Goal: Information Seeking & Learning: Learn about a topic

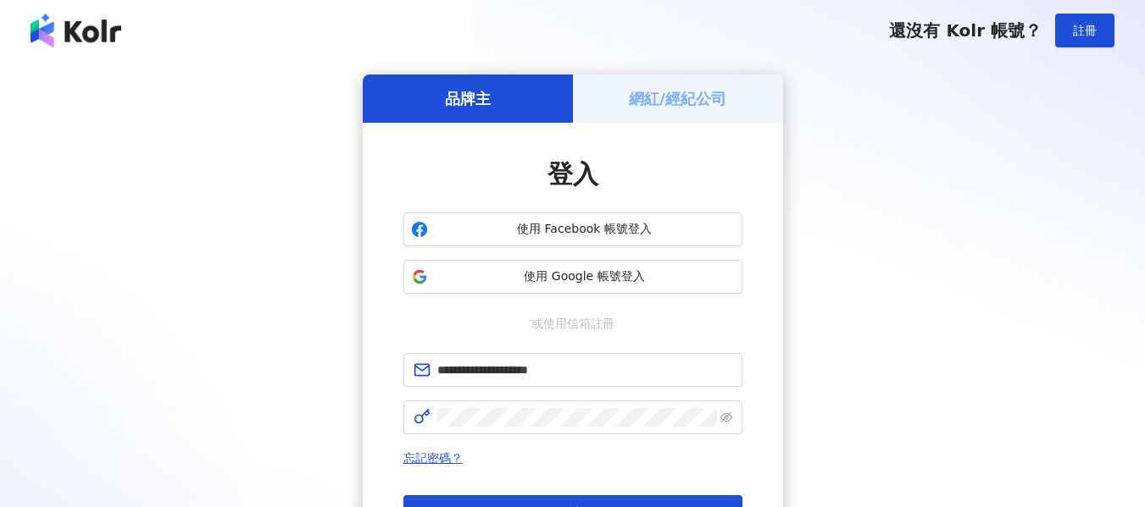
click button "登入" at bounding box center [572, 513] width 339 height 34
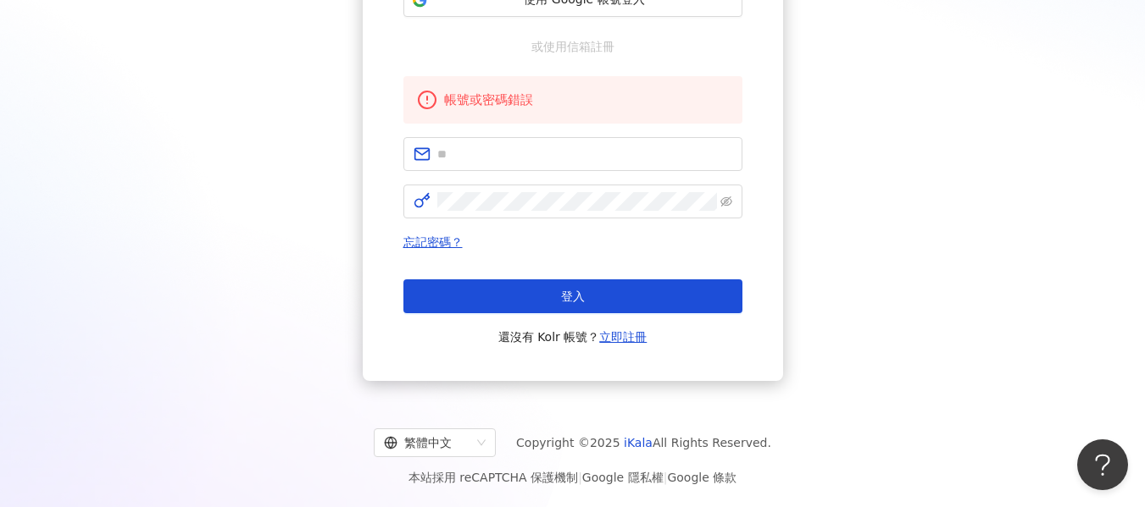
scroll to position [278, 0]
click at [535, 140] on span at bounding box center [572, 153] width 339 height 34
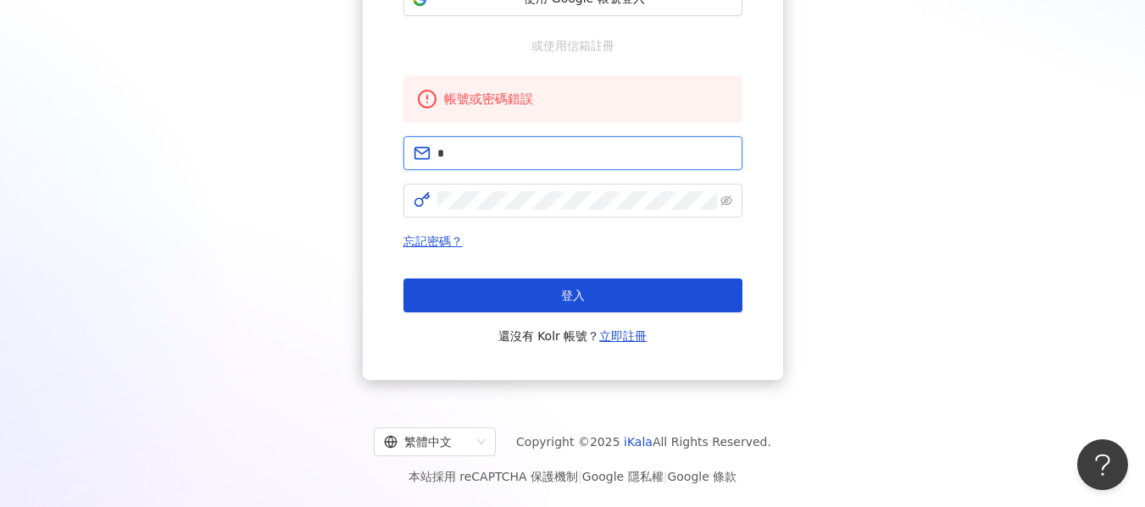
type input "**********"
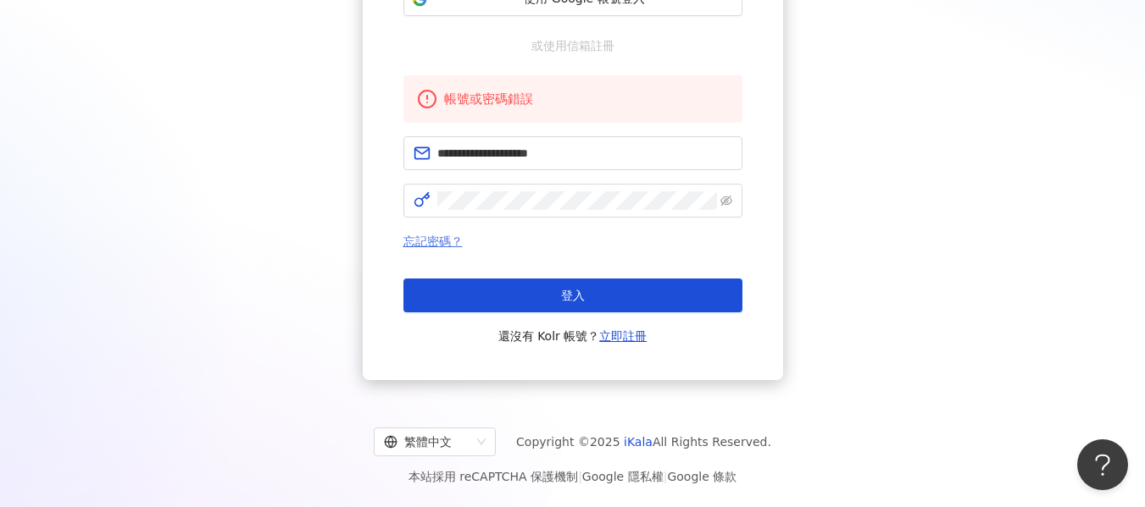
click at [418, 239] on link "忘記密碼？" at bounding box center [432, 242] width 59 height 14
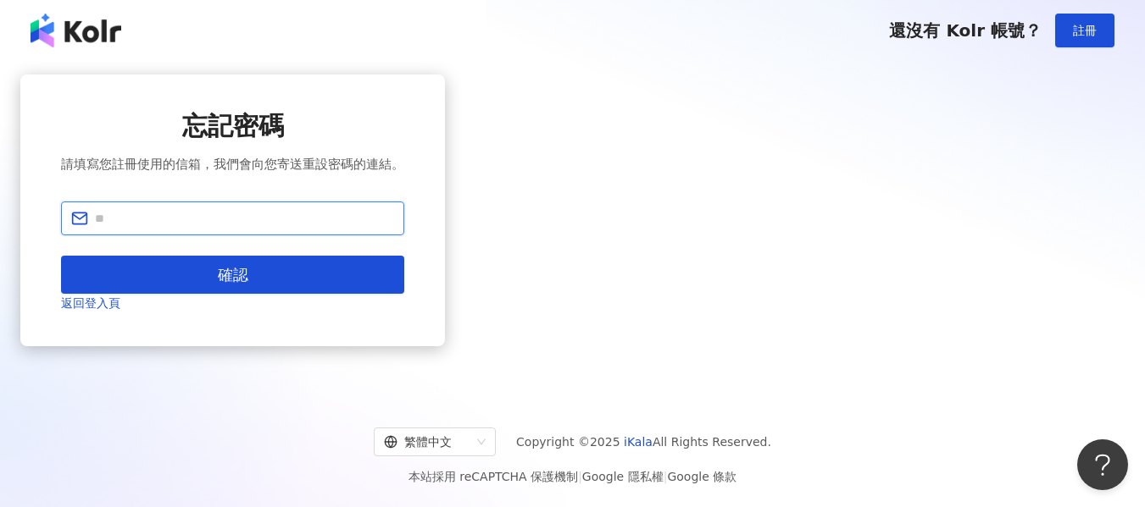
click at [394, 228] on input "text" at bounding box center [244, 218] width 299 height 19
type input "**********"
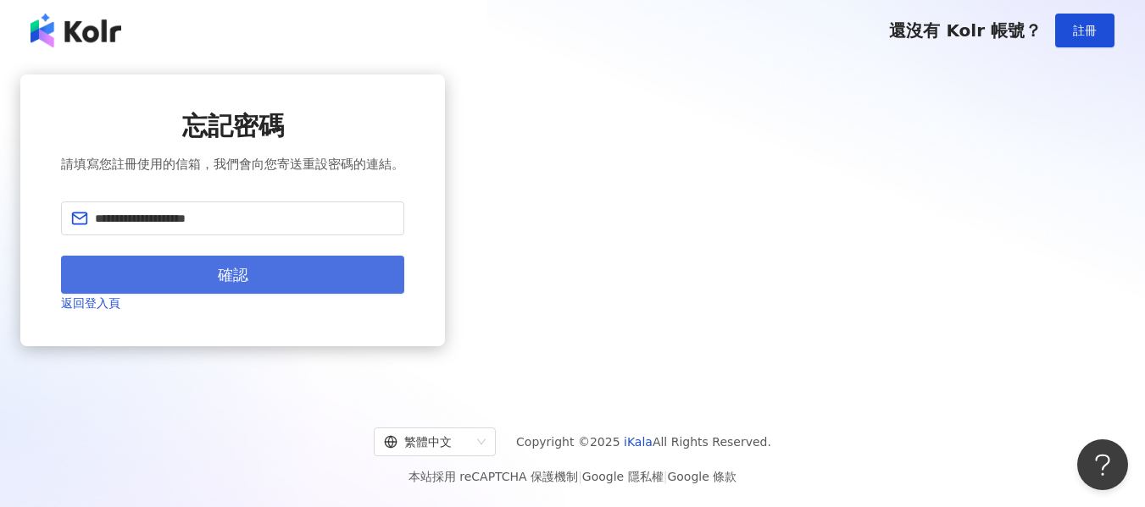
click at [404, 294] on button "確認" at bounding box center [232, 275] width 343 height 38
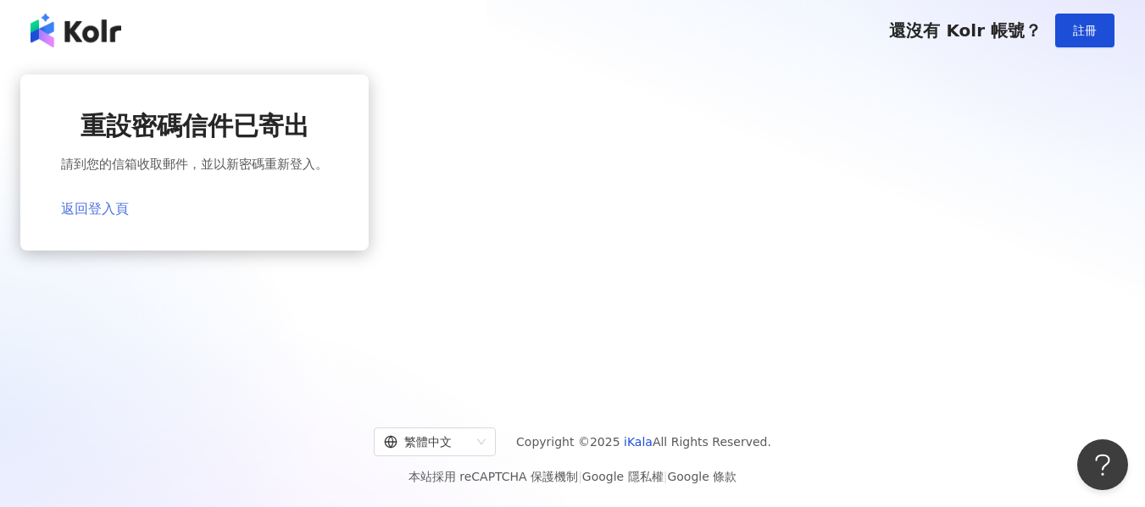
click at [129, 208] on link "返回登入頁" at bounding box center [95, 209] width 68 height 16
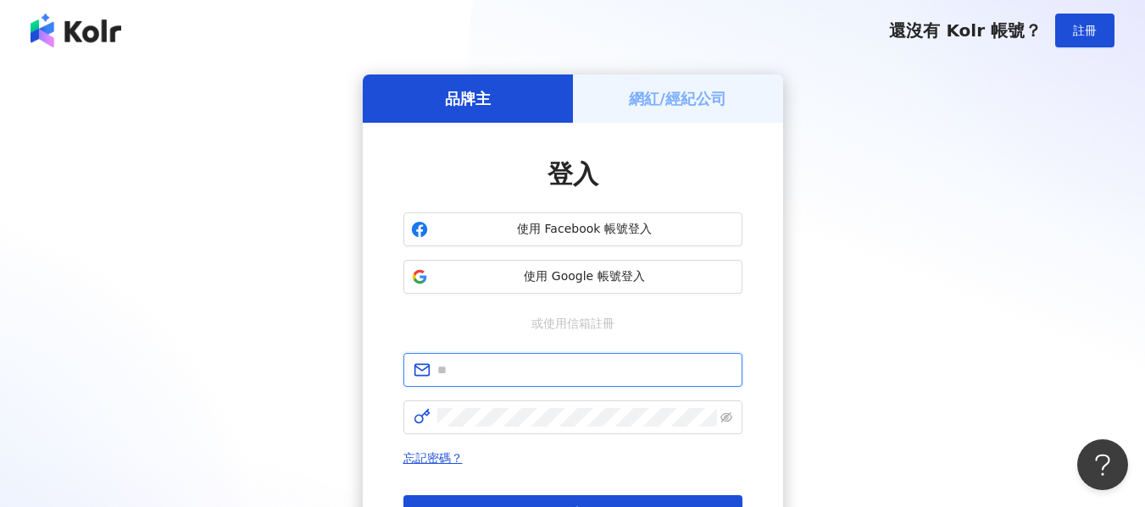
click at [501, 377] on input "text" at bounding box center [584, 370] width 295 height 19
type input "**********"
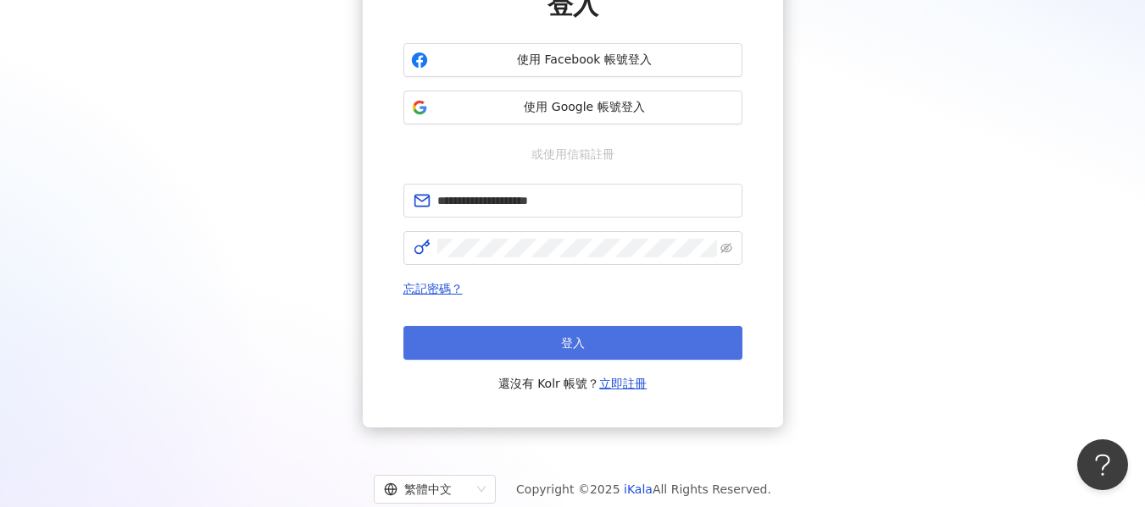
click at [502, 344] on button "登入" at bounding box center [572, 343] width 339 height 34
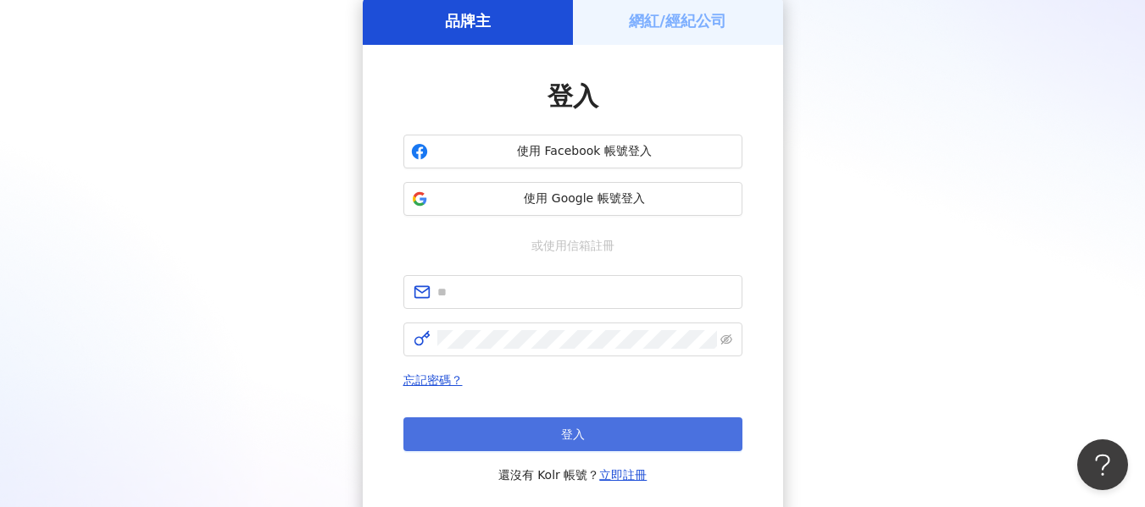
scroll to position [169, 0]
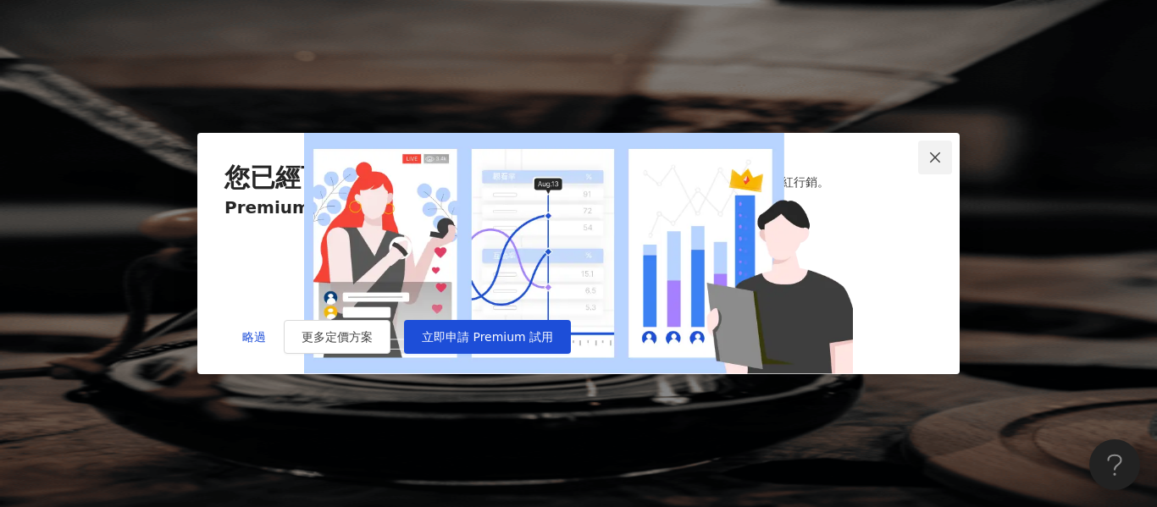
click at [930, 151] on icon "close" at bounding box center [935, 158] width 14 height 14
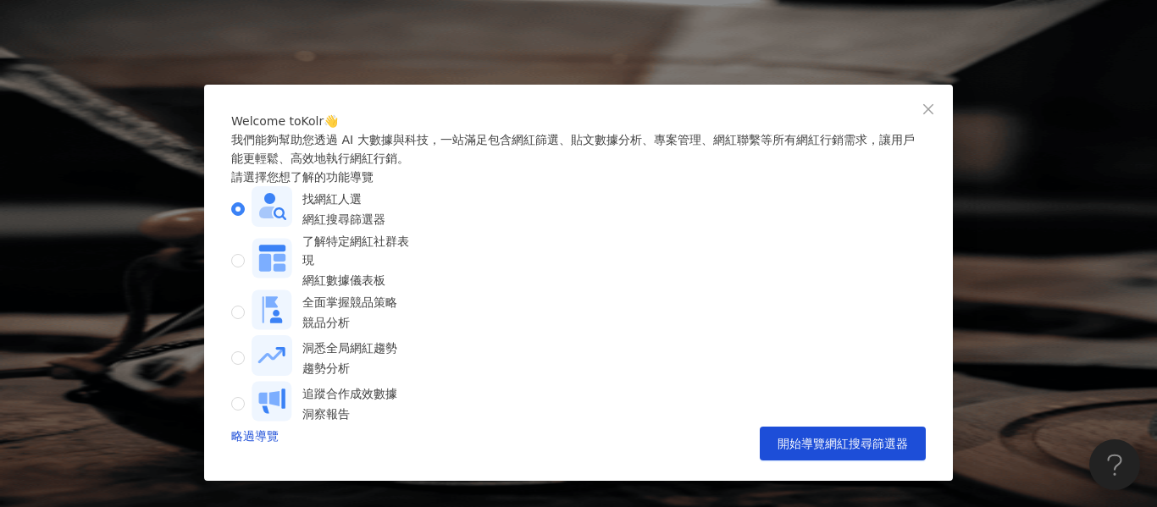
scroll to position [26, 0]
click at [799, 451] on span "開始導覽網紅搜尋篩選器" at bounding box center [843, 444] width 130 height 14
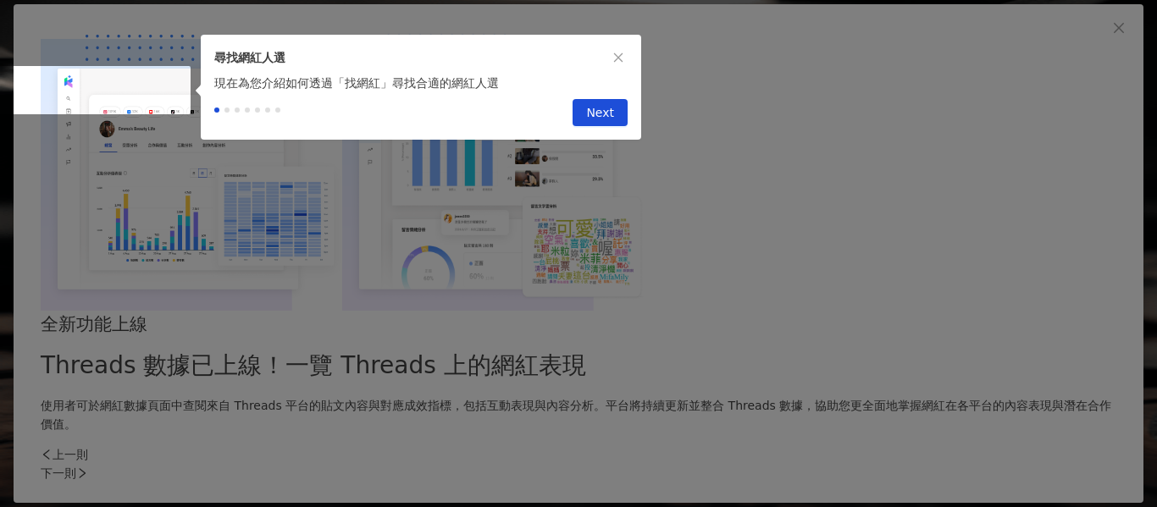
click at [595, 117] on span "Next" at bounding box center [600, 113] width 28 height 27
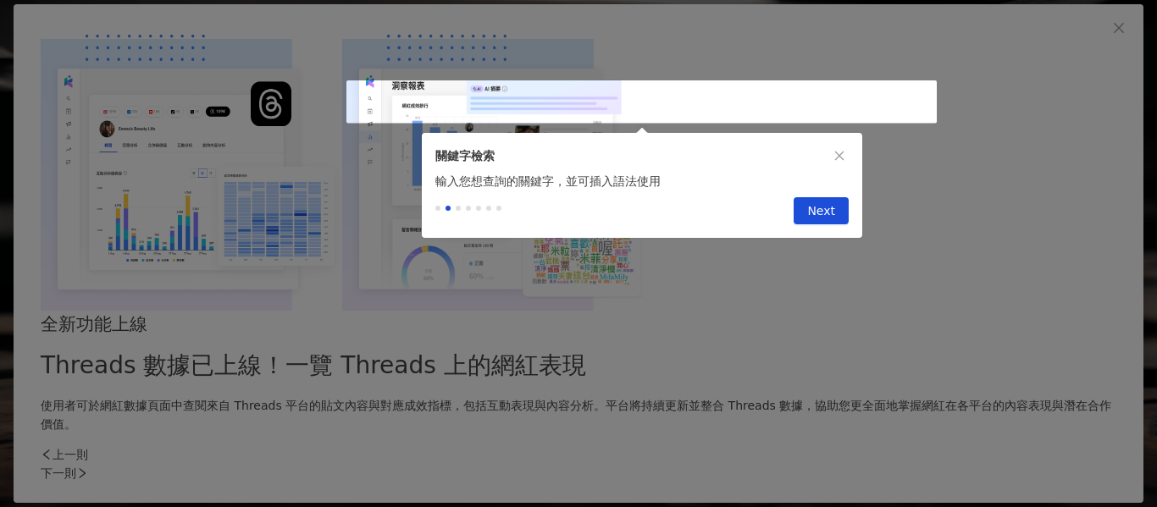
type input "*********"
click at [818, 225] on span "Next" at bounding box center [821, 211] width 28 height 27
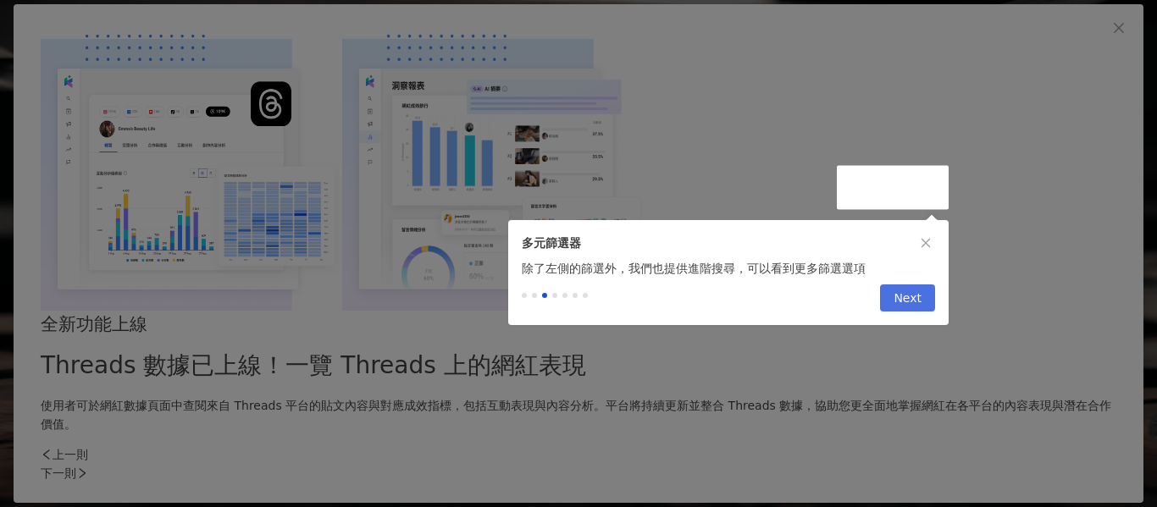
click at [897, 304] on span "Next" at bounding box center [908, 298] width 28 height 27
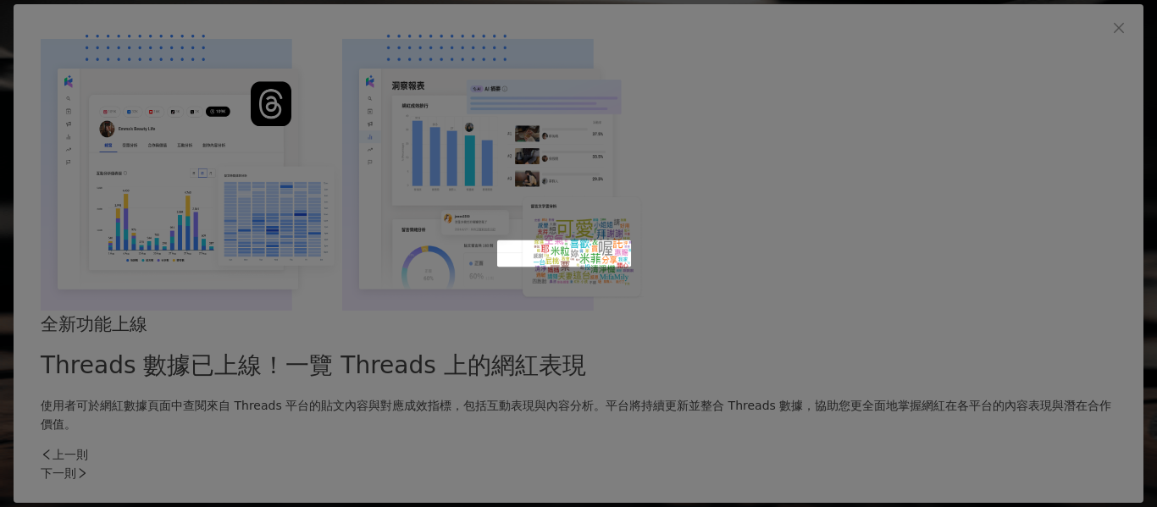
scroll to position [809, 0]
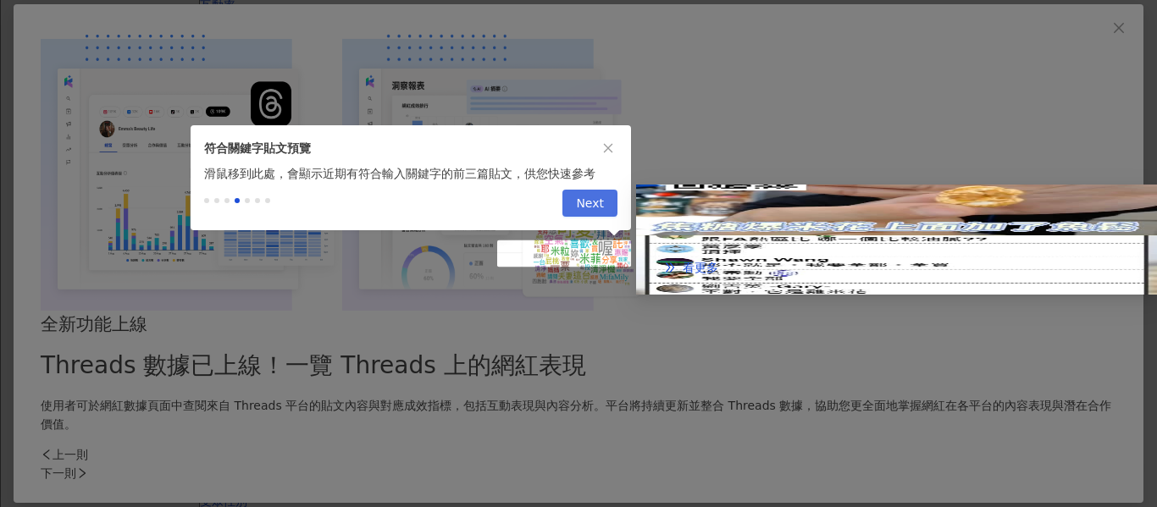
click at [590, 201] on span "Next" at bounding box center [590, 204] width 28 height 27
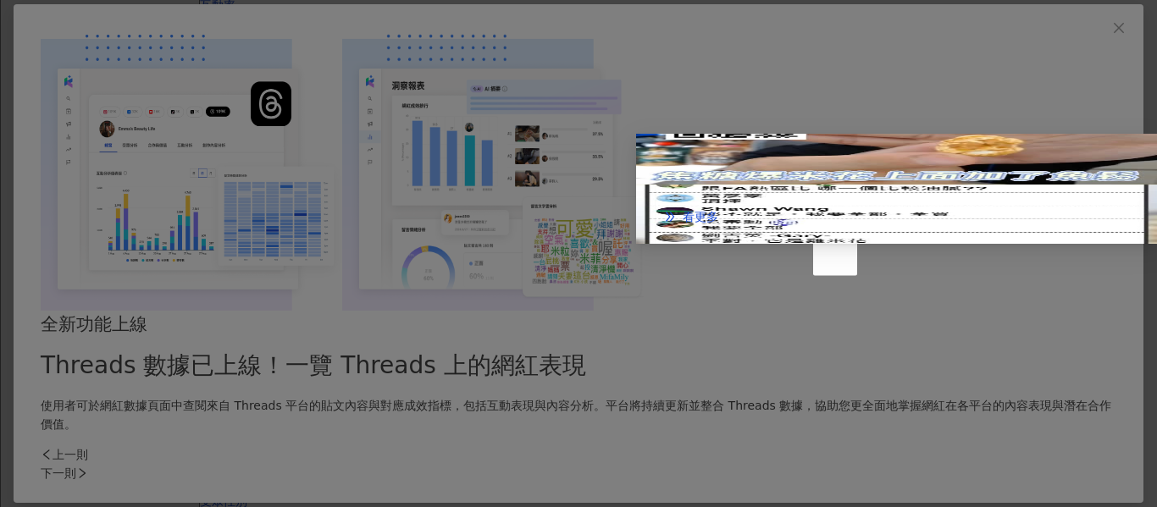
scroll to position [432, 0]
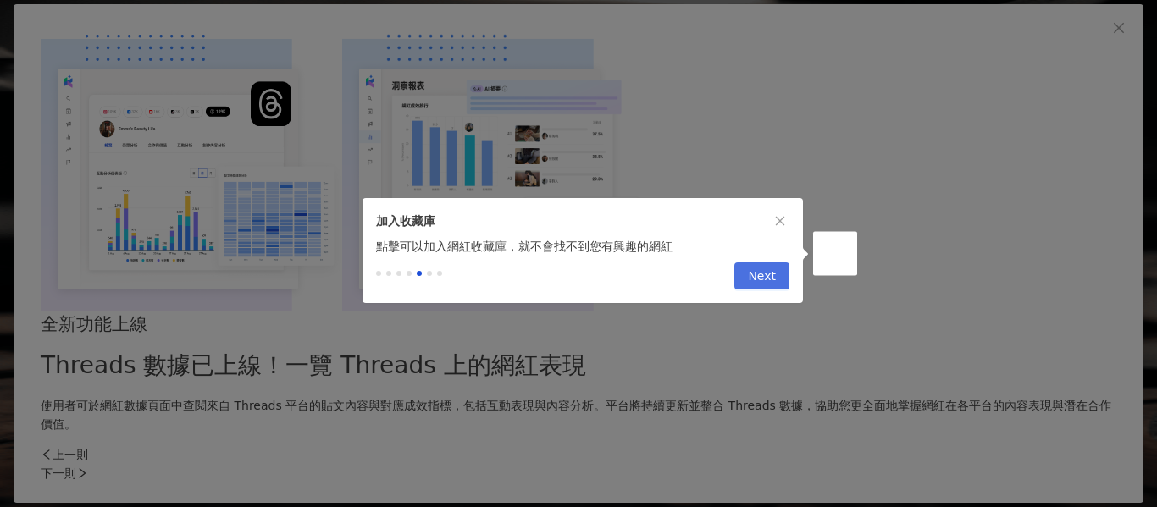
click at [768, 285] on span "Next" at bounding box center [762, 276] width 28 height 27
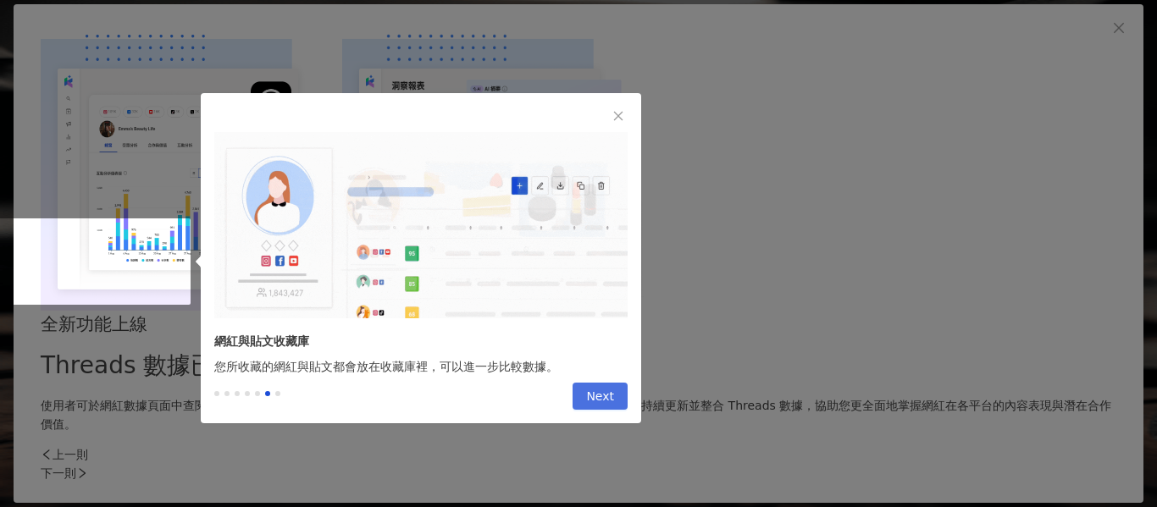
click at [590, 407] on span "Next" at bounding box center [600, 397] width 28 height 27
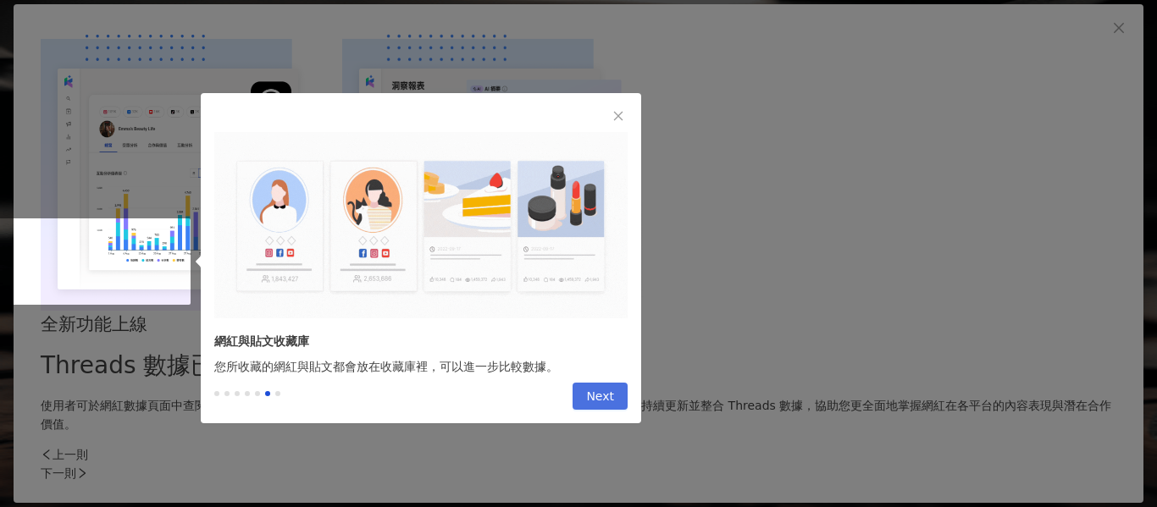
click at [601, 392] on span "Next" at bounding box center [600, 397] width 28 height 27
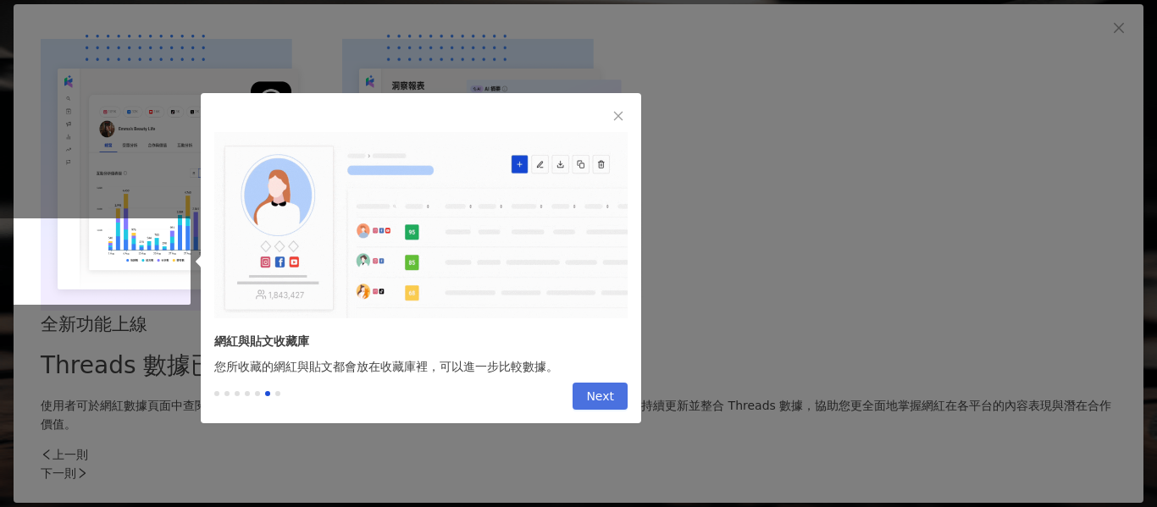
click at [590, 409] on span "Next" at bounding box center [600, 397] width 28 height 27
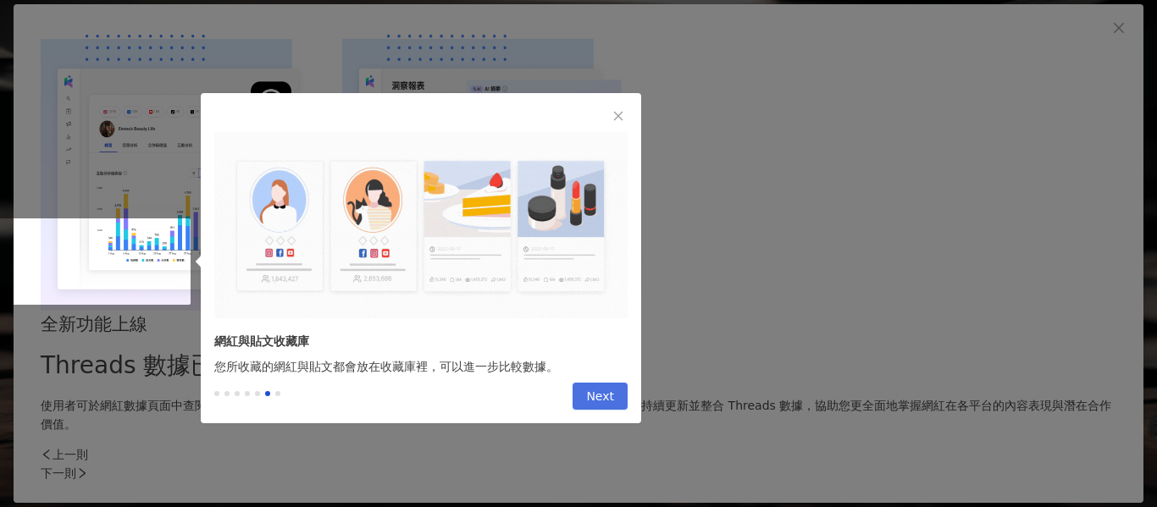
click at [590, 409] on span "Next" at bounding box center [600, 397] width 28 height 27
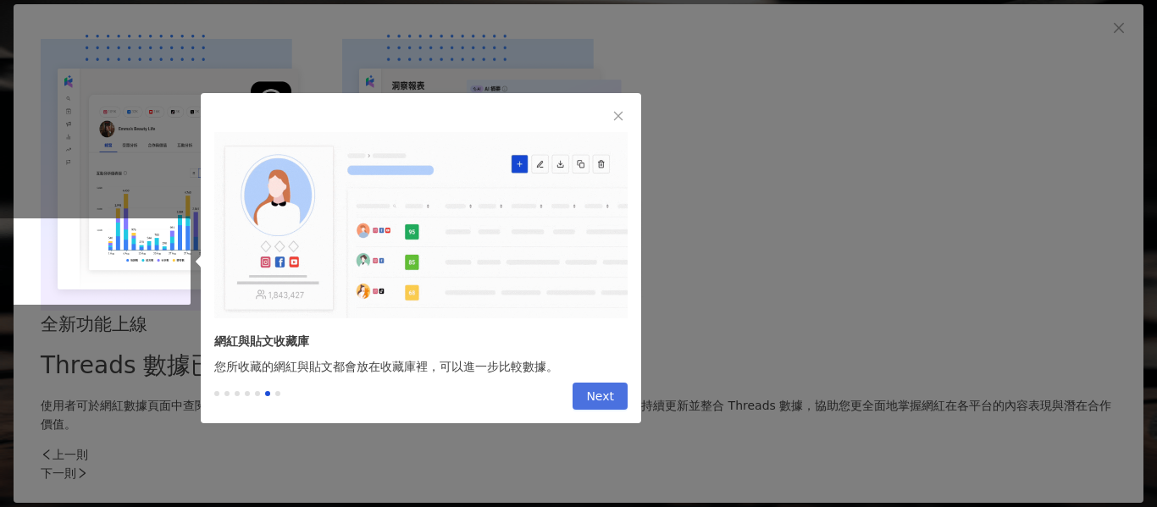
click at [592, 405] on span "Next" at bounding box center [600, 397] width 28 height 27
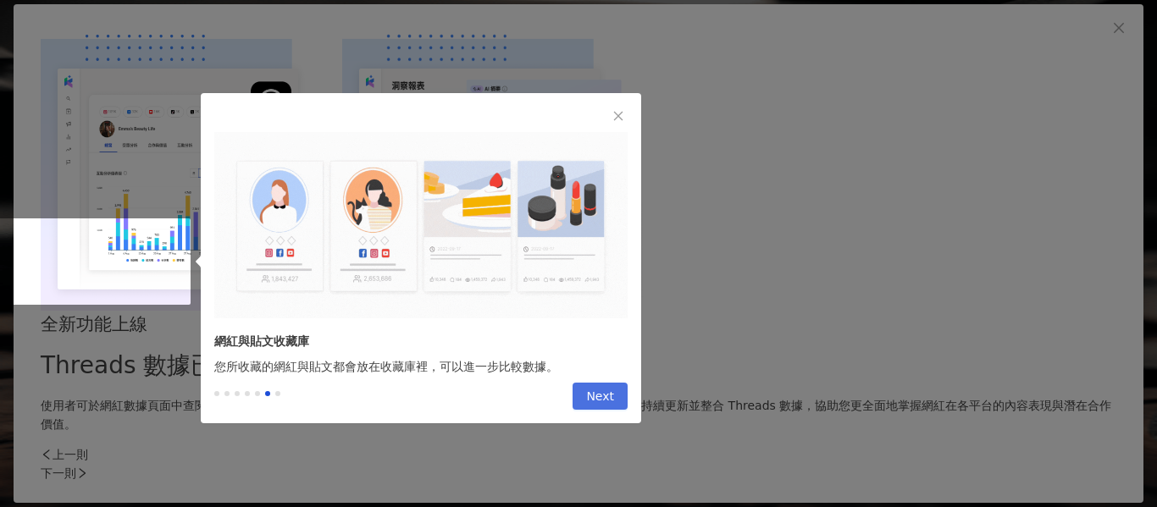
click at [592, 405] on span "Next" at bounding box center [600, 397] width 28 height 27
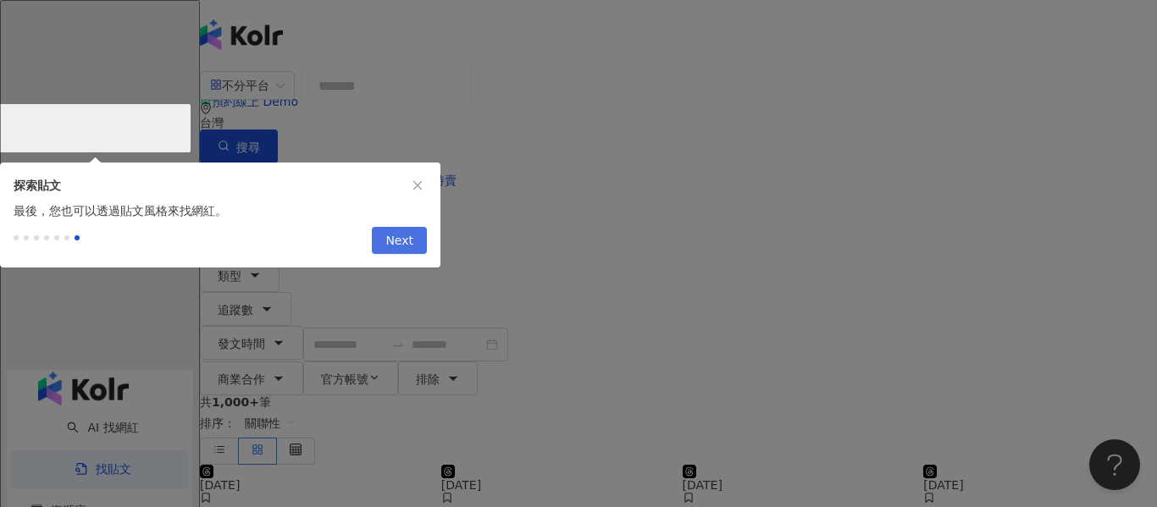
click at [392, 252] on span "Next" at bounding box center [399, 241] width 28 height 27
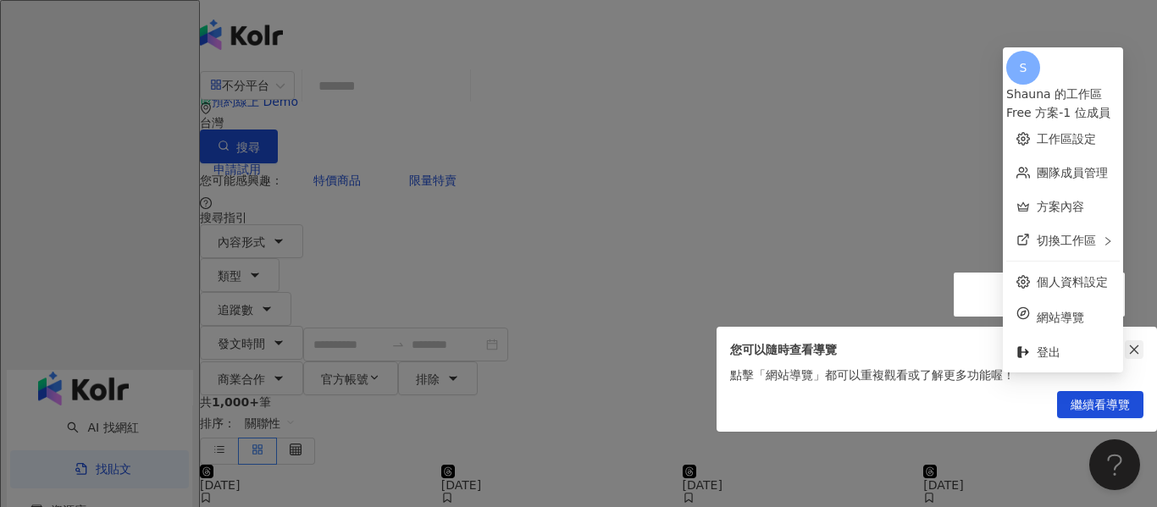
click at [1130, 352] on icon "close" at bounding box center [1134, 350] width 12 height 12
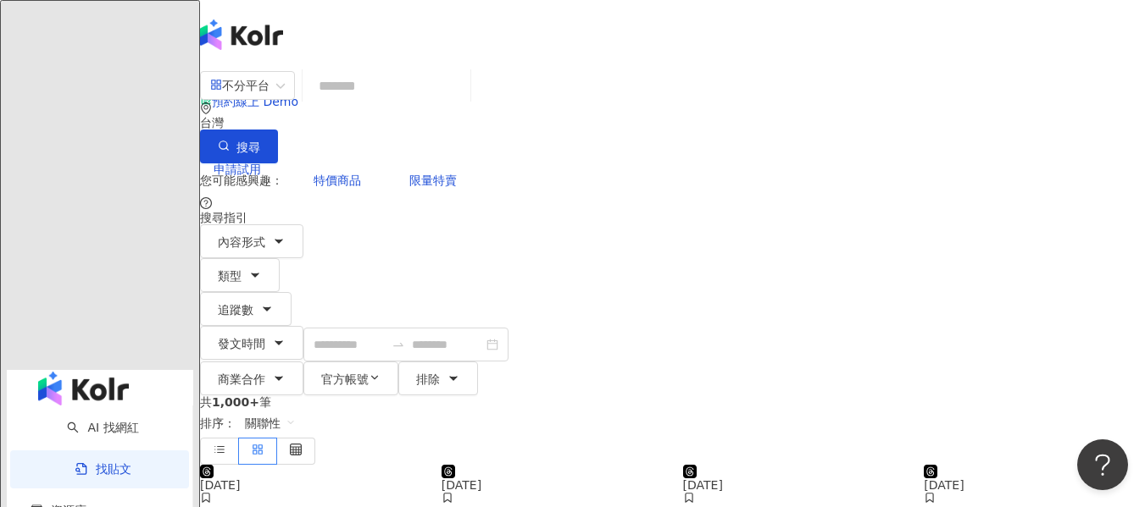
click at [436, 104] on input "search" at bounding box center [386, 86] width 154 height 36
type input "*"
type input "***"
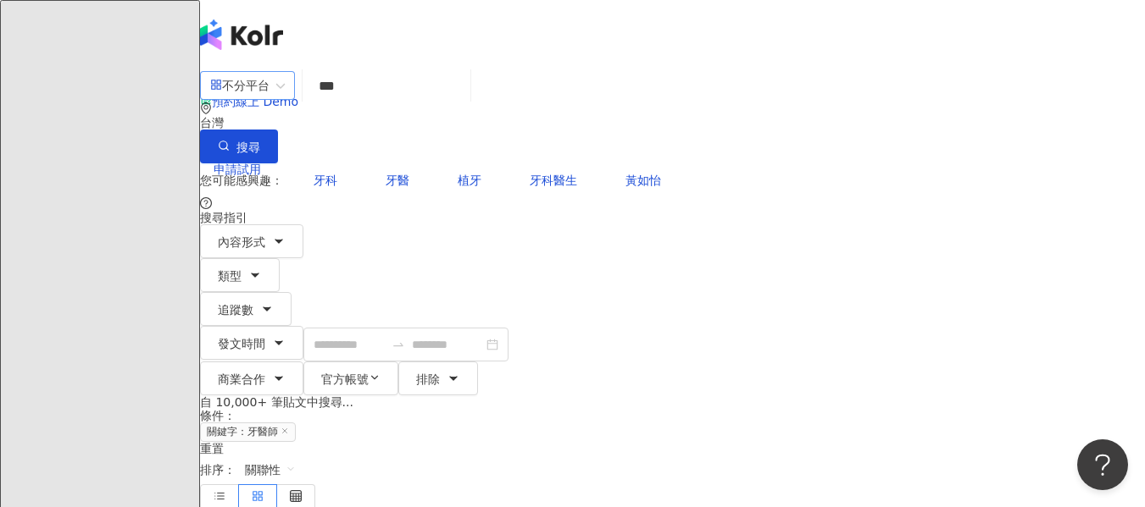
click at [285, 97] on span "不分平台" at bounding box center [247, 85] width 75 height 27
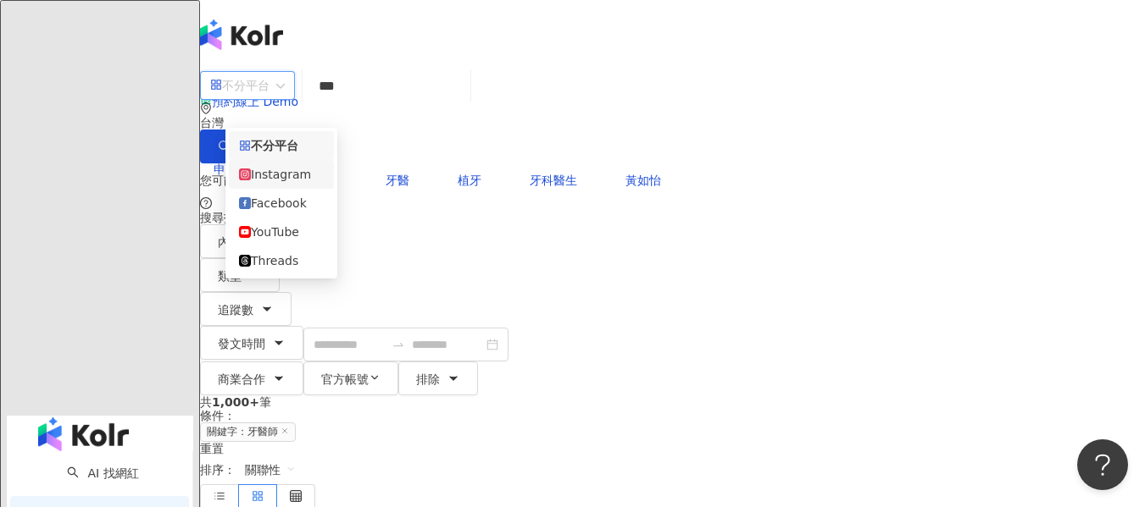
click at [297, 179] on div "Instagram" at bounding box center [281, 174] width 85 height 19
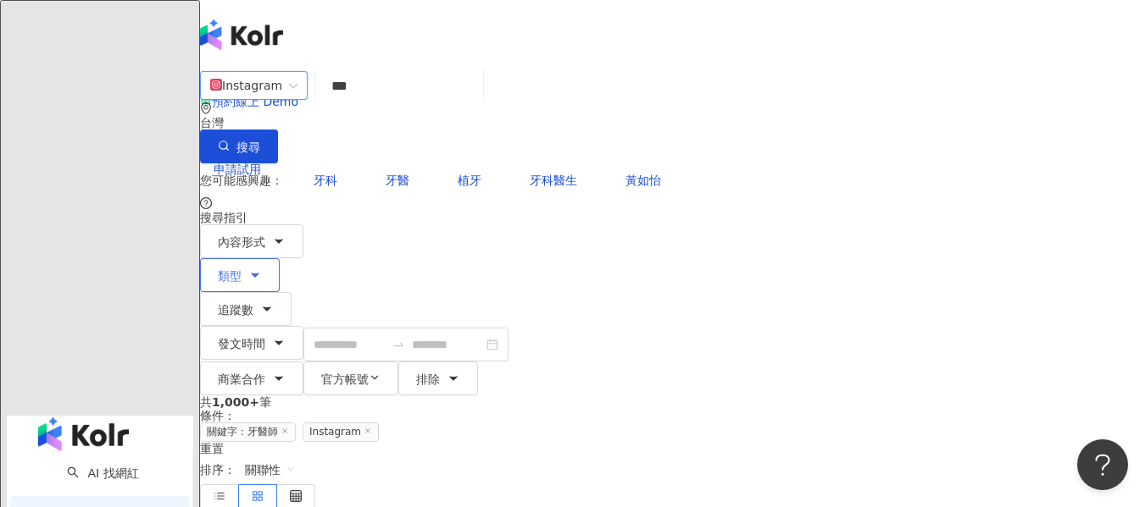
click at [262, 269] on icon "button" at bounding box center [255, 276] width 14 height 14
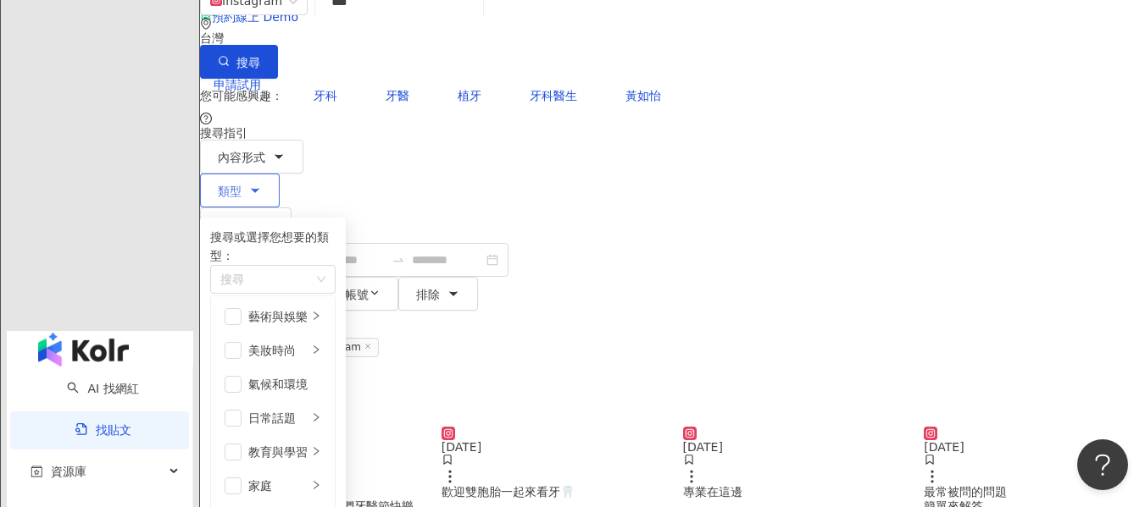
scroll to position [339, 0]
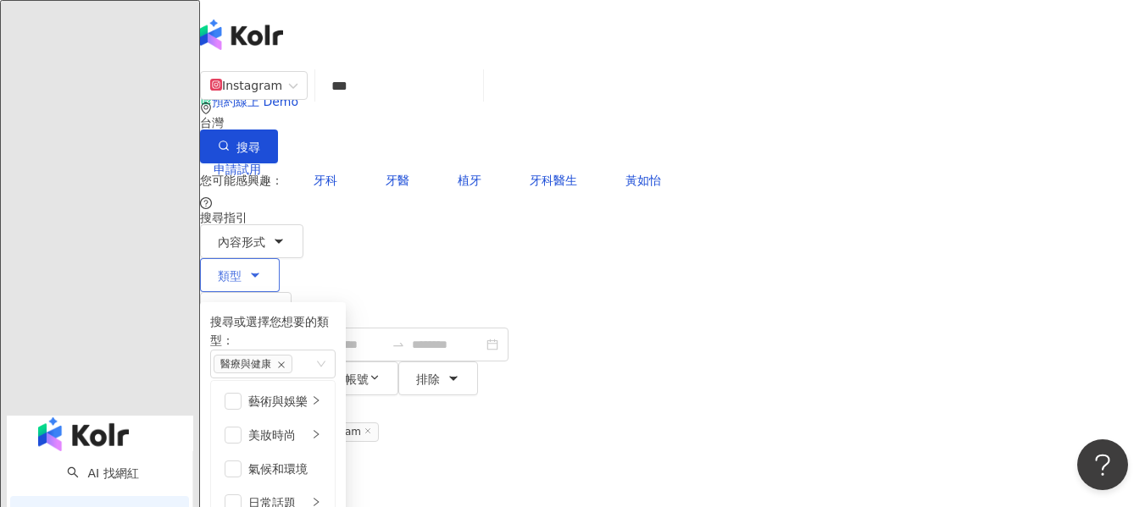
scroll to position [587, 0]
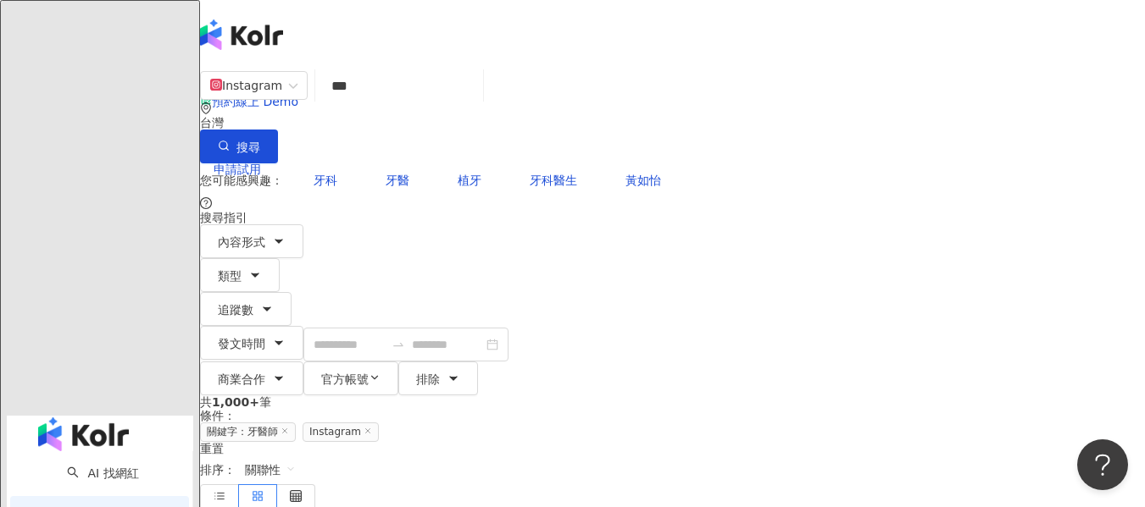
click at [834, 396] on div "共 1,000+ 筆 條件 ： 關鍵字：牙醫師 Instagram 重置 排序： 關聯性" at bounding box center [672, 454] width 945 height 116
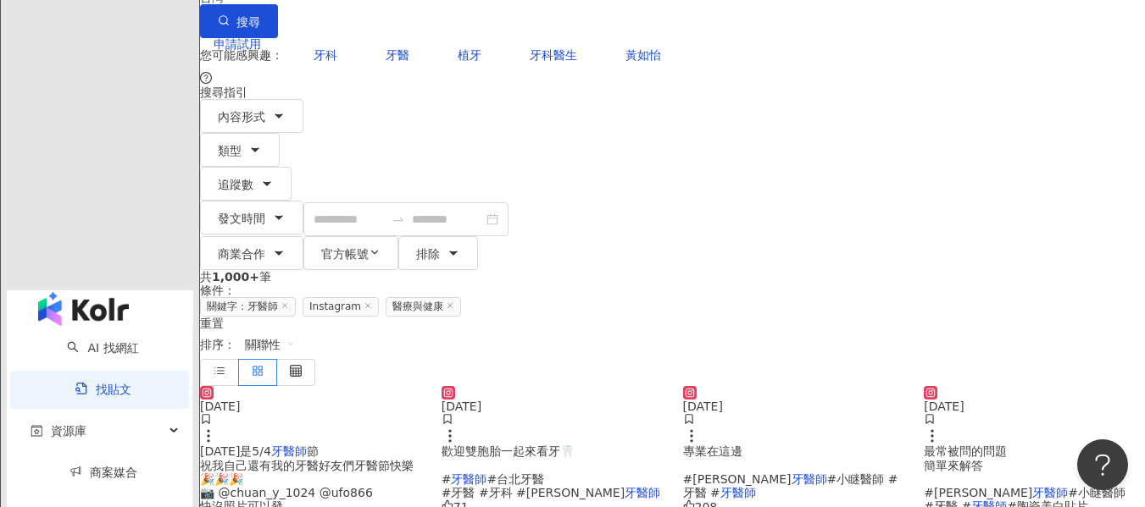
scroll to position [169, 0]
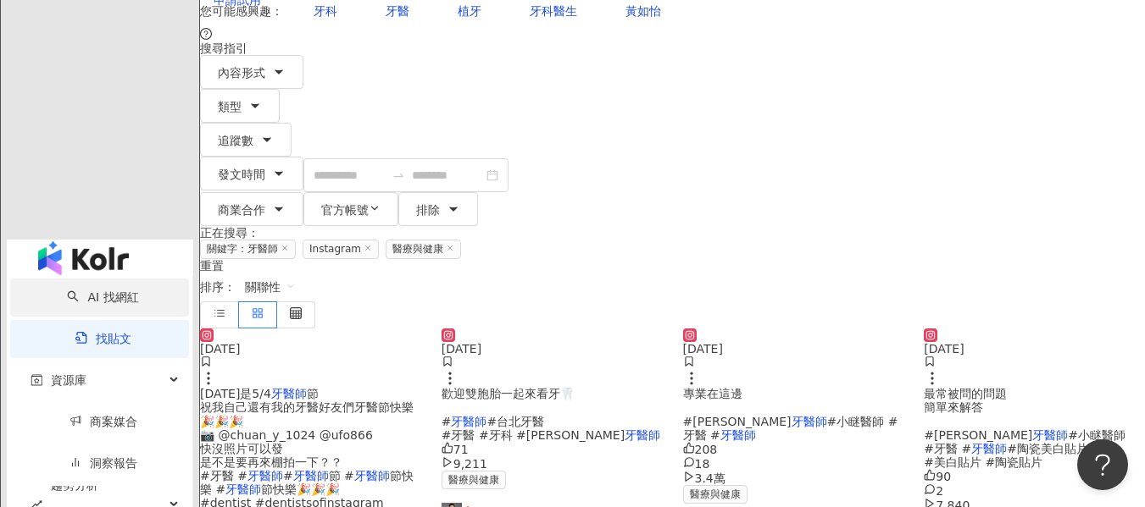
click at [115, 291] on link "AI 找網紅" at bounding box center [102, 298] width 71 height 14
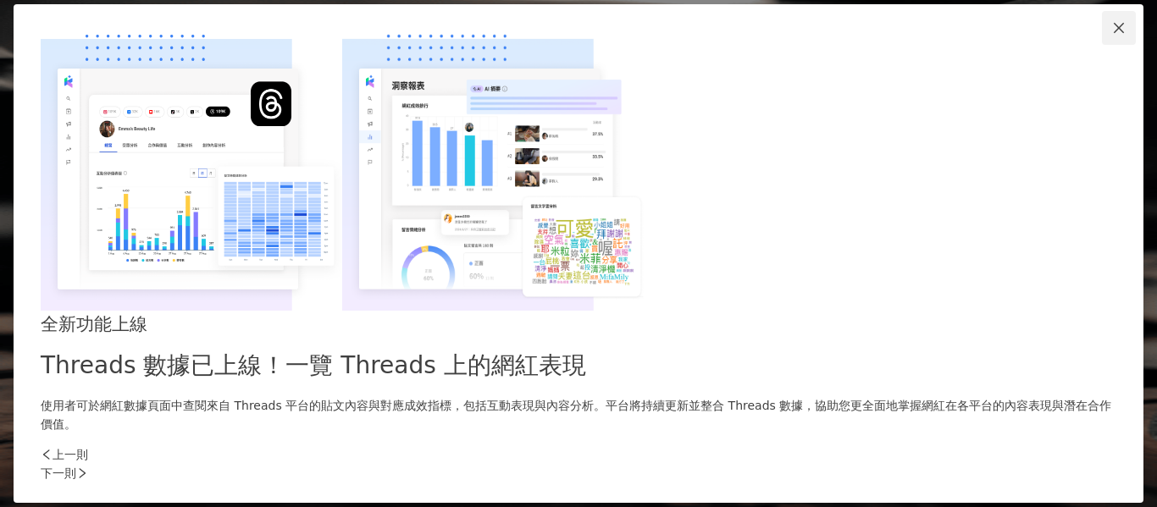
click at [1114, 33] on icon "close" at bounding box center [1119, 28] width 10 height 10
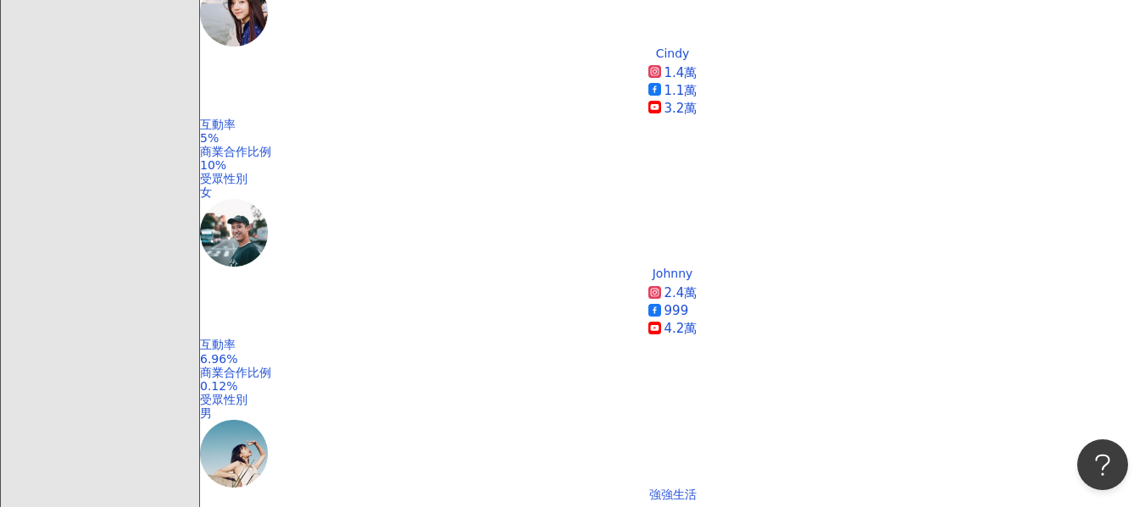
scroll to position [334, 0]
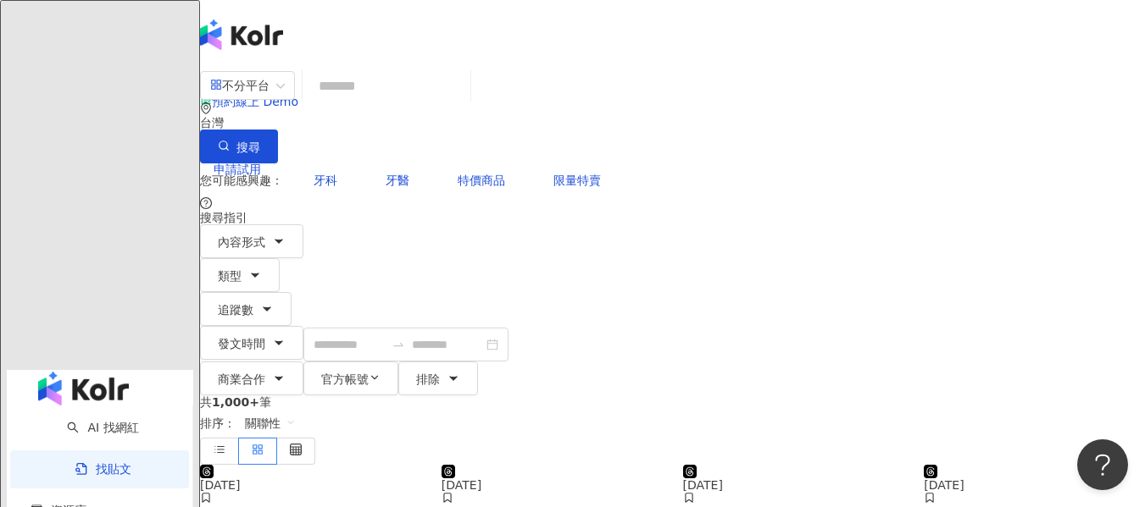
click at [435, 97] on input "search" at bounding box center [386, 86] width 154 height 36
click at [385, 174] on span "牙醫" at bounding box center [397, 181] width 24 height 14
type input "**"
click at [285, 99] on span "不分平台" at bounding box center [247, 85] width 75 height 27
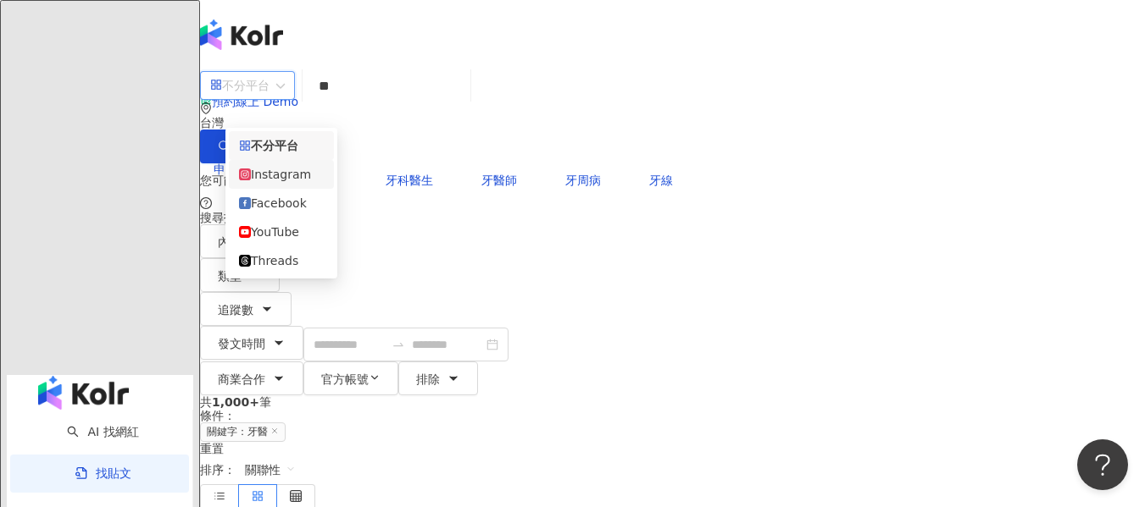
click at [302, 189] on div "Instagram" at bounding box center [281, 174] width 105 height 29
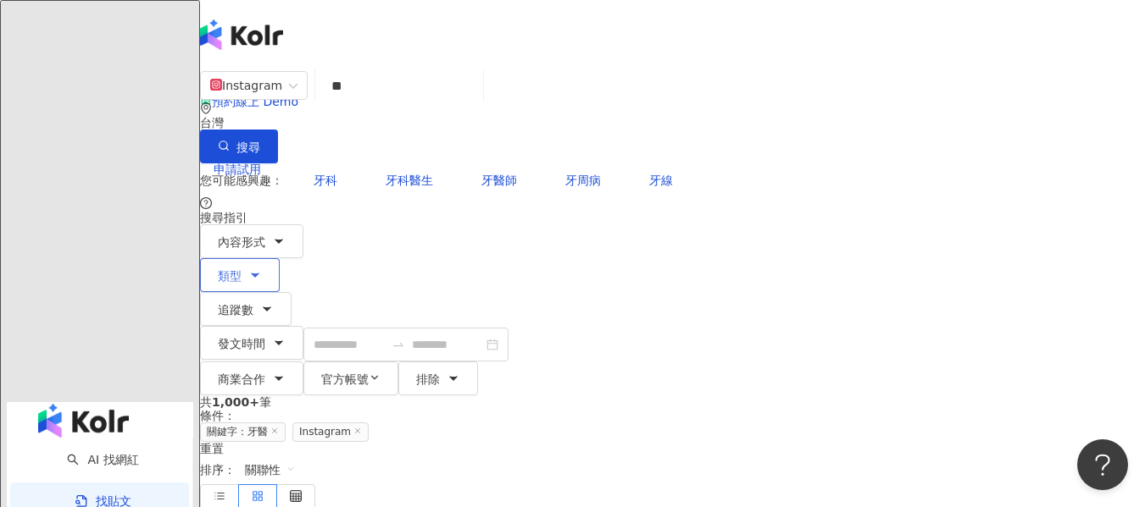
click at [262, 269] on icon "button" at bounding box center [255, 276] width 14 height 14
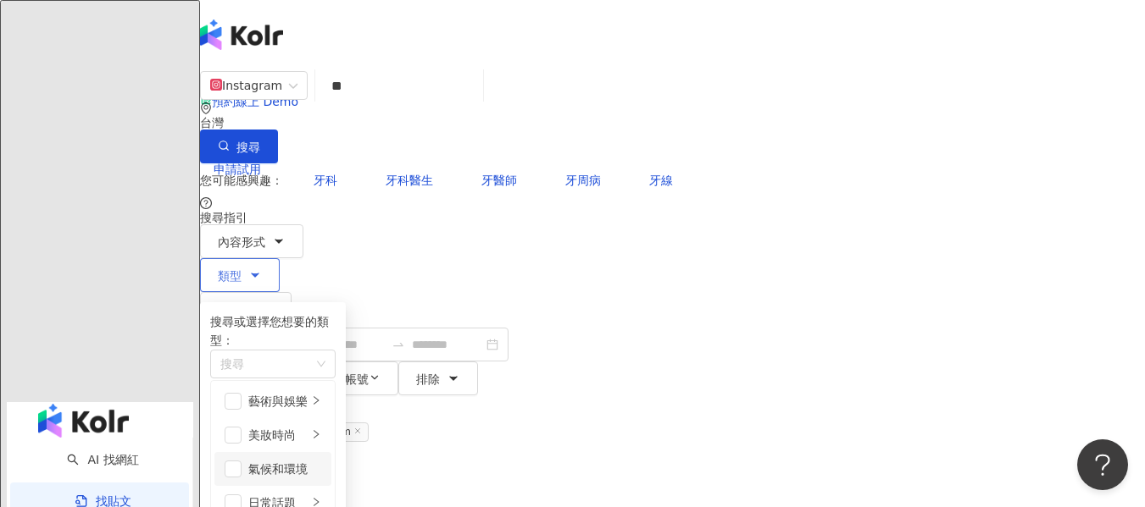
scroll to position [424, 0]
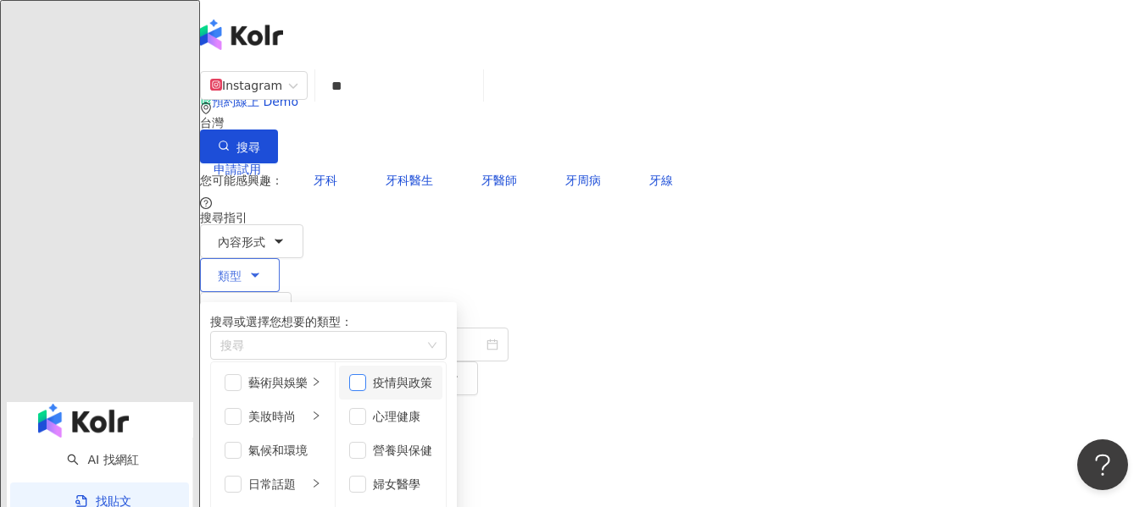
click at [366, 374] on span "button" at bounding box center [357, 382] width 17 height 17
click at [366, 408] on span "button" at bounding box center [357, 416] width 17 height 17
click at [366, 442] on span "button" at bounding box center [357, 450] width 17 height 17
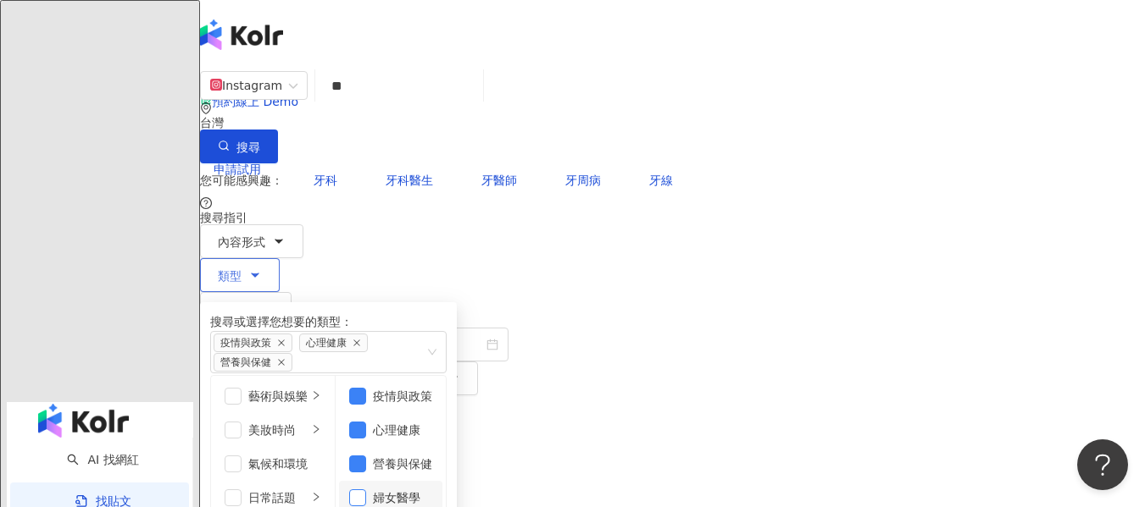
click at [366, 490] on span "button" at bounding box center [357, 498] width 17 height 17
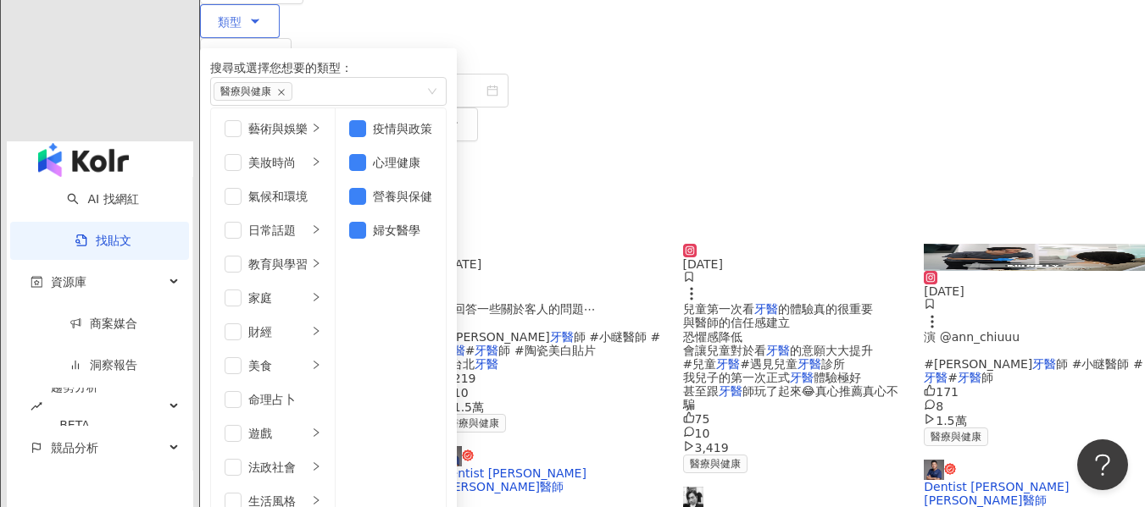
scroll to position [0, 0]
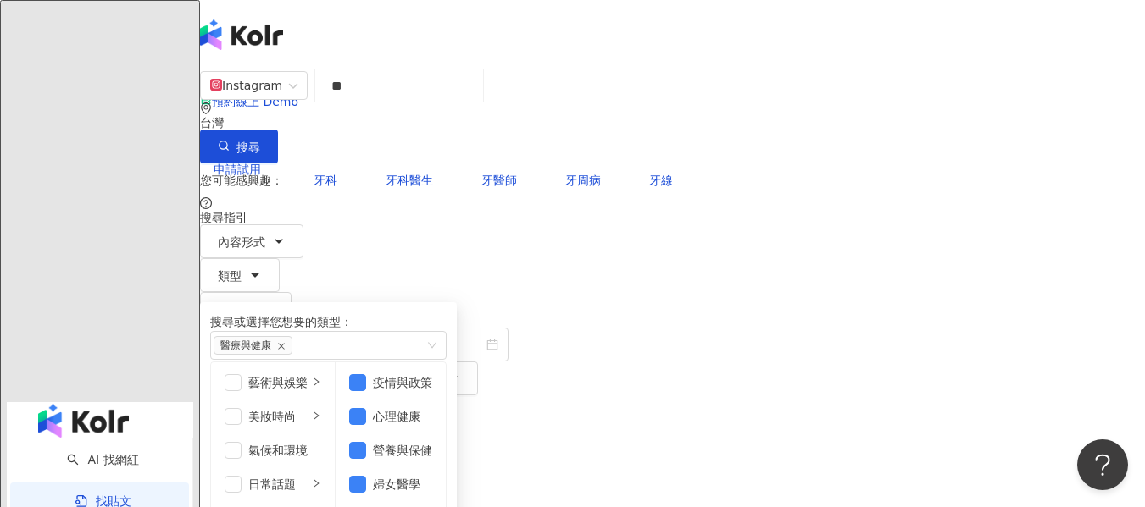
click at [775, 164] on div "您可能感興趣： 牙科 牙科醫生 牙醫師 牙周病 牙線" at bounding box center [672, 181] width 945 height 34
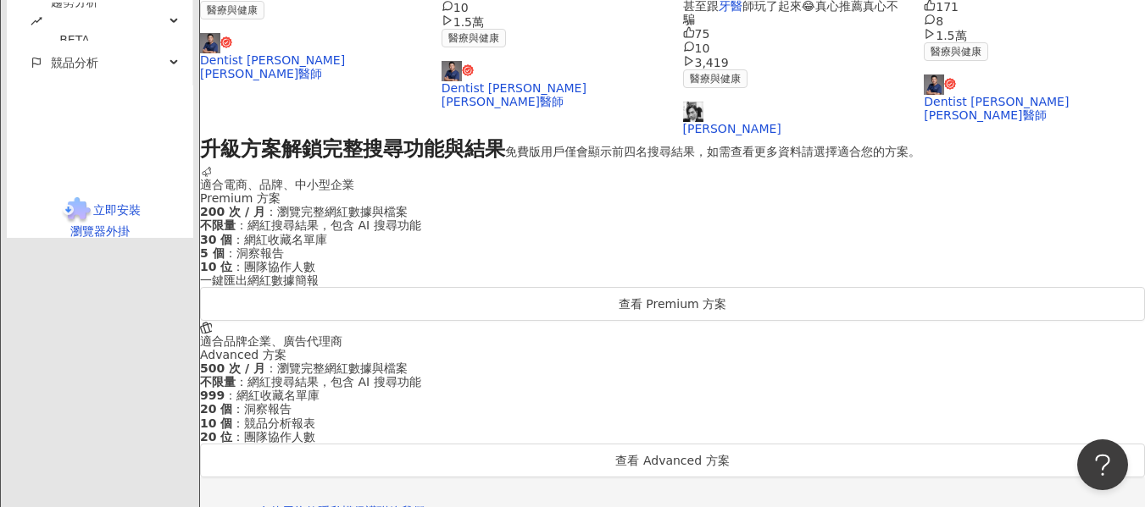
scroll to position [678, 0]
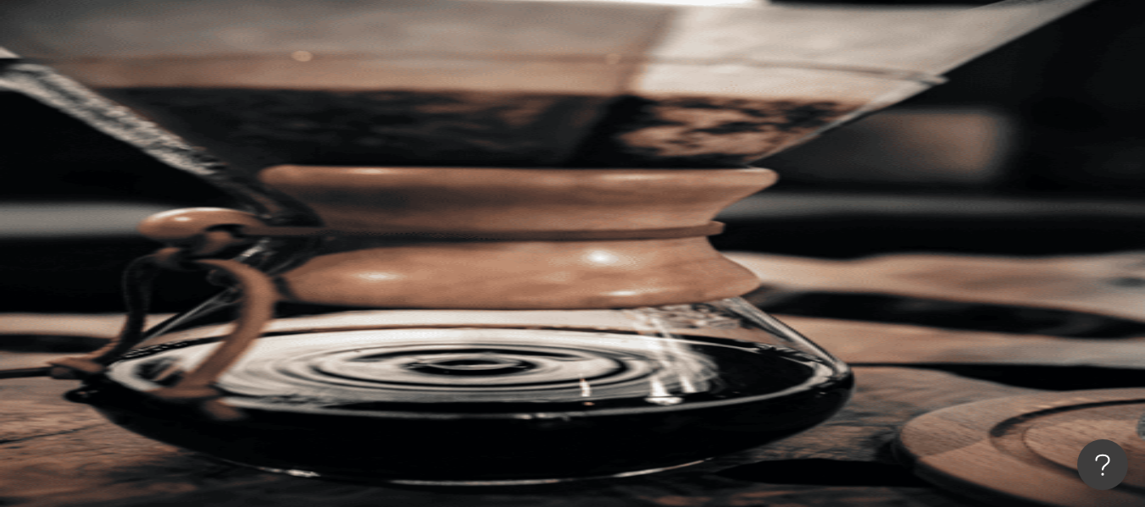
click at [269, 97] on div "不分平台" at bounding box center [239, 82] width 59 height 27
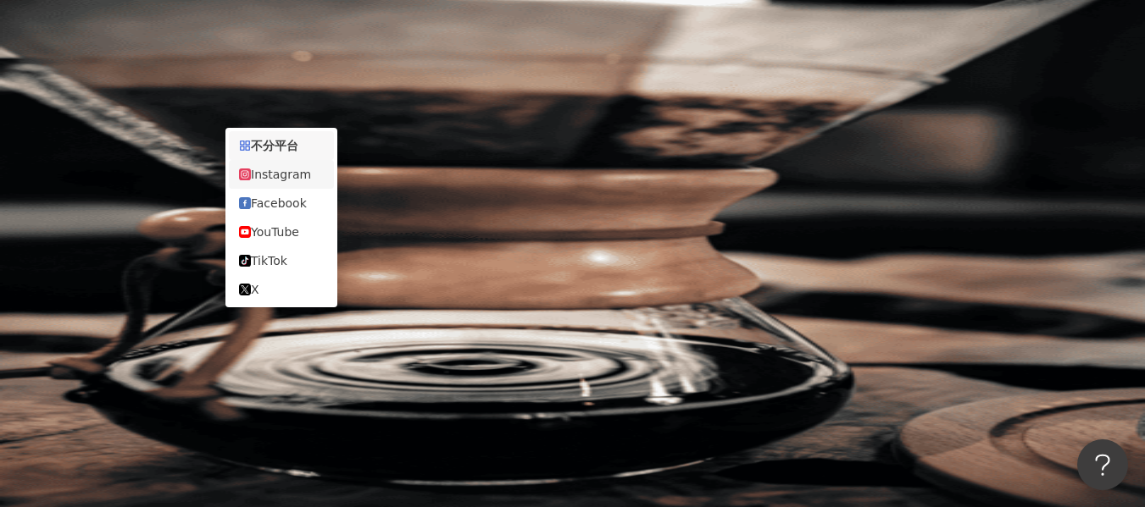
click at [280, 184] on div "Instagram" at bounding box center [281, 174] width 85 height 19
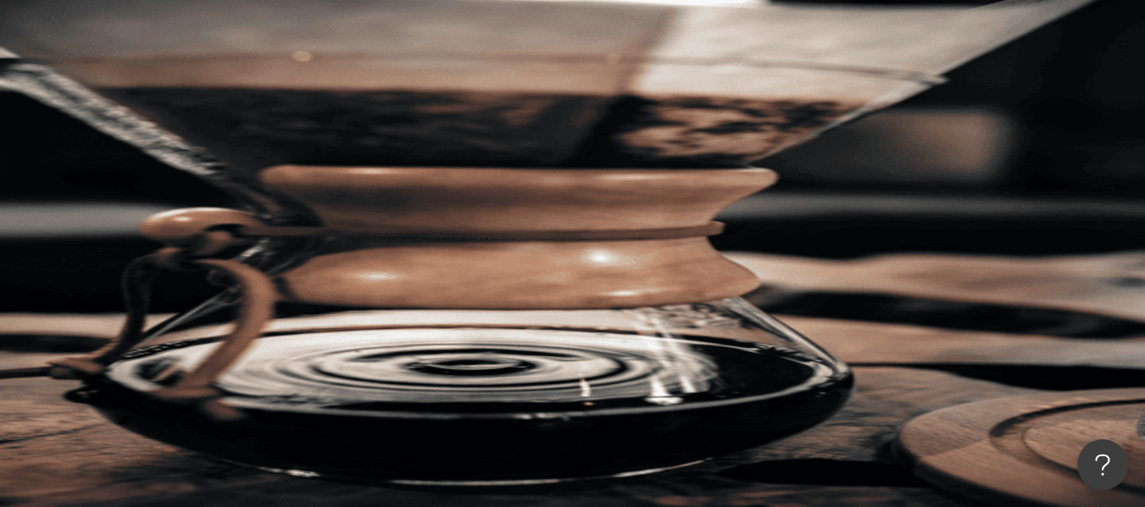
click at [395, 100] on input "search" at bounding box center [390, 84] width 137 height 32
click at [385, 171] on span "牙科醫生" at bounding box center [408, 178] width 47 height 14
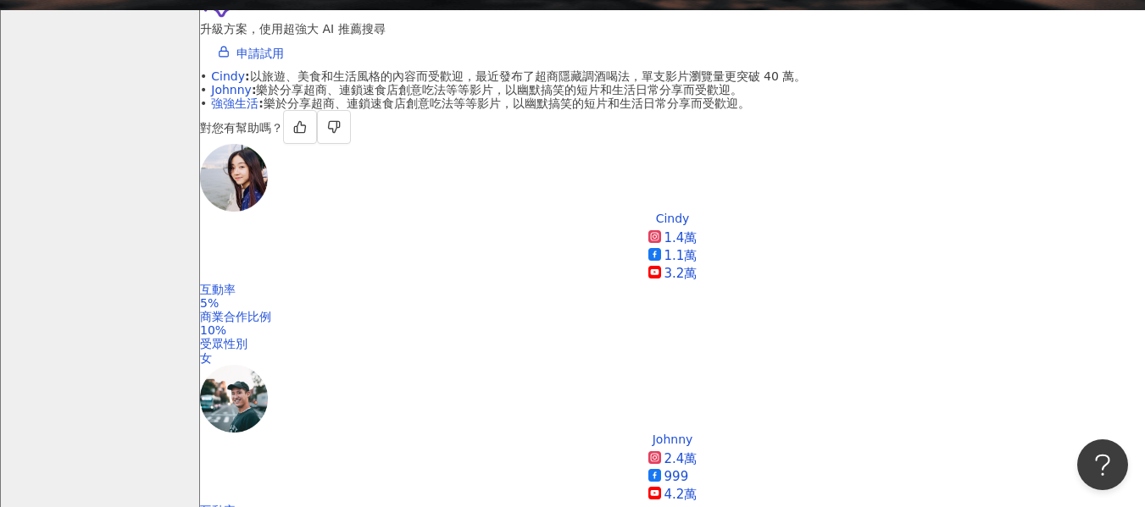
scroll to position [254, 0]
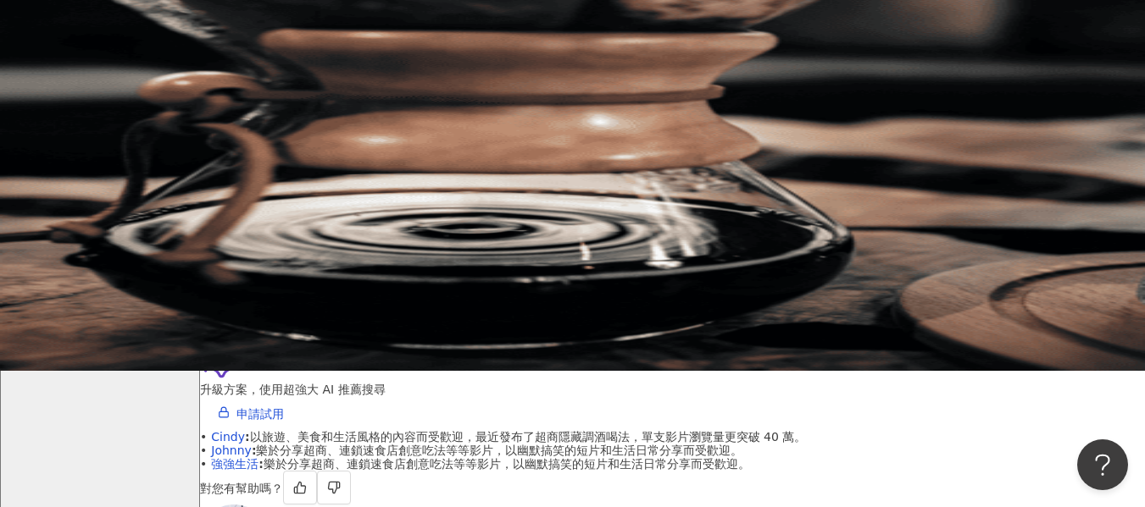
scroll to position [0, 0]
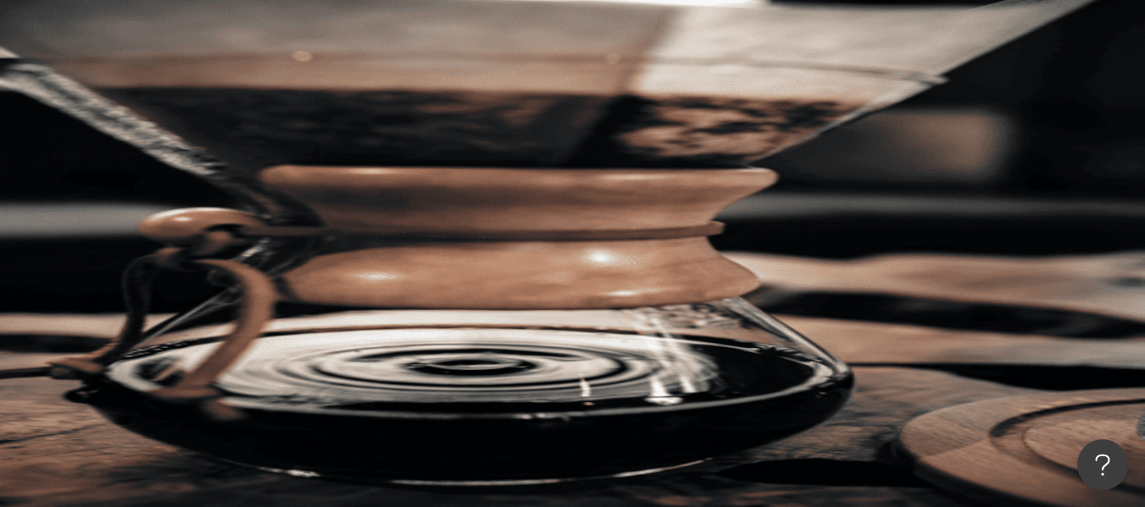
click at [385, 171] on span "牙醫" at bounding box center [397, 178] width 24 height 14
type input "**"
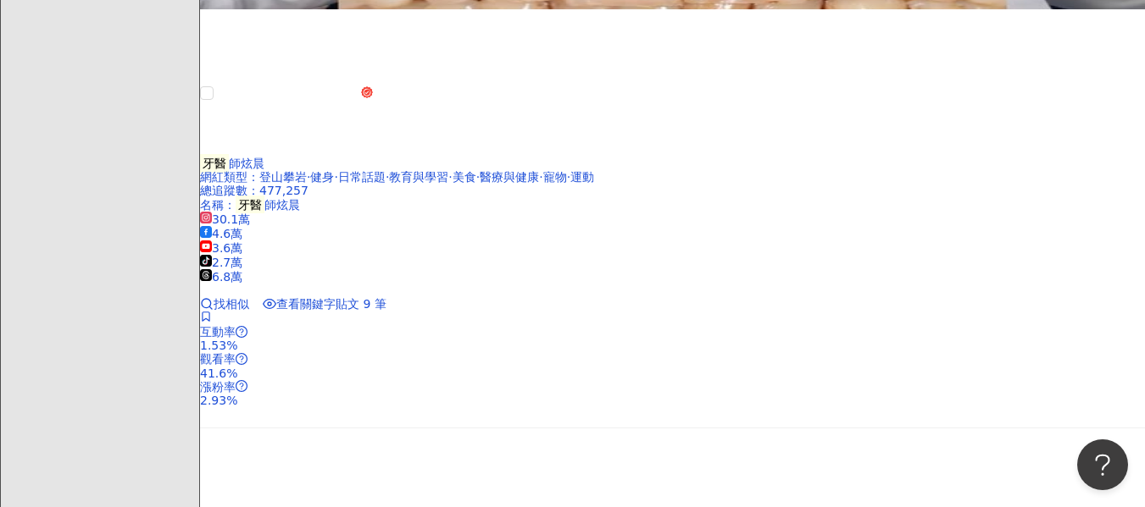
scroll to position [1732, 0]
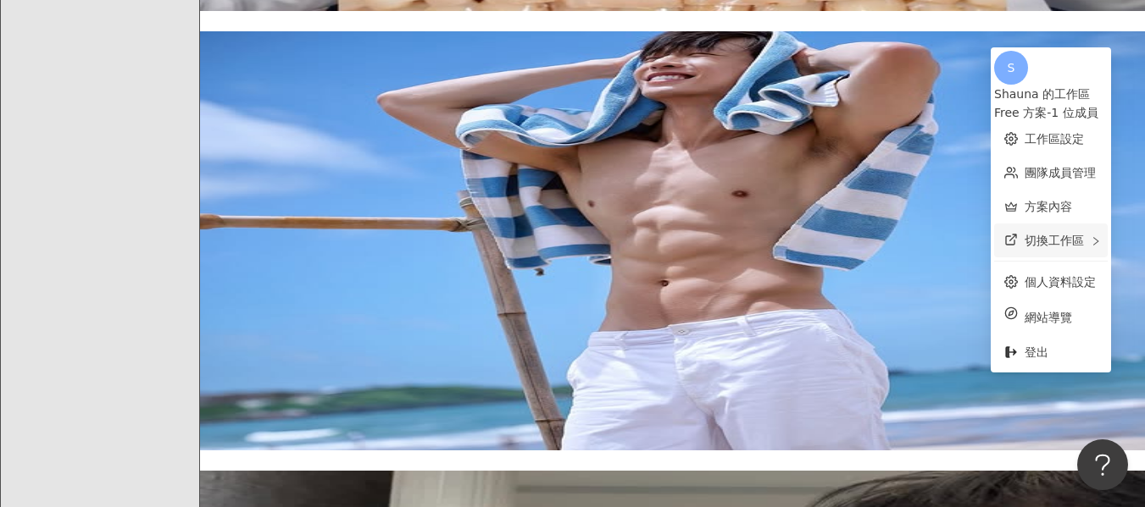
click at [1046, 238] on div "切換工作區" at bounding box center [1051, 241] width 114 height 34
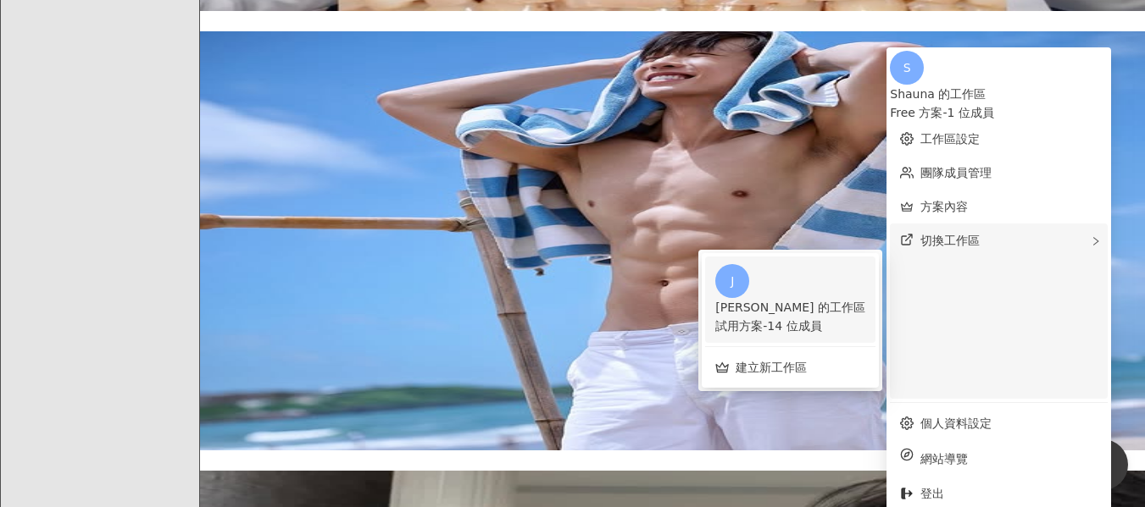
click at [865, 317] on div "試用方案 - 14 位成員" at bounding box center [790, 326] width 150 height 19
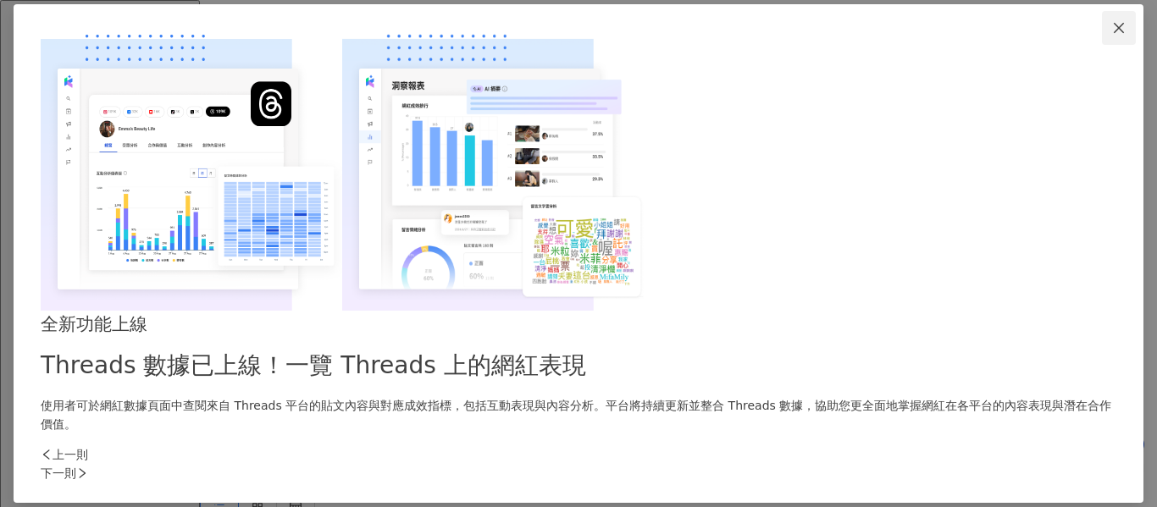
click at [1112, 35] on icon "close" at bounding box center [1119, 28] width 14 height 14
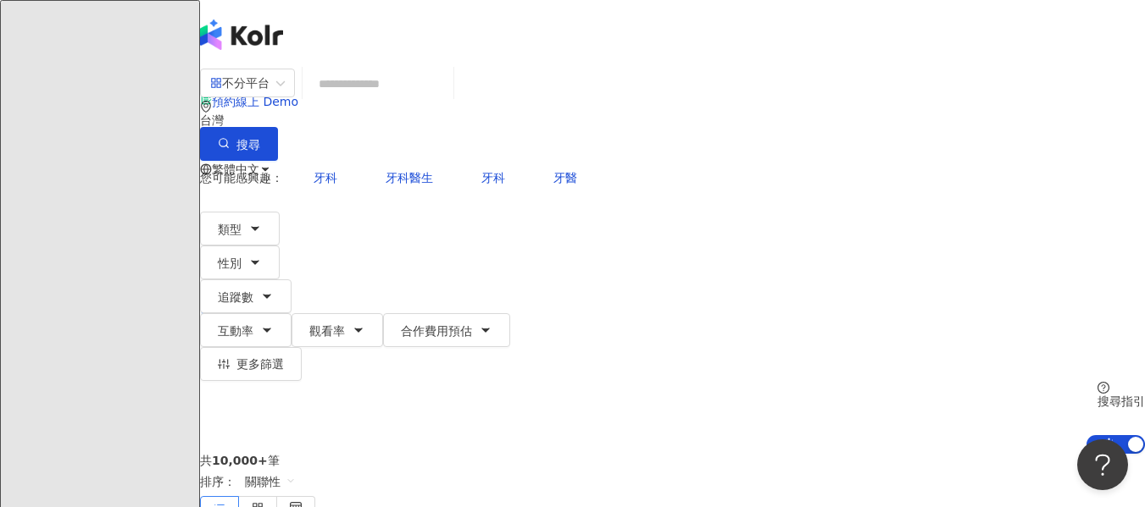
click at [246, 299] on icon at bounding box center [240, 305] width 12 height 12
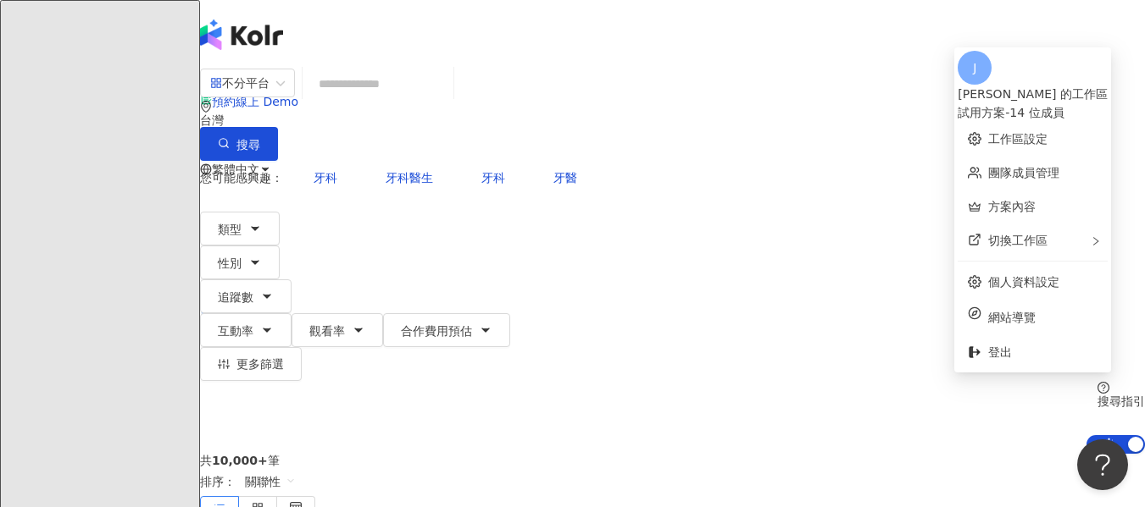
click at [509, 454] on div "共 10,000+ 筆 排序： 關聯性" at bounding box center [672, 488] width 945 height 69
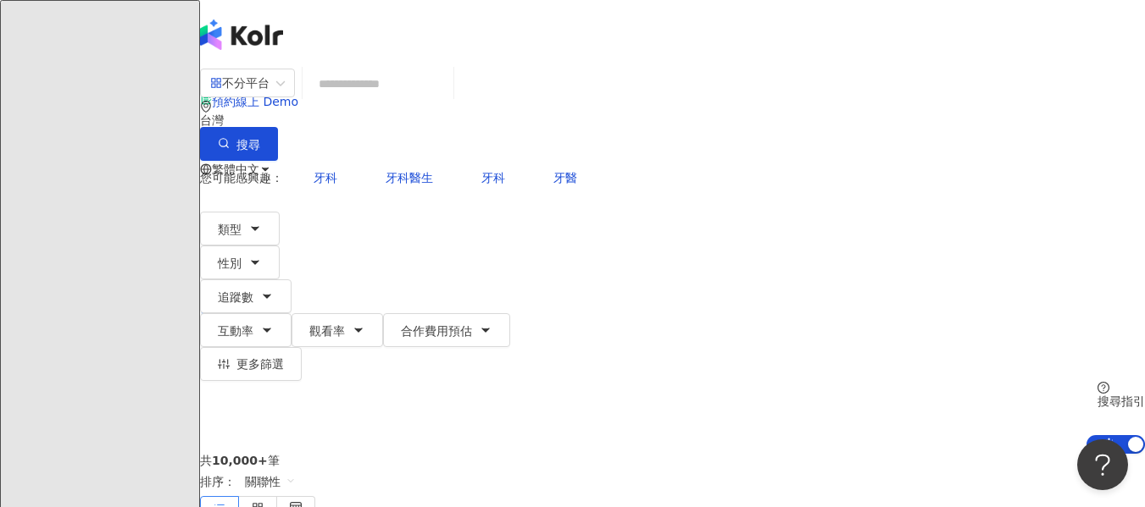
click at [446, 100] on input "search" at bounding box center [377, 84] width 137 height 32
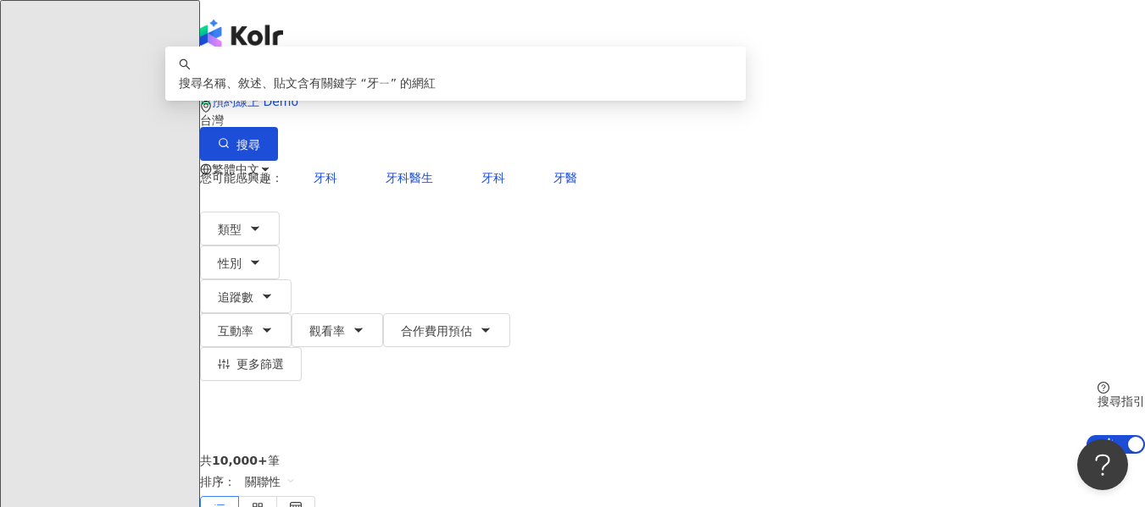
type input "**"
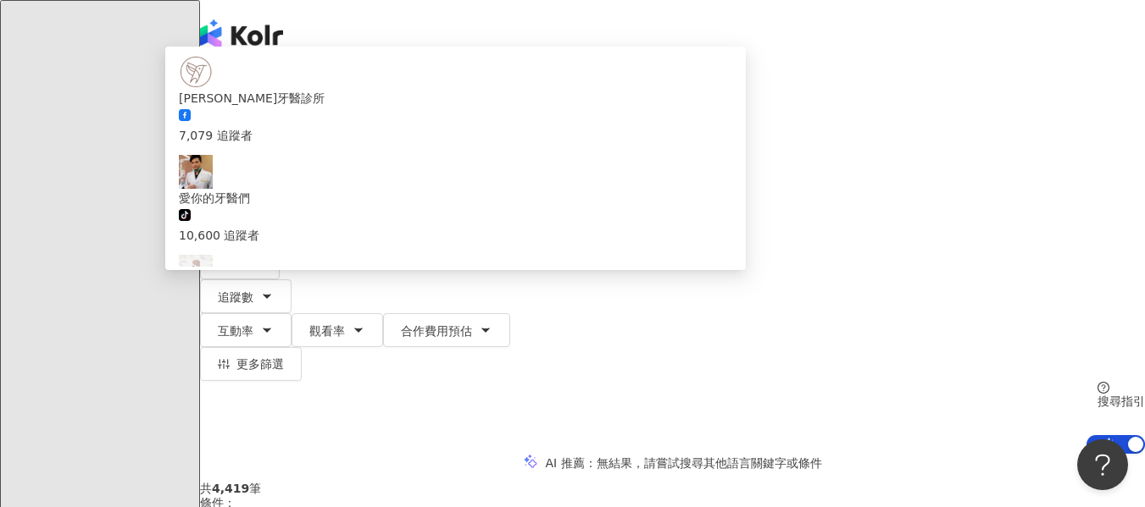
click at [419, 100] on input "search" at bounding box center [377, 84] width 137 height 32
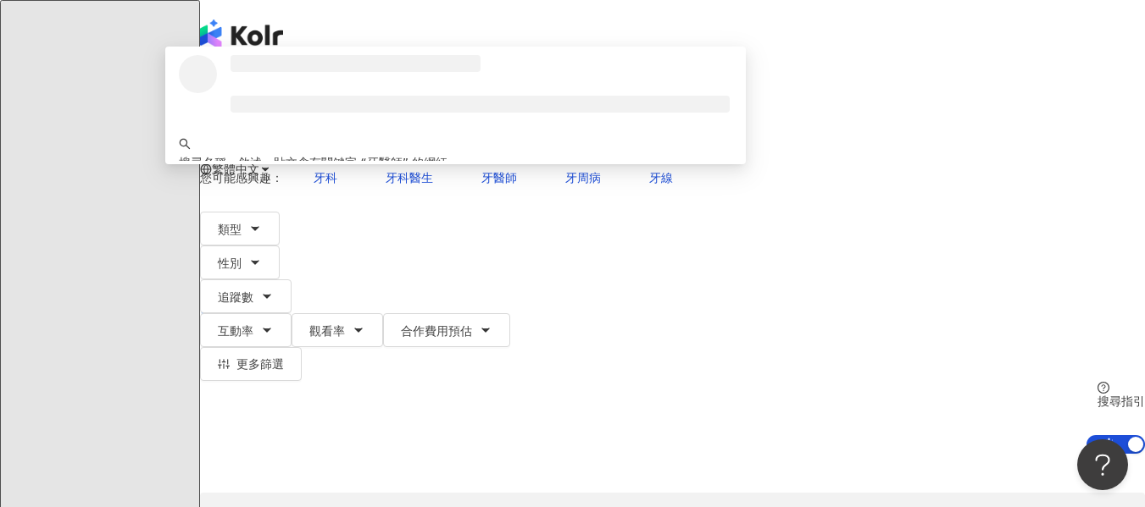
click at [417, 88] on input "***" at bounding box center [377, 84] width 137 height 32
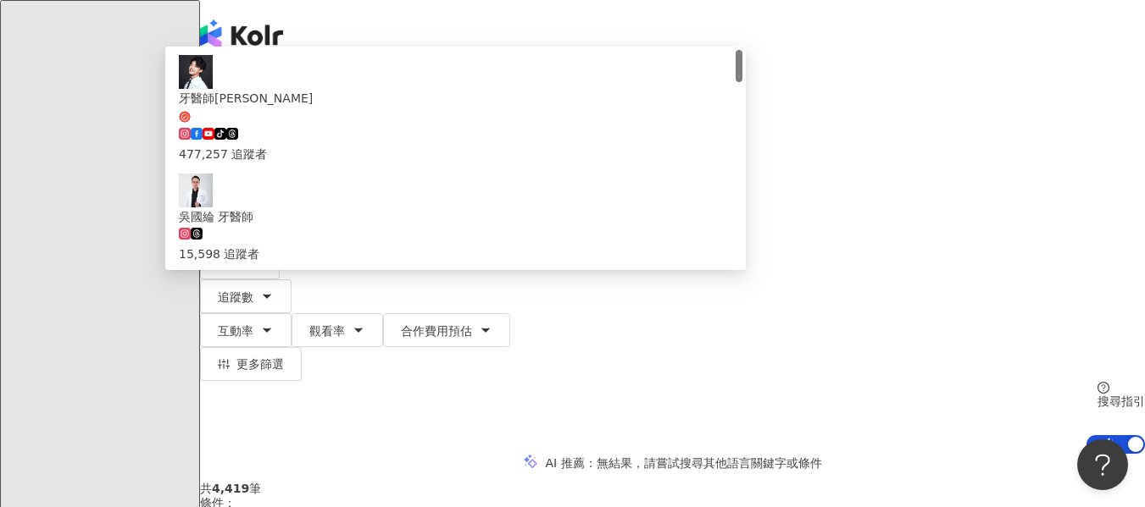
click at [285, 97] on span "不分平台" at bounding box center [247, 82] width 75 height 27
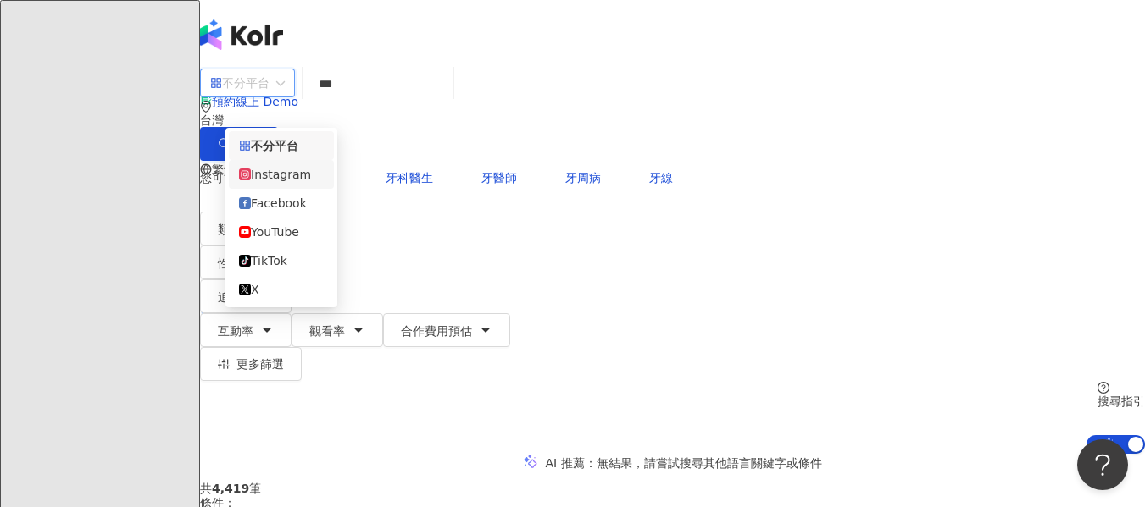
click at [274, 180] on div "Instagram" at bounding box center [281, 174] width 85 height 19
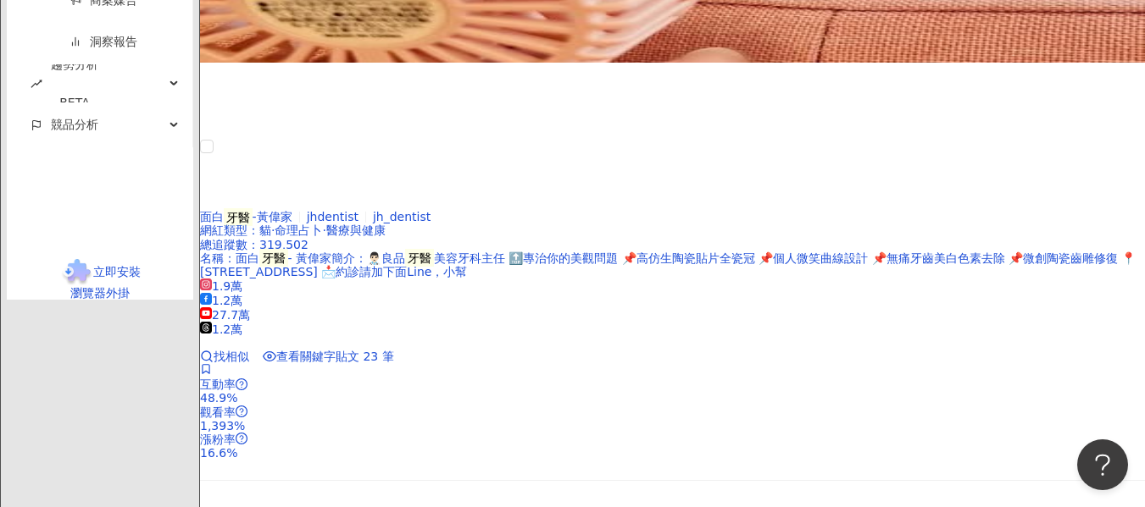
scroll to position [3389, 0]
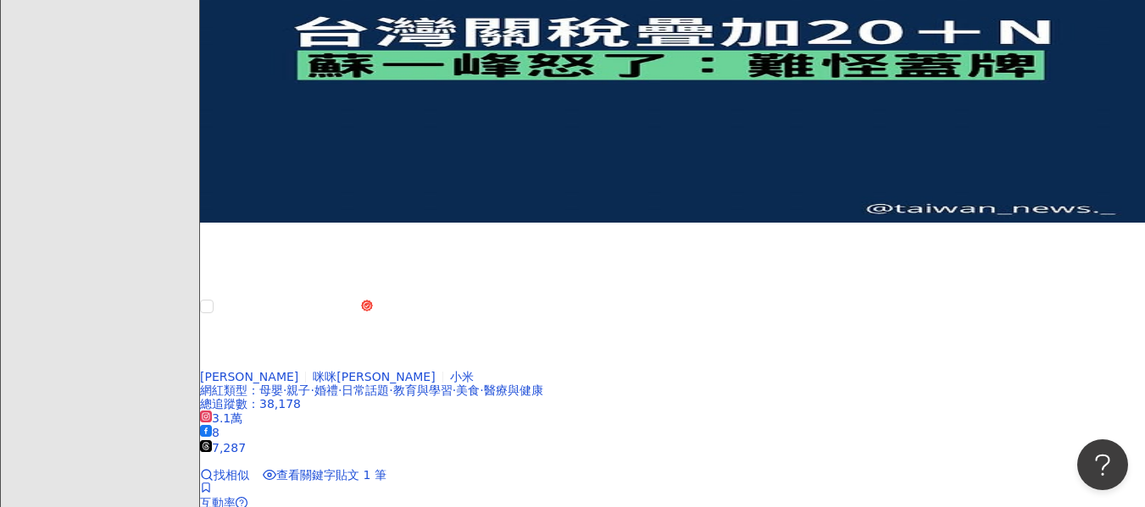
scroll to position [2287, 0]
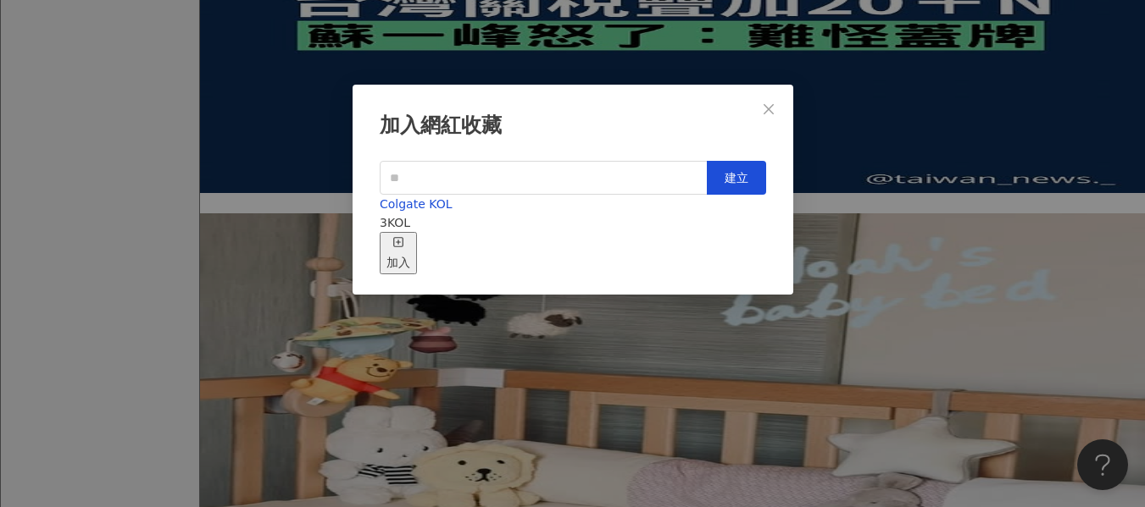
scroll to position [19, 0]
click at [726, 171] on span "建立" at bounding box center [736, 178] width 24 height 14
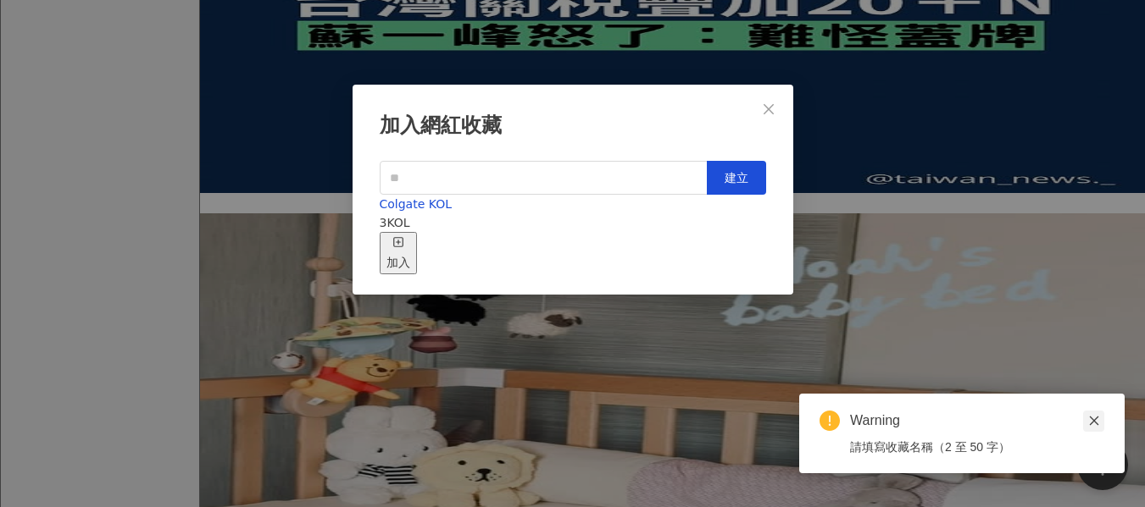
click at [1089, 418] on icon "close" at bounding box center [1094, 421] width 12 height 12
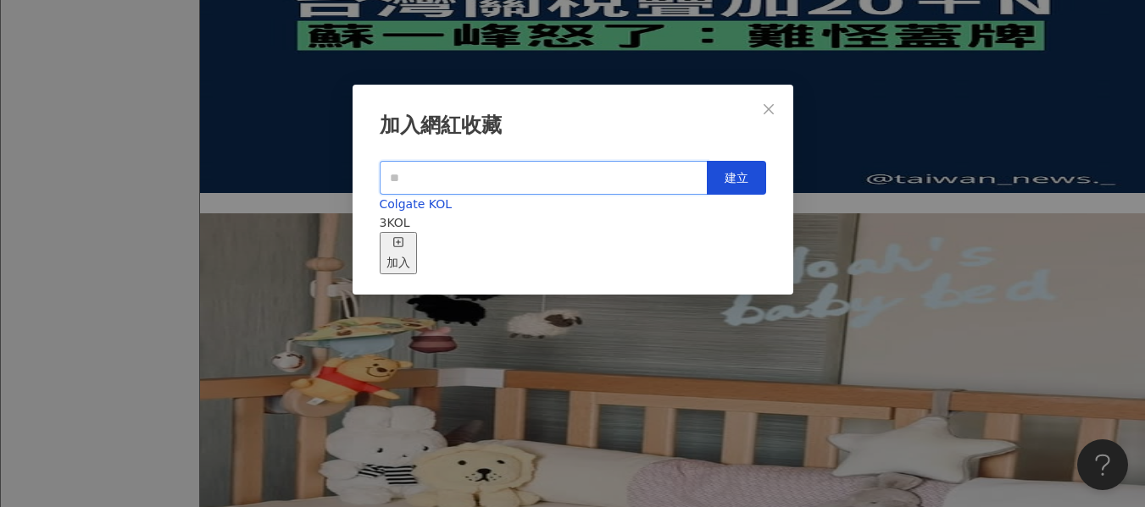
click at [413, 161] on input "text" at bounding box center [544, 178] width 328 height 34
click at [762, 103] on icon "close" at bounding box center [769, 110] width 14 height 14
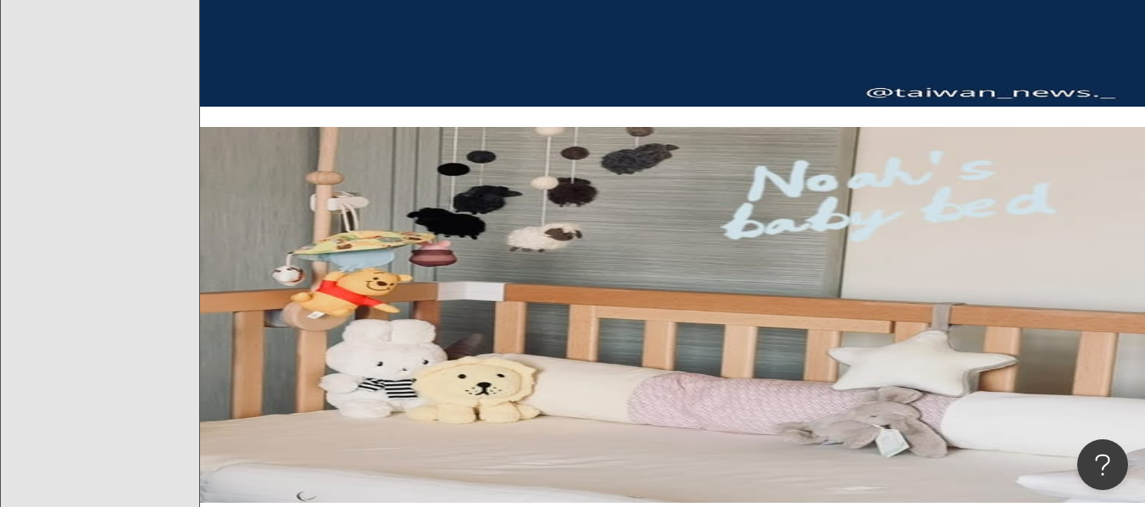
scroll to position [2372, 0]
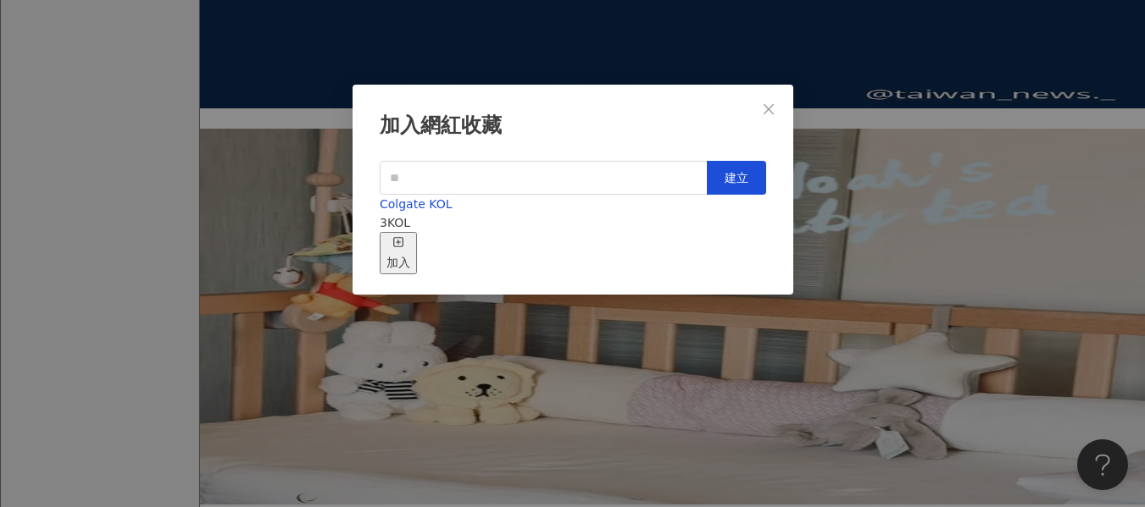
scroll to position [19, 0]
click at [766, 103] on icon "close" at bounding box center [769, 110] width 14 height 14
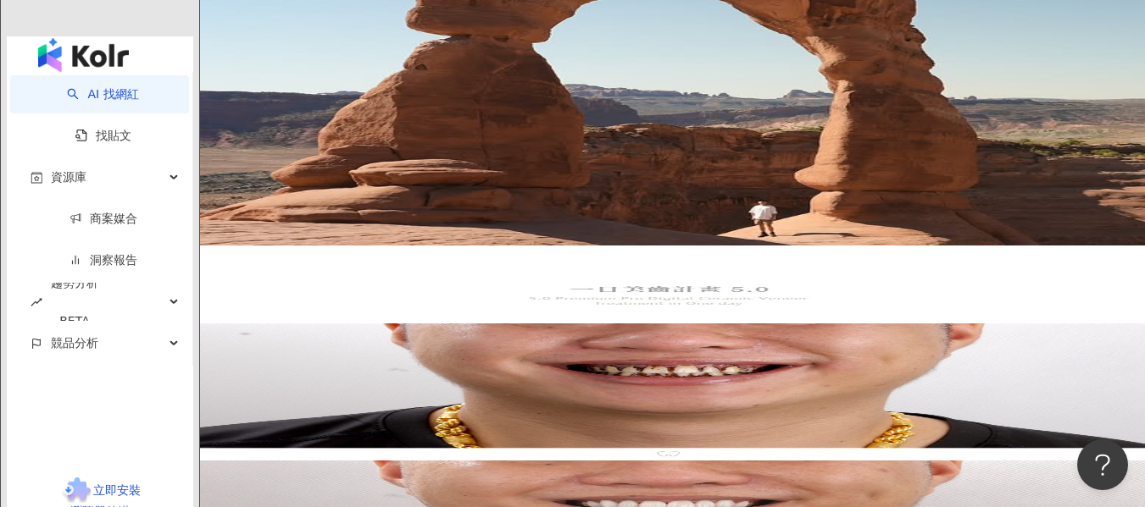
scroll to position [2796, 0]
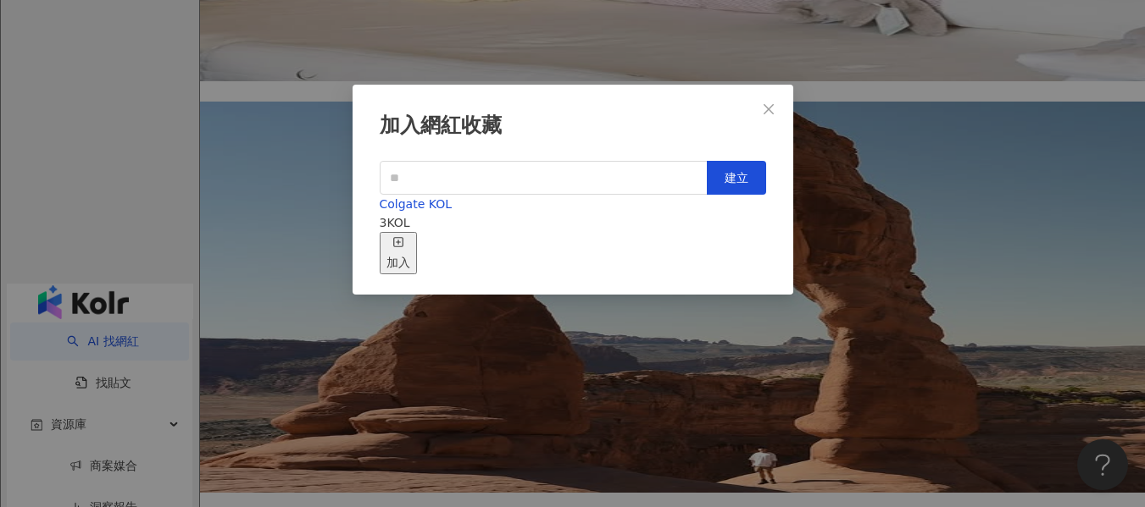
scroll to position [19, 0]
click at [746, 274] on div "Colgate KOL 3 KOL 加入" at bounding box center [573, 235] width 386 height 80
click at [404, 236] on icon "button" at bounding box center [398, 242] width 12 height 12
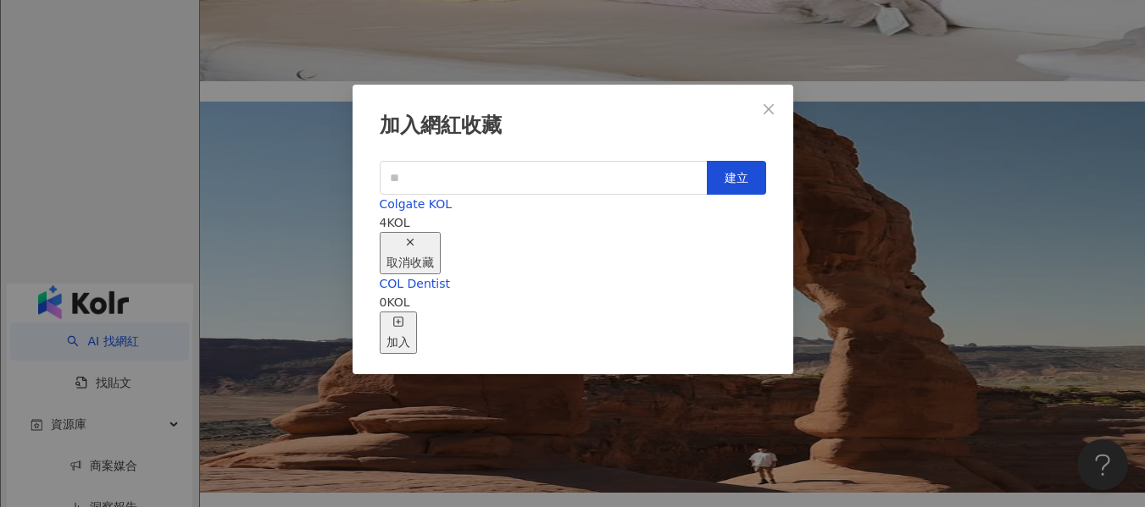
click at [434, 235] on div "取消收藏" at bounding box center [409, 253] width 47 height 37
click at [762, 103] on icon "close" at bounding box center [769, 110] width 14 height 14
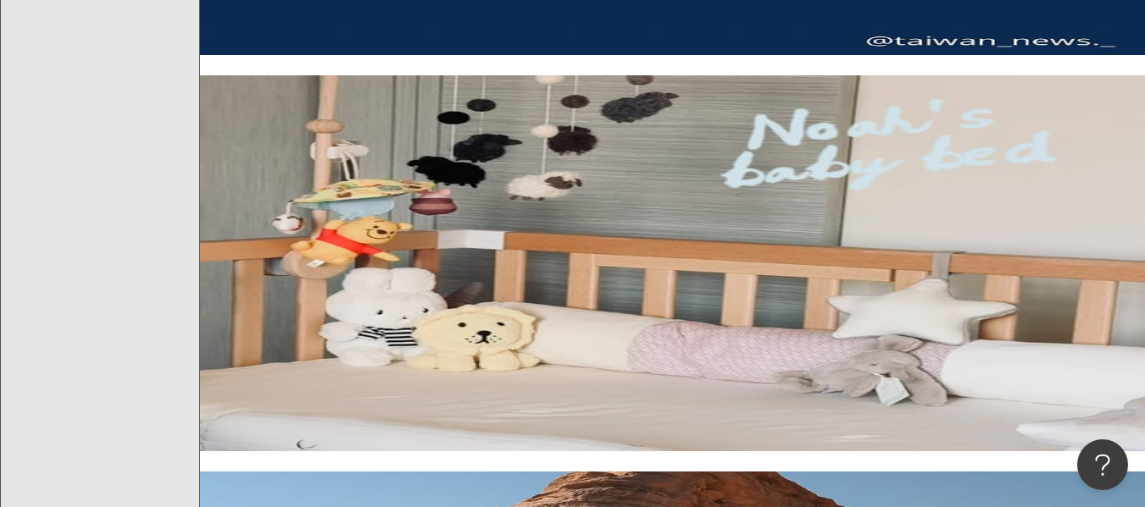
scroll to position [2287, 0]
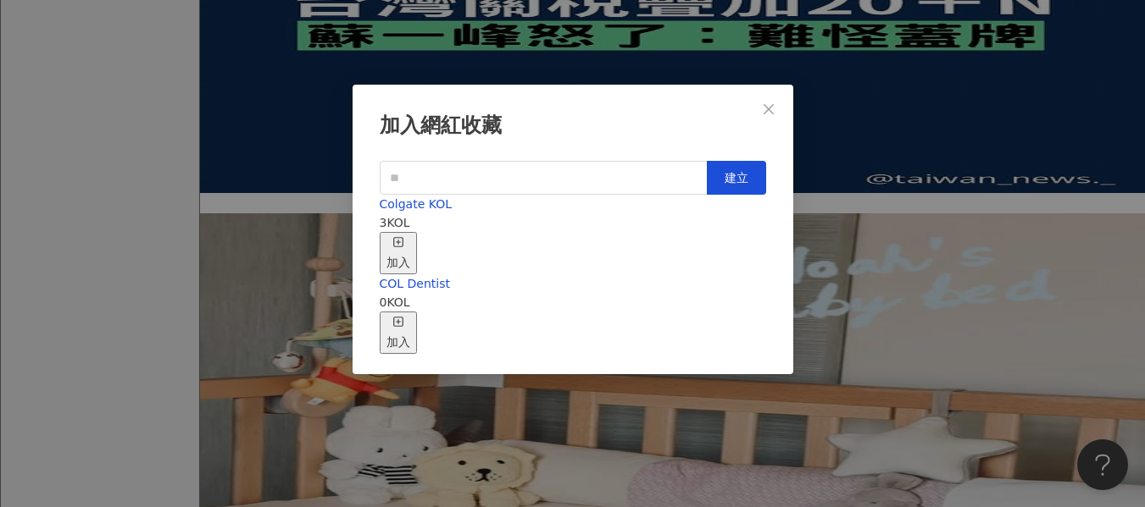
scroll to position [19, 0]
click at [595, 281] on div "COL Dentist 0 KOL 加入" at bounding box center [573, 314] width 386 height 80
click at [402, 317] on rect "button" at bounding box center [397, 321] width 9 height 9
click at [762, 103] on icon "close" at bounding box center [769, 110] width 14 height 14
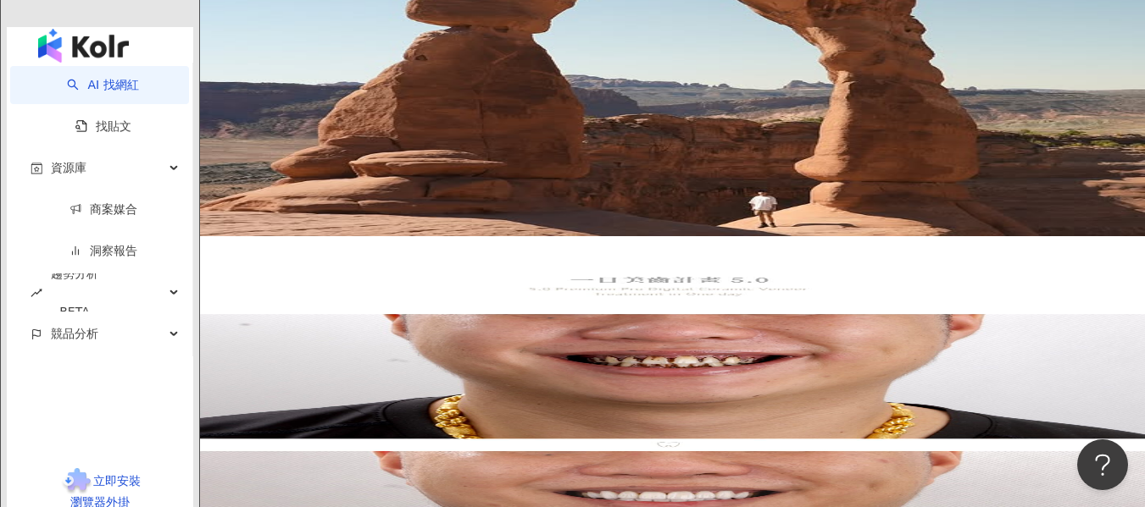
scroll to position [2965, 0]
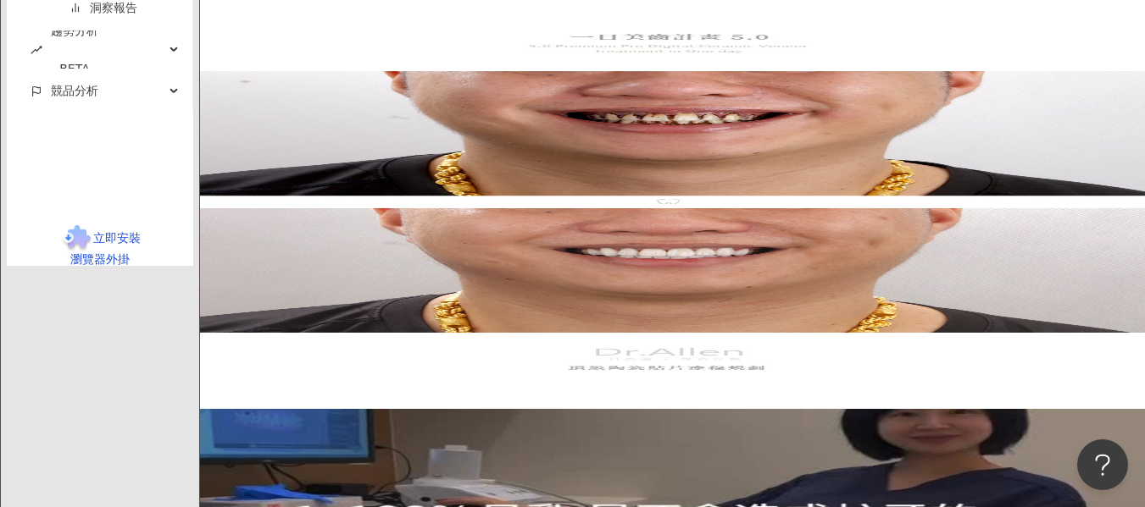
scroll to position [3304, 0]
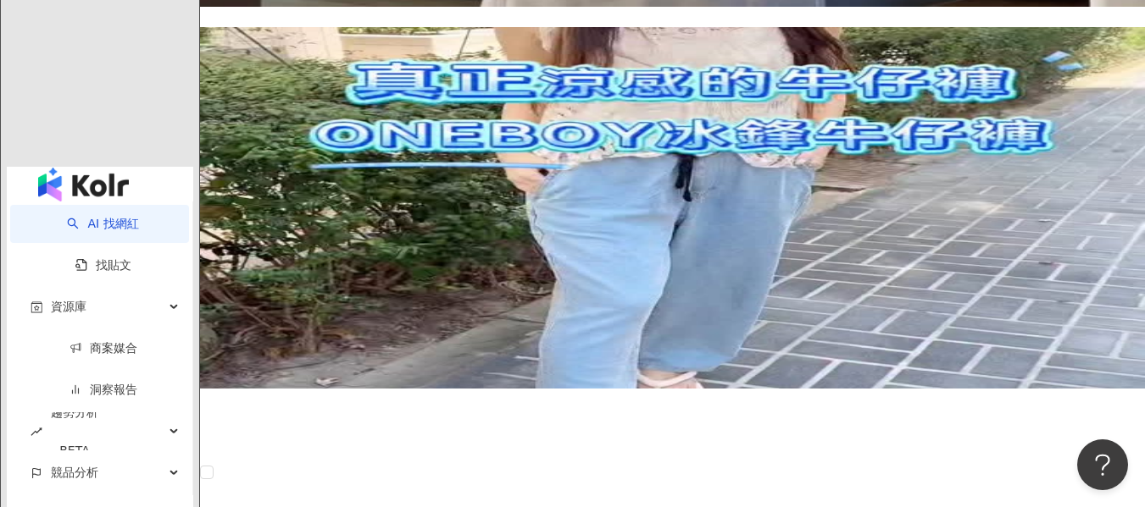
scroll to position [2813, 0]
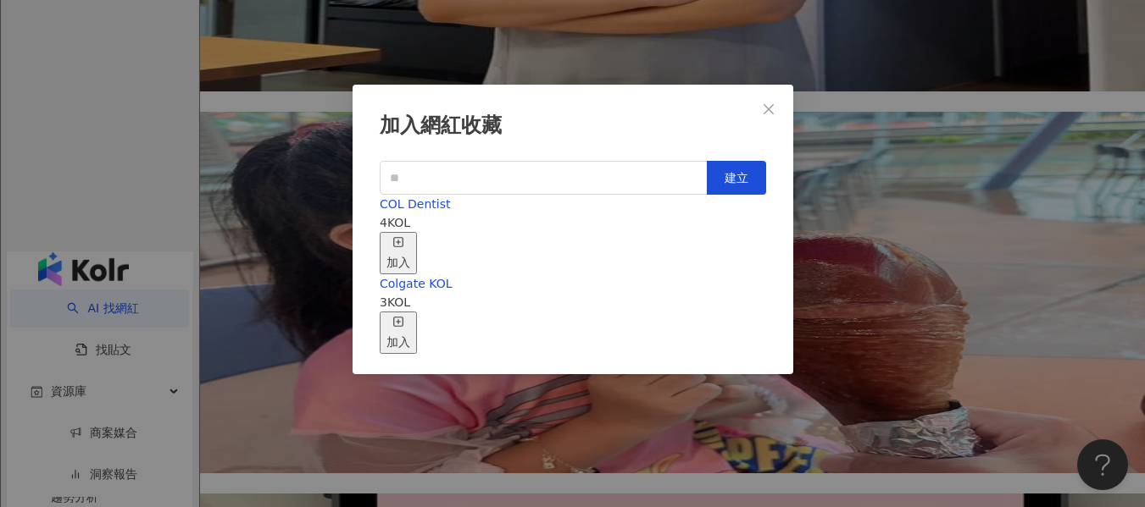
scroll to position [19, 0]
click at [481, 217] on div "COL Dentist 4 KOL 加入" at bounding box center [573, 235] width 386 height 80
click at [410, 235] on div "加入" at bounding box center [398, 253] width 24 height 37
click at [762, 103] on icon "close" at bounding box center [769, 110] width 14 height 14
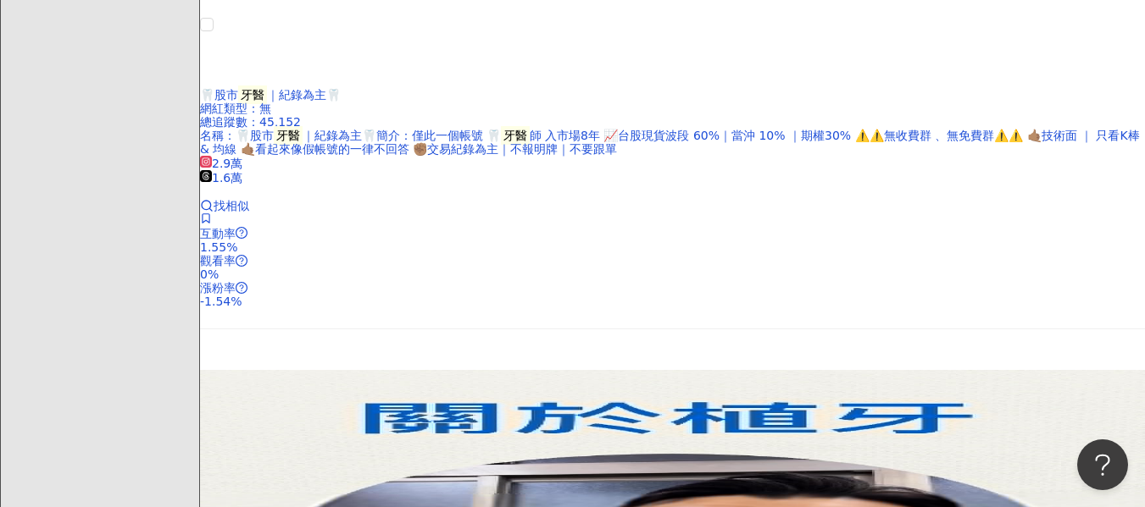
scroll to position [949, 0]
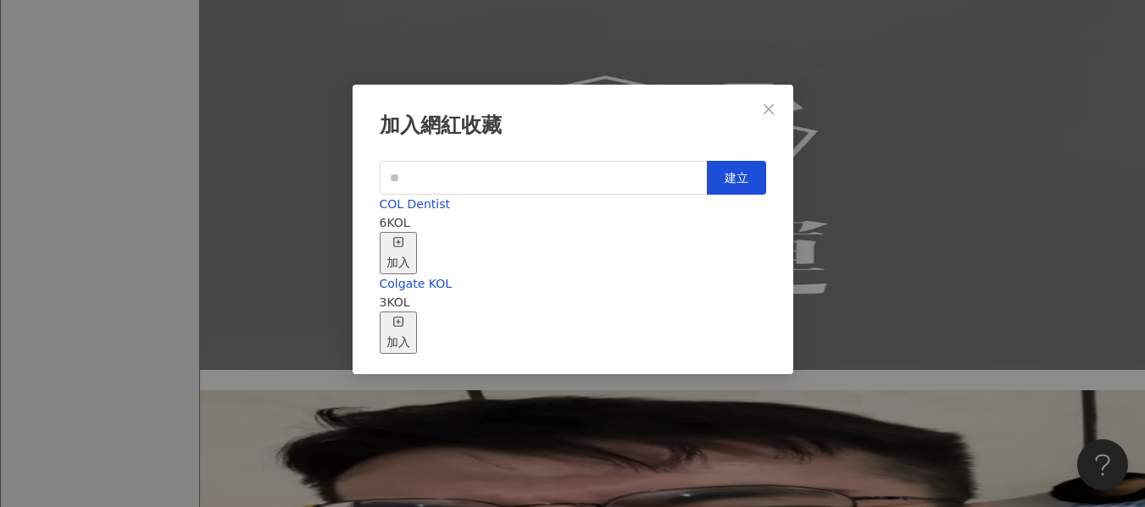
scroll to position [19, 0]
click at [666, 215] on div "COL Dentist 6 KOL 加入" at bounding box center [573, 235] width 386 height 80
click at [410, 235] on div "加入" at bounding box center [398, 253] width 24 height 37
click at [763, 103] on icon "close" at bounding box center [769, 110] width 14 height 14
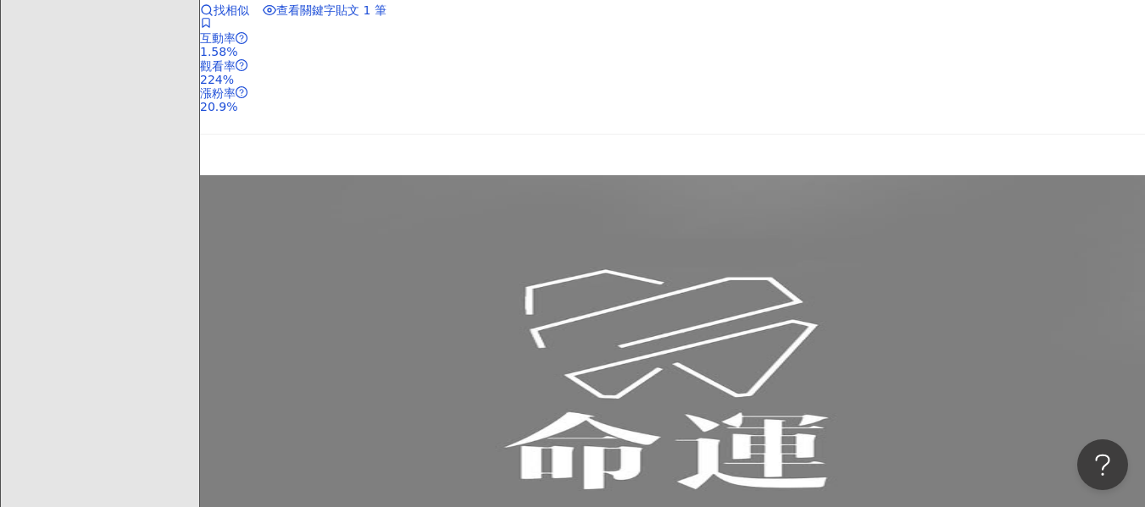
scroll to position [695, 0]
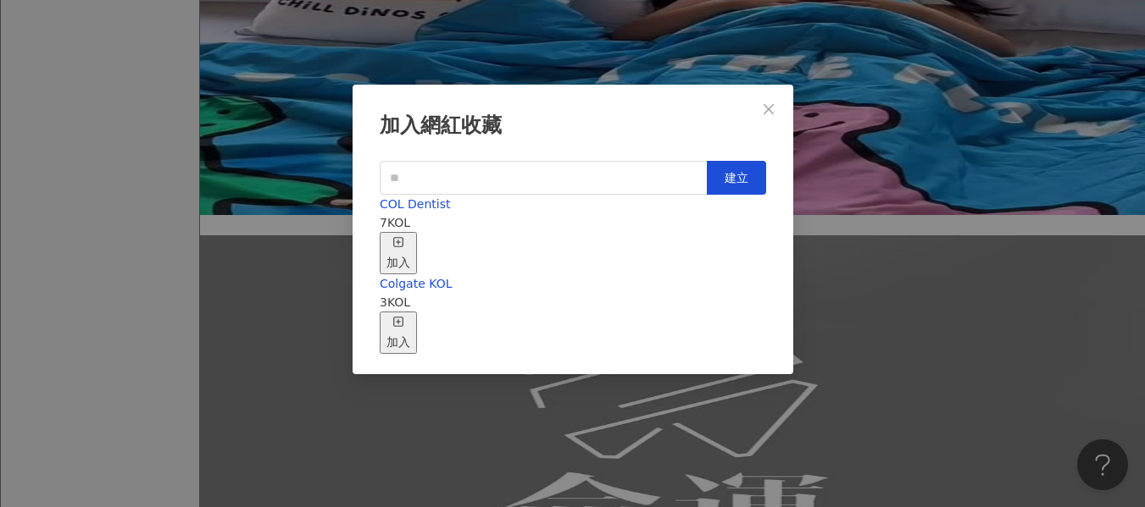
scroll to position [19, 0]
click at [398, 240] on line "button" at bounding box center [398, 242] width 0 height 4
click at [768, 103] on icon "close" at bounding box center [769, 110] width 14 height 14
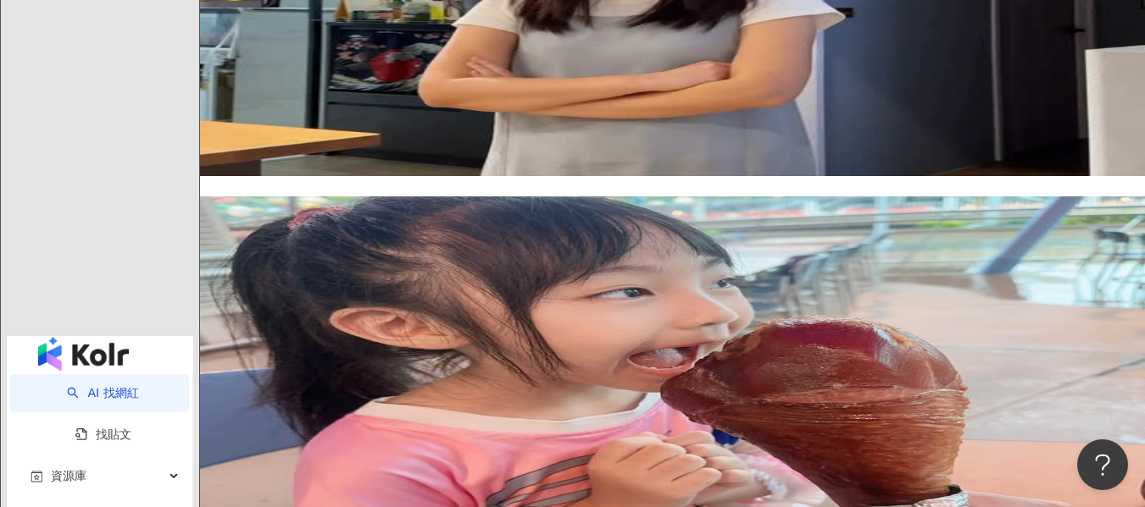
scroll to position [3151, 0]
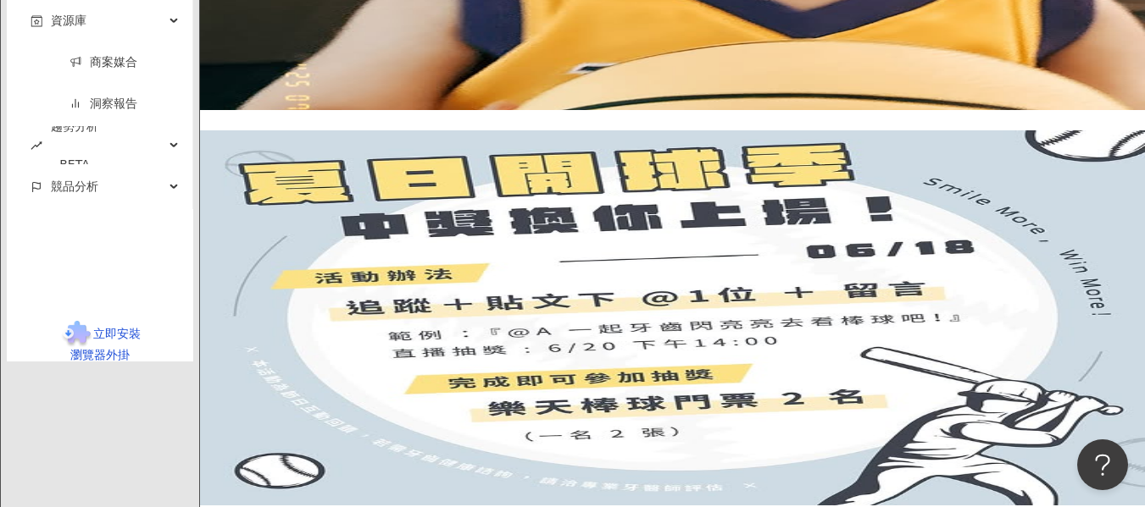
scroll to position [3362, 0]
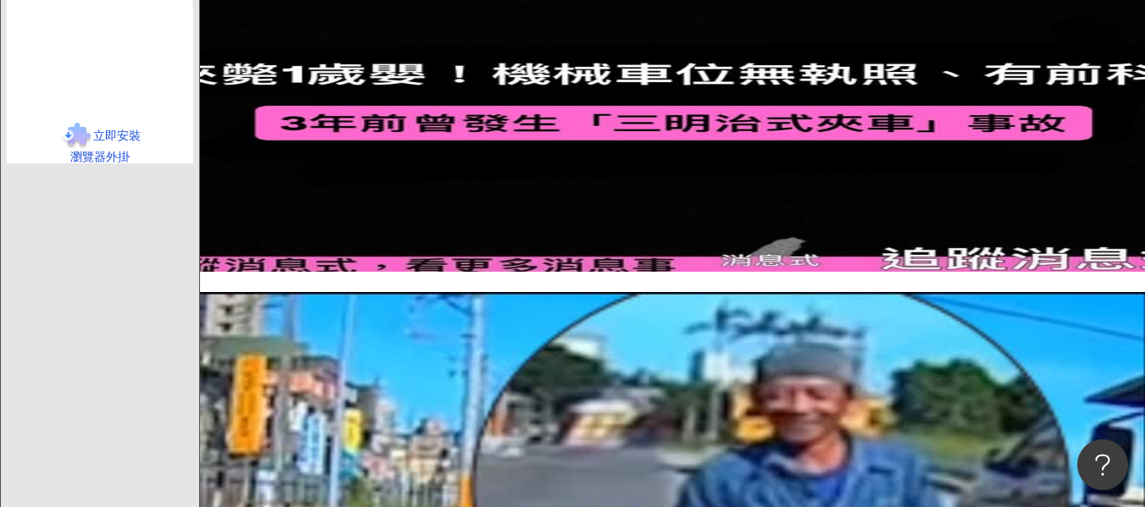
scroll to position [3358, 0]
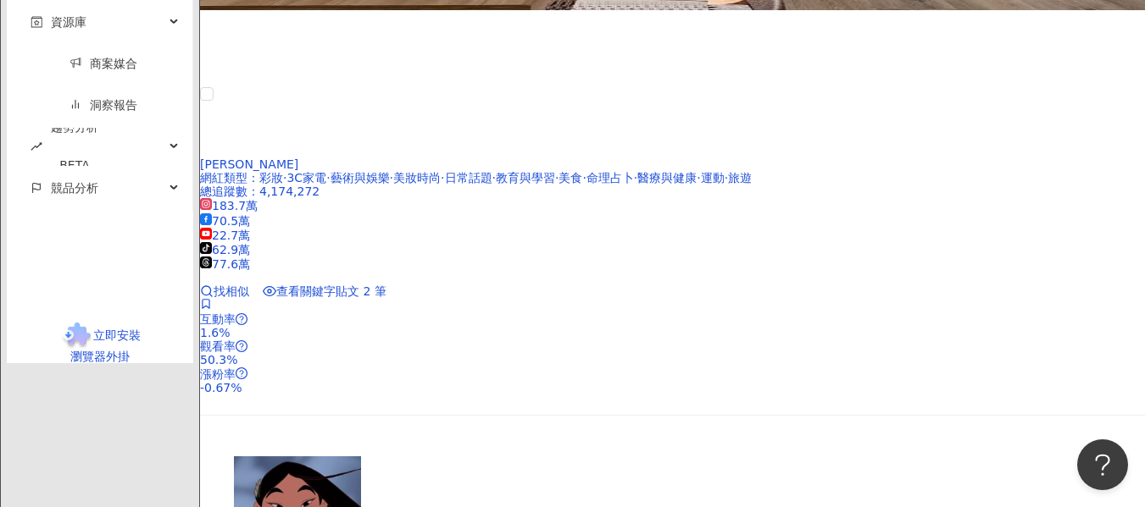
scroll to position [3311, 0]
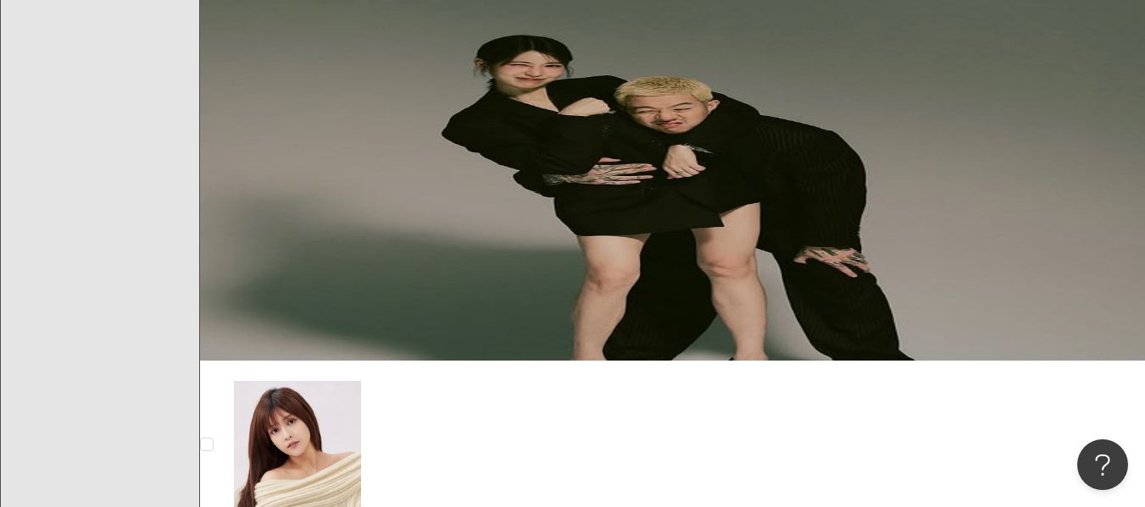
scroll to position [3201, 0]
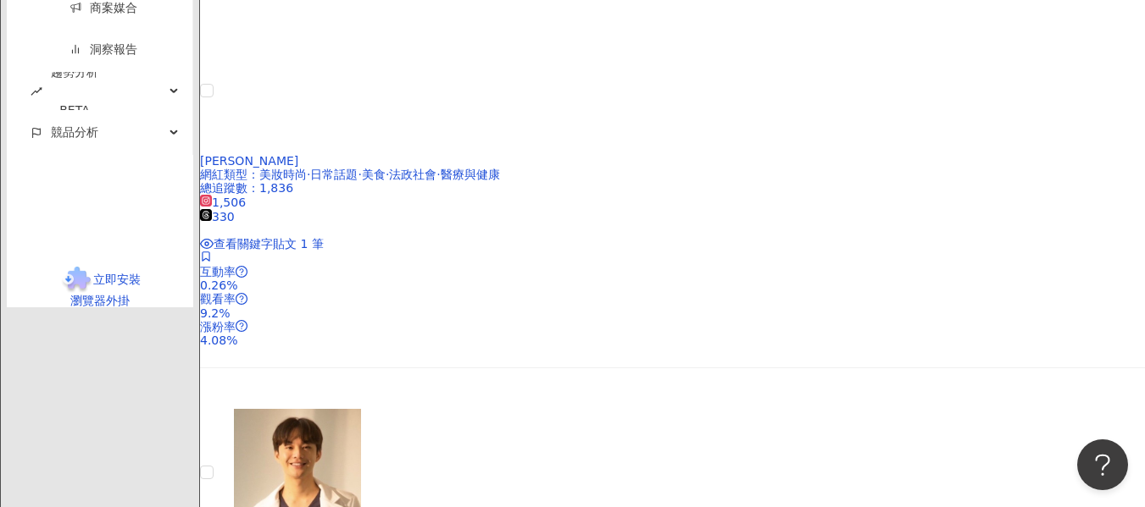
scroll to position [3354, 0]
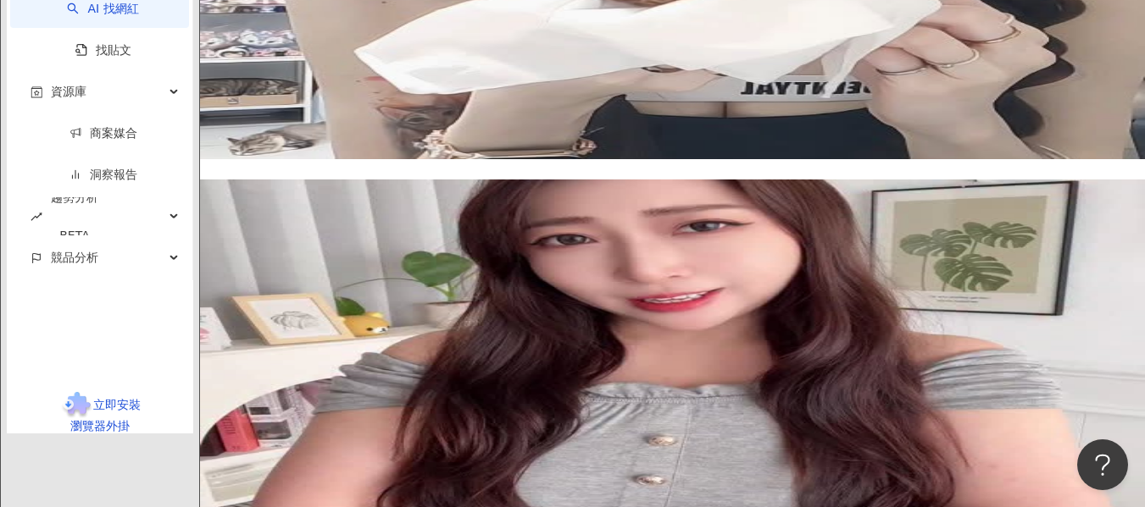
scroll to position [3241, 0]
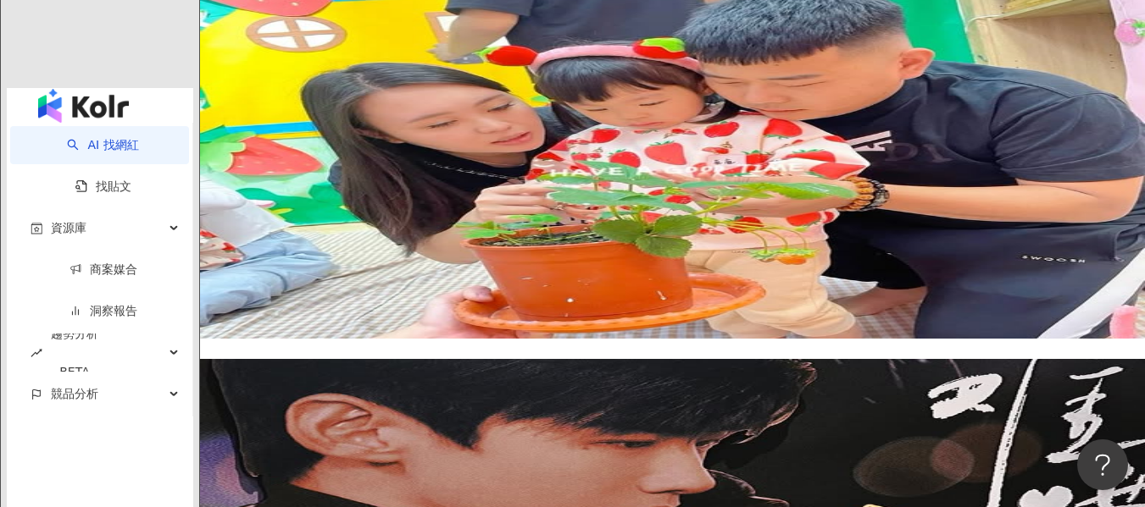
scroll to position [3459, 0]
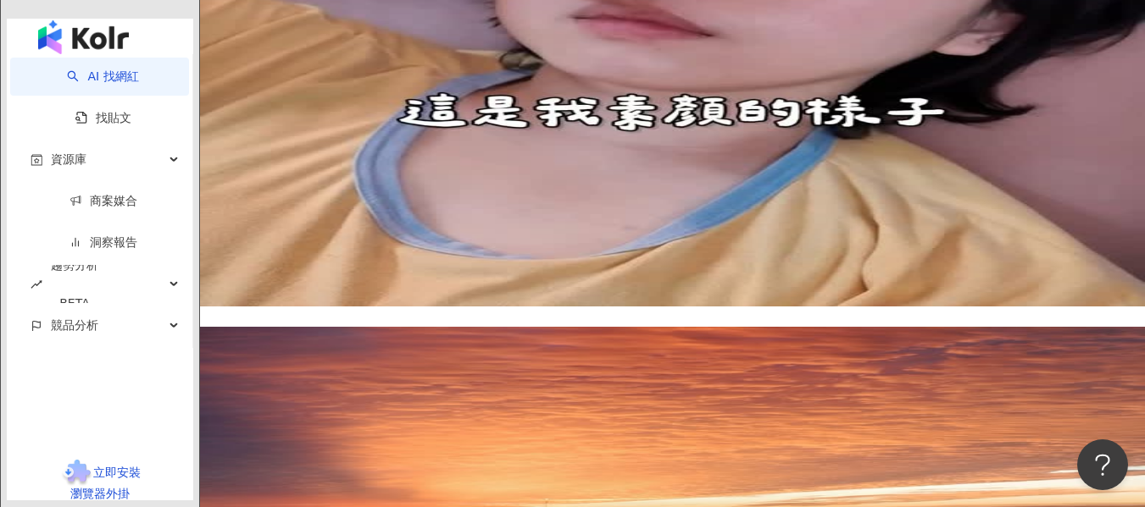
scroll to position [3304, 0]
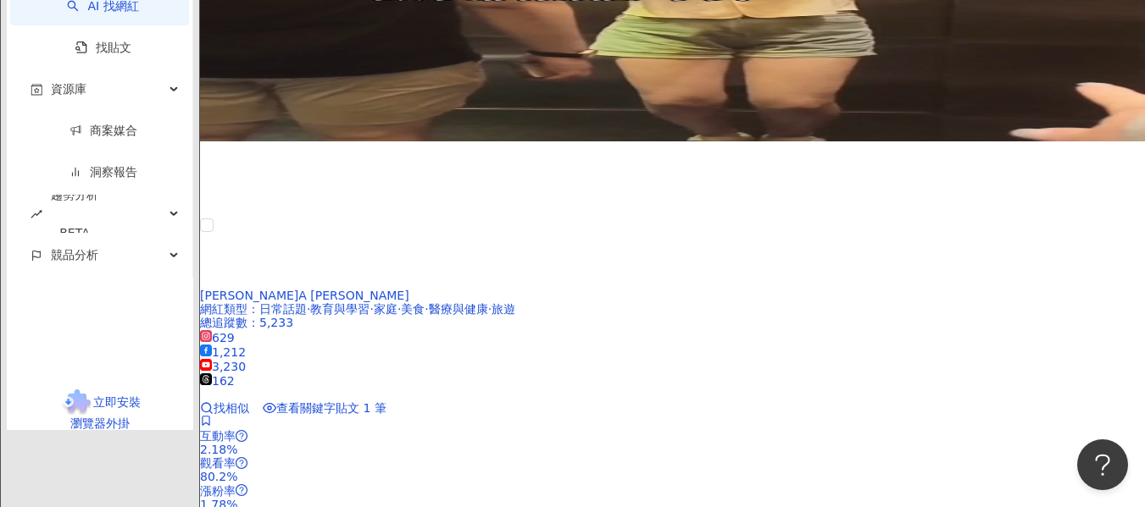
scroll to position [3137, 0]
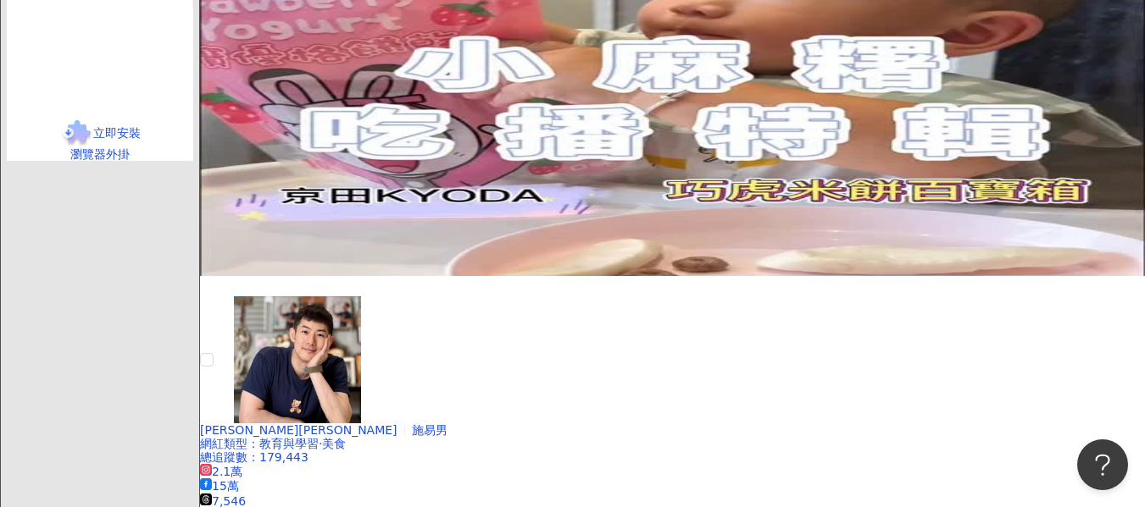
scroll to position [3372, 0]
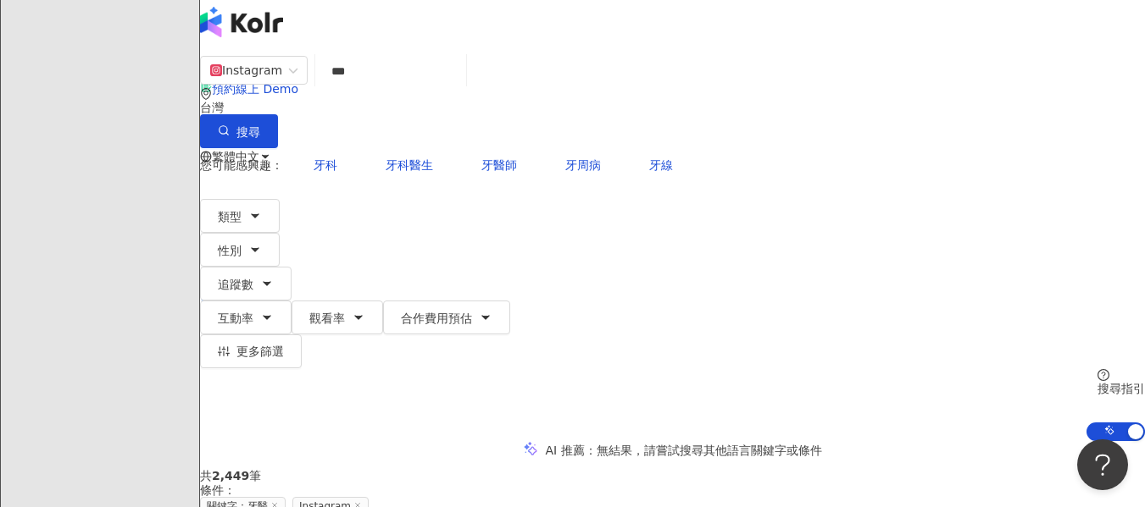
scroll to position [0, 0]
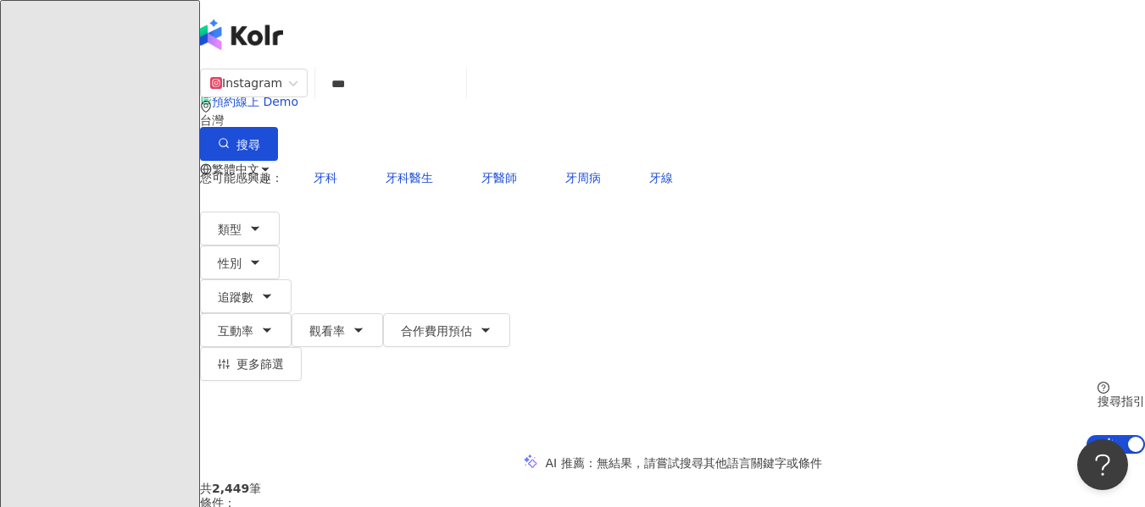
click at [435, 100] on input "***" at bounding box center [390, 84] width 137 height 32
click at [200, 123] on div "Instagram ** 台灣 搜尋 cb39d3f5-a02a-4f4e-b5e2-6e3ed0e1cd24 c18f4306-958e-42e3-abe9…" at bounding box center [672, 261] width 945 height 386
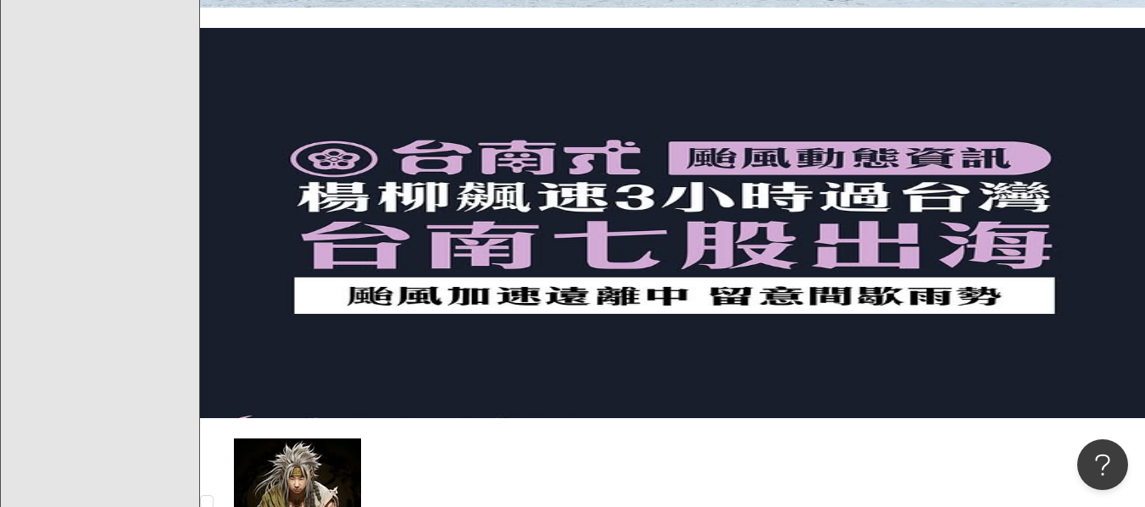
scroll to position [1088, 0]
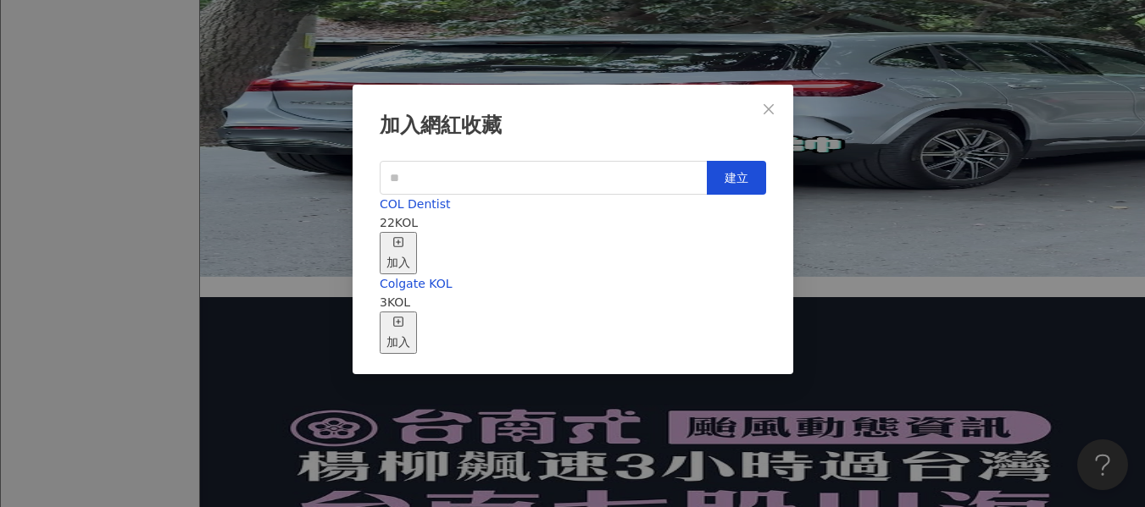
scroll to position [19, 0]
click at [574, 222] on div "COL Dentist 22 KOL 加入" at bounding box center [573, 235] width 386 height 80
click at [410, 235] on div "加入" at bounding box center [398, 253] width 24 height 37
click at [766, 103] on icon "close" at bounding box center [769, 110] width 14 height 14
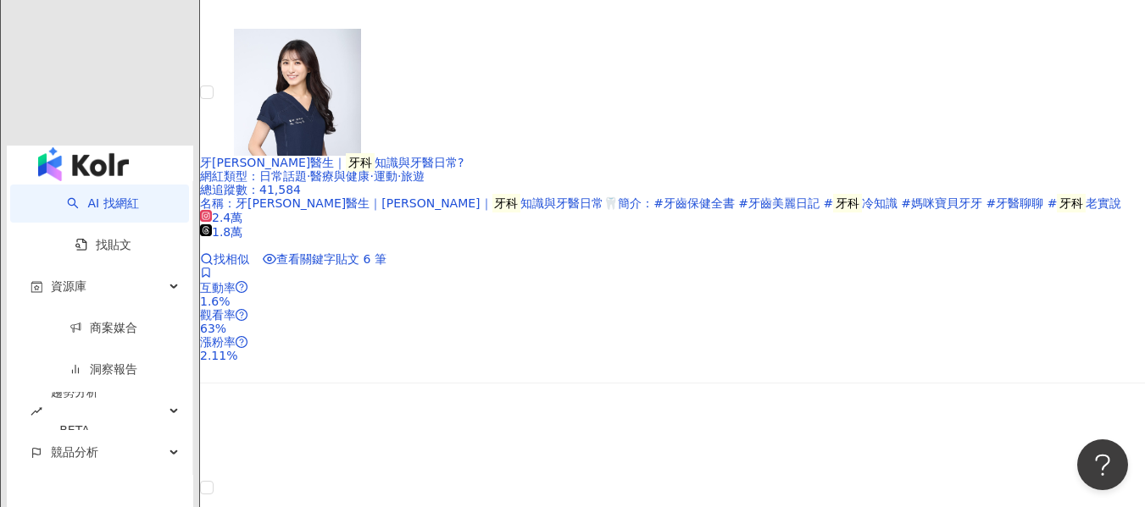
scroll to position [3121, 0]
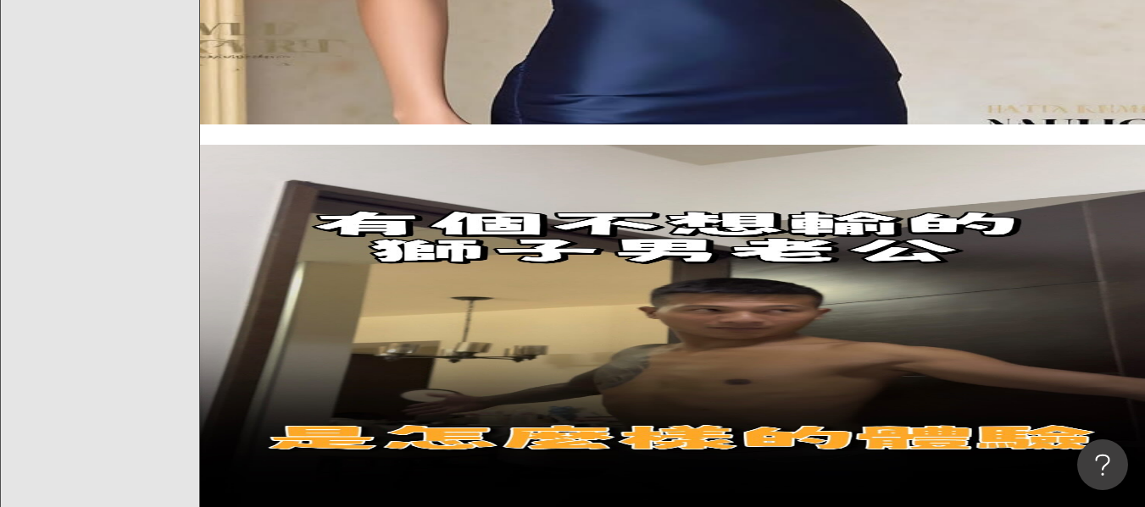
scroll to position [1534, 0]
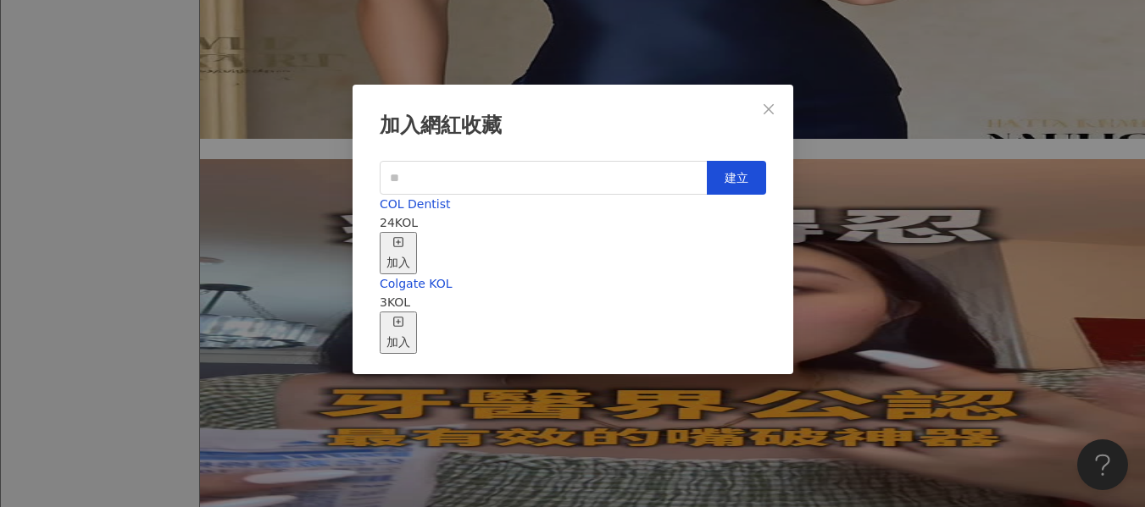
scroll to position [19, 0]
click at [600, 219] on div "COL Dentist 24 KOL 加入" at bounding box center [573, 235] width 386 height 80
click at [404, 236] on icon "button" at bounding box center [398, 242] width 12 height 12
click at [773, 103] on span "Close" at bounding box center [768, 110] width 34 height 14
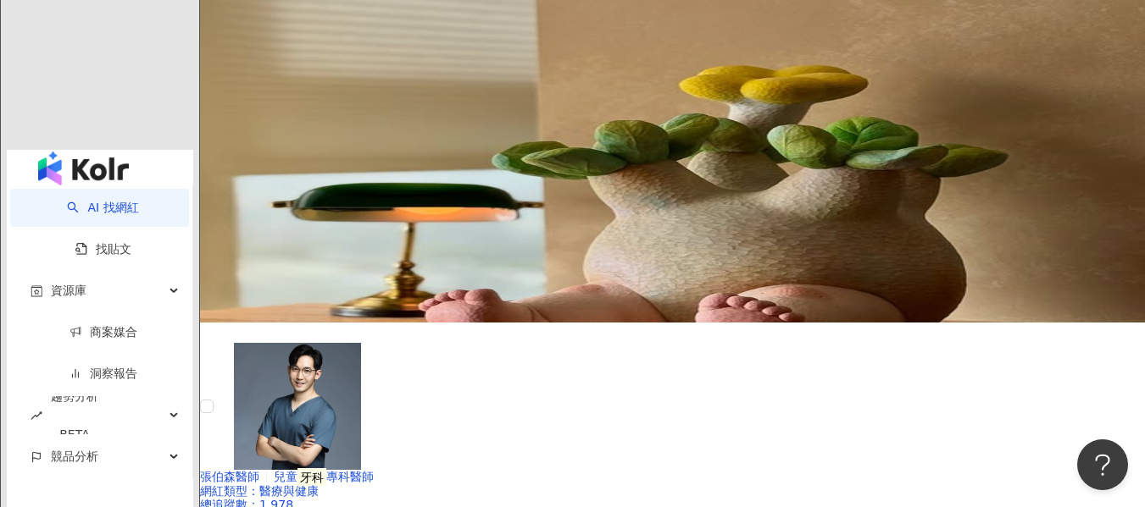
scroll to position [3134, 0]
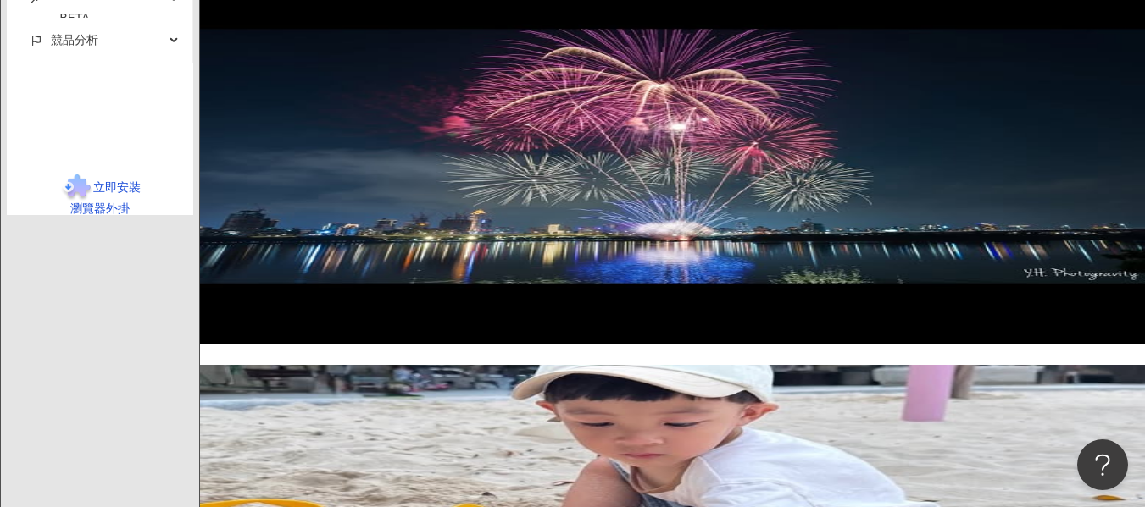
scroll to position [3219, 0]
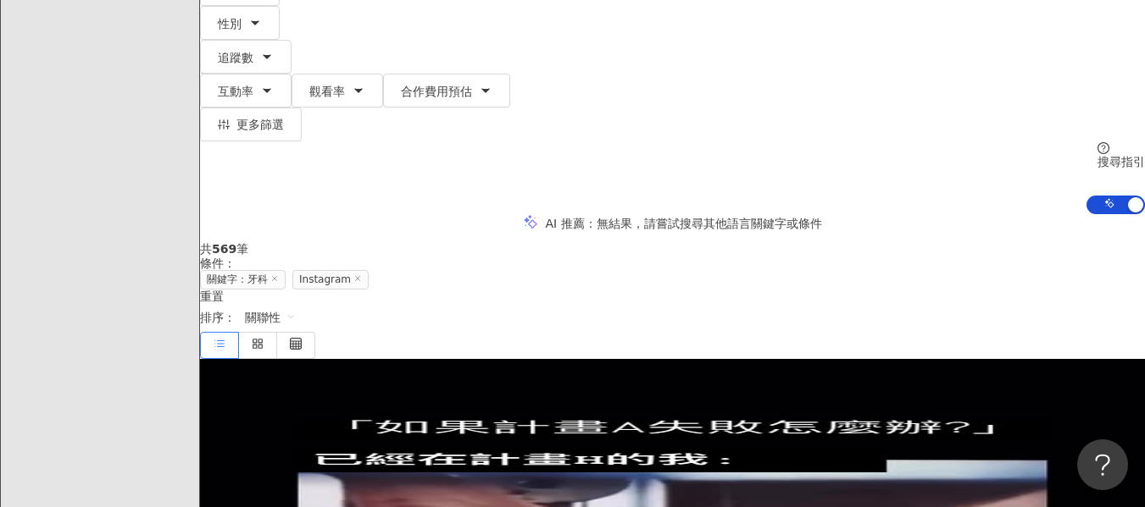
scroll to position [153, 0]
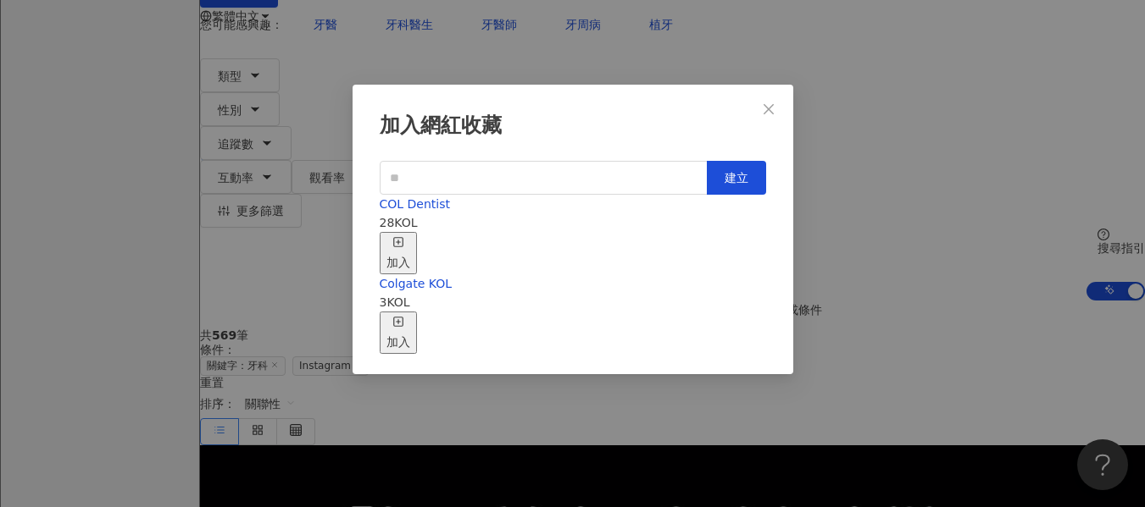
scroll to position [19, 0]
click at [657, 218] on div "COL Dentist 28 KOL 加入" at bounding box center [573, 235] width 386 height 80
click at [410, 235] on div "加入" at bounding box center [398, 253] width 24 height 37
click at [754, 103] on span "Close" at bounding box center [768, 110] width 34 height 14
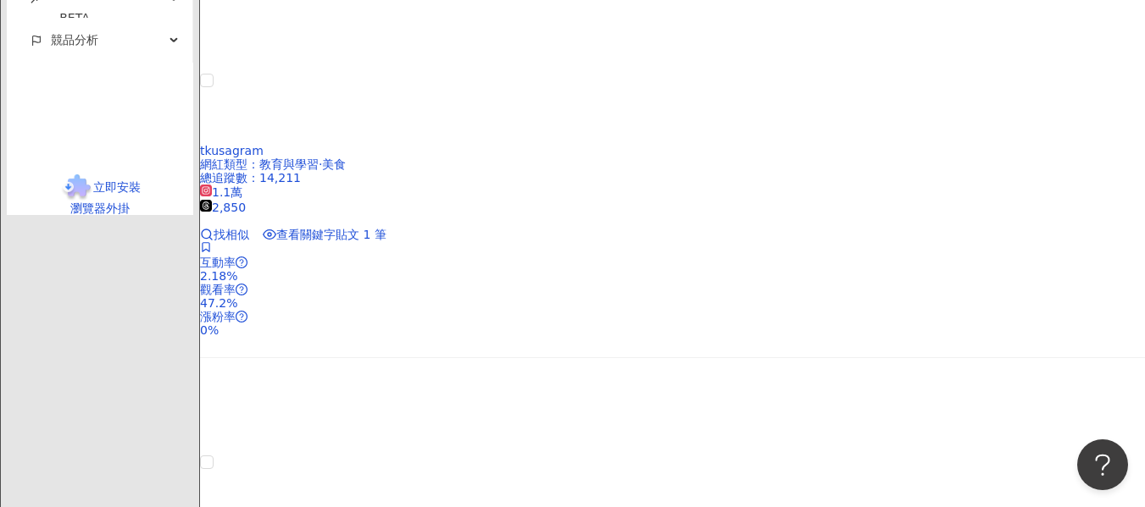
scroll to position [3340, 0]
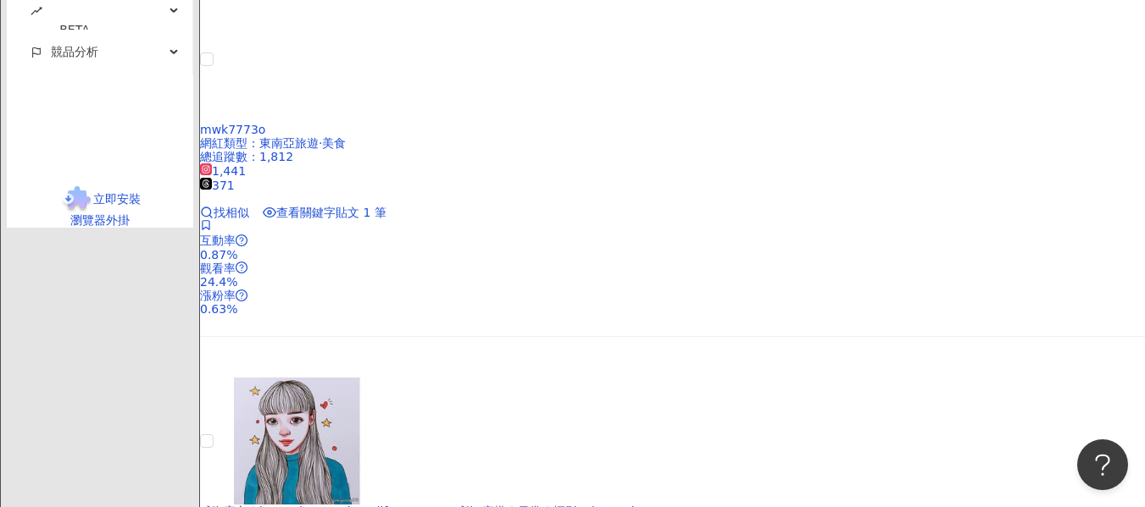
scroll to position [3304, 0]
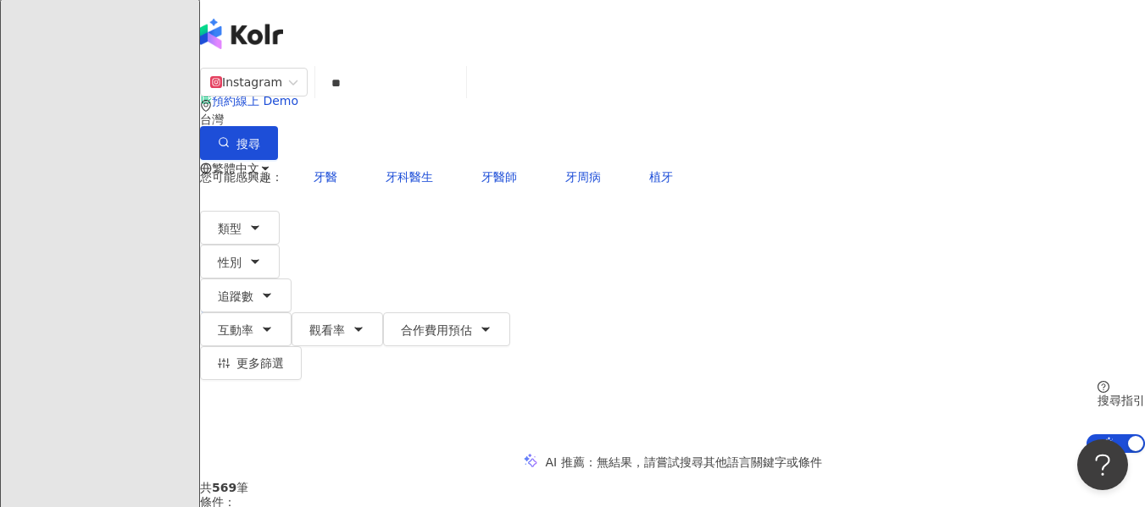
scroll to position [0, 0]
click at [408, 100] on input "**" at bounding box center [390, 84] width 137 height 32
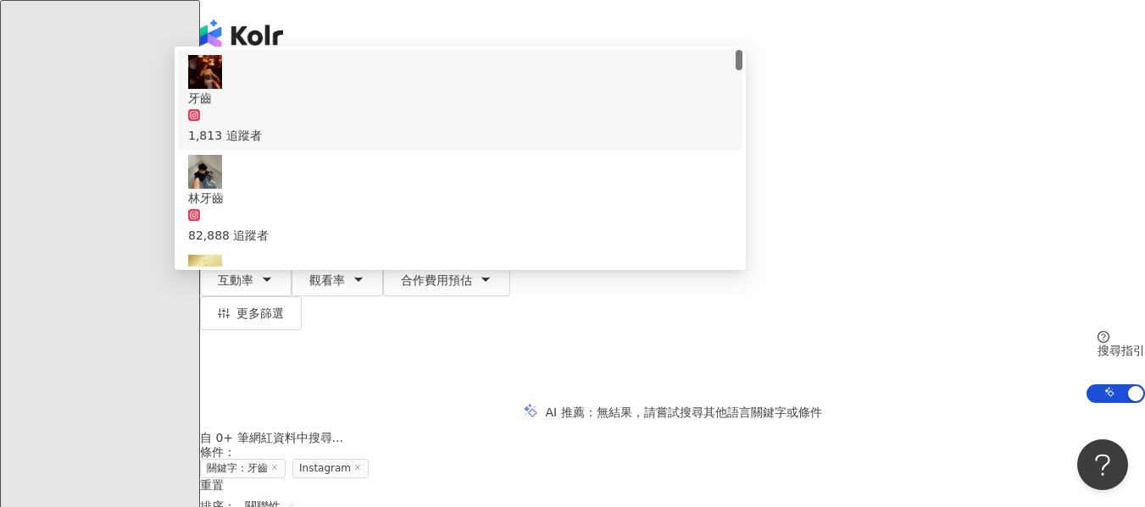
click at [204, 181] on div "Instagram ** 台灣 搜尋 56301ce9-6796-4896-9f9d-e296df0400ad 7935c130-b7dd-4dd5-b51e…" at bounding box center [672, 235] width 945 height 335
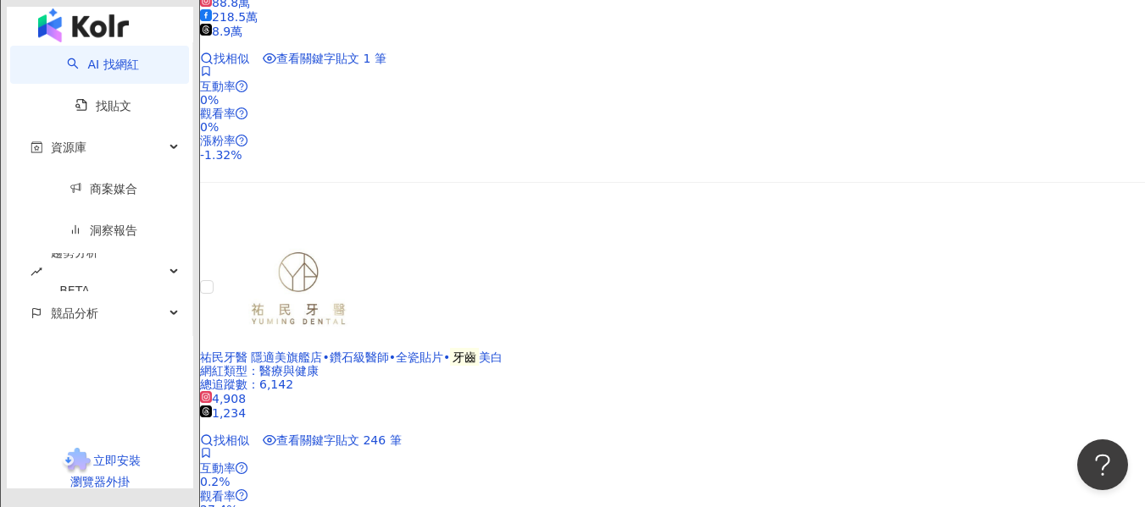
scroll to position [3389, 0]
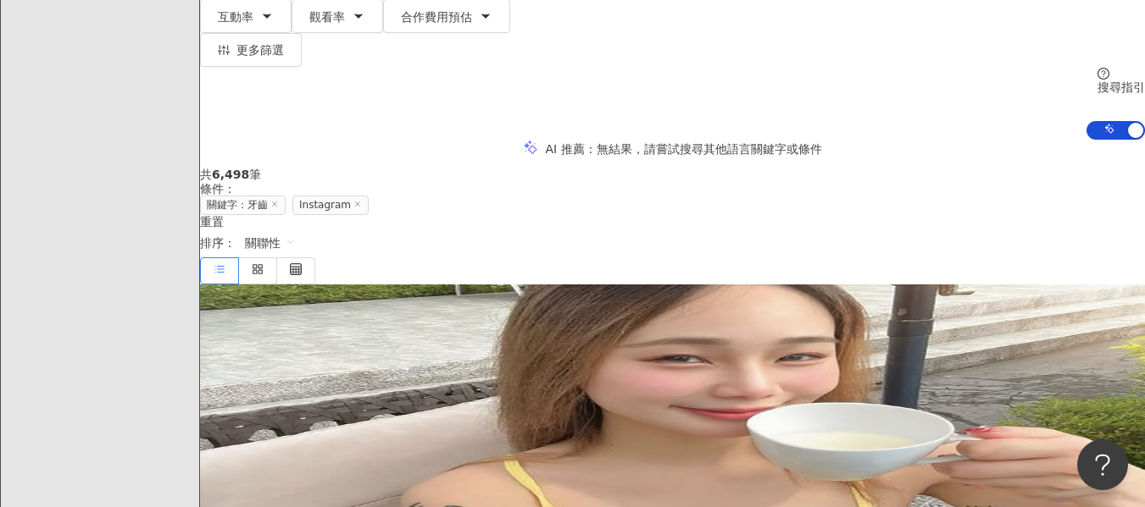
scroll to position [28, 0]
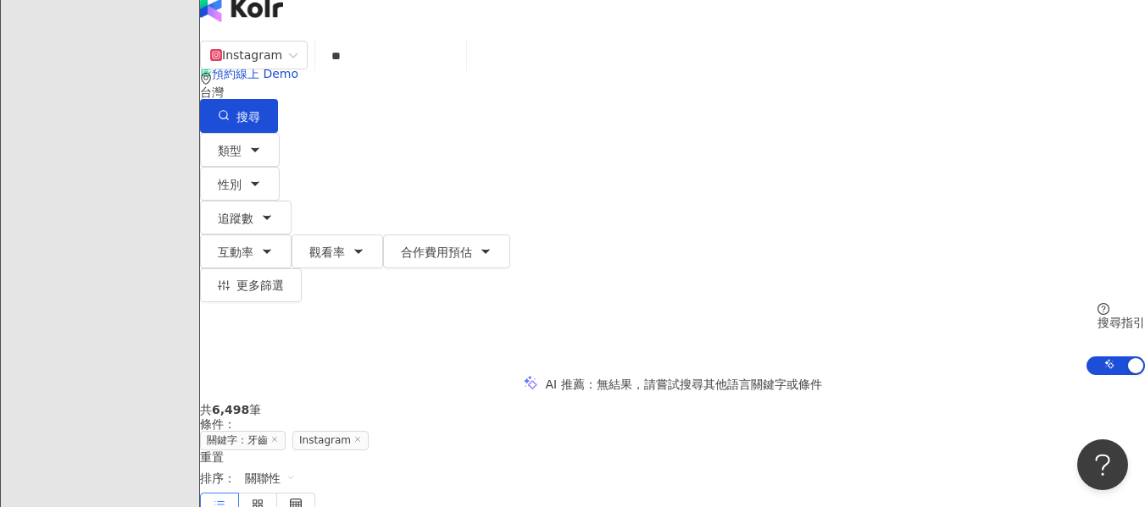
click at [417, 72] on input "**" at bounding box center [390, 56] width 137 height 32
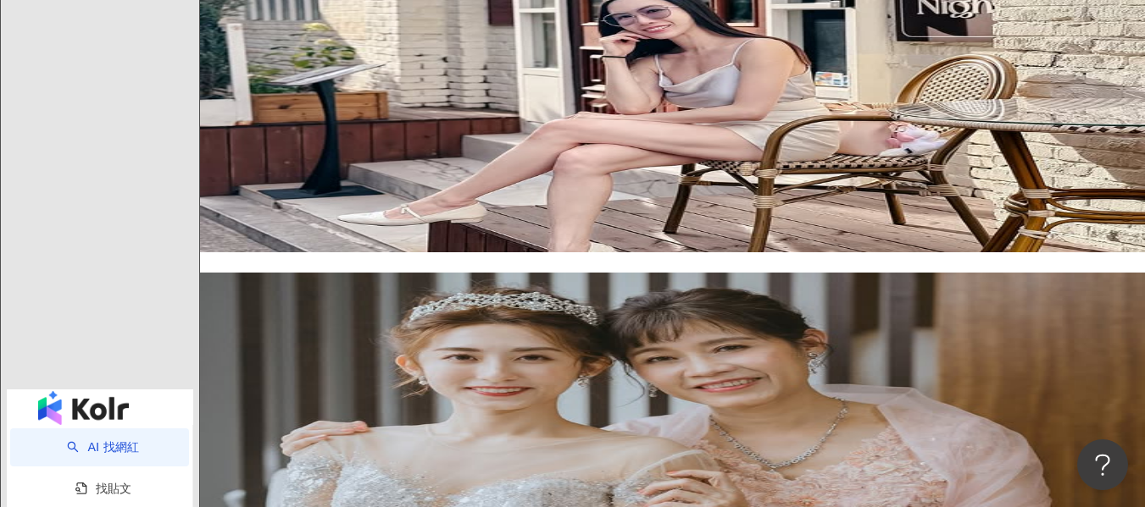
scroll to position [3219, 0]
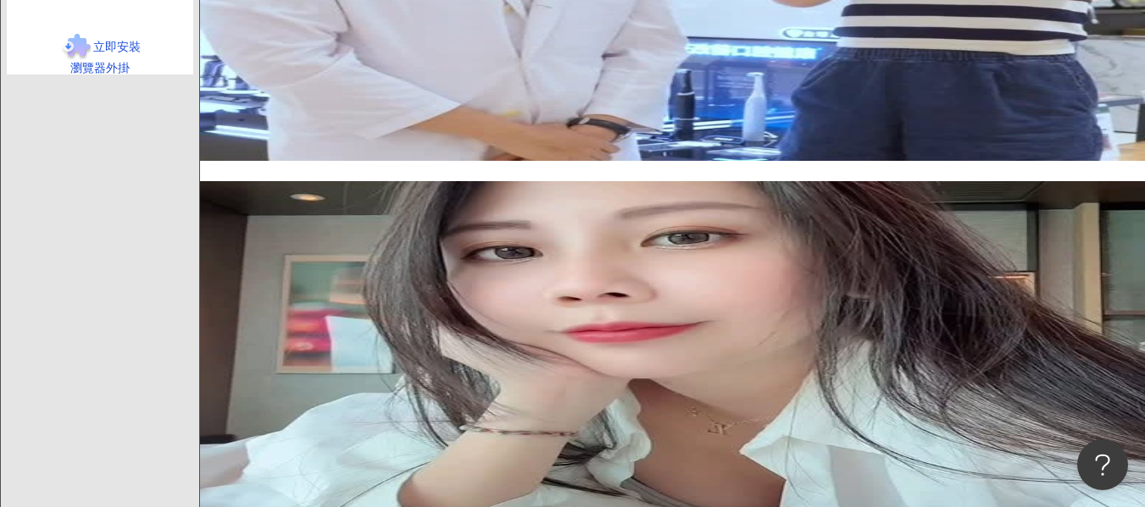
scroll to position [3473, 0]
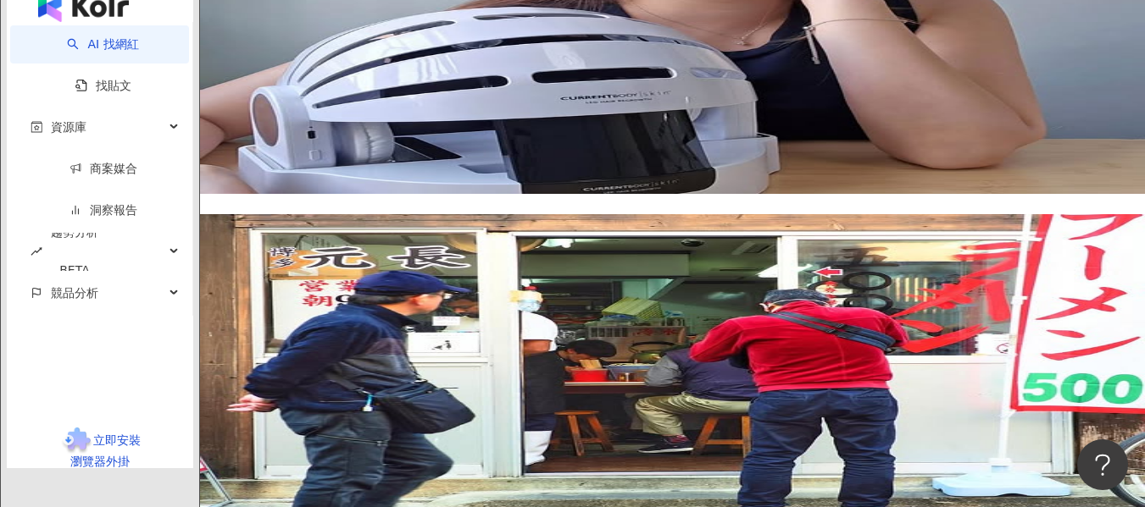
scroll to position [3034, 0]
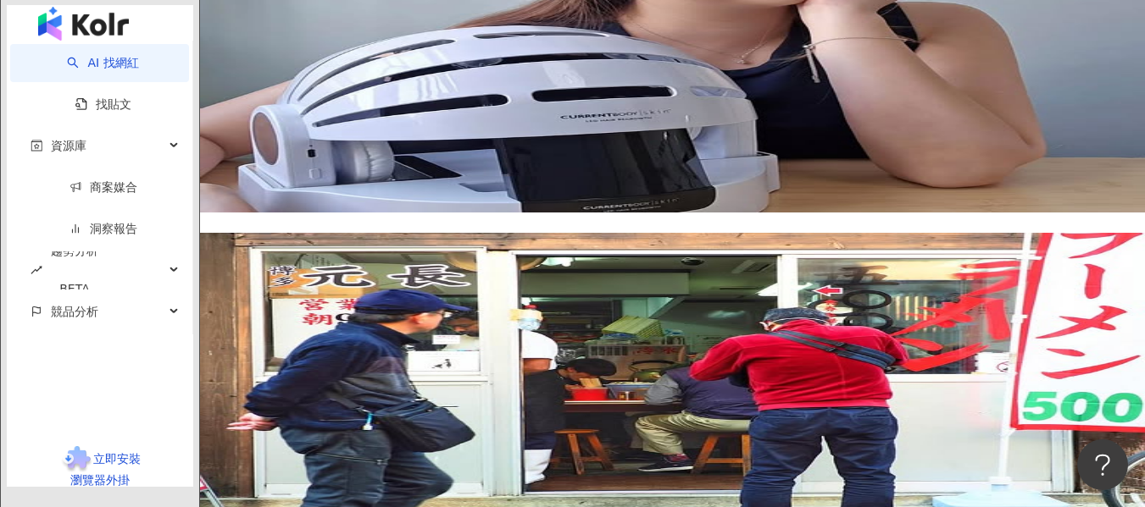
click at [201, 239] on div "正在搜尋 ： 關鍵字：牙科 Instagram 重置 AI 開啟 AI 關閉 진진 Ariel???? 網紅類型 ： 彩妝 · 房地產 · 韓國旅遊 · …" at bounding box center [672, 408] width 945 height 5921
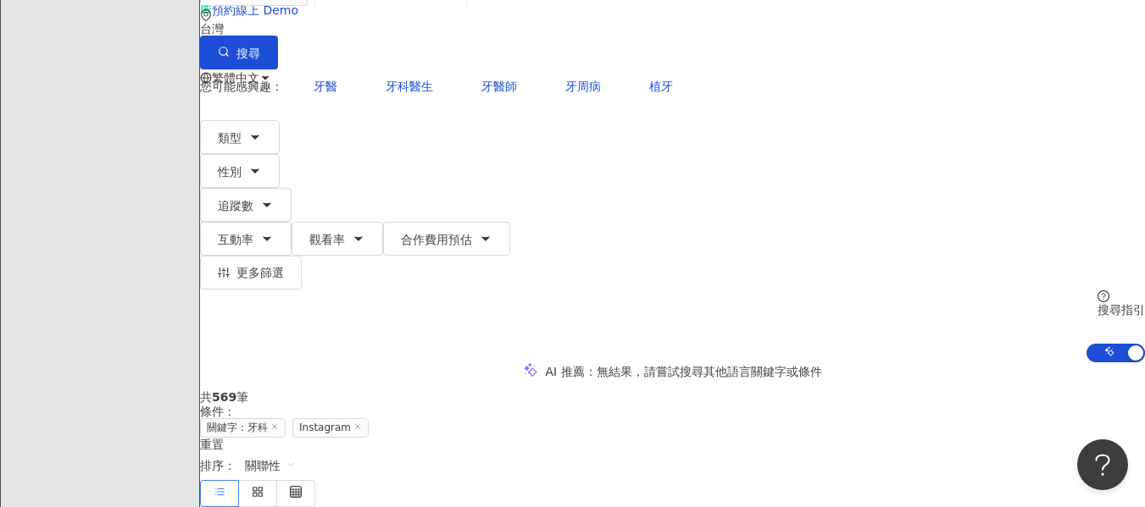
scroll to position [0, 0]
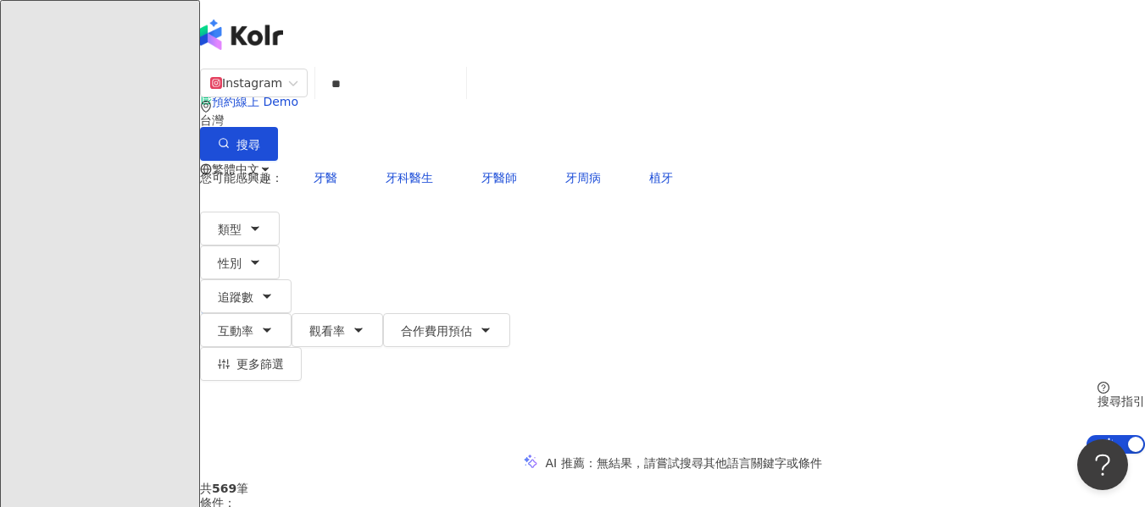
click at [437, 100] on input "**" at bounding box center [390, 84] width 137 height 32
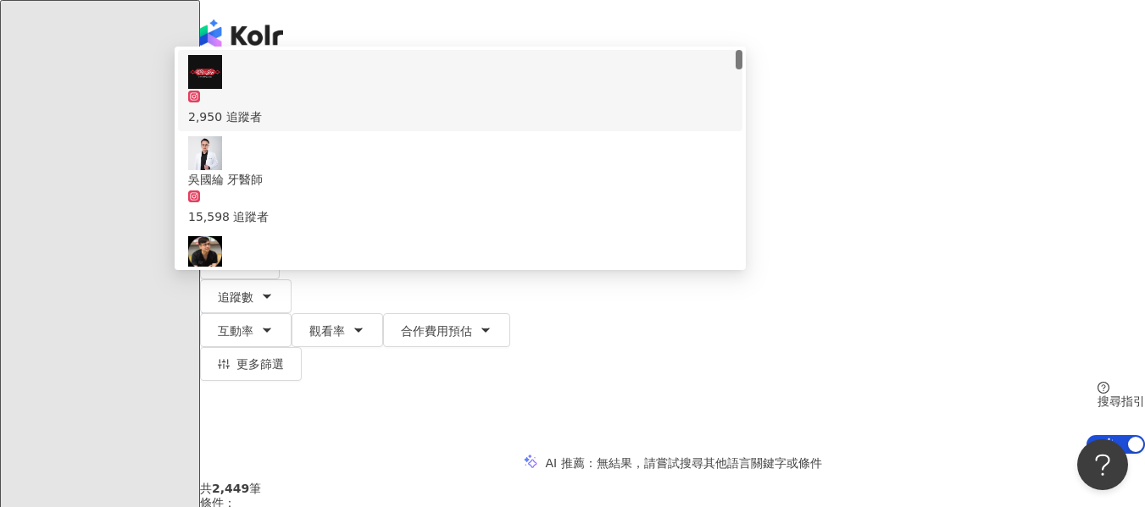
click at [459, 95] on input "**" at bounding box center [390, 84] width 137 height 32
drag, startPoint x: 450, startPoint y: 97, endPoint x: 355, endPoint y: 90, distance: 95.2
click at [355, 90] on div "Instagram ** 台灣 搜尋 c25e0bc5-7ed8-4fde-937c-983e3c20f639 f6886055-97fd-4040-bd03…" at bounding box center [672, 114] width 945 height 93
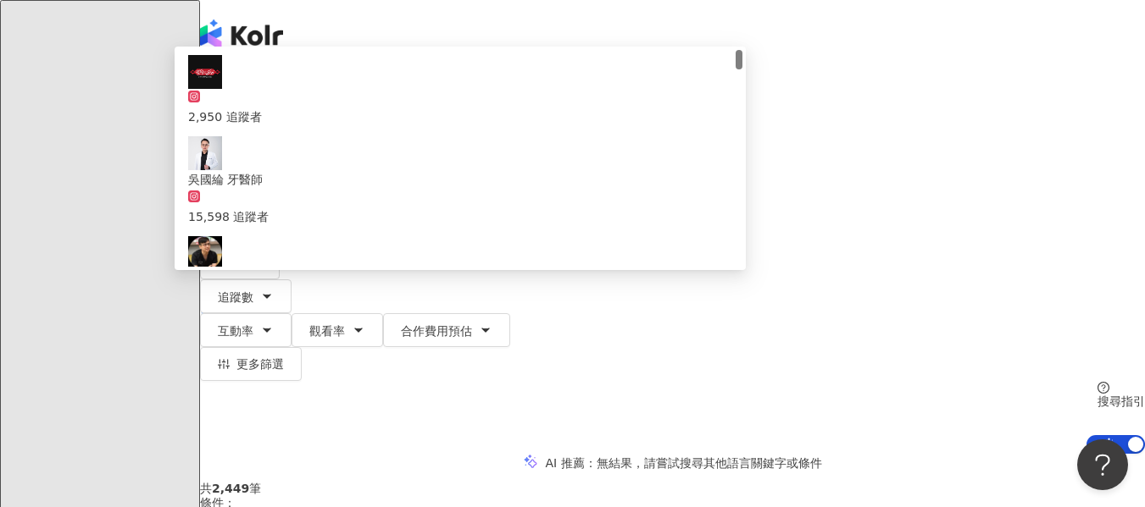
type input "*"
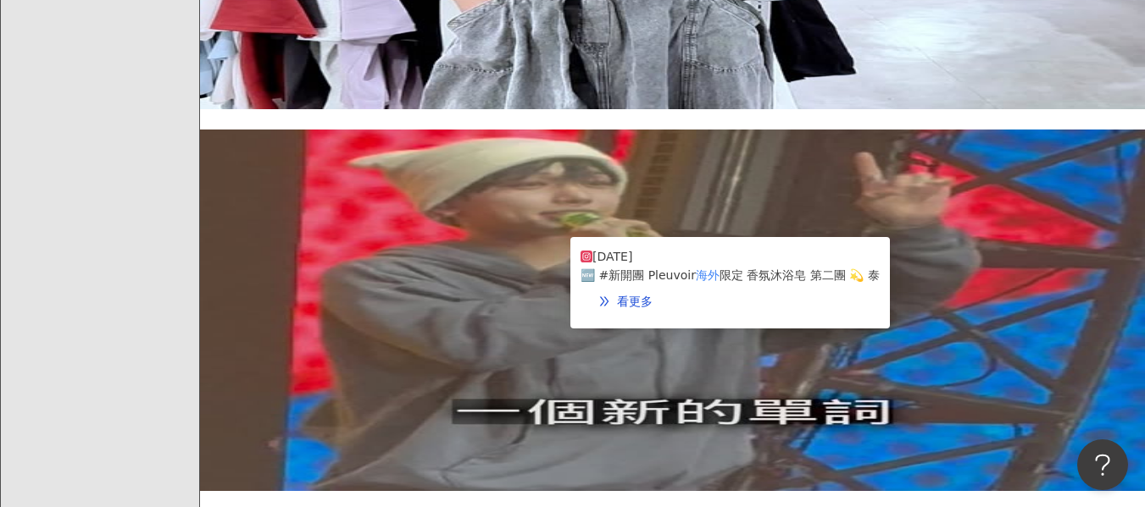
scroll to position [2626, 0]
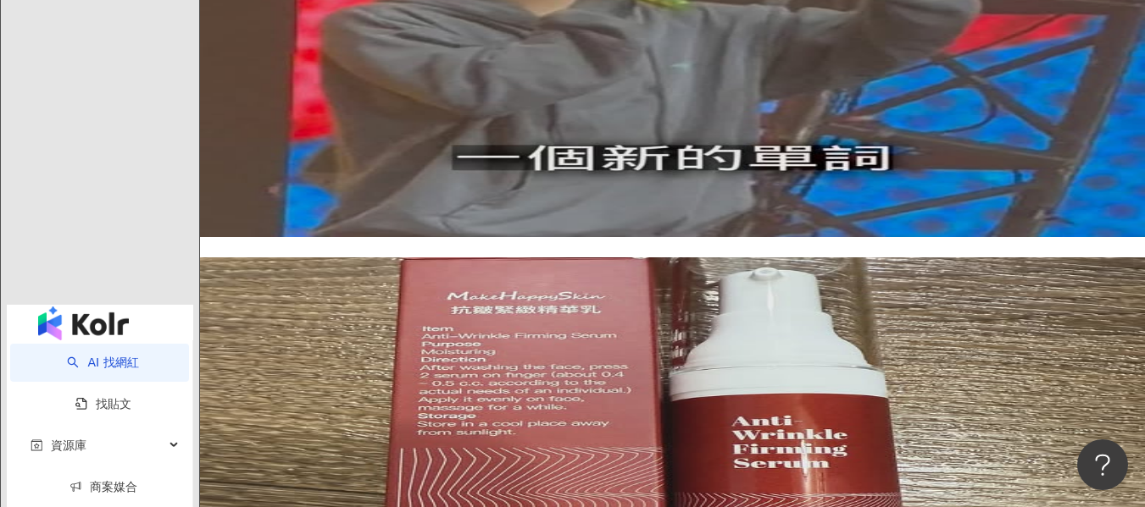
type input "*********"
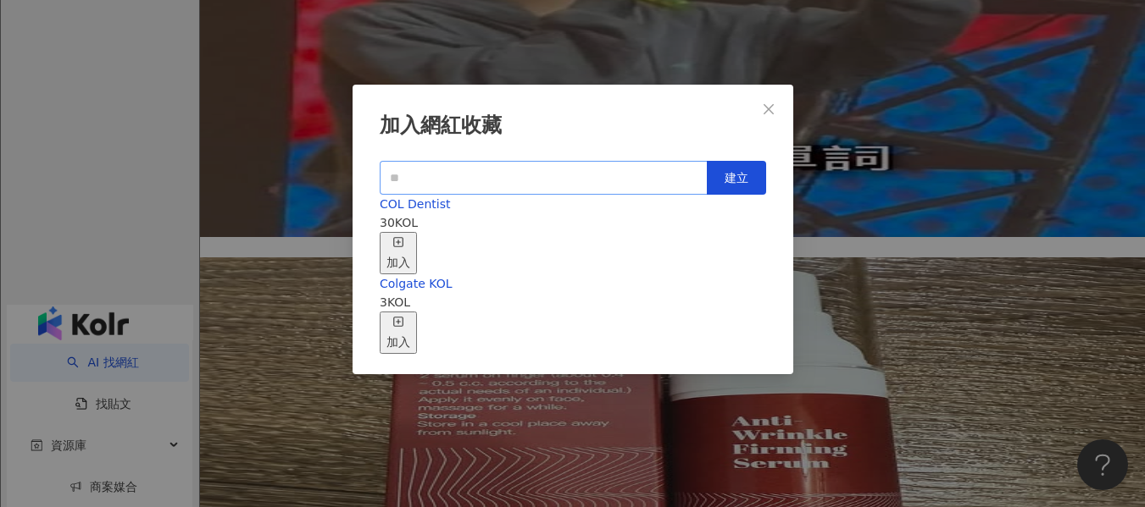
scroll to position [19, 0]
click at [767, 103] on icon "close" at bounding box center [769, 110] width 14 height 14
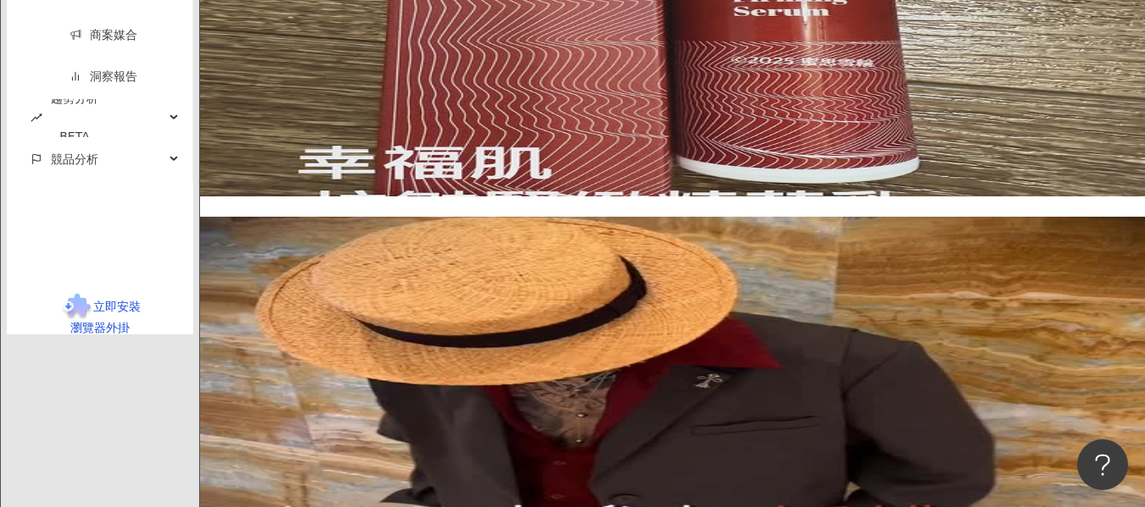
scroll to position [3219, 0]
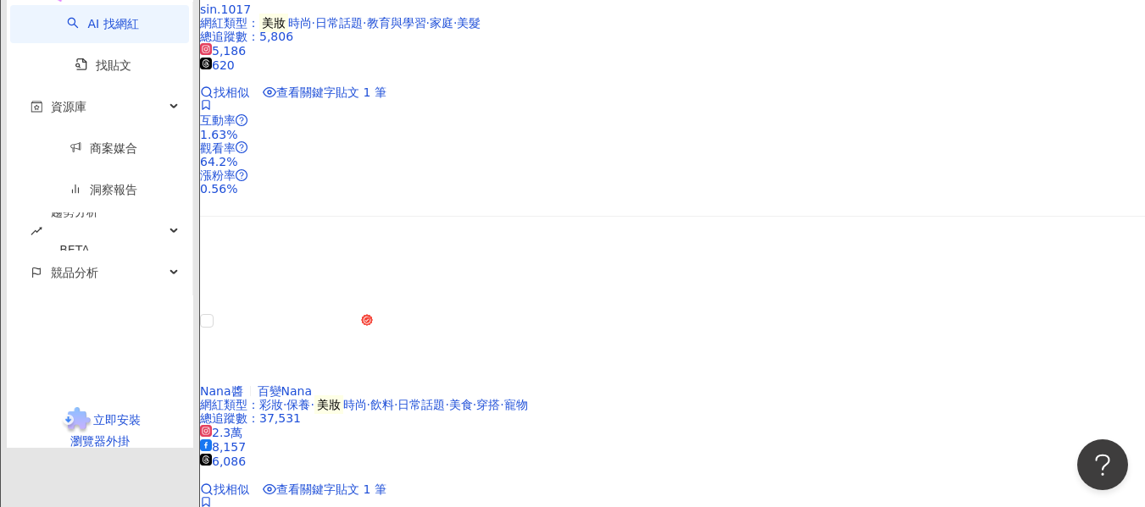
scroll to position [2683, 0]
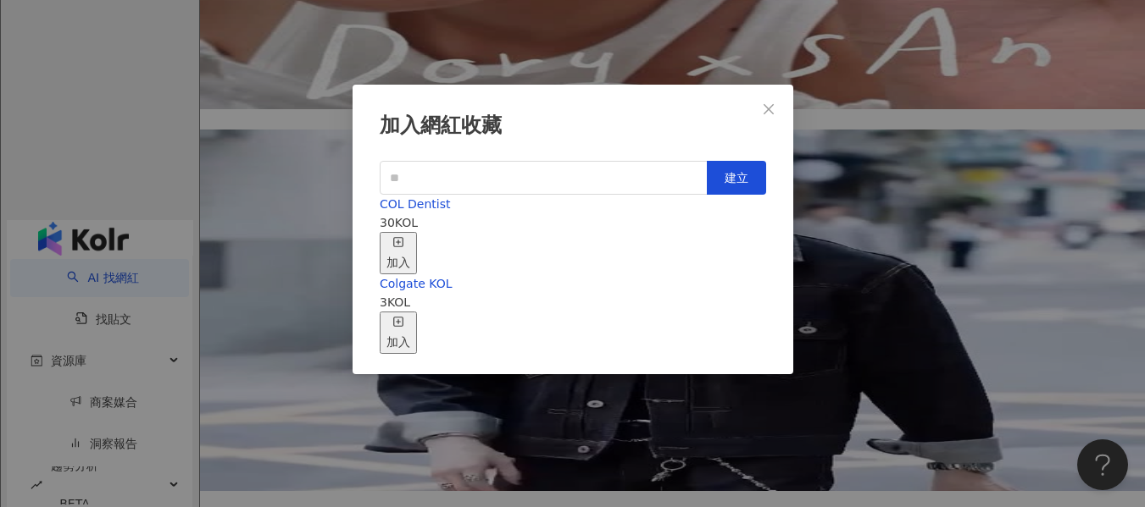
scroll to position [19, 0]
click at [550, 161] on input "text" at bounding box center [544, 178] width 328 height 34
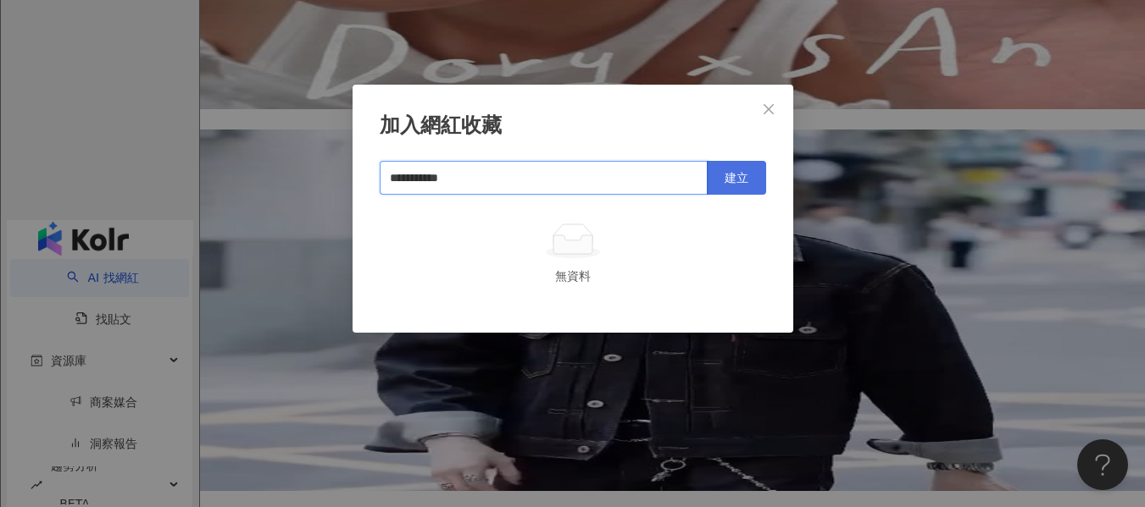
click at [730, 171] on span "建立" at bounding box center [736, 178] width 24 height 14
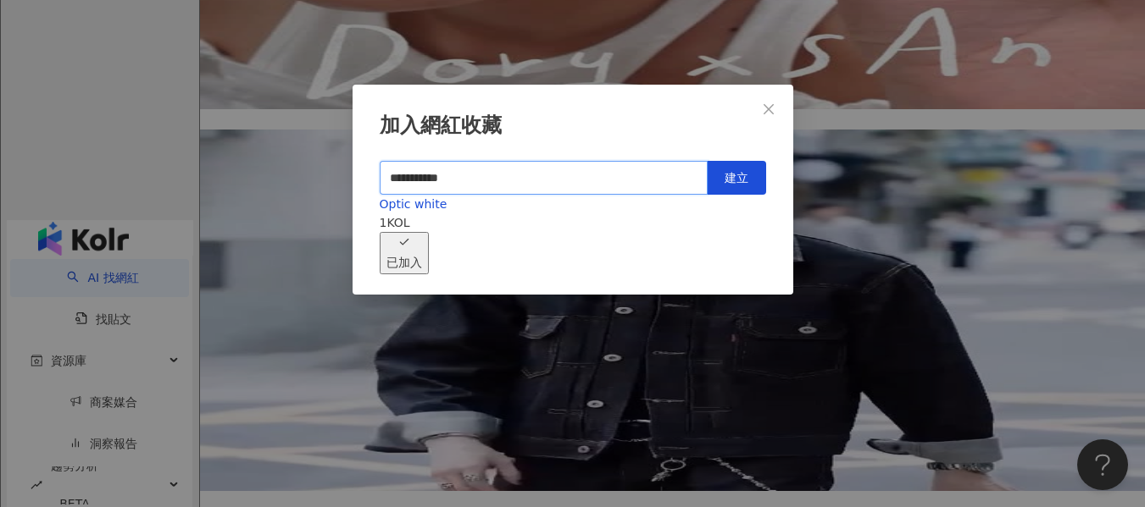
type input "**********"
click at [610, 234] on div "Optic white 1 KOL 已加入" at bounding box center [573, 235] width 386 height 80
click at [752, 92] on button "Close" at bounding box center [768, 109] width 34 height 34
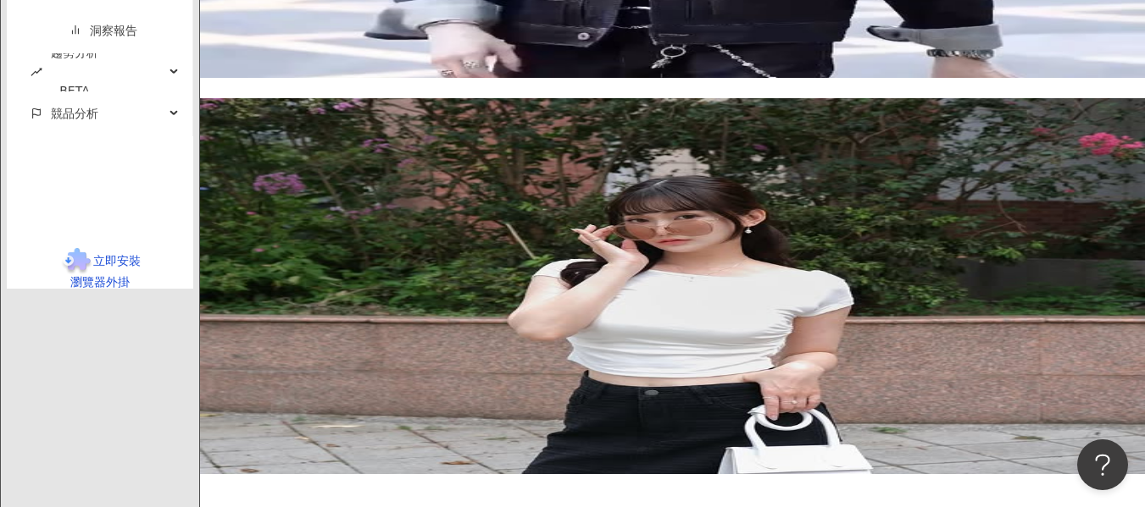
scroll to position [3191, 0]
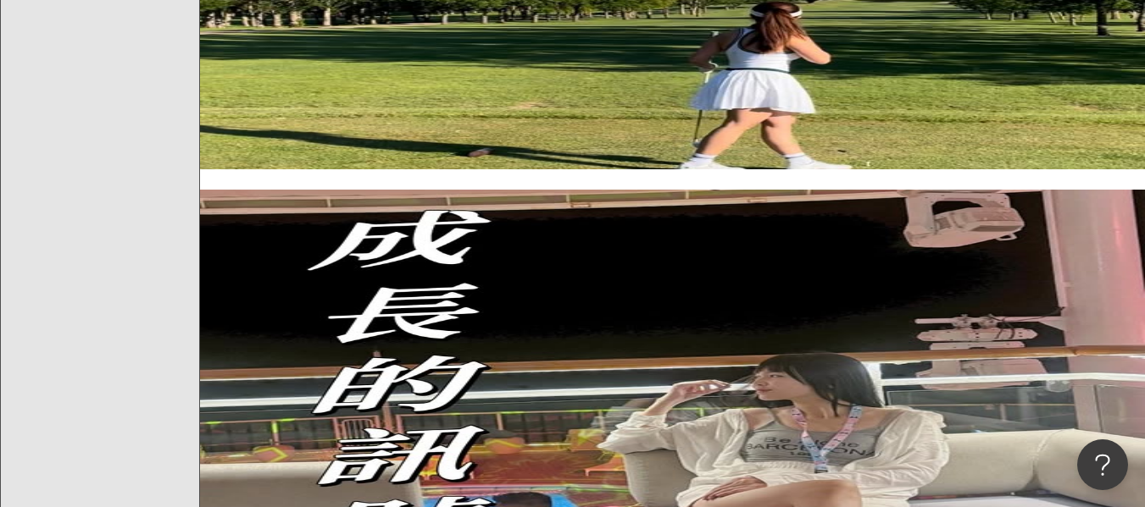
scroll to position [3445, 0]
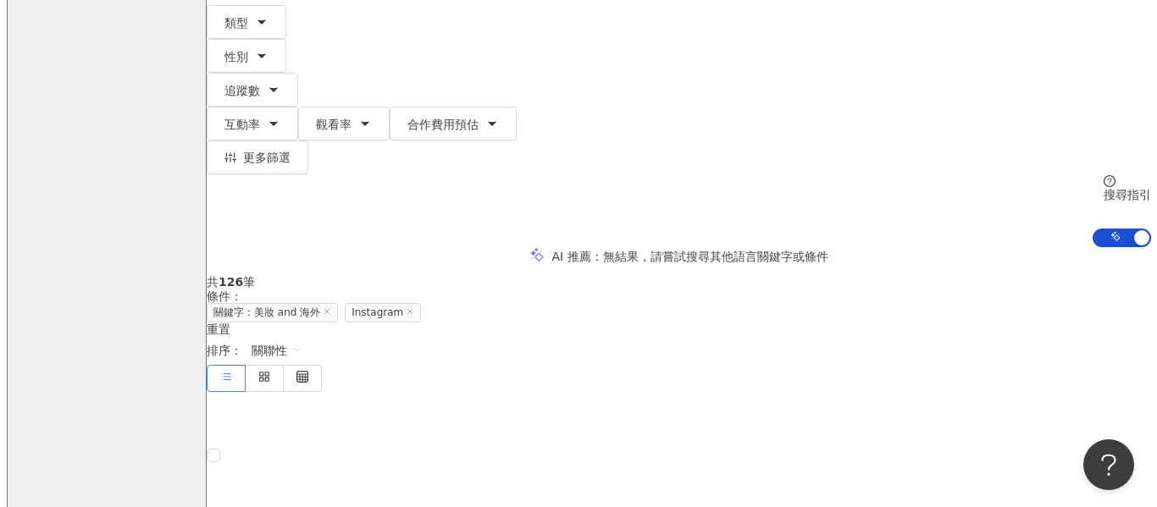
scroll to position [0, 0]
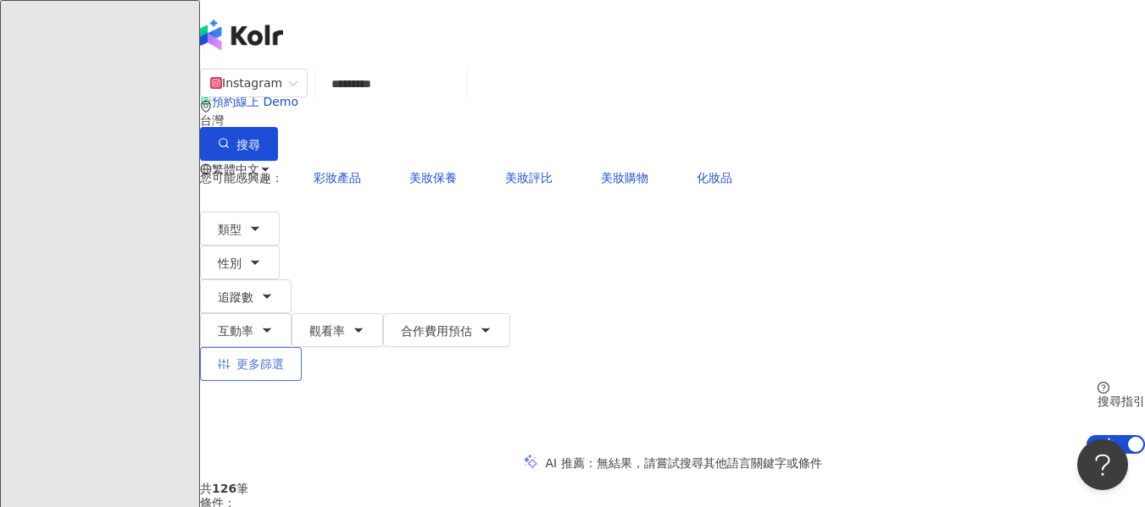
click at [302, 347] on button "更多篩選" at bounding box center [251, 364] width 102 height 34
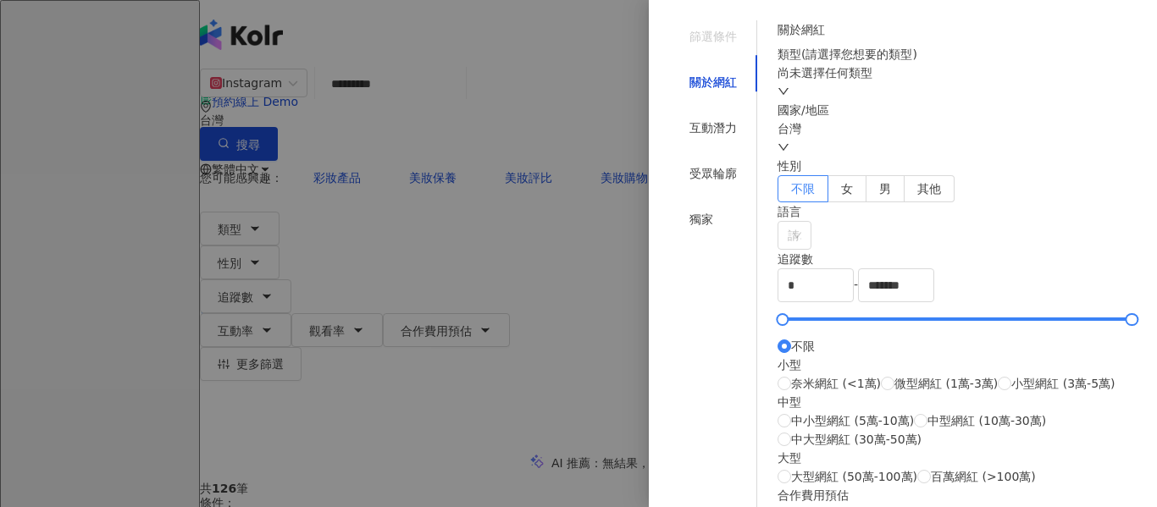
click at [838, 242] on div "關於網紅 類型 ( 請選擇您想要的類型 ) 尚未選擇任何類型 國家/地區 台灣 性別 不限 女 男 其他 語言 請選擇或搜尋 追蹤數 * - ******* …" at bounding box center [957, 341] width 359 height 643
click at [843, 157] on div "台灣" at bounding box center [957, 137] width 359 height 37
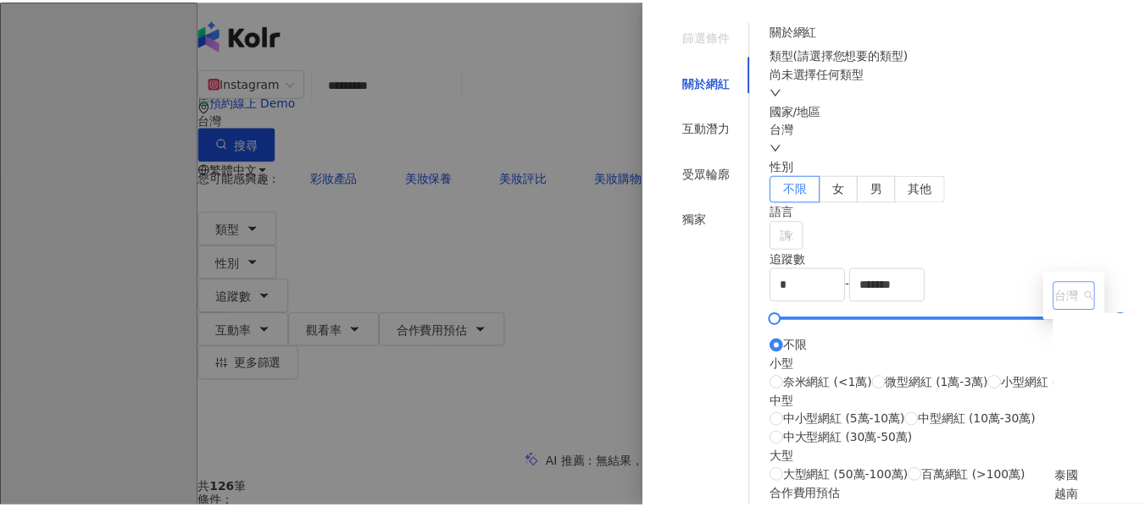
scroll to position [169, 0]
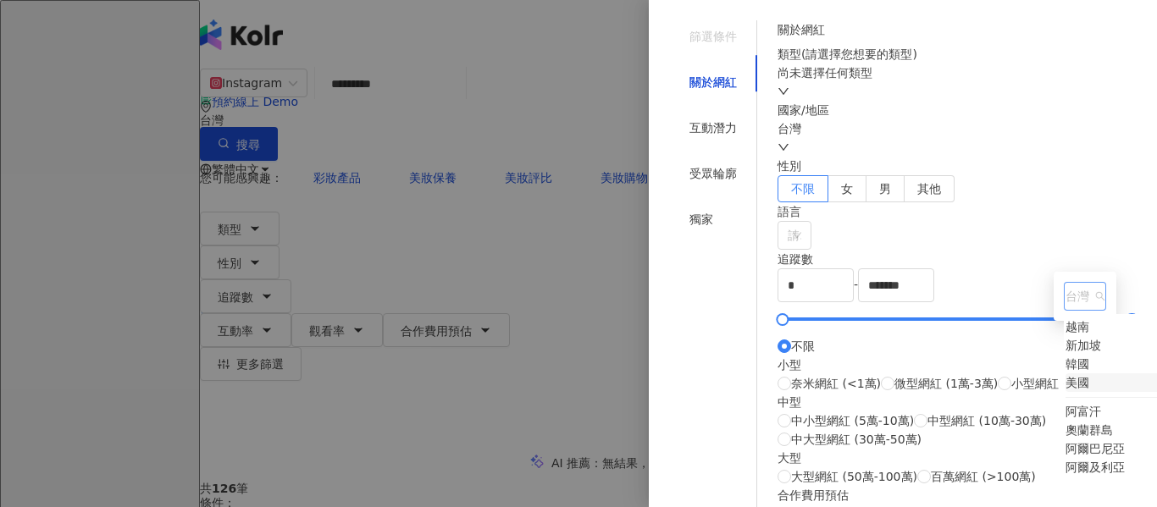
click at [1066, 392] on div "美國" at bounding box center [1078, 383] width 24 height 19
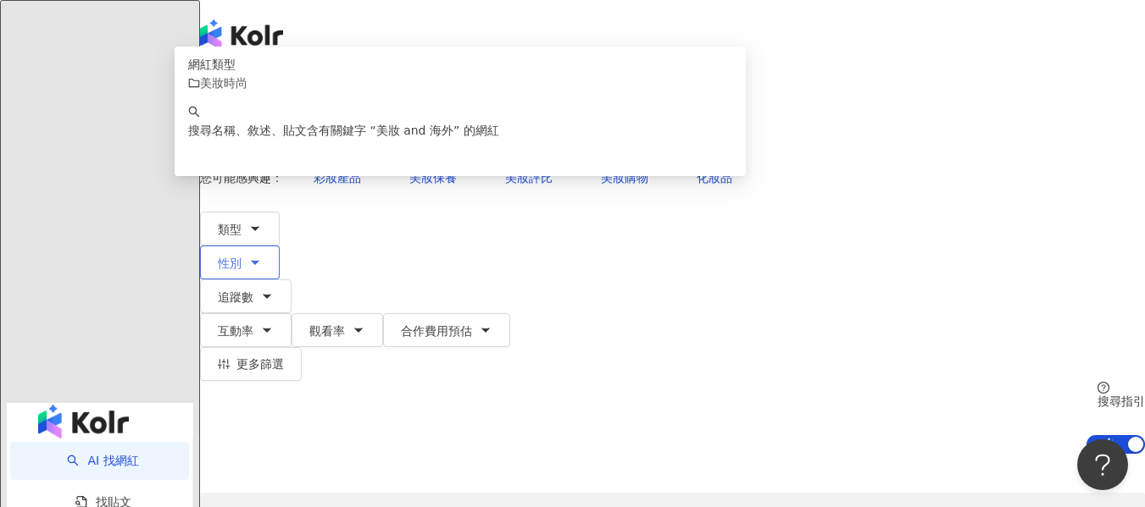
drag, startPoint x: 210, startPoint y: 207, endPoint x: 313, endPoint y: 194, distance: 103.3
click at [210, 207] on div "Instagram ********* 美國 搜尋 customizedTag 網紅類型 美妝時尚 搜尋名稱、敘述、貼文含有關鍵字 “ 美妝 and 海外 ”…" at bounding box center [672, 261] width 945 height 386
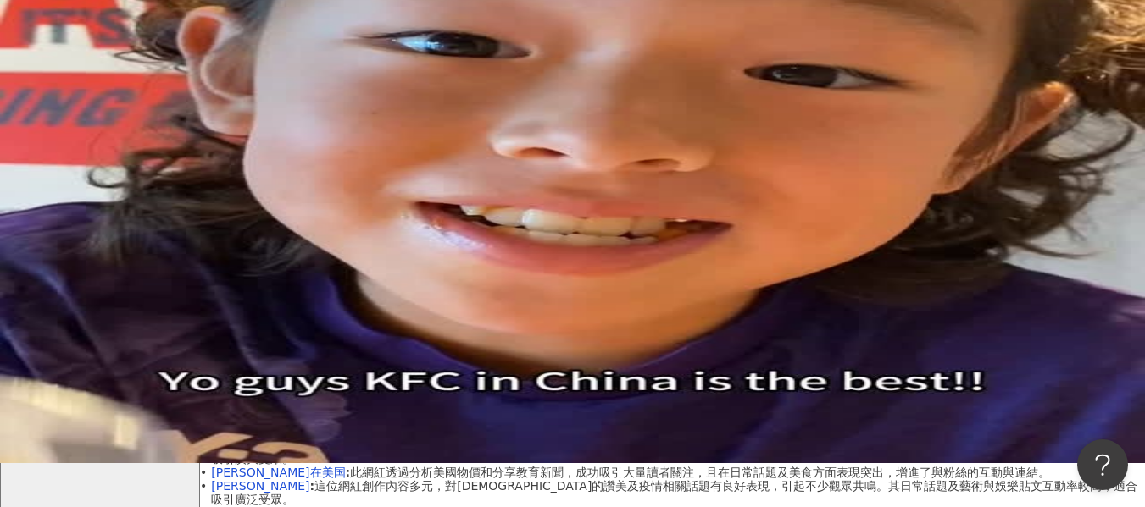
scroll to position [169, 0]
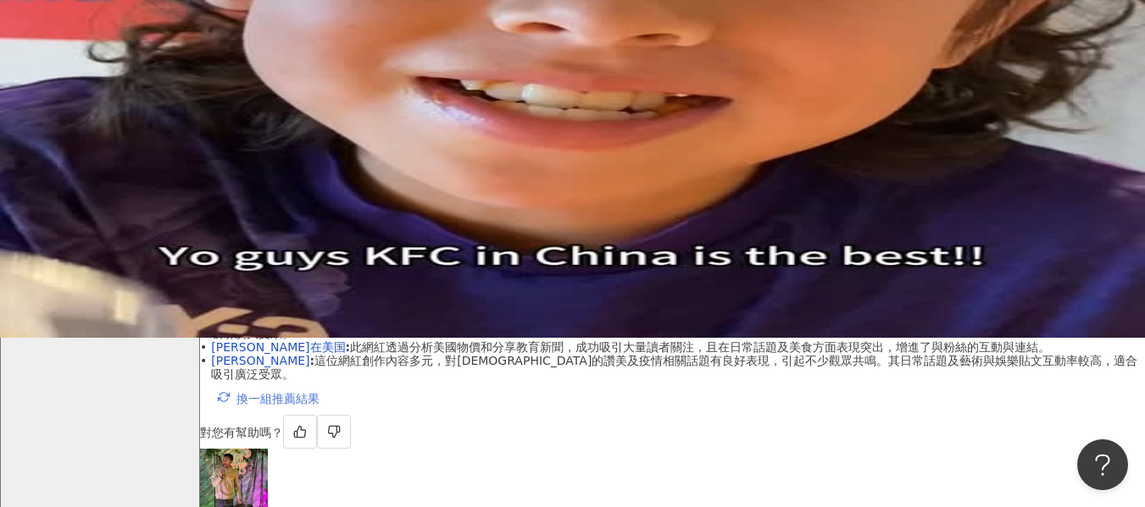
click at [302, 392] on span "換一組推薦結果" at bounding box center [277, 399] width 83 height 14
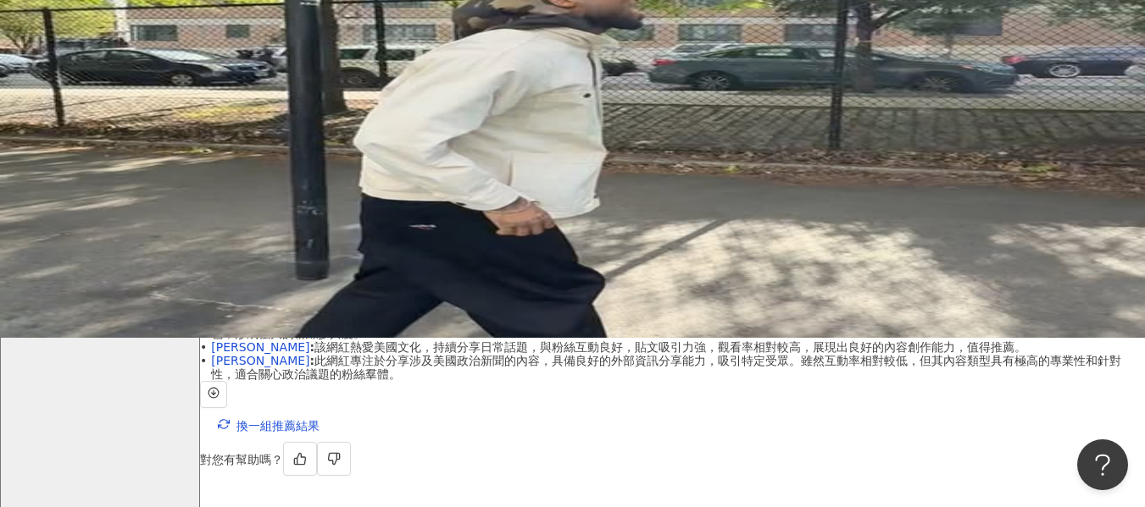
scroll to position [42, 0]
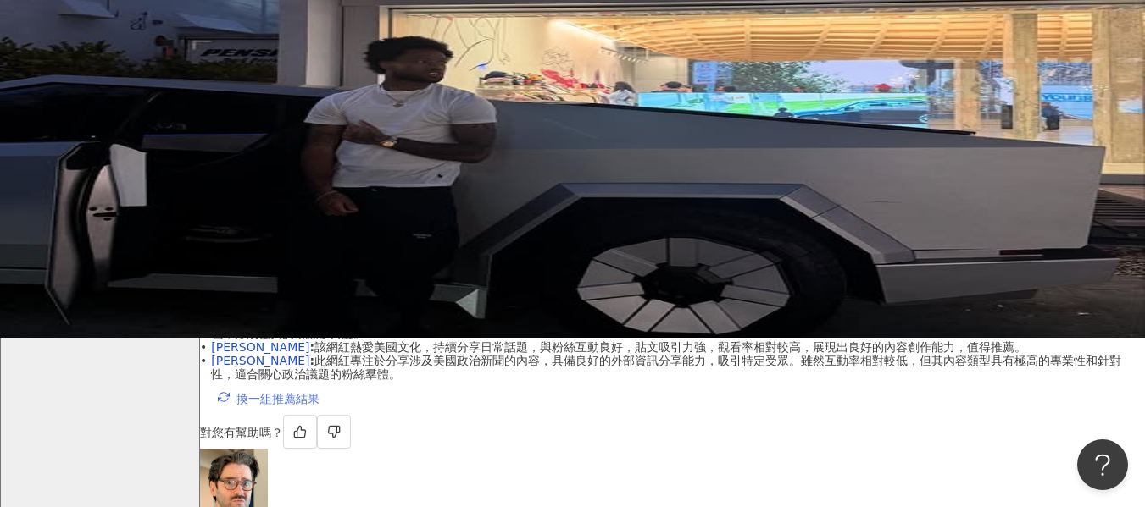
click at [299, 392] on span "換一組推薦結果" at bounding box center [277, 399] width 83 height 14
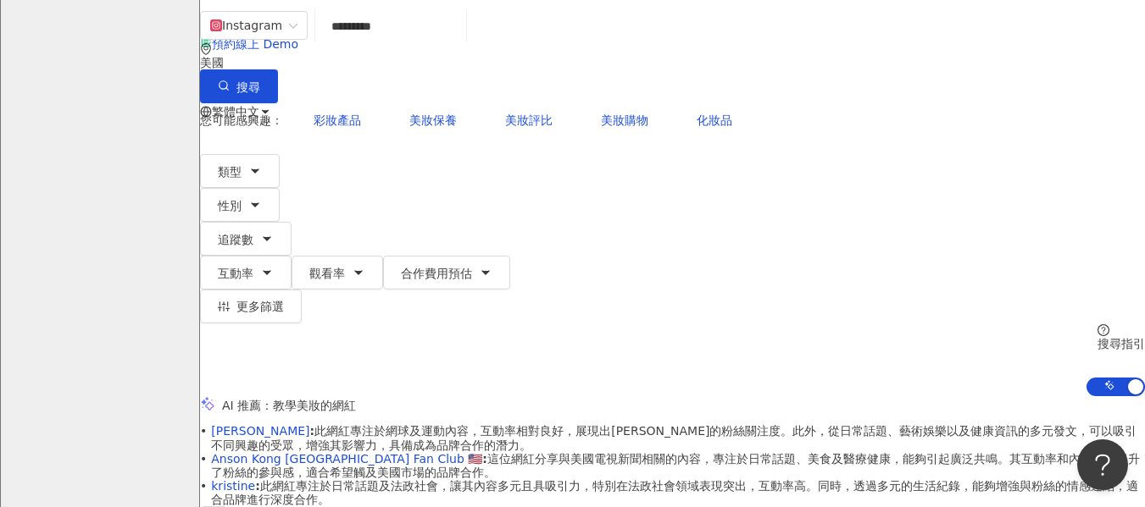
scroll to position [0, 0]
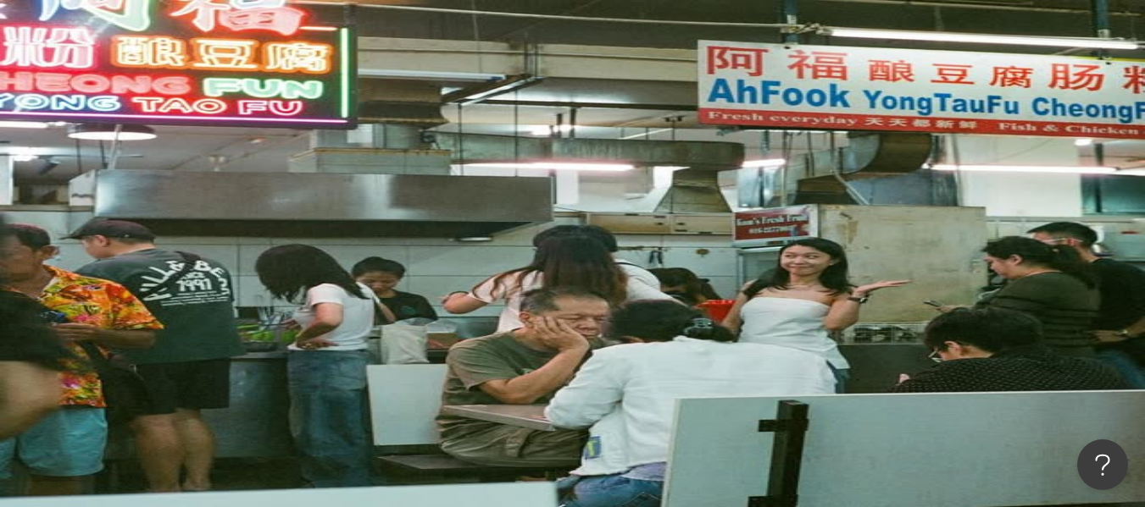
click at [976, 114] on div "美國" at bounding box center [672, 121] width 945 height 14
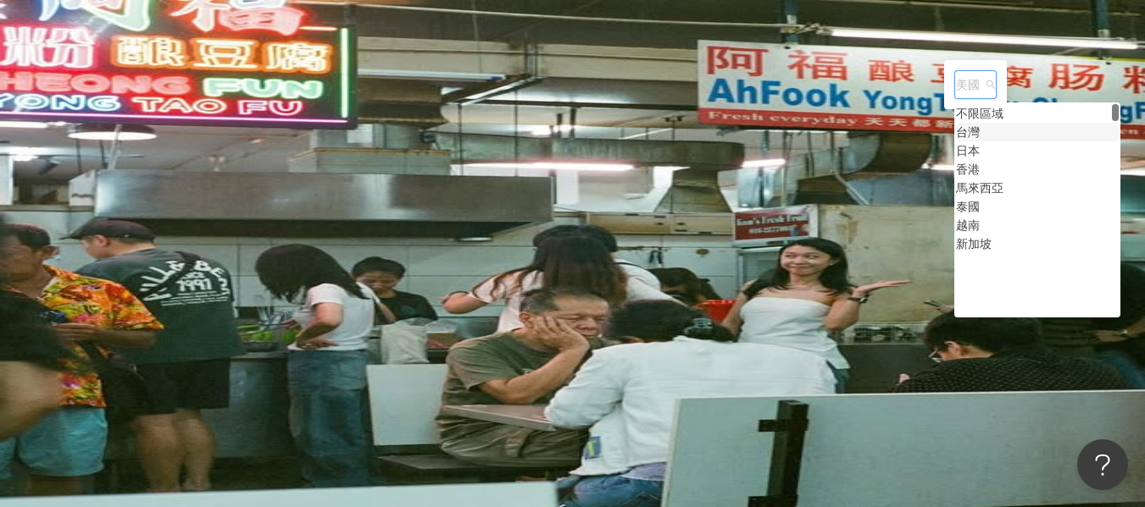
click at [956, 141] on div "台灣" at bounding box center [968, 132] width 24 height 19
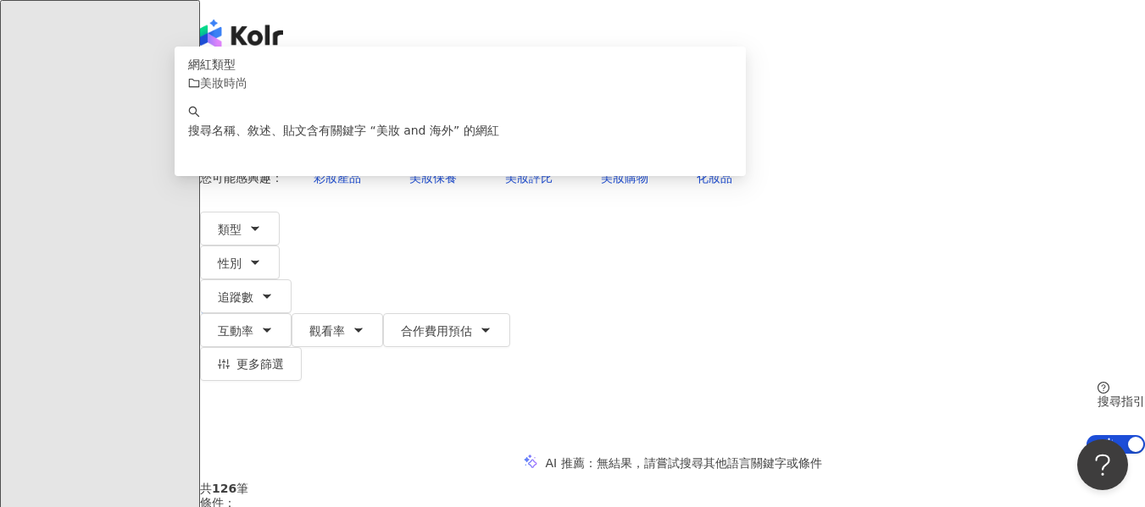
click at [202, 185] on div "Instagram ********* 台灣 搜尋 customizedTag 網紅類型 美妝時尚 搜尋名稱、敘述、貼文含有關鍵字 “ 美妝 and 海外 ”…" at bounding box center [672, 261] width 945 height 386
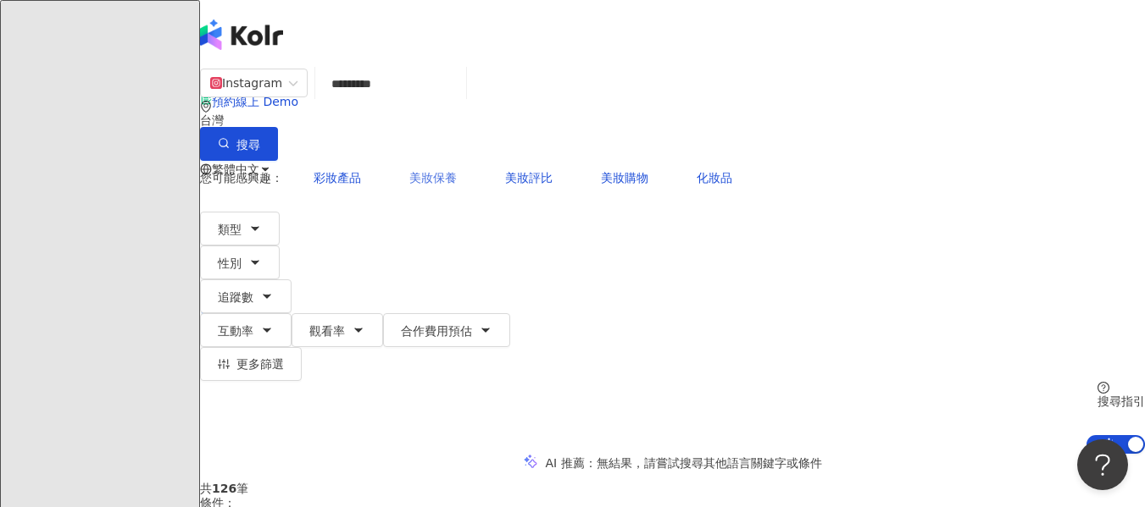
click at [409, 171] on span "美妝保養" at bounding box center [432, 178] width 47 height 14
type input "****"
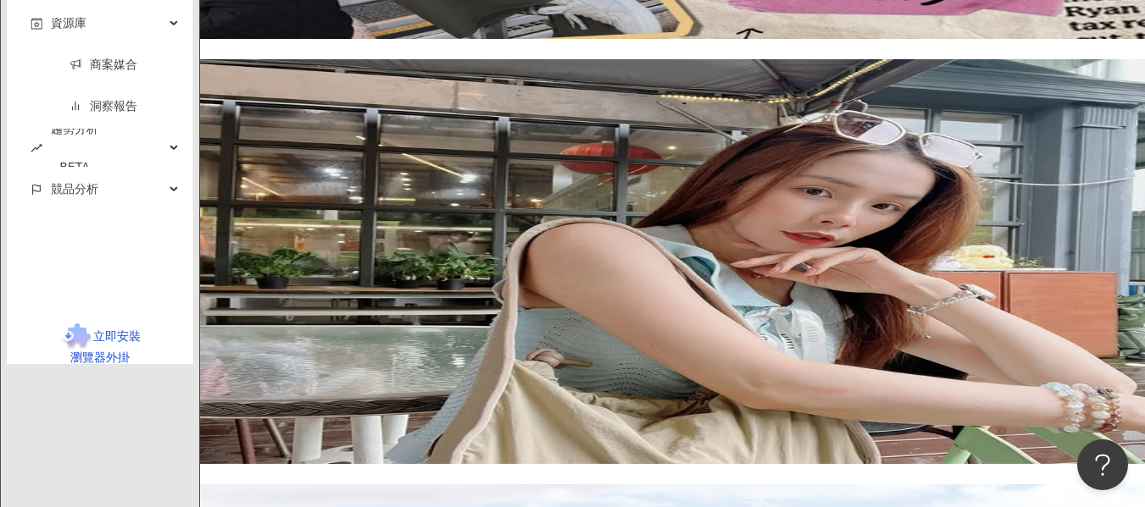
scroll to position [3219, 0]
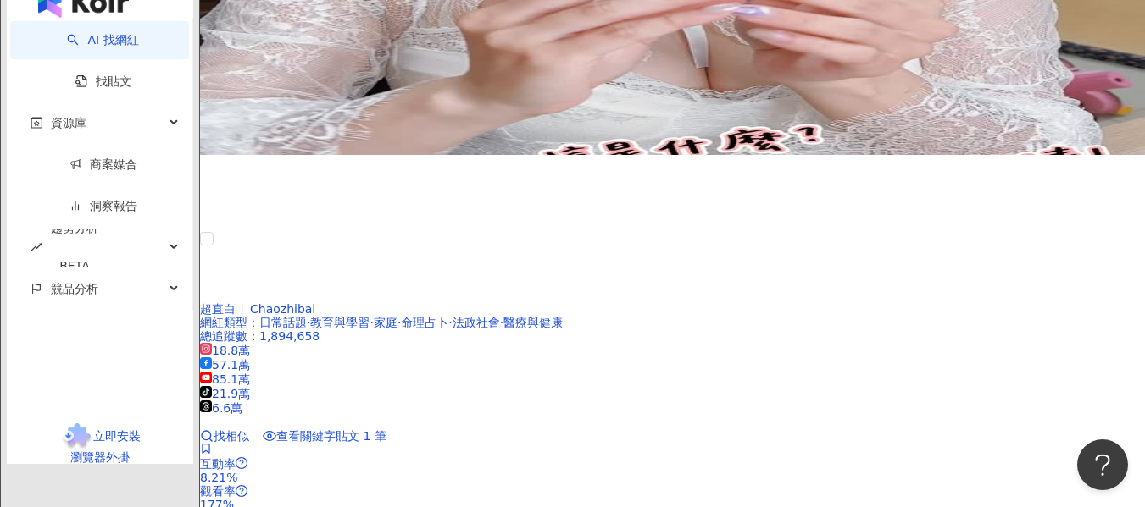
scroll to position [3473, 0]
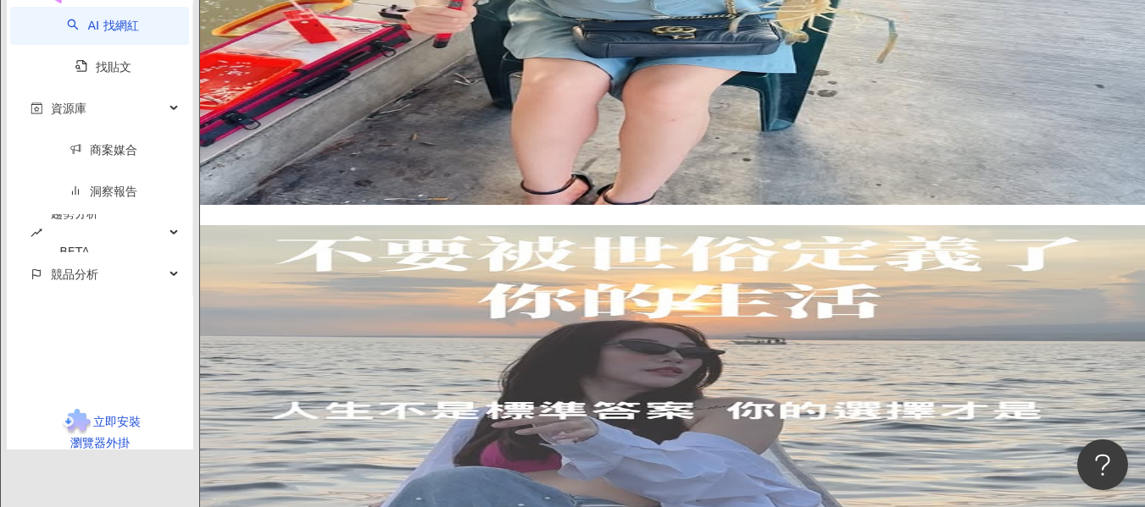
scroll to position [3313, 0]
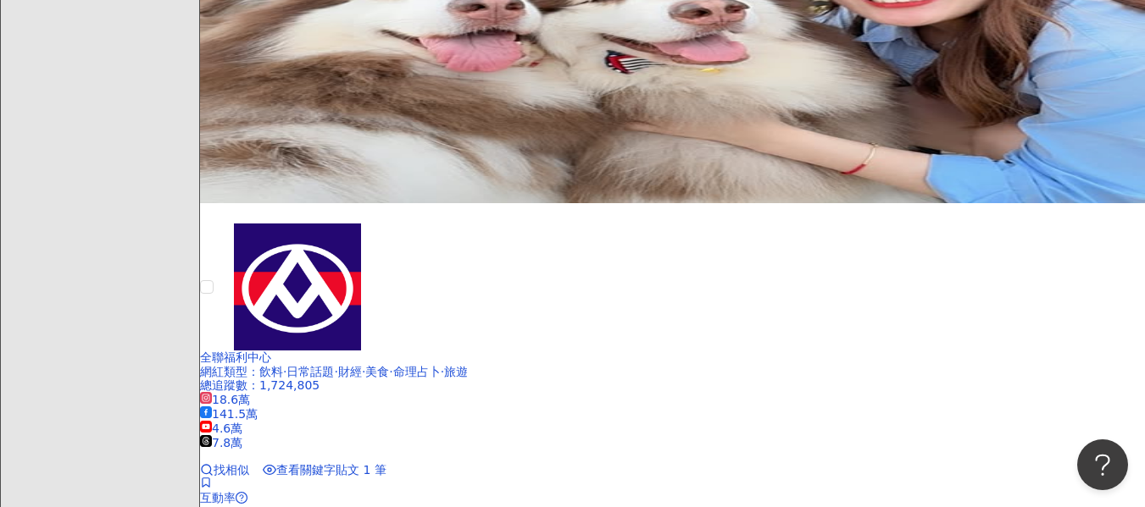
scroll to position [3269, 0]
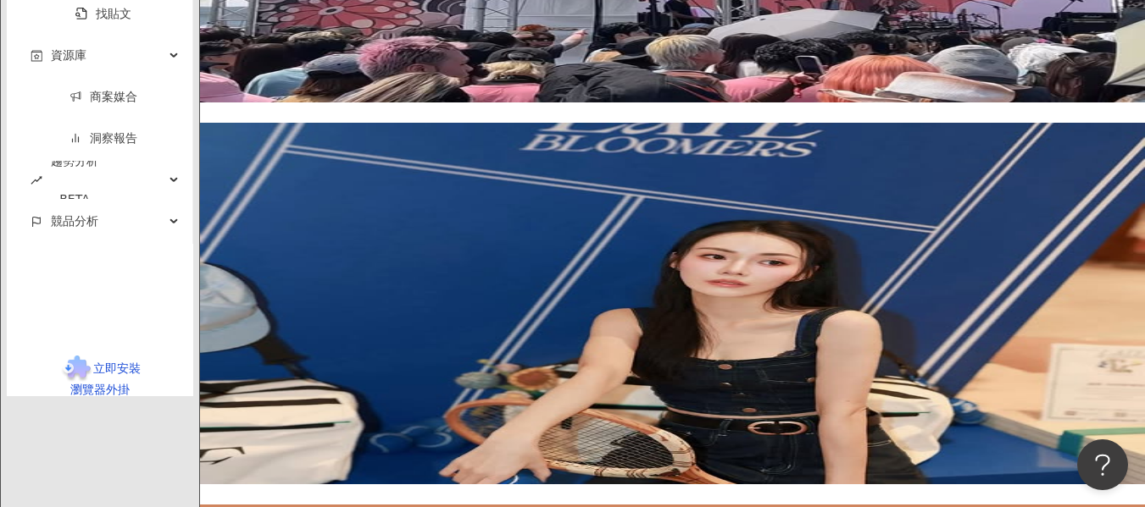
scroll to position [3184, 0]
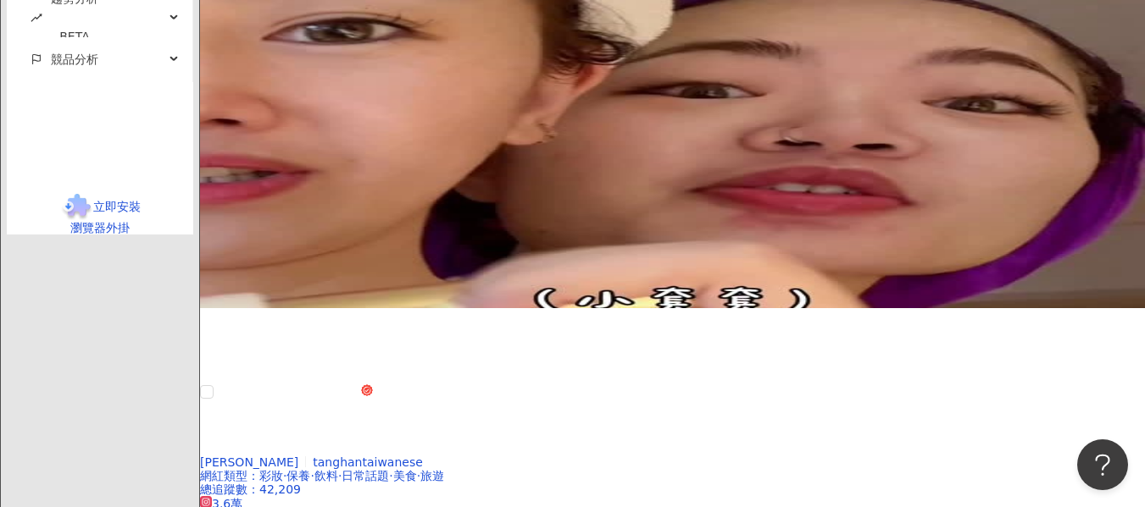
scroll to position [3304, 0]
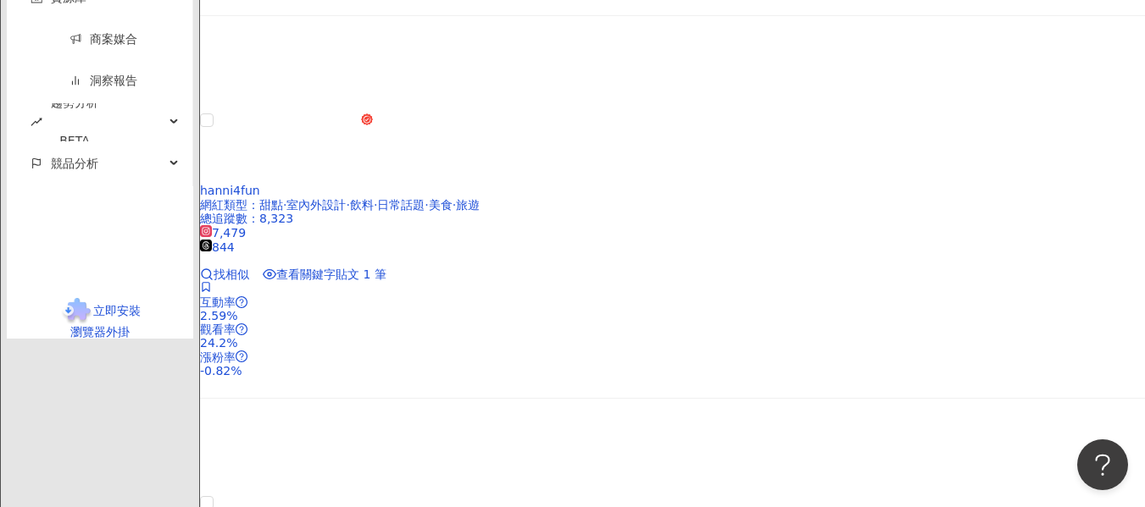
scroll to position [3295, 0]
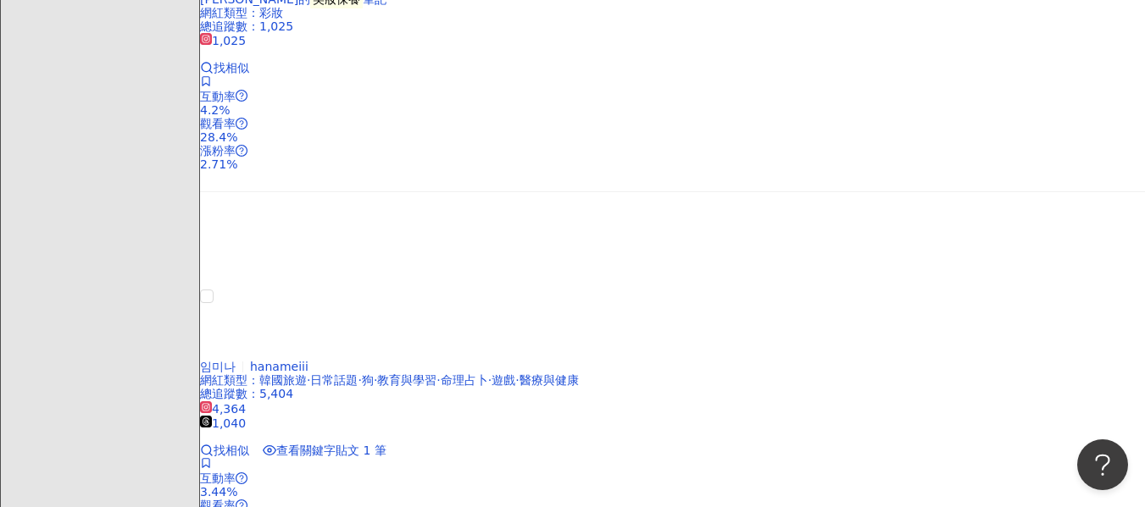
scroll to position [3355, 0]
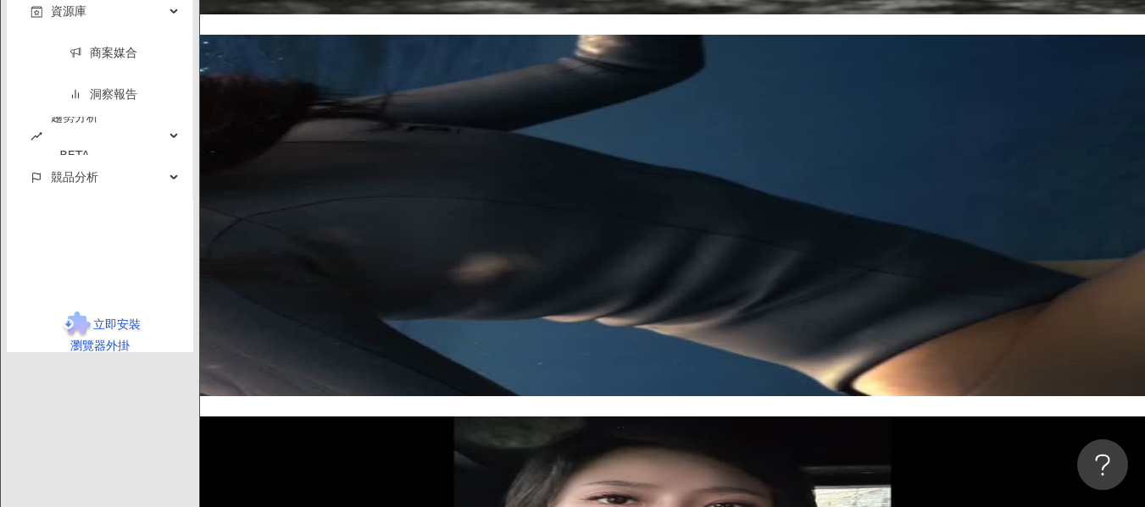
scroll to position [3512, 0]
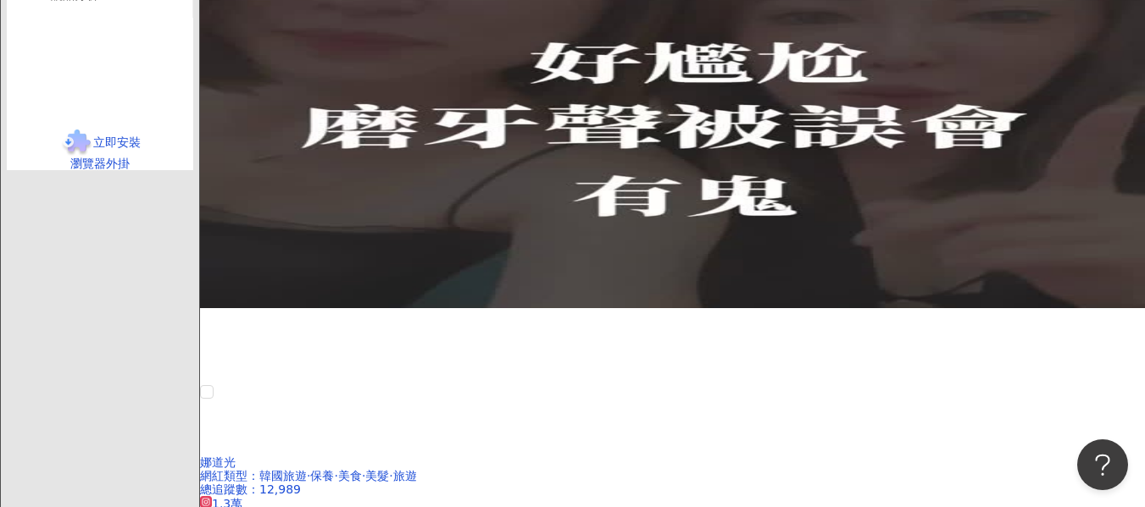
scroll to position [3294, 0]
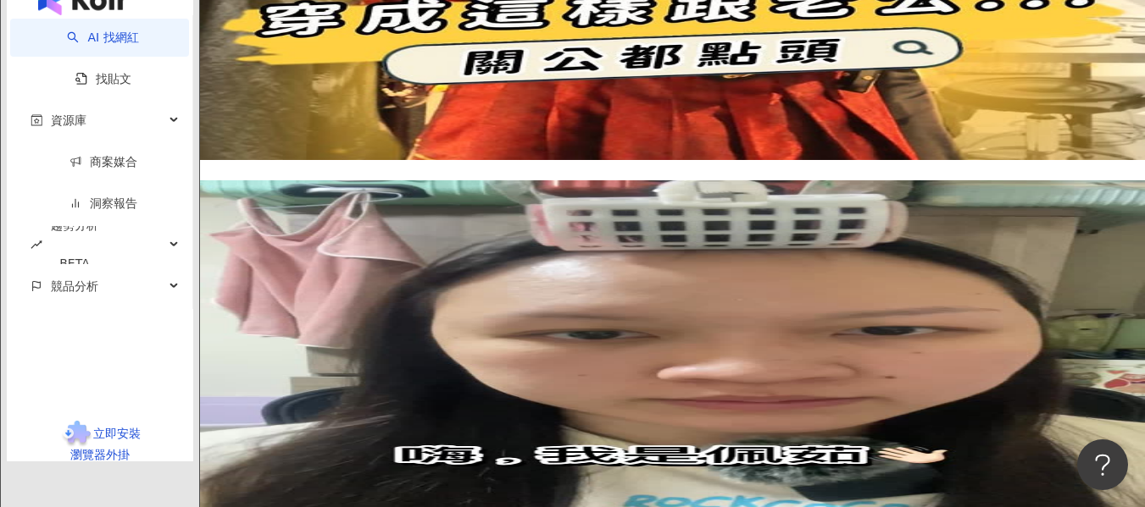
scroll to position [3219, 0]
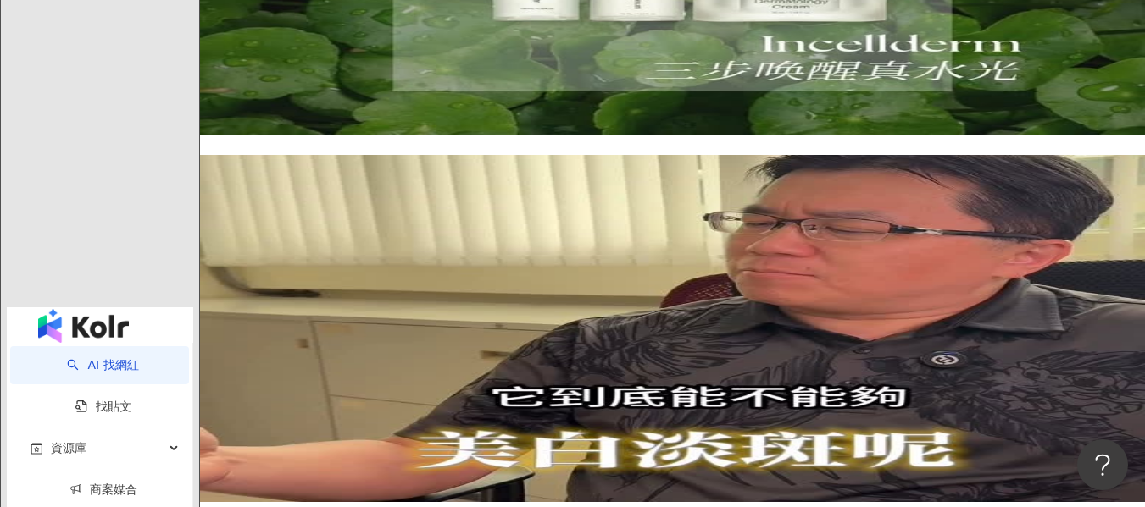
scroll to position [3280, 0]
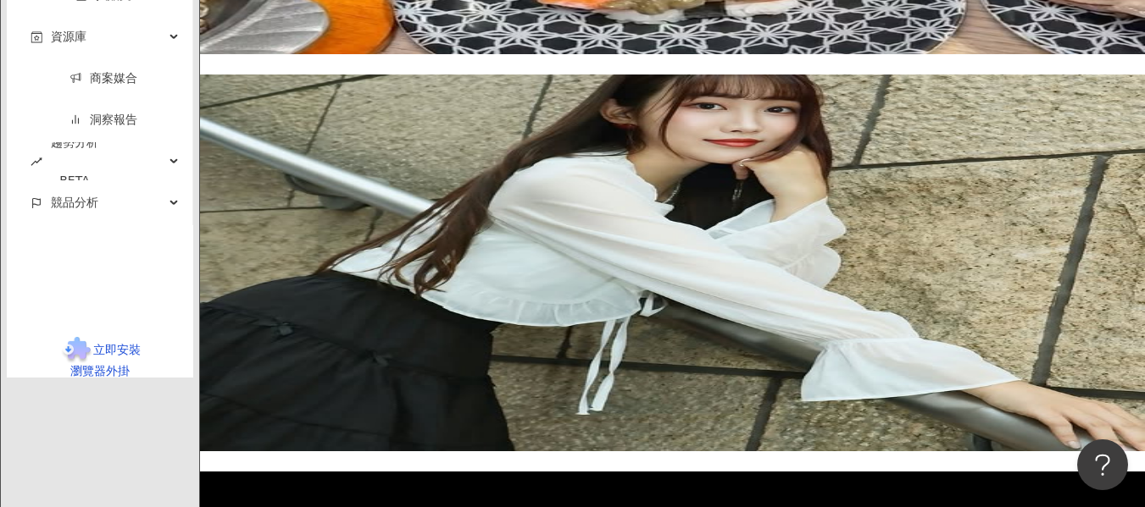
scroll to position [3186, 0]
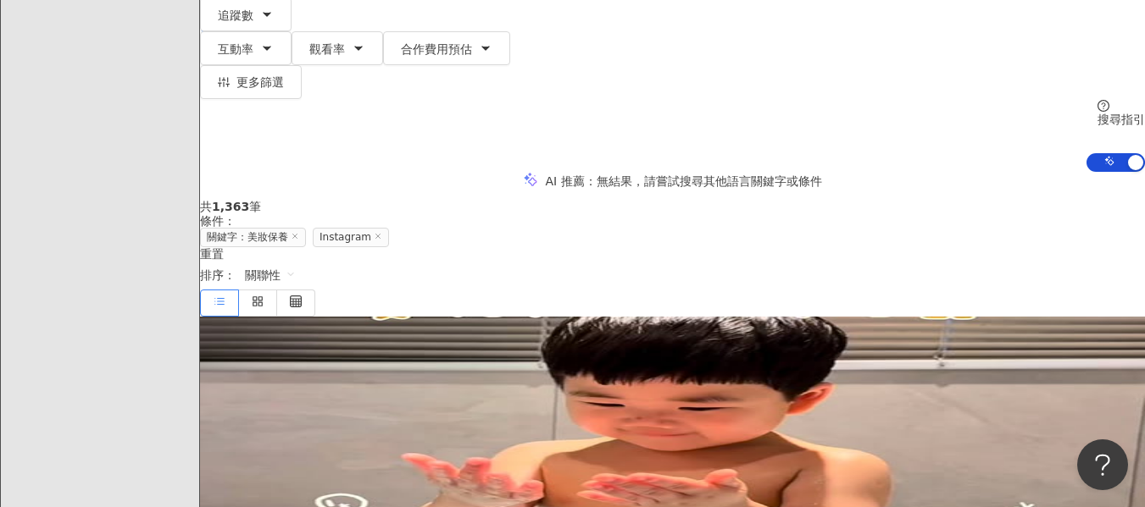
scroll to position [132, 0]
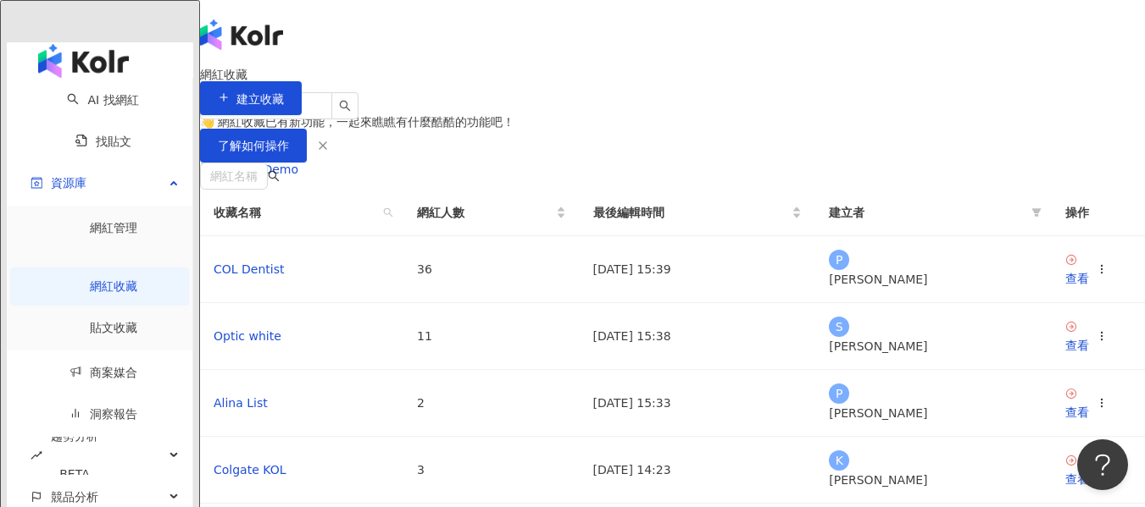
scroll to position [169, 0]
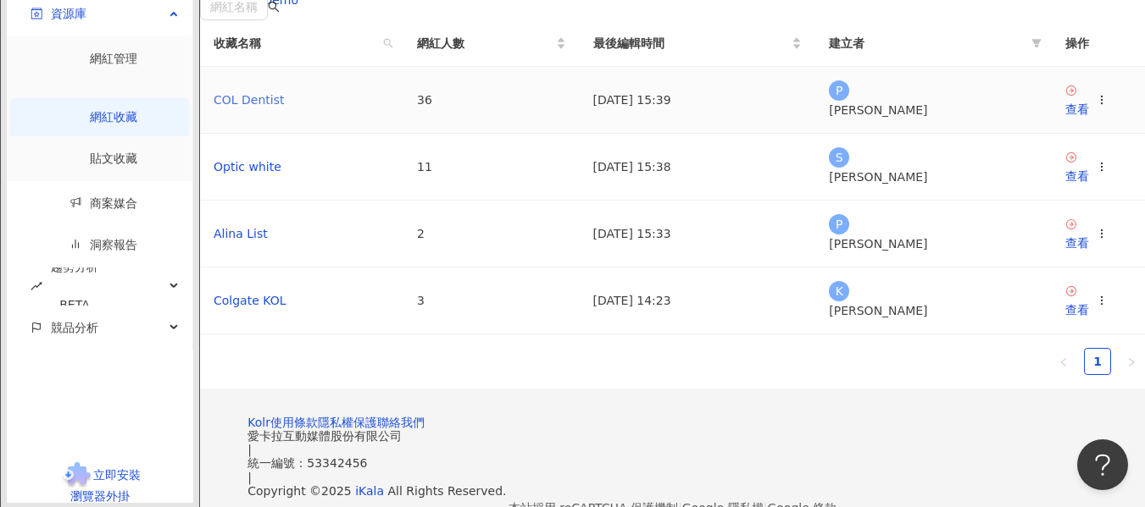
click at [284, 107] on link "COL Dentist" at bounding box center [248, 100] width 70 height 14
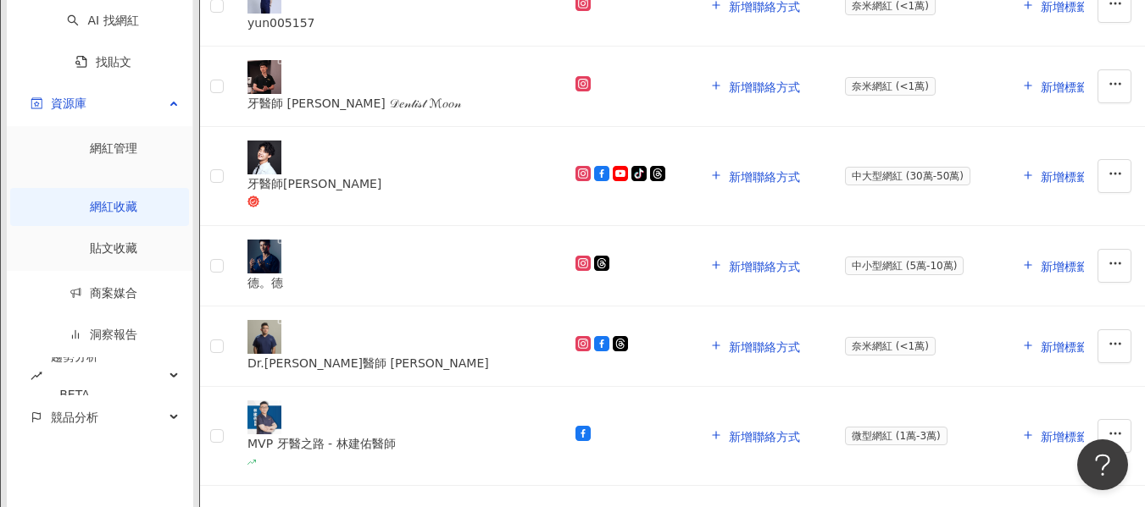
scroll to position [1355, 0]
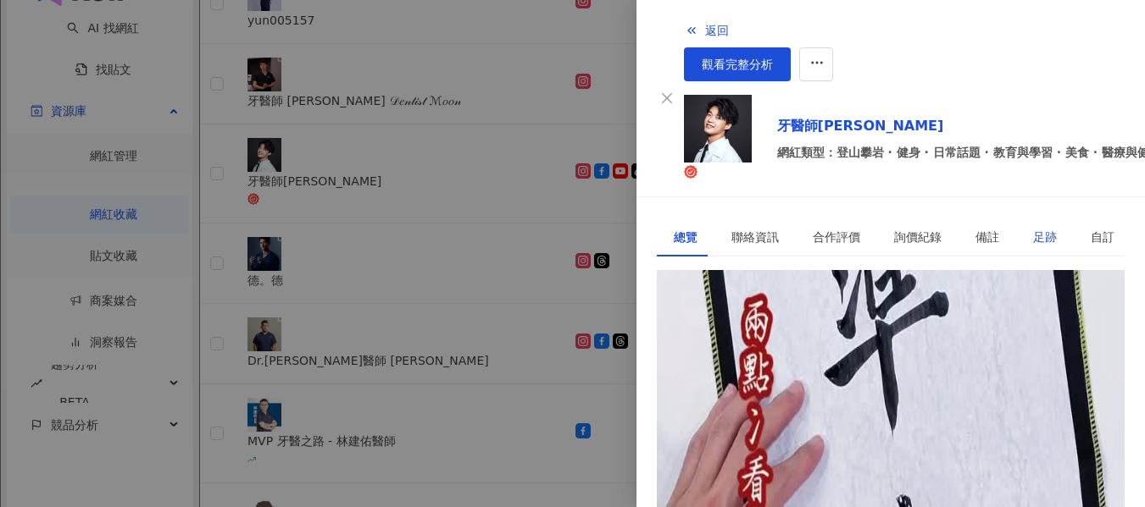
click at [1033, 228] on div "足跡" at bounding box center [1045, 237] width 24 height 19
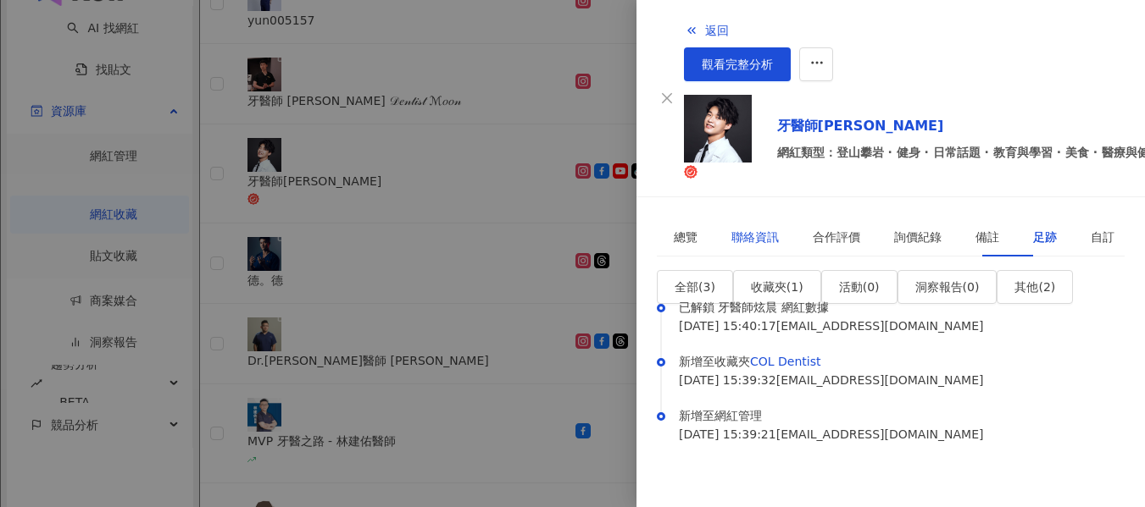
click at [749, 228] on div "聯絡資訊" at bounding box center [754, 237] width 47 height 19
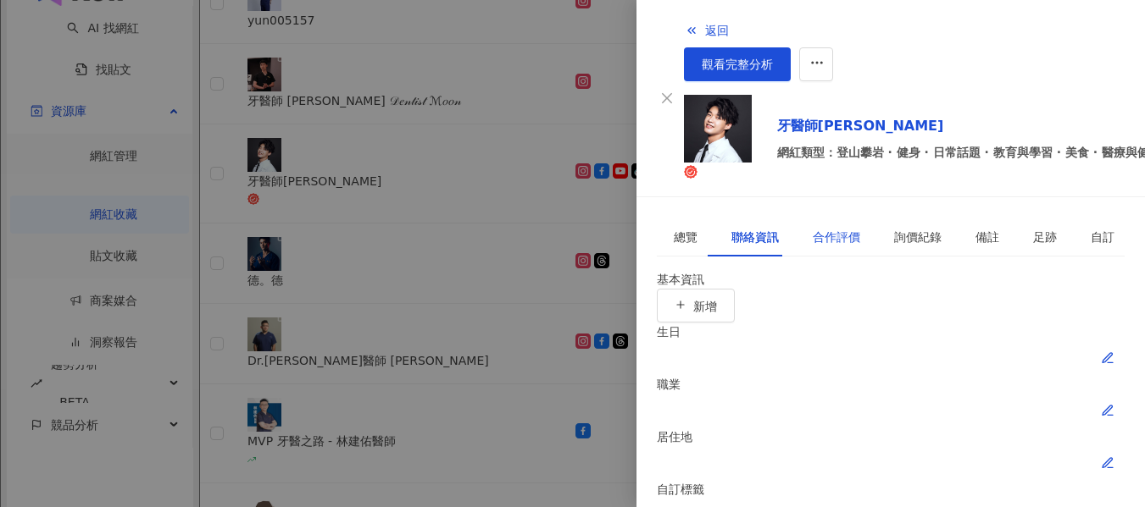
click at [812, 228] on div "合作評價" at bounding box center [835, 237] width 47 height 19
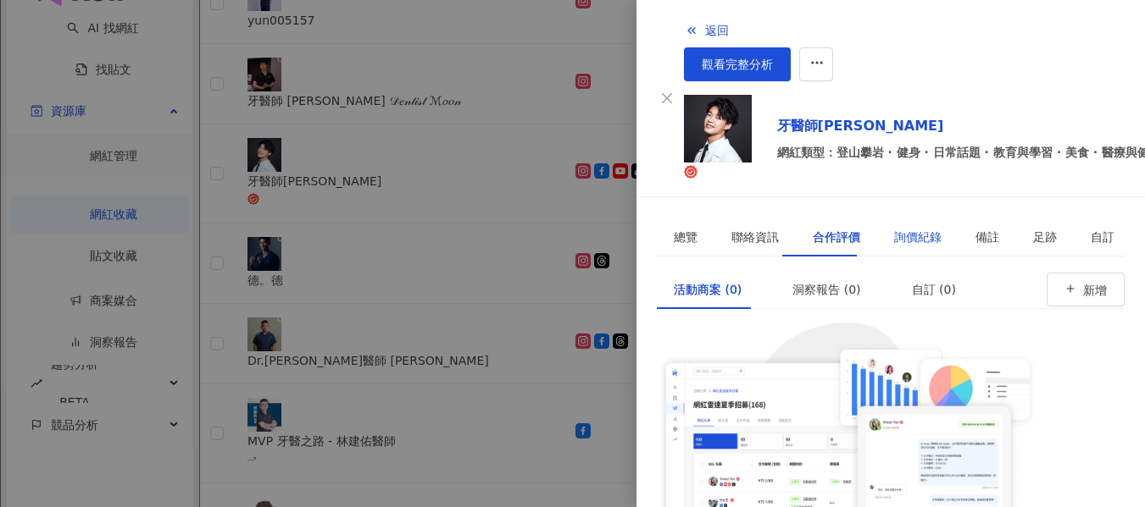
click at [896, 228] on div "詢價紀錄" at bounding box center [917, 237] width 47 height 19
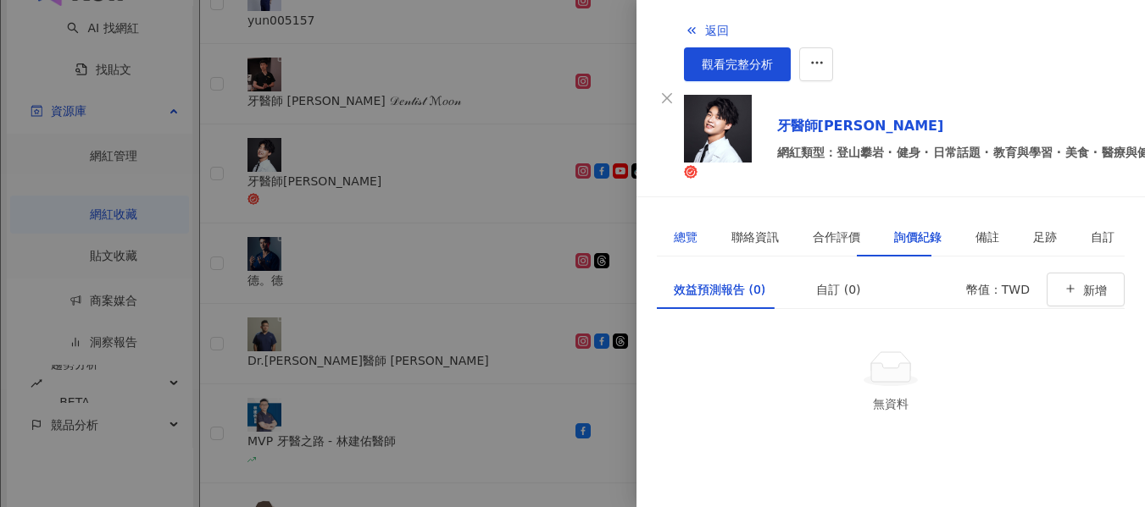
click at [685, 228] on div "總覽" at bounding box center [685, 237] width 24 height 19
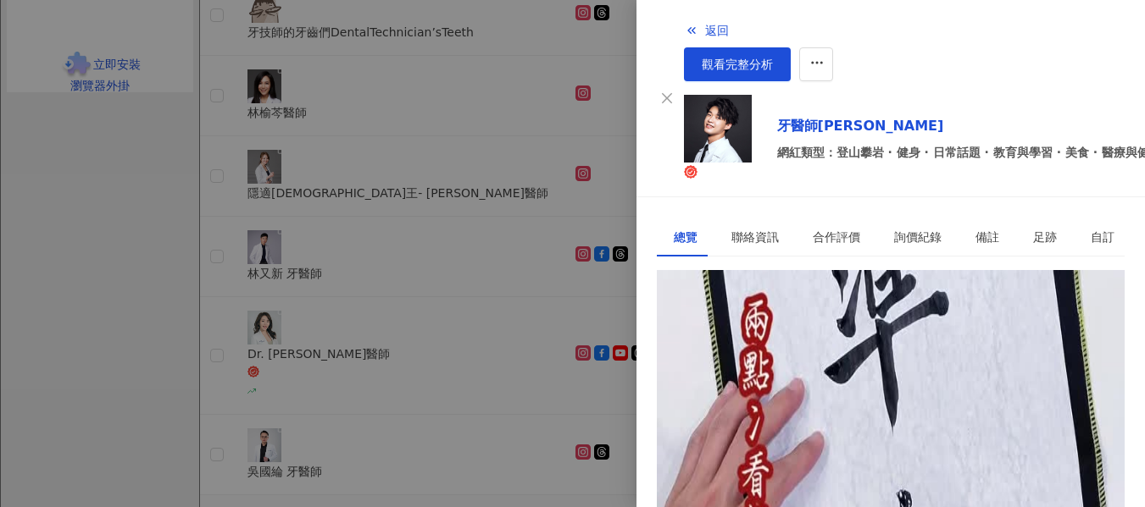
scroll to position [75, 0]
click at [773, 58] on span "觀看完整分析" at bounding box center [736, 65] width 71 height 14
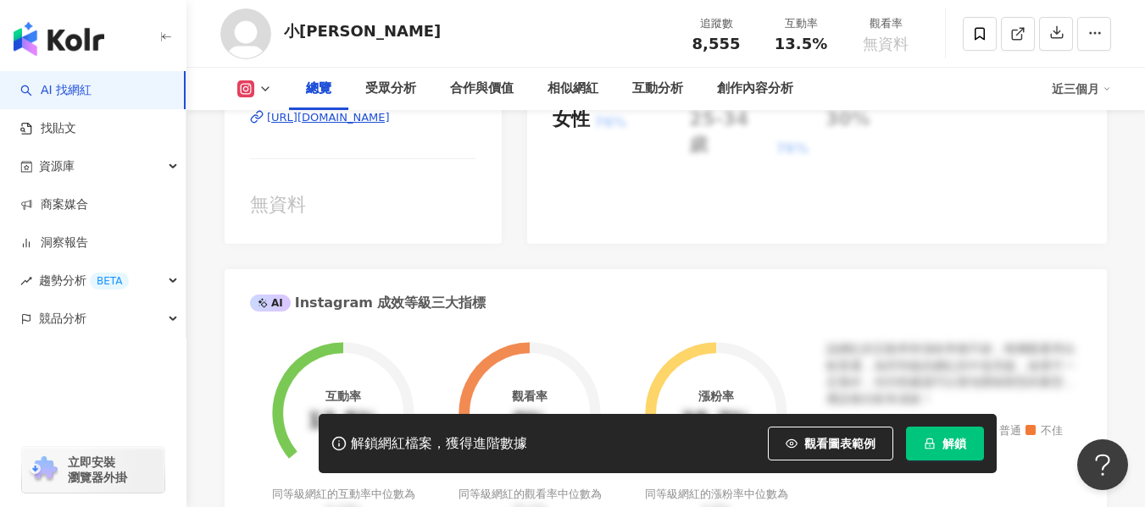
scroll to position [762, 0]
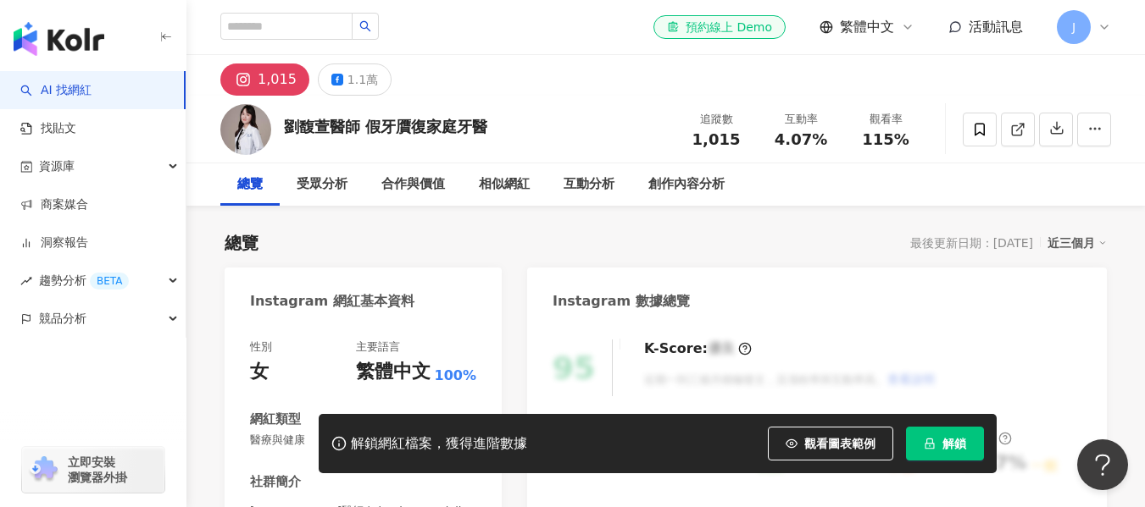
scroll to position [254, 0]
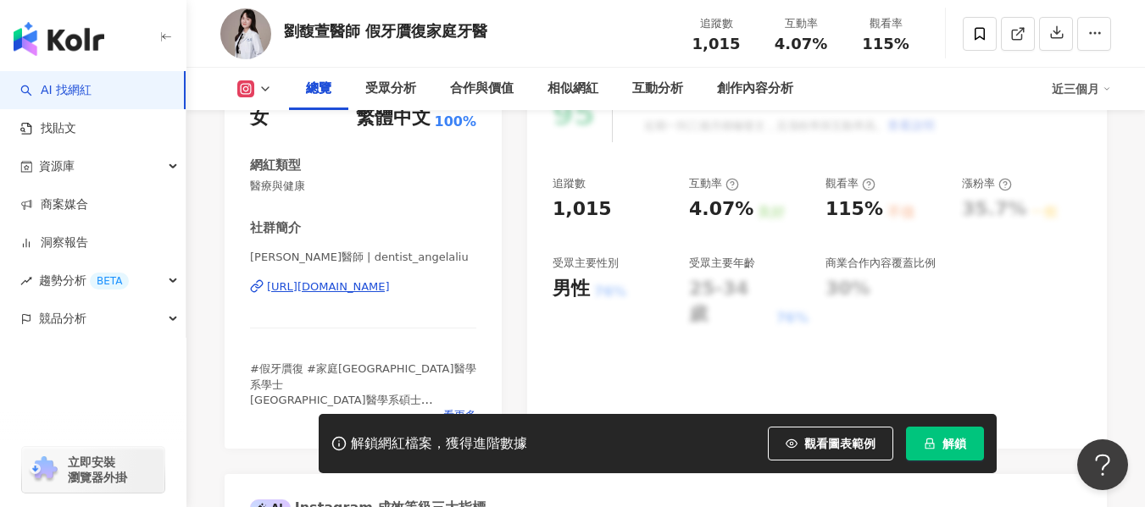
click at [331, 287] on div "https://www.instagram.com/dentist_angelaliu/" at bounding box center [328, 287] width 123 height 15
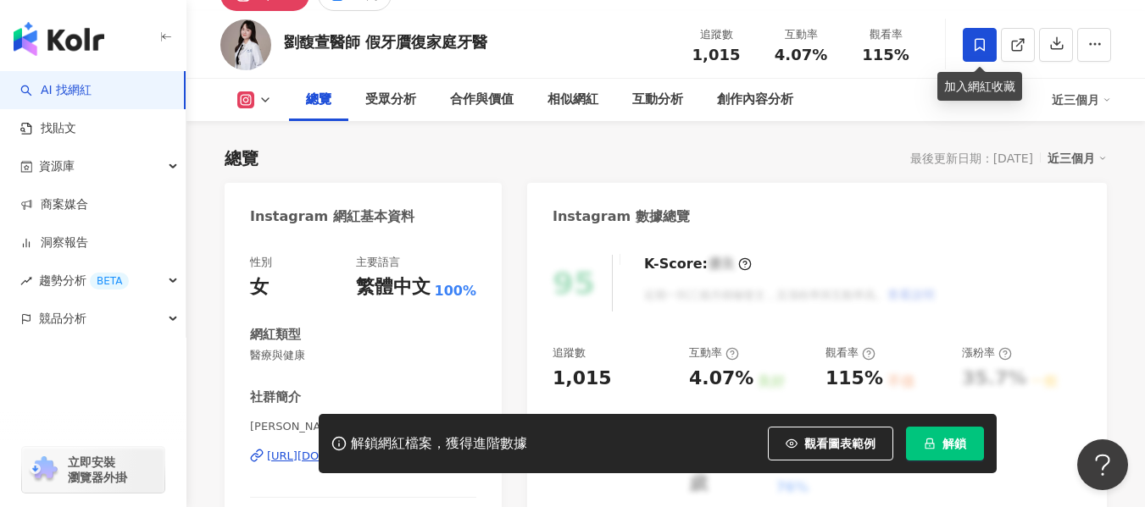
click at [986, 47] on icon at bounding box center [979, 44] width 15 height 15
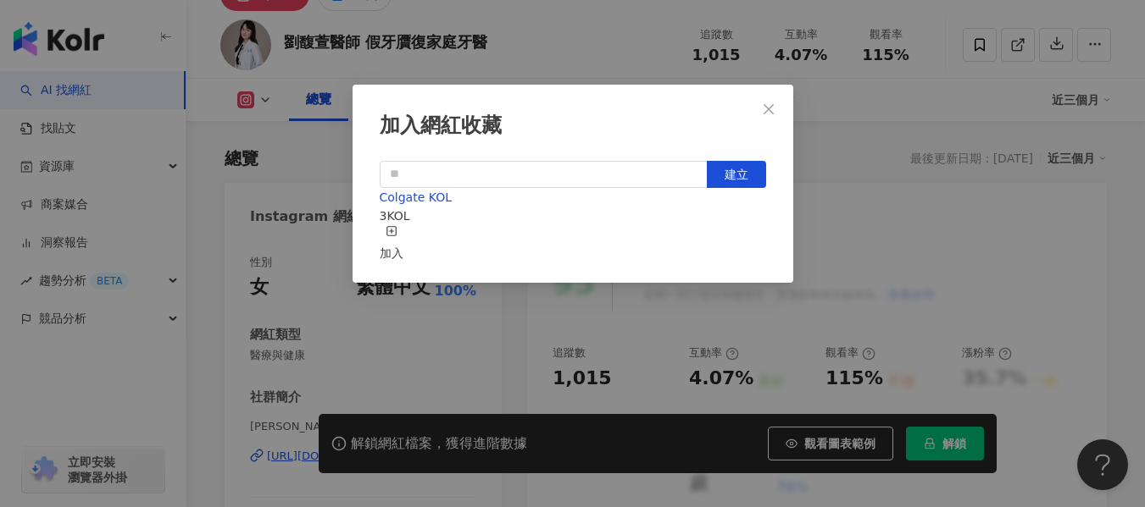
scroll to position [0, 0]
click at [762, 109] on icon "close" at bounding box center [769, 110] width 14 height 14
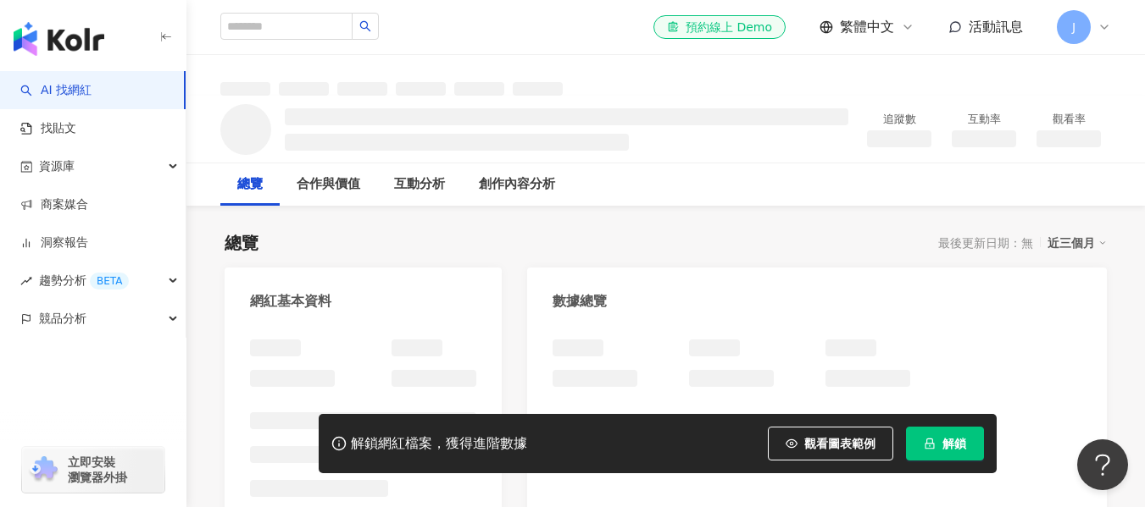
scroll to position [254, 0]
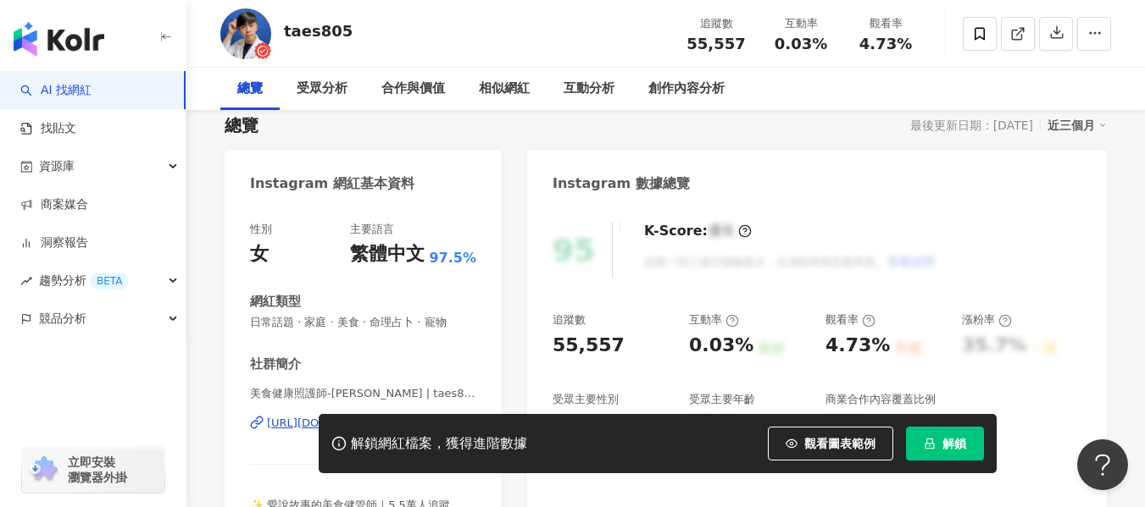
scroll to position [254, 0]
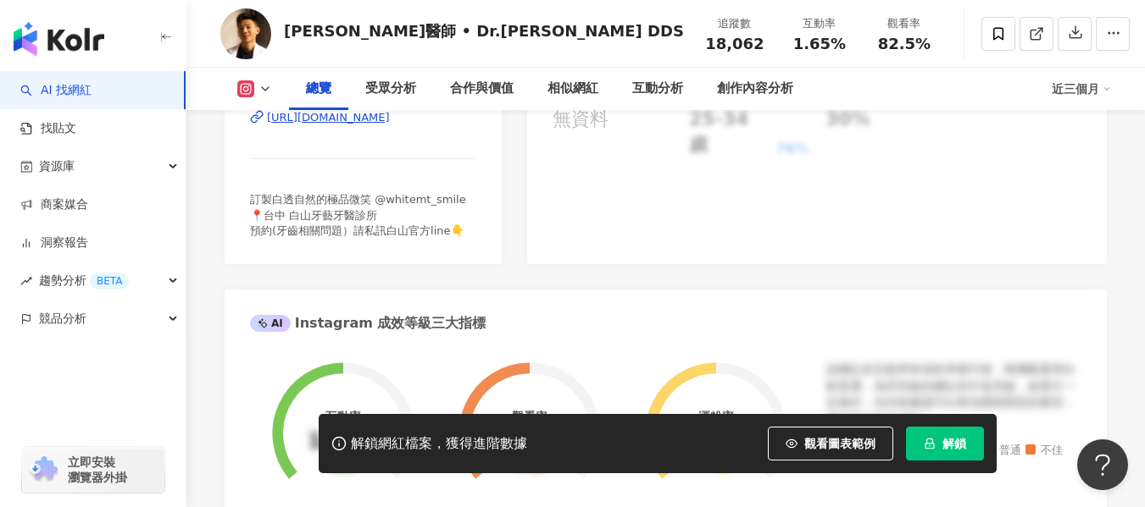
scroll to position [339, 0]
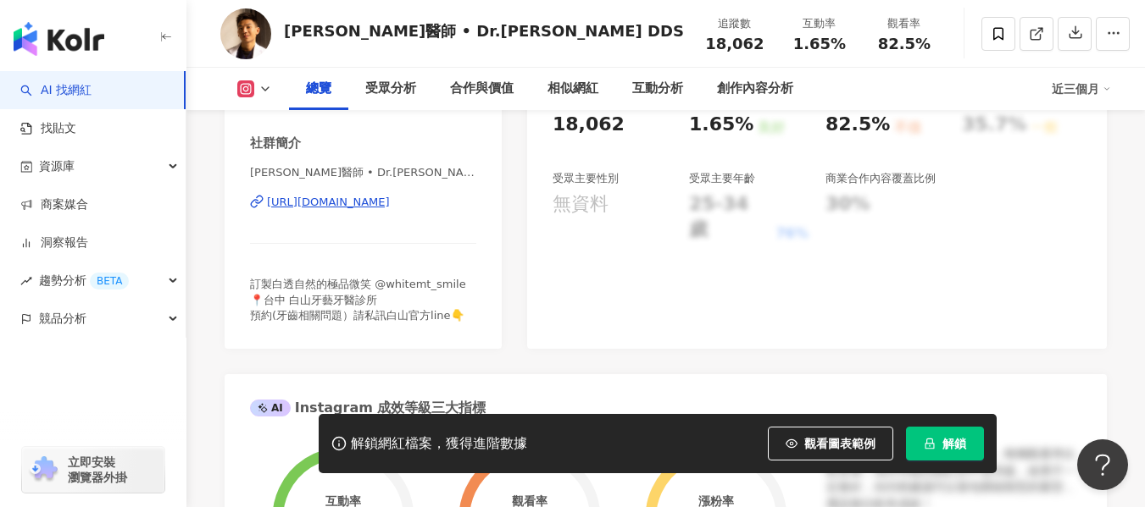
click at [334, 202] on div "https://www.instagram.com/dr_yeahhh/" at bounding box center [328, 202] width 123 height 15
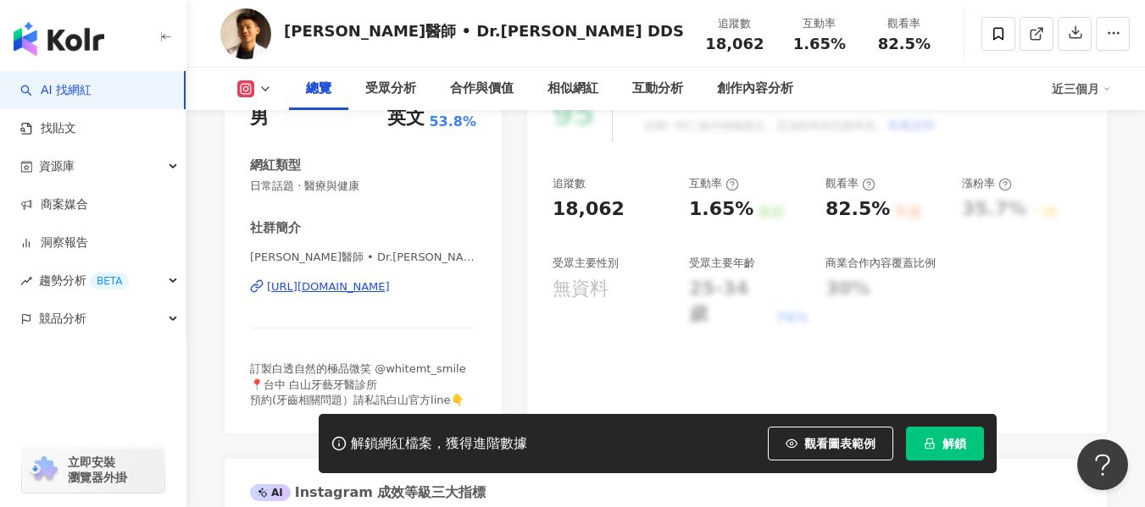
scroll to position [85, 0]
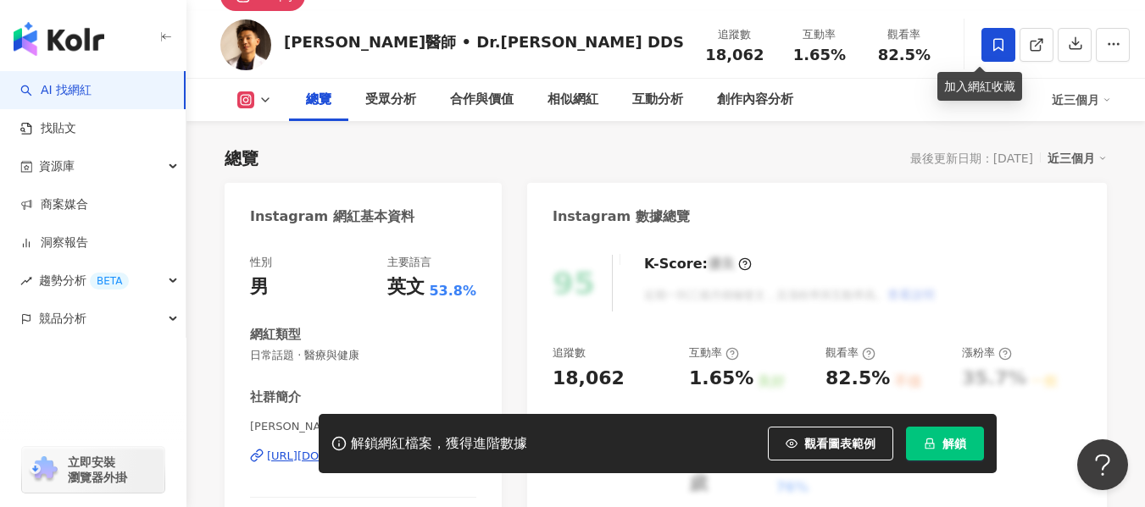
click at [990, 48] on icon at bounding box center [997, 44] width 15 height 15
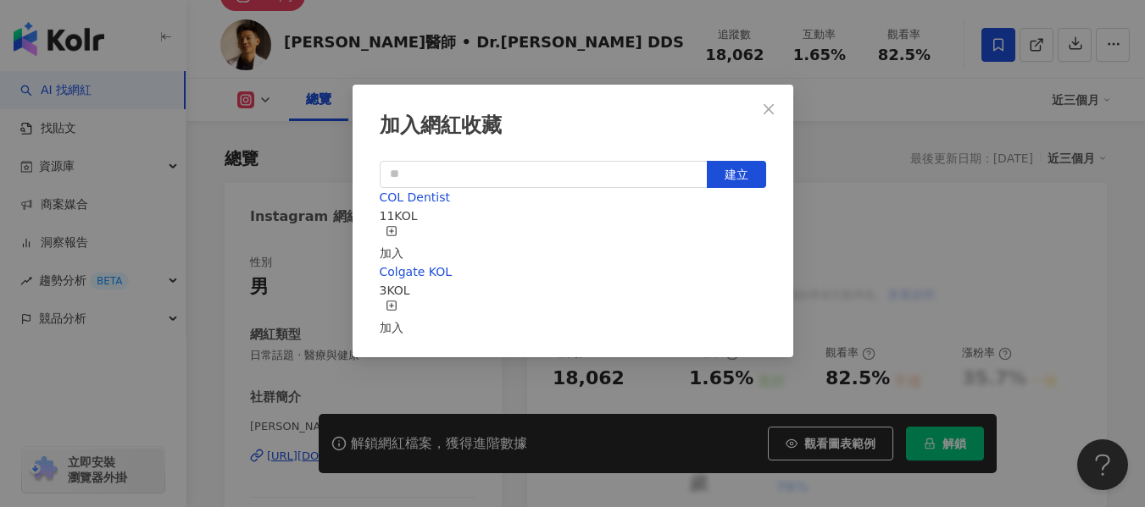
scroll to position [19, 0]
click at [403, 225] on div "加入" at bounding box center [392, 243] width 24 height 37
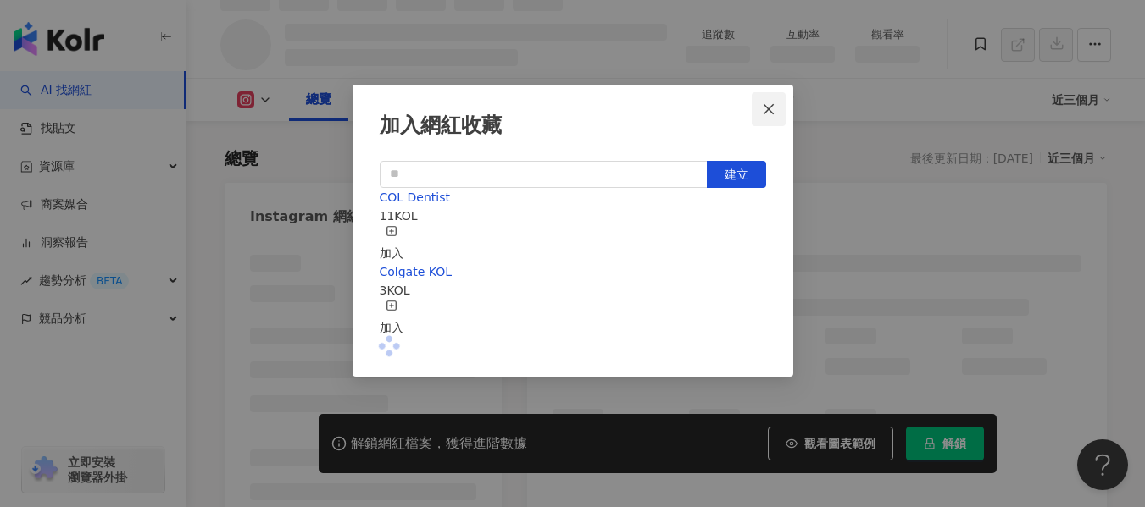
scroll to position [102, 0]
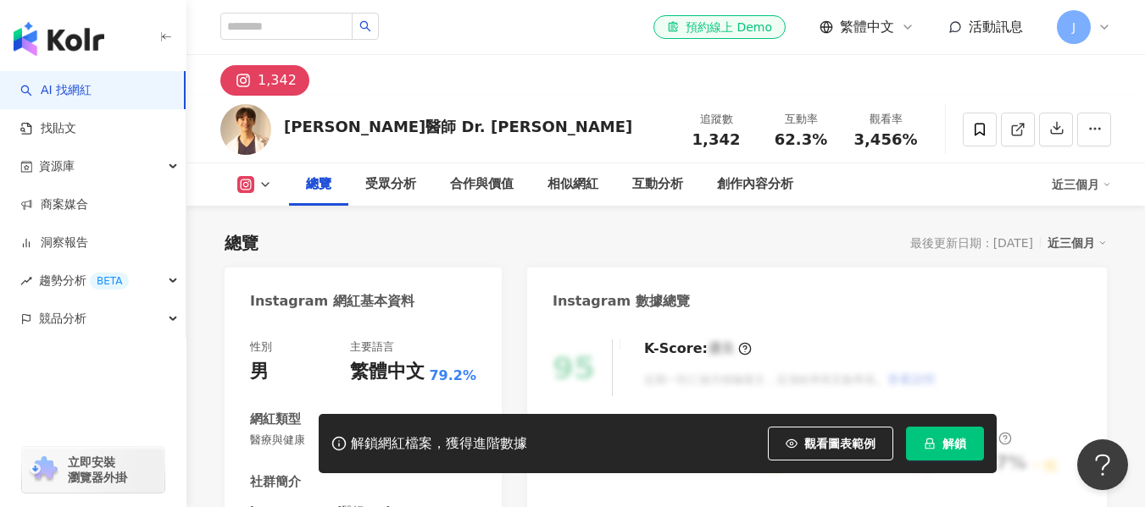
scroll to position [339, 0]
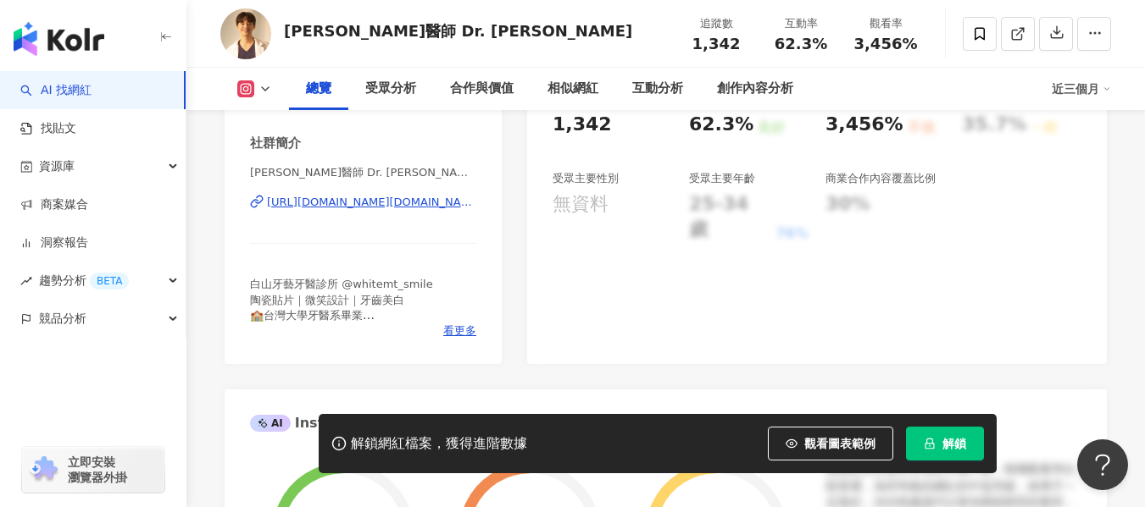
click at [350, 207] on div "https://www.instagram.com/dr.leontseng/" at bounding box center [371, 202] width 209 height 15
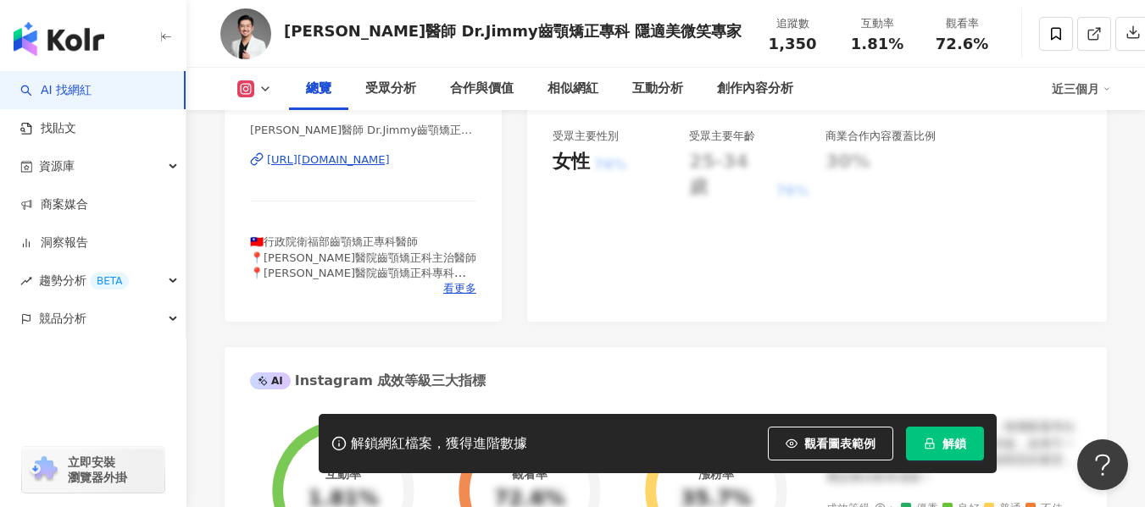
scroll to position [169, 0]
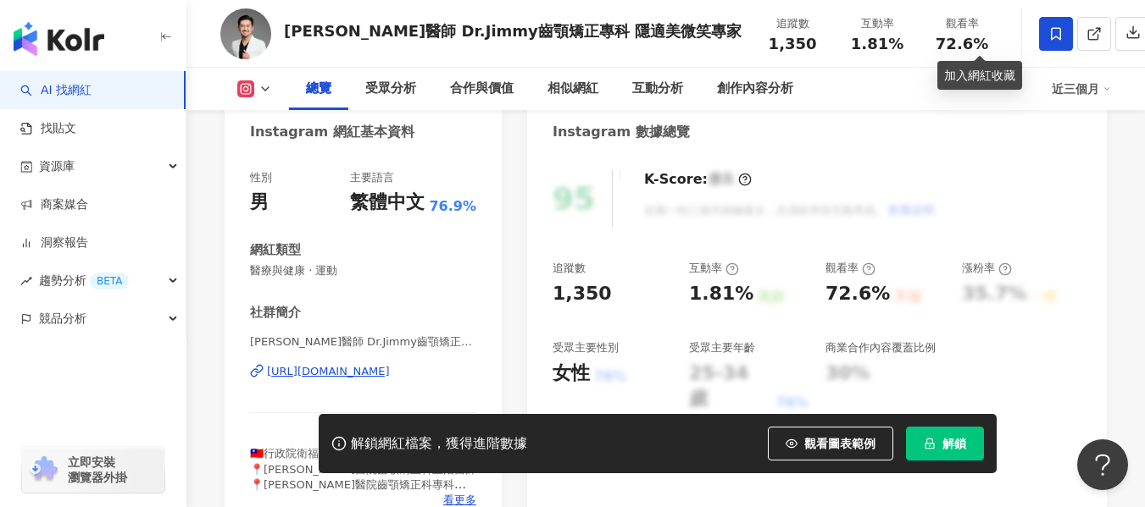
click at [1039, 33] on span at bounding box center [1056, 34] width 34 height 34
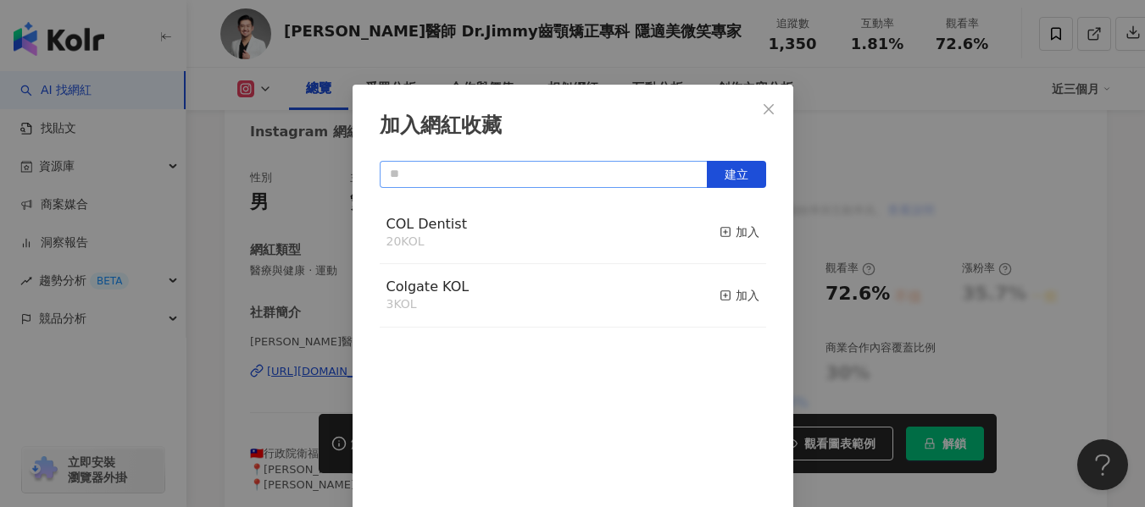
scroll to position [19, 0]
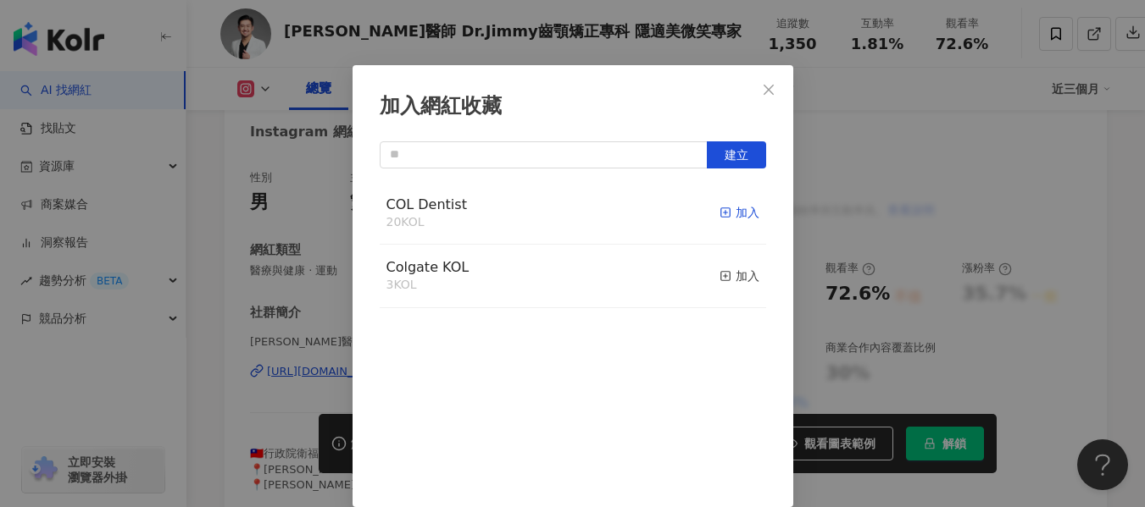
click at [719, 213] on div "加入" at bounding box center [739, 212] width 40 height 19
click at [757, 97] on button "Close" at bounding box center [768, 90] width 34 height 34
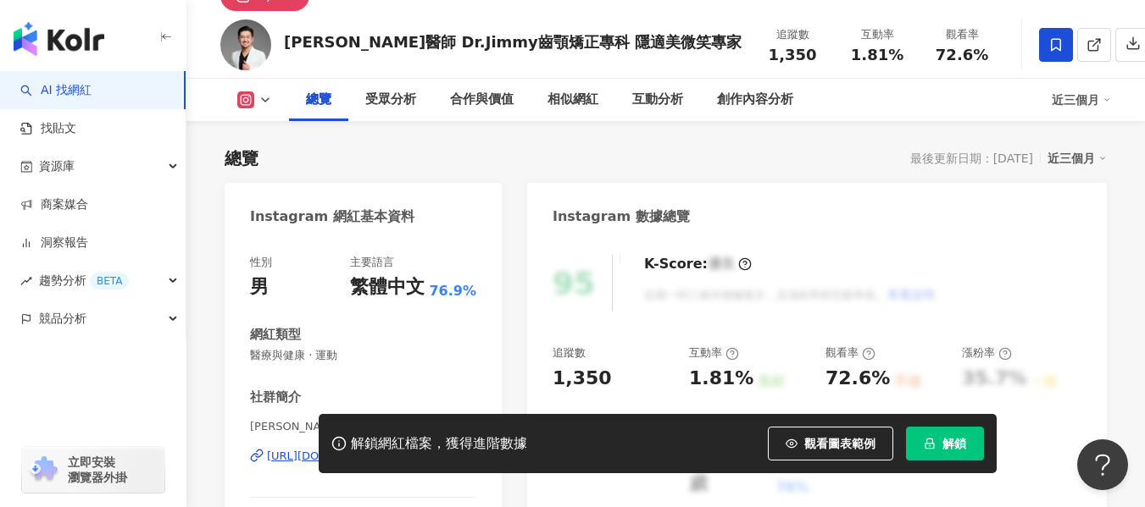
scroll to position [254, 0]
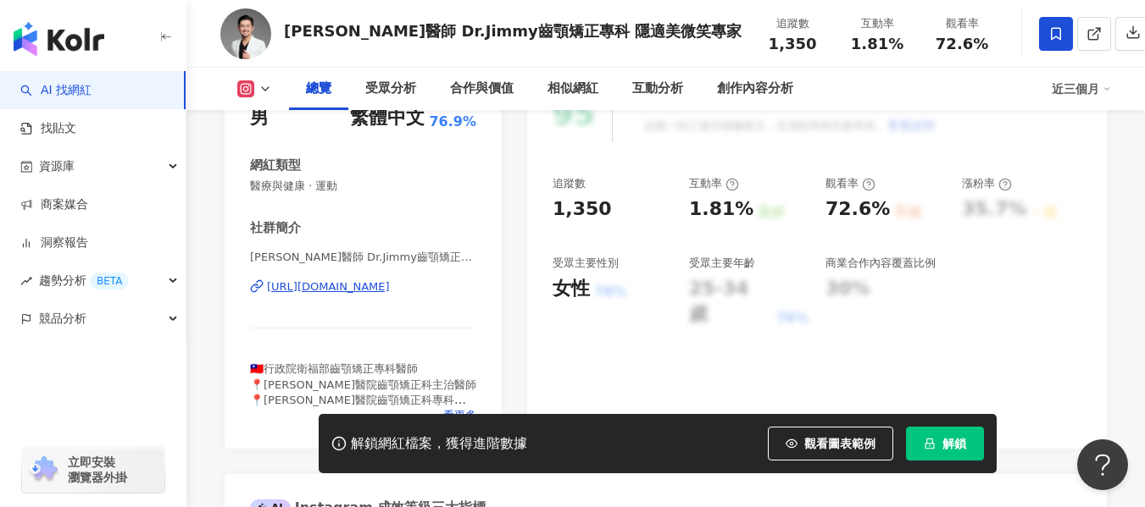
click at [327, 292] on div "https://www.instagram.com/jimsai86/" at bounding box center [328, 287] width 123 height 15
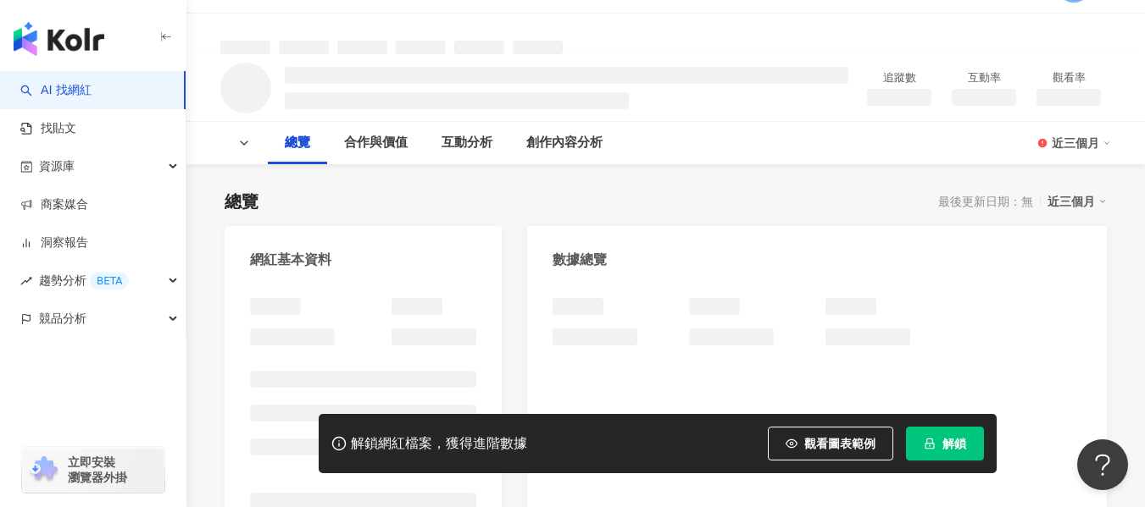
scroll to position [169, 0]
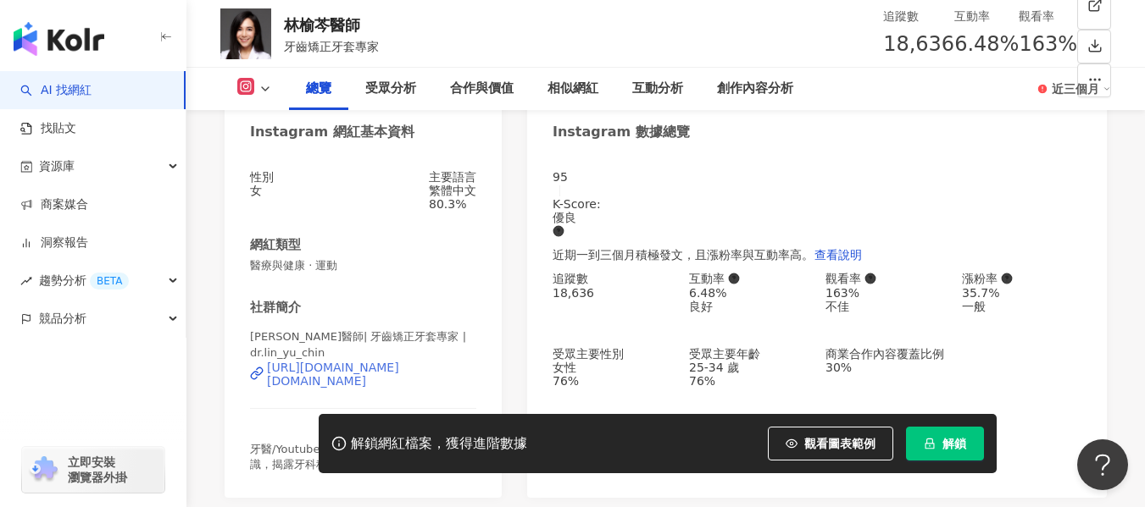
scroll to position [339, 0]
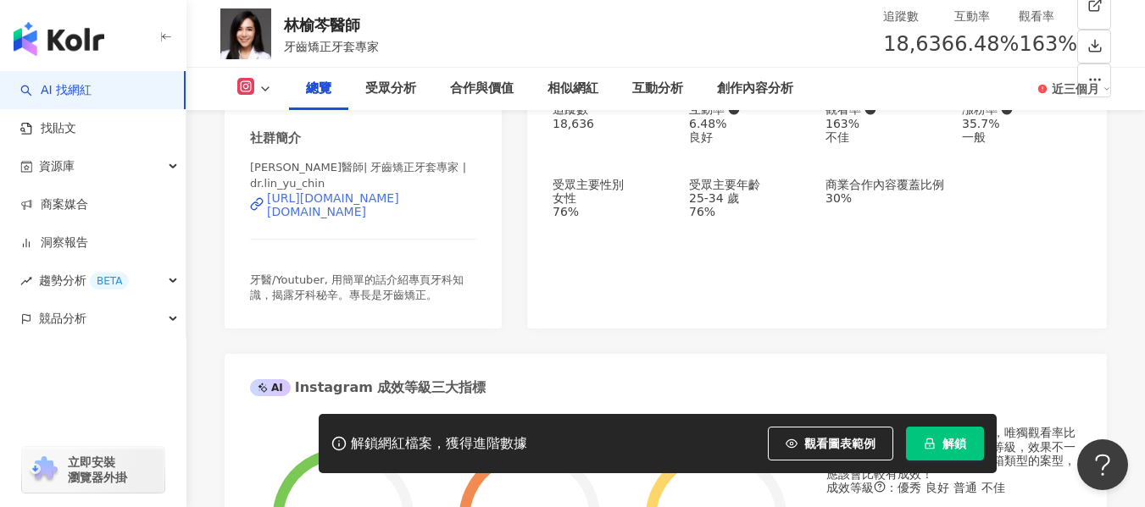
click at [380, 206] on div "https://www.instagram.com/dr.lin_yu_chin/" at bounding box center [371, 204] width 209 height 27
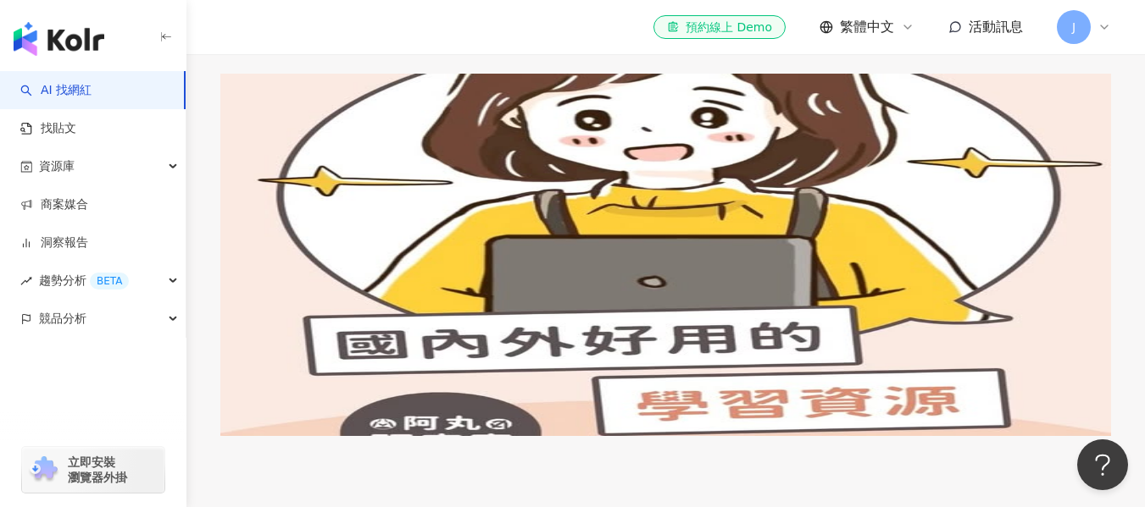
scroll to position [3643, 0]
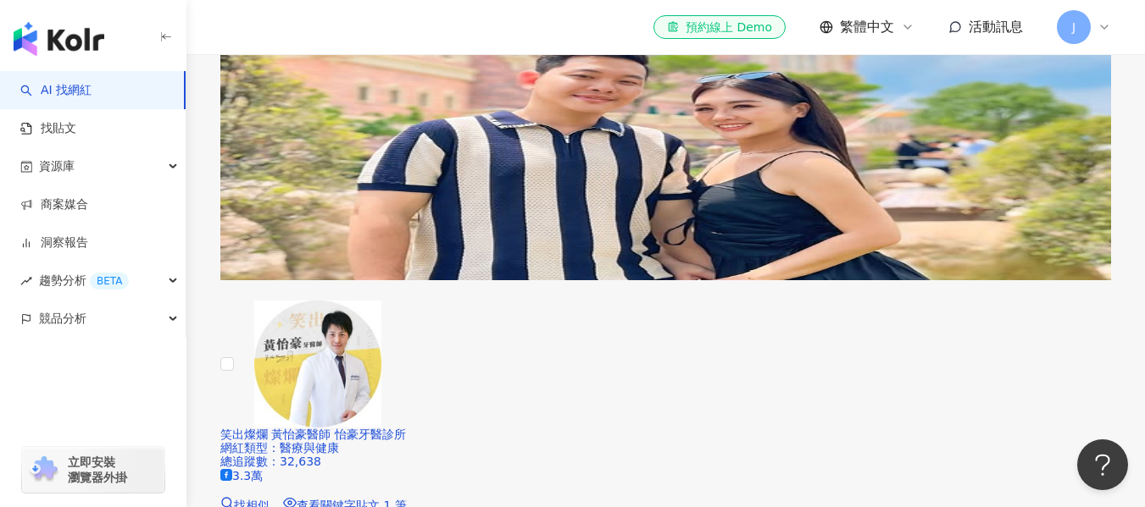
scroll to position [3728, 0]
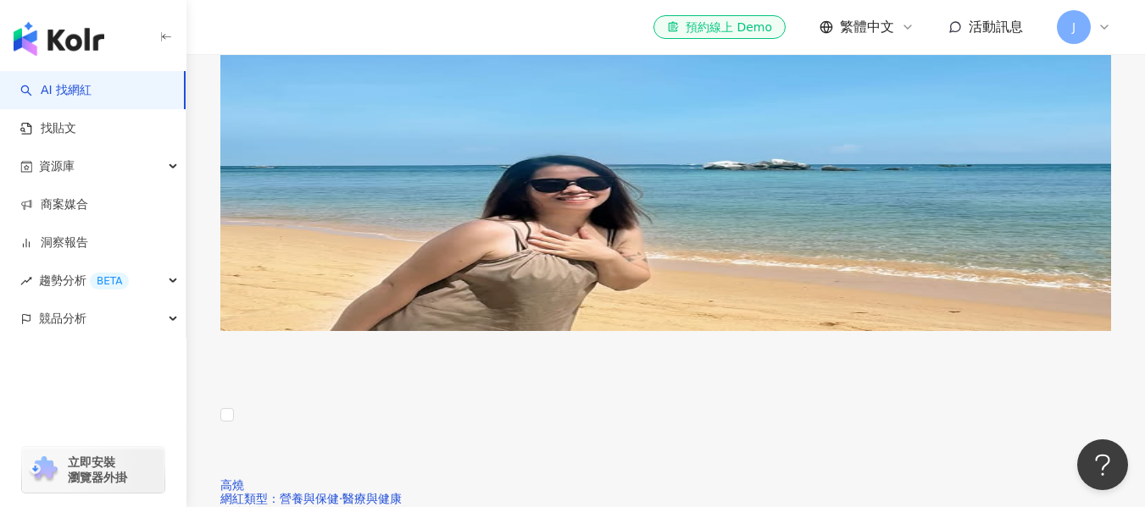
scroll to position [3574, 0]
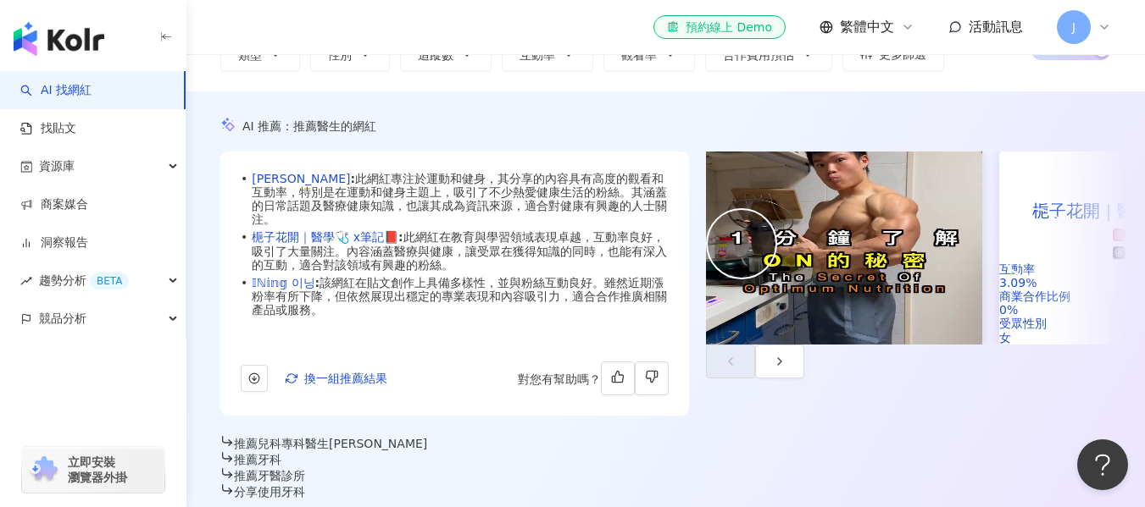
scroll to position [119, 0]
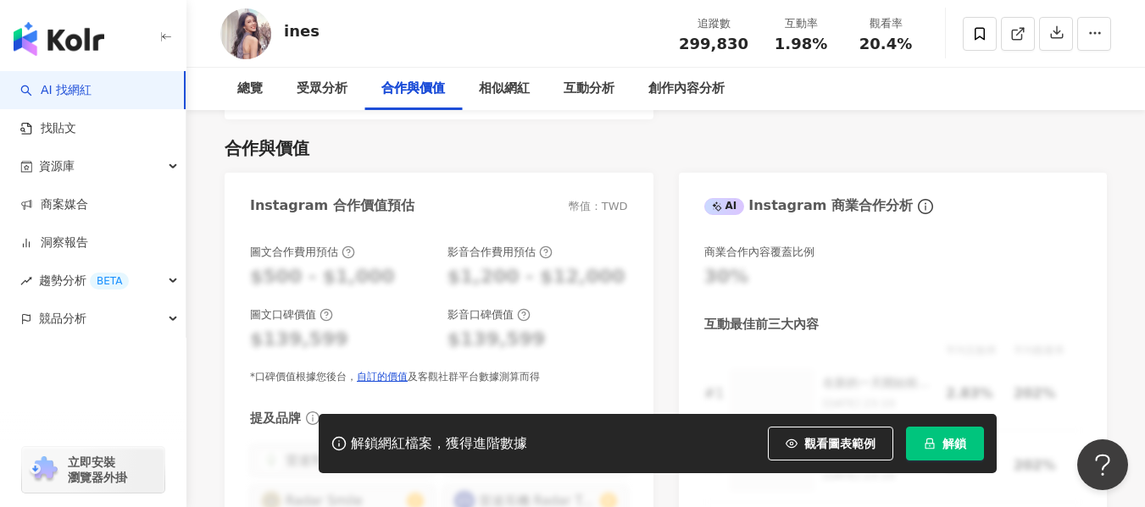
scroll to position [254, 0]
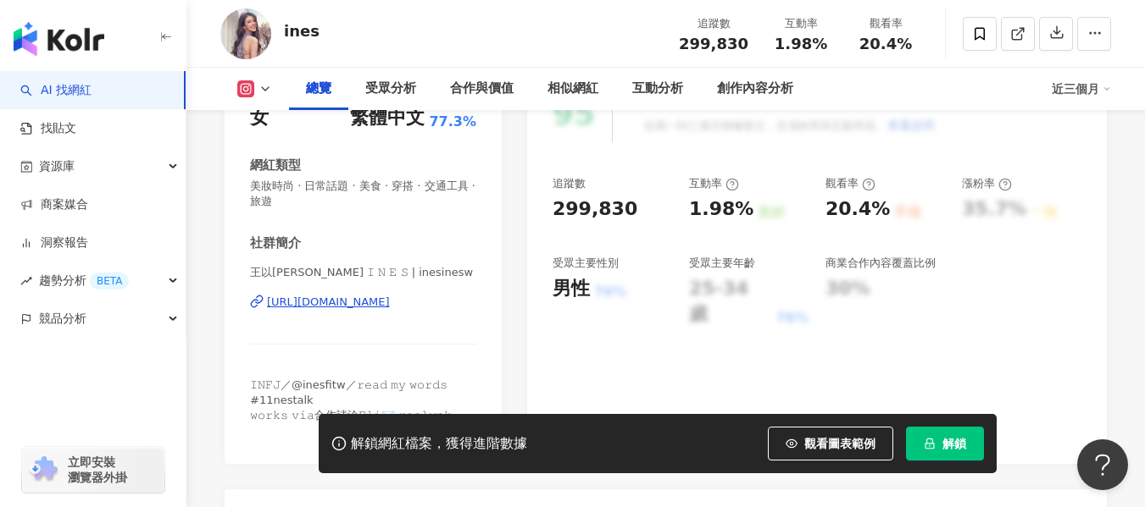
click at [334, 301] on div "[URL][DOMAIN_NAME]" at bounding box center [328, 302] width 123 height 15
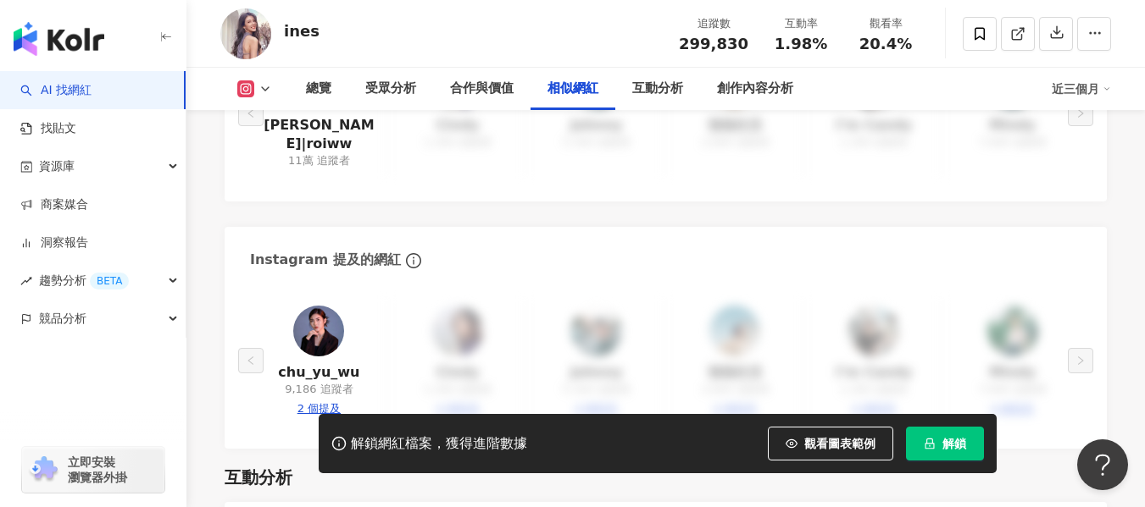
scroll to position [2965, 0]
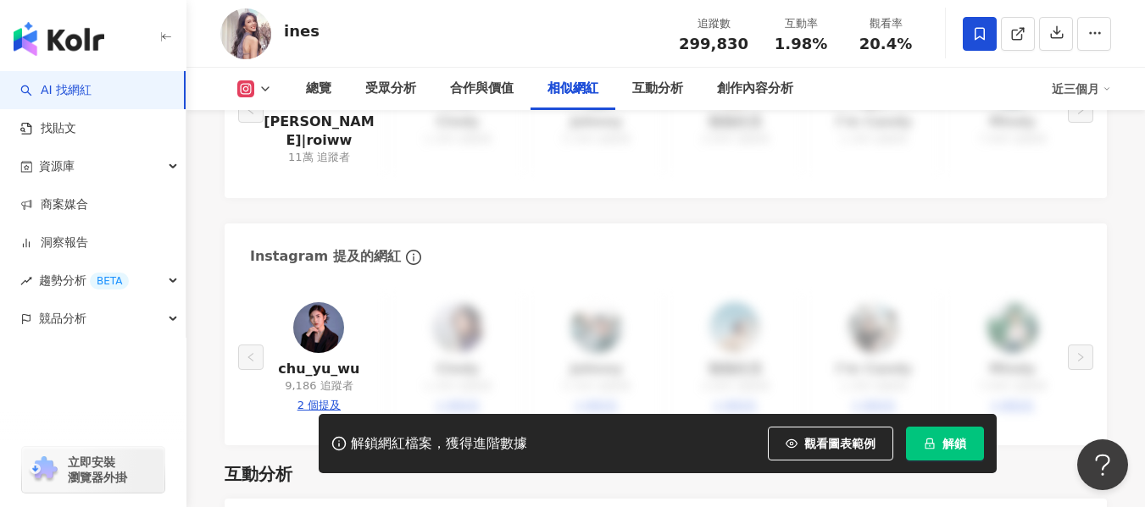
click at [962, 31] on span at bounding box center [979, 34] width 34 height 34
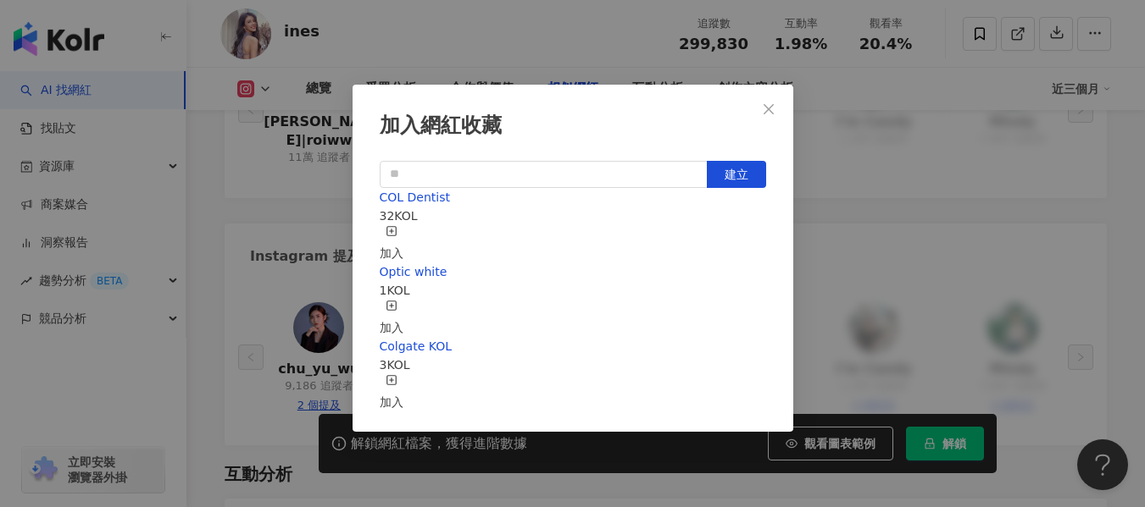
scroll to position [19, 0]
click at [403, 300] on div "加入" at bounding box center [392, 318] width 24 height 37
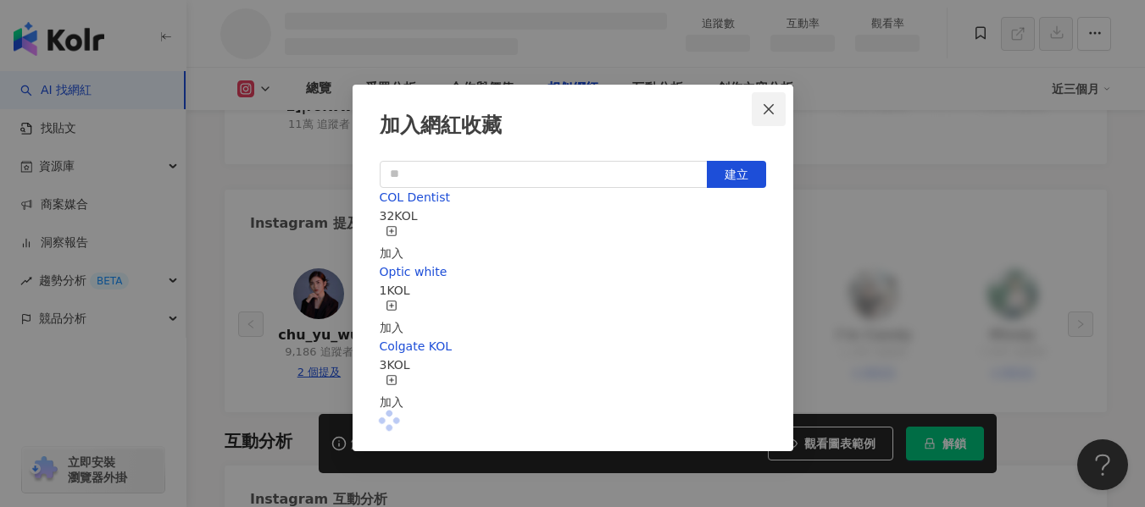
scroll to position [2510, 0]
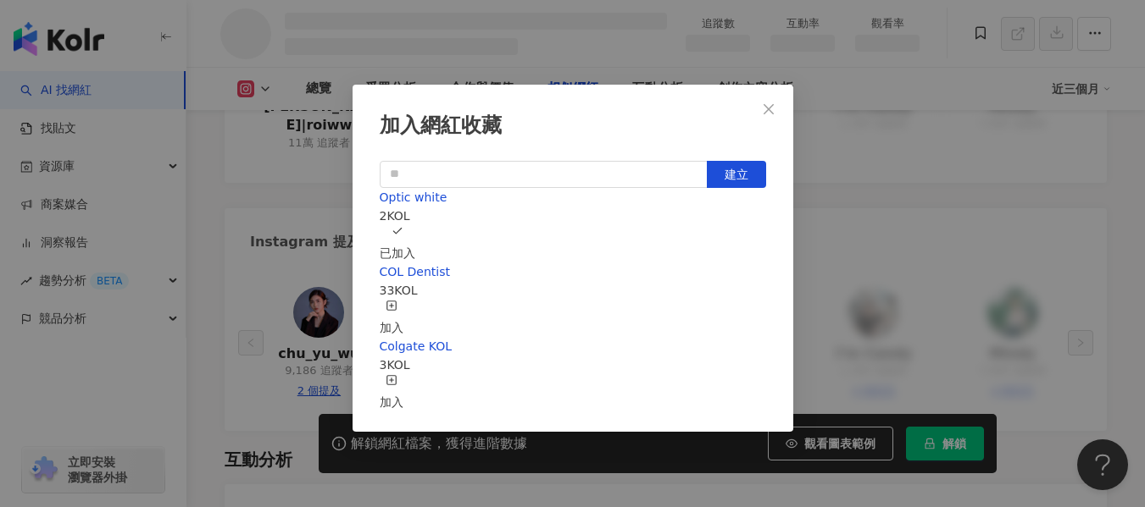
click at [762, 103] on icon "close" at bounding box center [769, 110] width 14 height 14
click at [765, 92] on div "加入網紅收藏 建立 Optic white 2 KOL 已加入 COL Dentist 33 KOL 加入 Colgate KOL 3 KOL 加入" at bounding box center [572, 253] width 1145 height 507
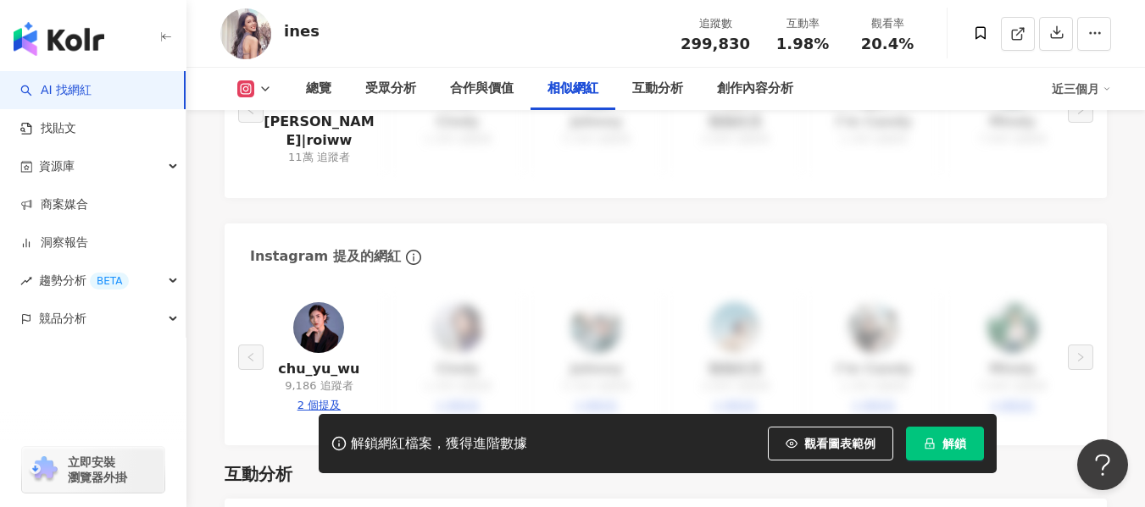
scroll to position [0, 0]
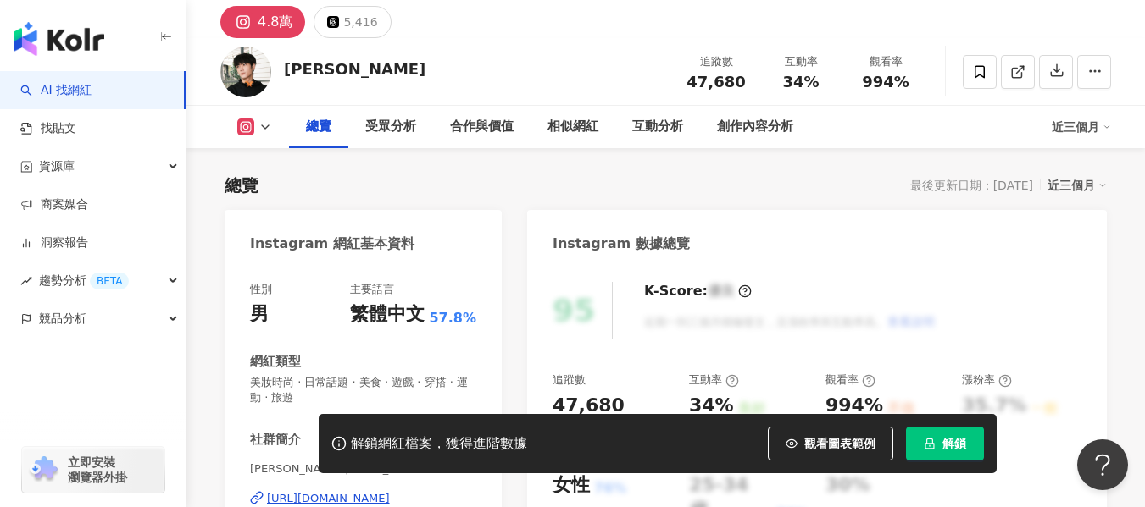
scroll to position [254, 0]
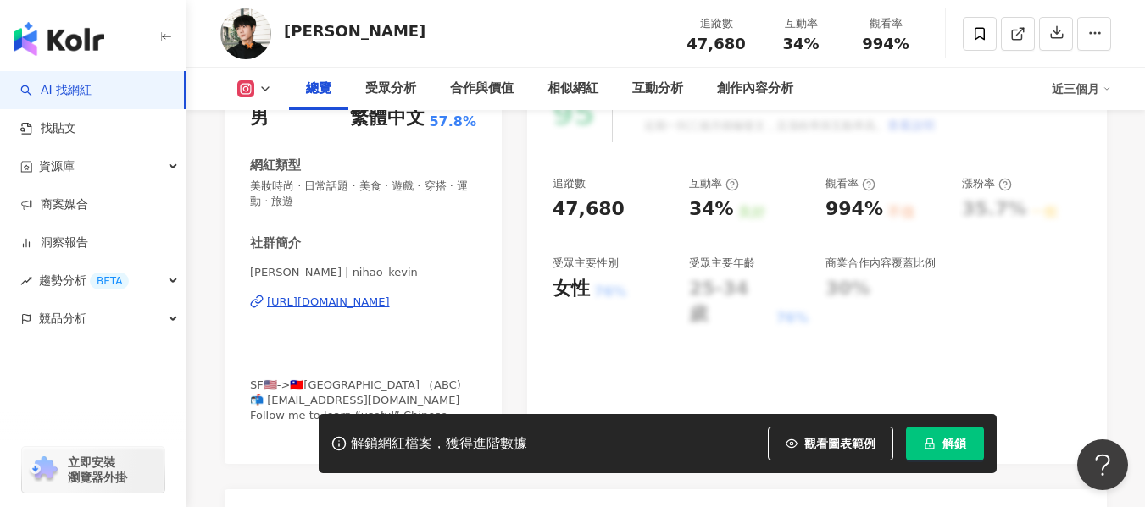
click at [363, 302] on div "[URL][DOMAIN_NAME]" at bounding box center [328, 302] width 123 height 15
click at [91, 92] on link "AI 找網紅" at bounding box center [55, 90] width 71 height 17
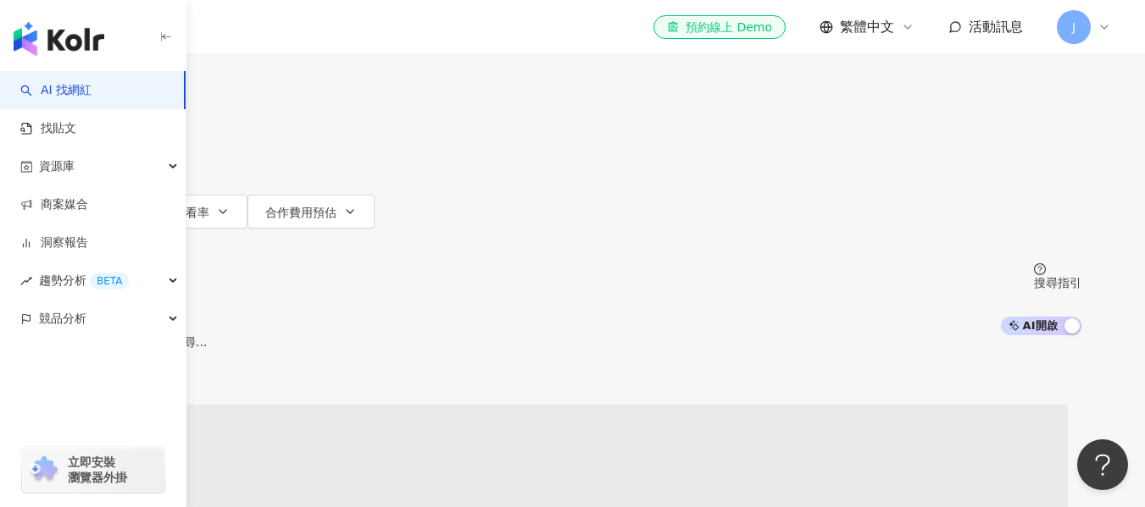
click at [311, 32] on input "search" at bounding box center [242, 16] width 137 height 32
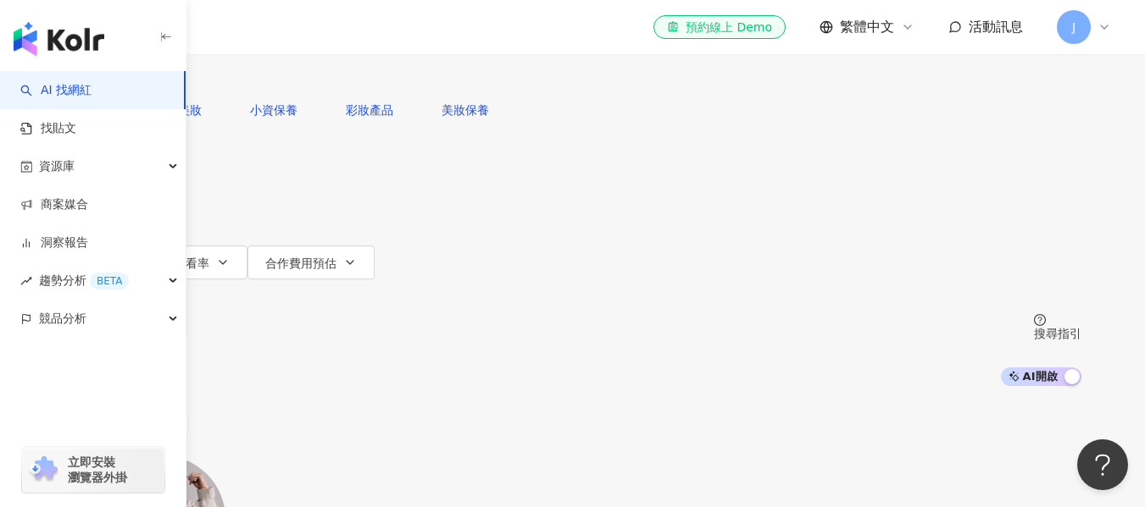
type input "*"
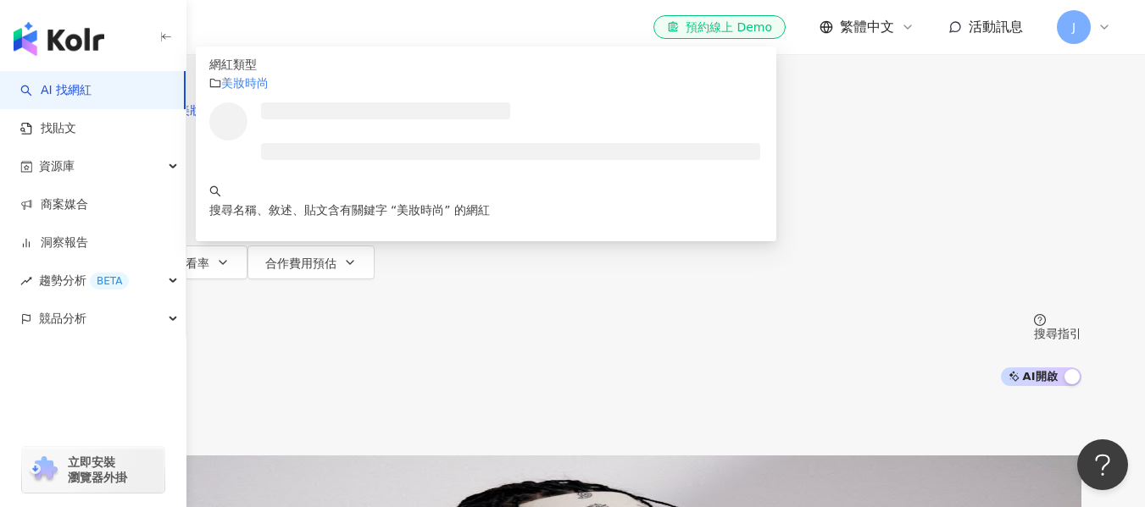
type input "****"
click at [208, 152] on div "不分平台 **** 台灣 搜尋 customizedTag 網紅類型 美妝時尚 搜尋名稱、敘述、貼文含有關鍵字 “ 美妝時尚 ” 的網紅 您可能感興趣： 美妝…" at bounding box center [572, 193] width 1084 height 386
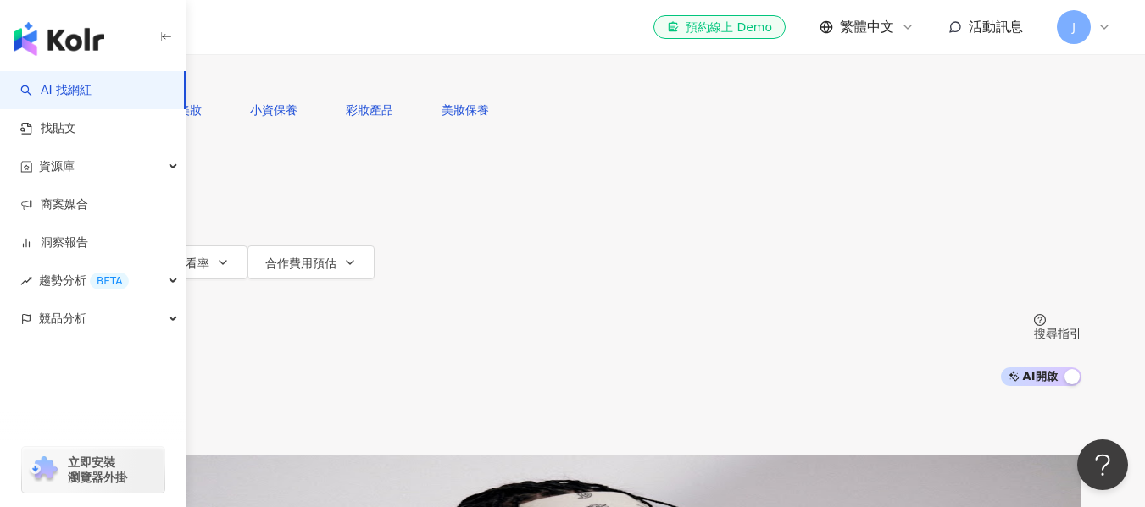
click at [134, 29] on div "不分平台" at bounding box center [104, 15] width 59 height 27
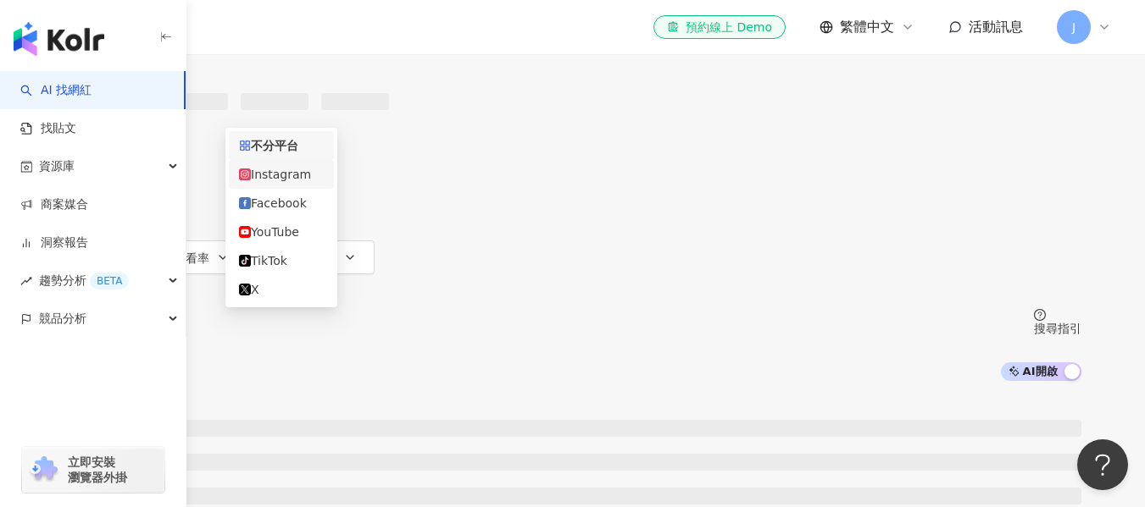
click at [291, 184] on div "Instagram" at bounding box center [281, 174] width 85 height 19
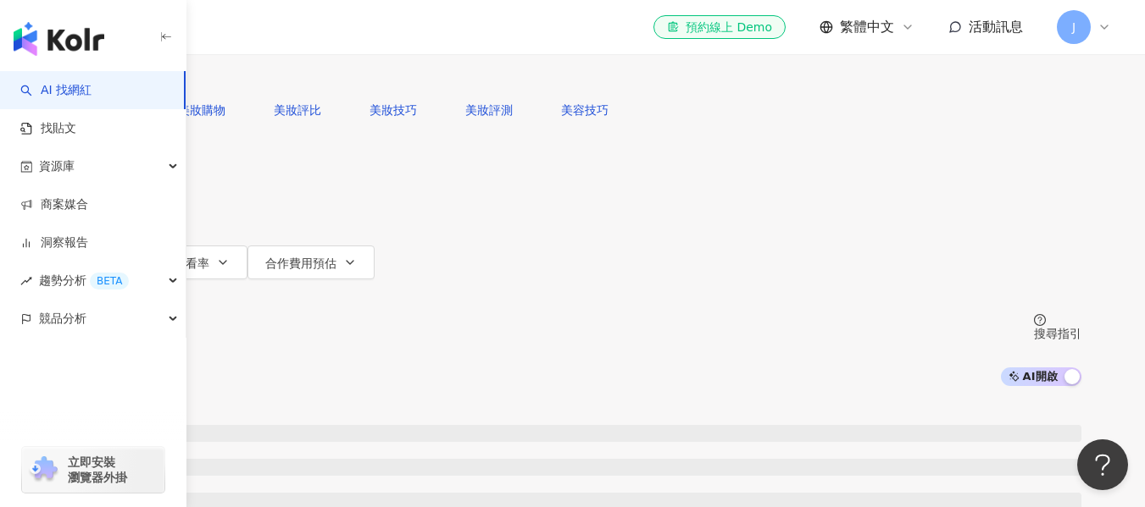
click at [138, 256] on icon "button" at bounding box center [132, 263] width 14 height 14
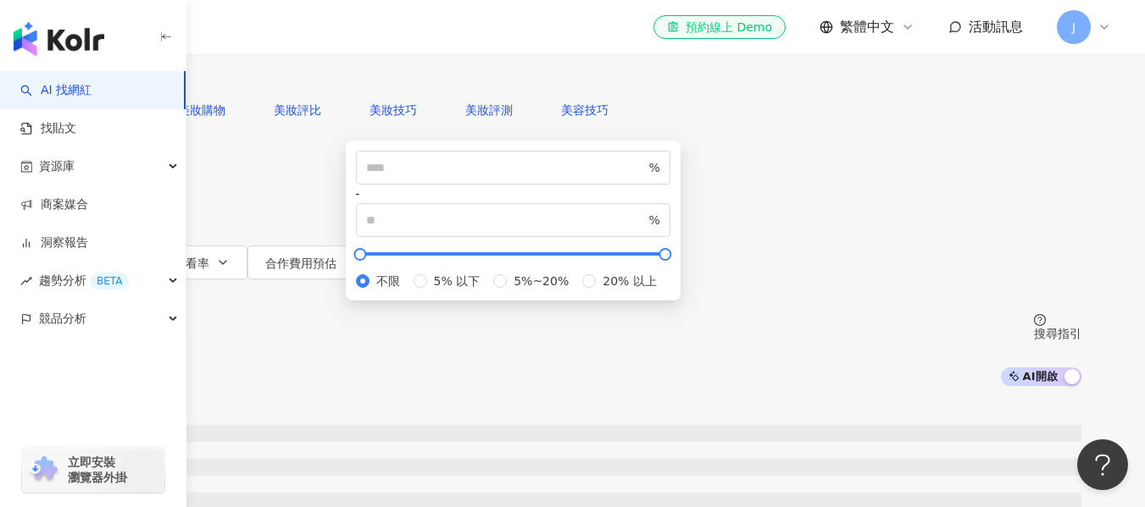
click at [460, 219] on div "Instagram **** 台灣 搜尋 customizedTag 網紅類型 美妝時尚 搜尋名稱、敘述、貼文含有關鍵字 “ 美妝時尚 ” 的網紅 您可能感興…" at bounding box center [572, 193] width 1145 height 386
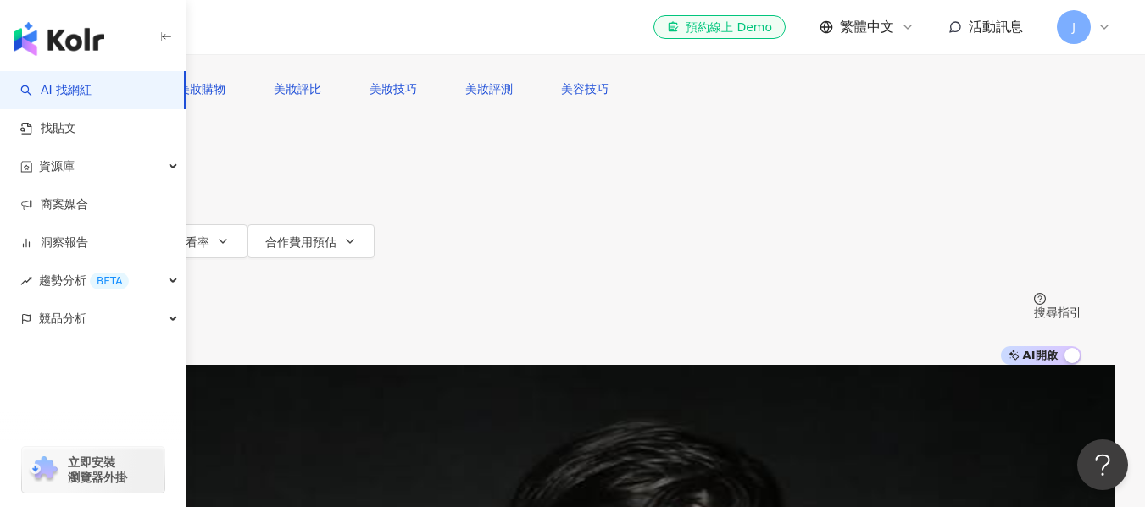
scroll to position [85, 0]
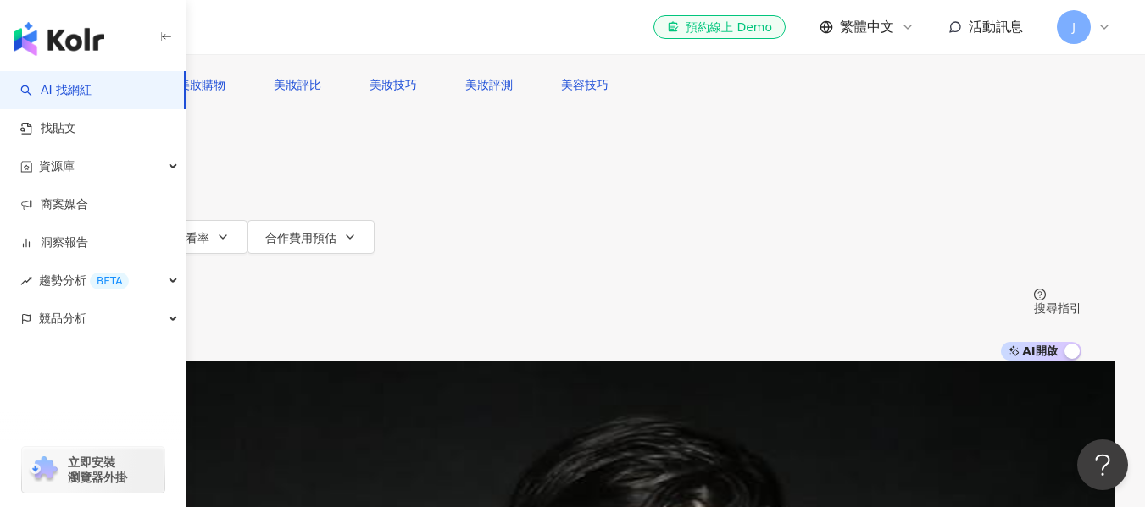
scroll to position [0, 0]
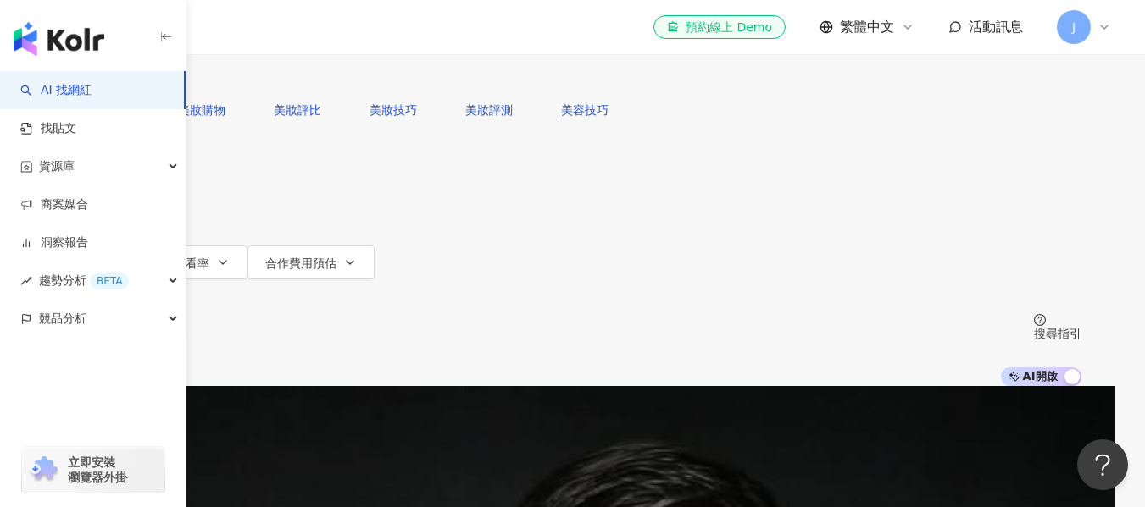
click at [118, 257] on span "互動率" at bounding box center [100, 264] width 36 height 14
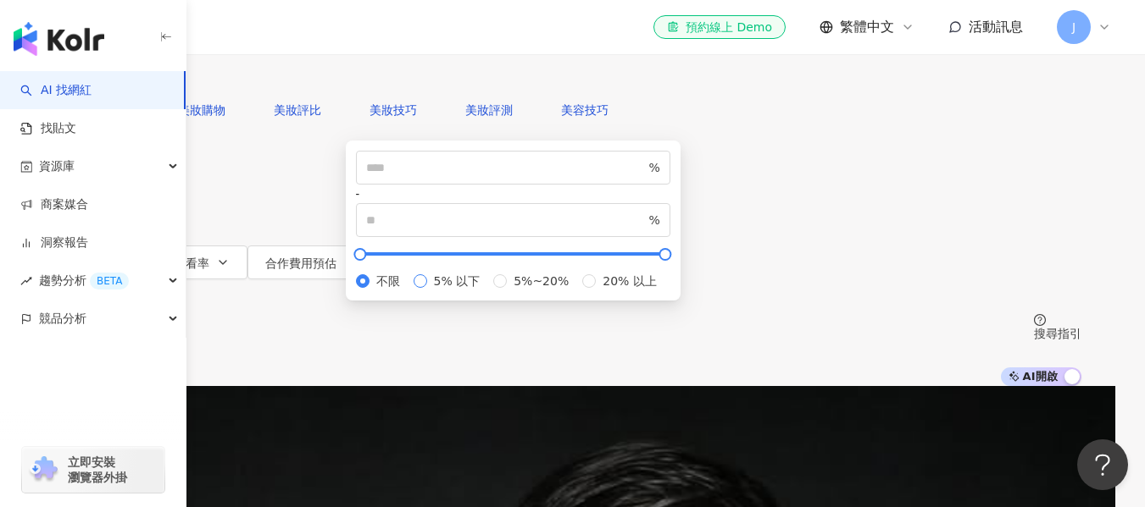
click at [487, 291] on span "5% 以下" at bounding box center [457, 281] width 60 height 19
type input "*"
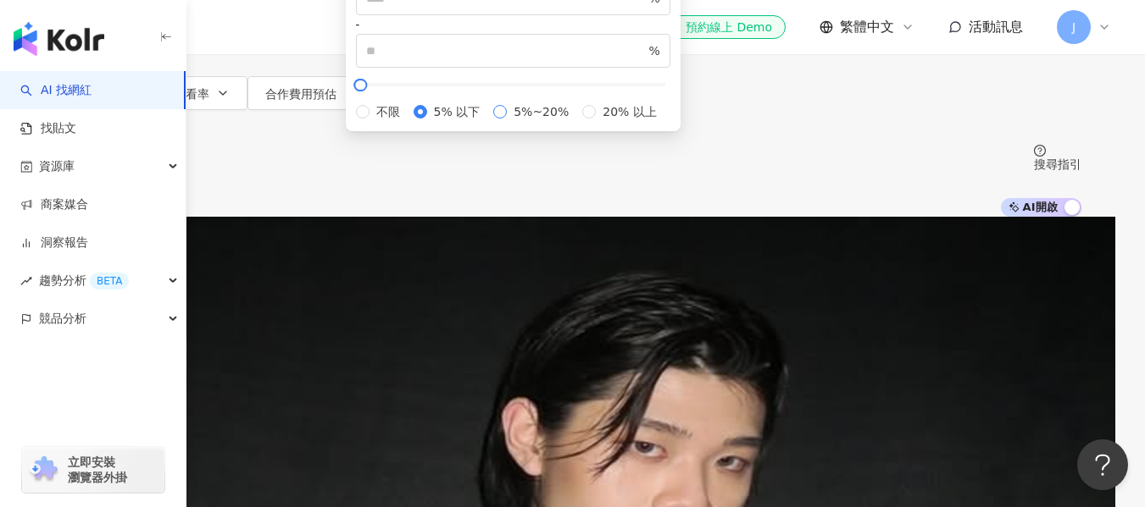
type input "*"
type input "**"
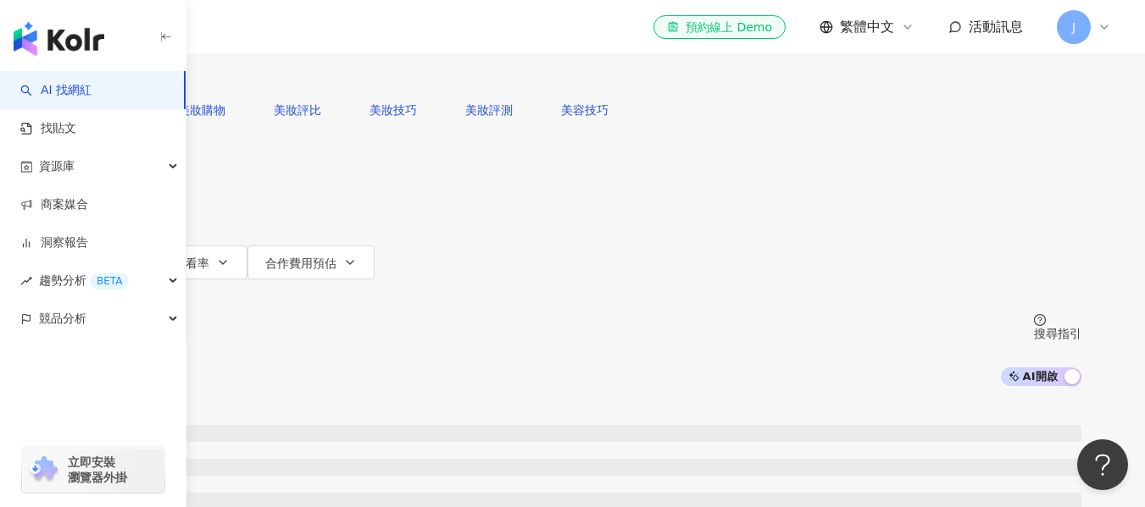
scroll to position [169, 0]
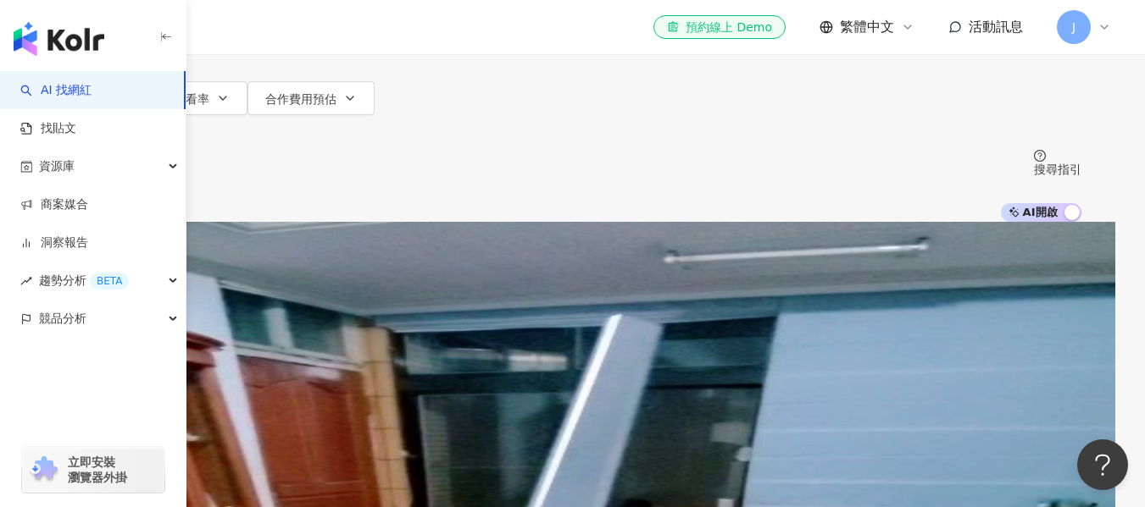
scroll to position [0, 0]
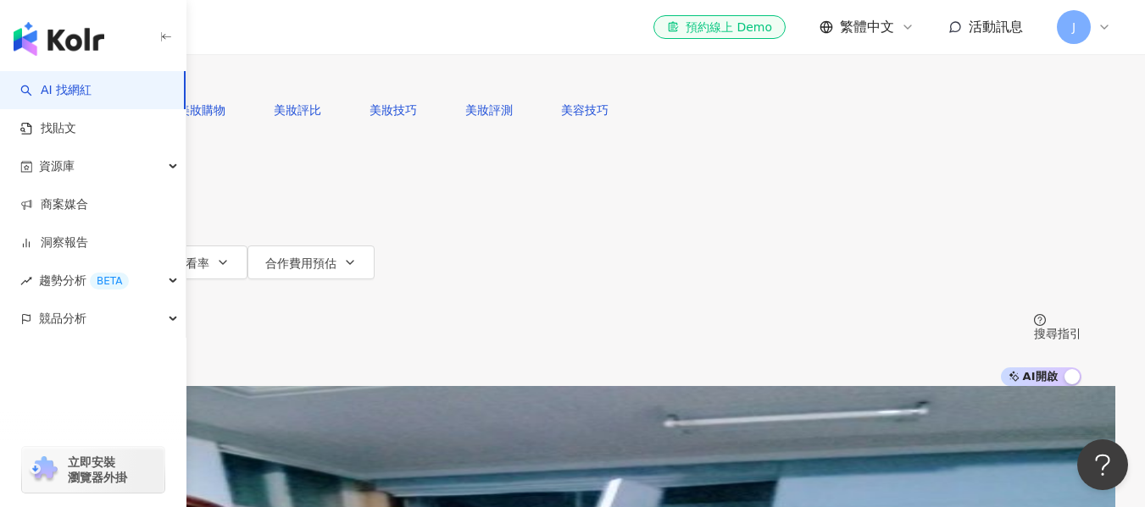
click at [324, 32] on input "****" at bounding box center [254, 16] width 137 height 32
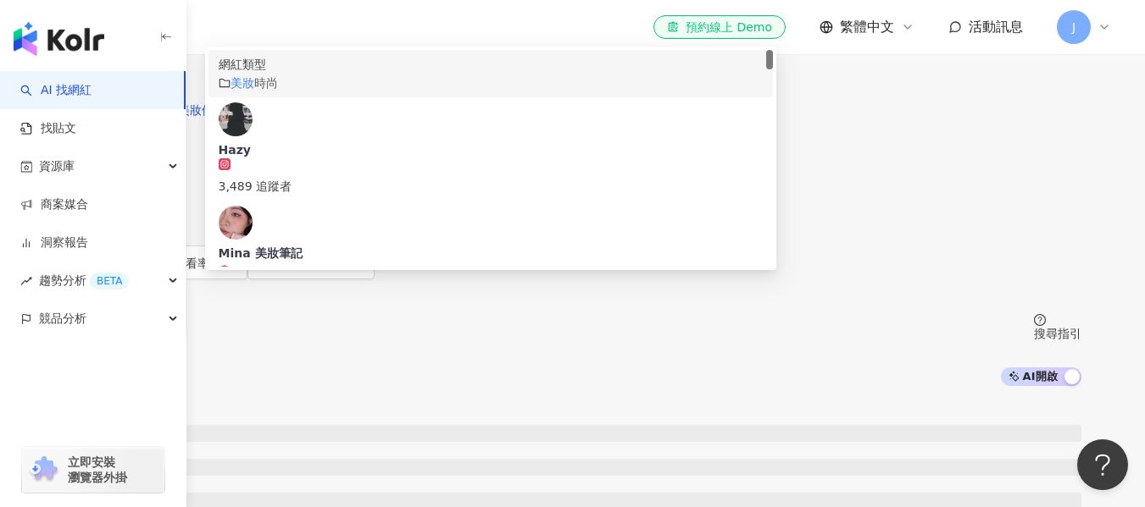
click at [205, 156] on div "Instagram ** 台灣 搜尋 customizedTag 229bb63a-6393-46e1-bcf1-8627f41b1a2c 網紅類型 美妝 時…" at bounding box center [572, 193] width 1084 height 386
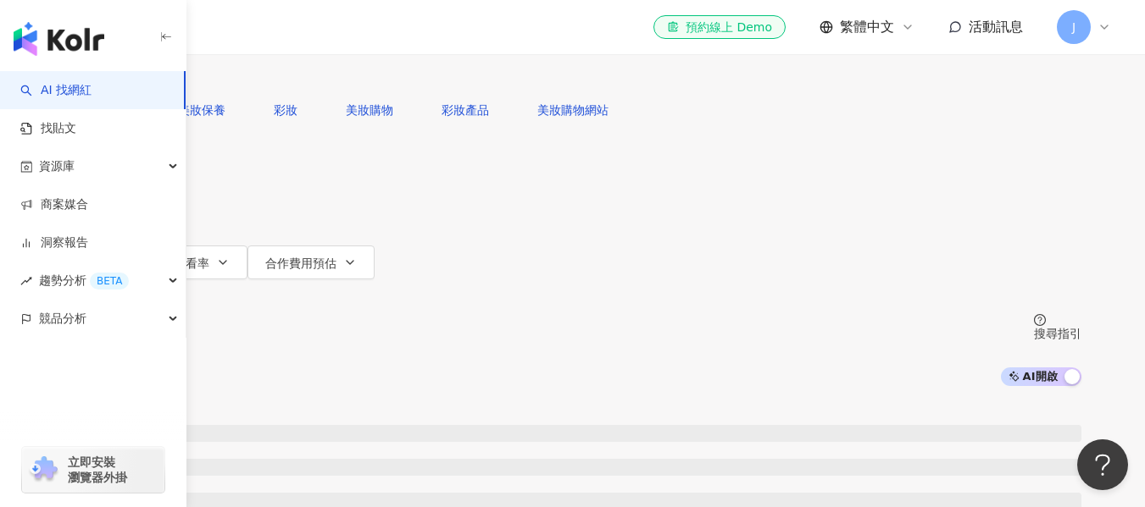
click at [205, 140] on div "Instagram ** 台灣 搜尋 customizedTag 229bb63a-6393-46e1-bcf1-8627f41b1a2c 網紅類型 美妝 時…" at bounding box center [572, 193] width 1084 height 386
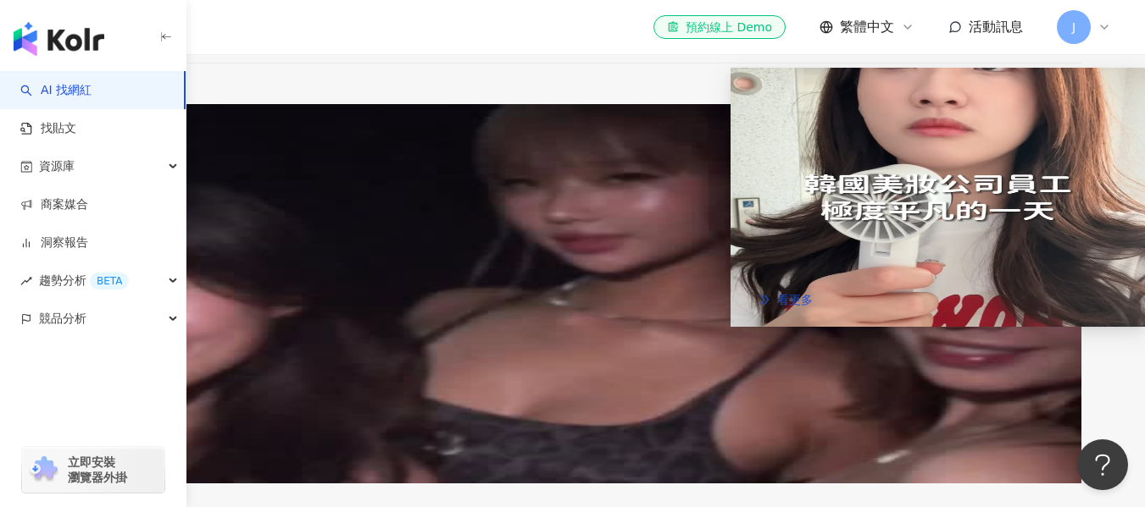
scroll to position [3304, 0]
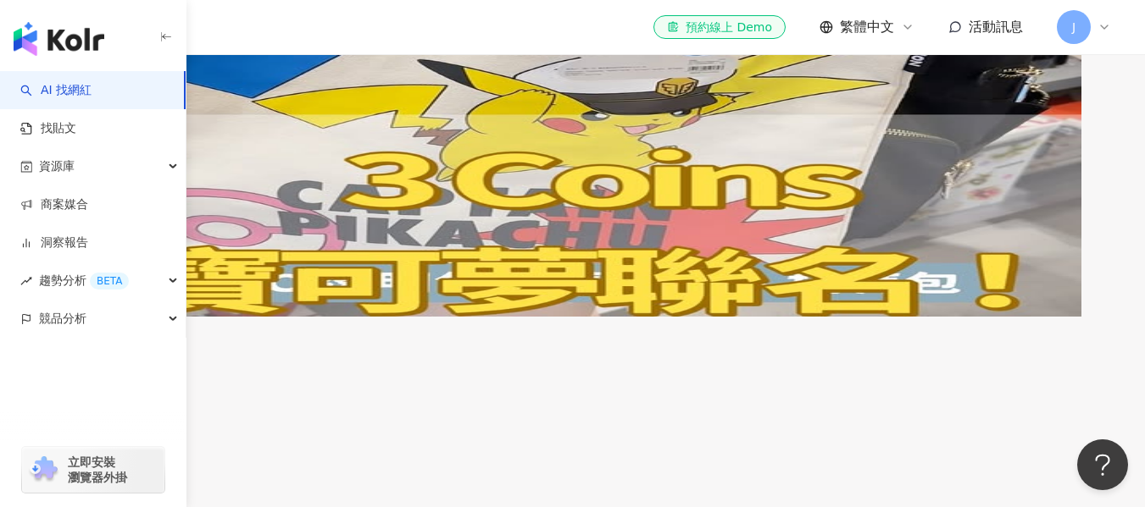
scroll to position [3134, 0]
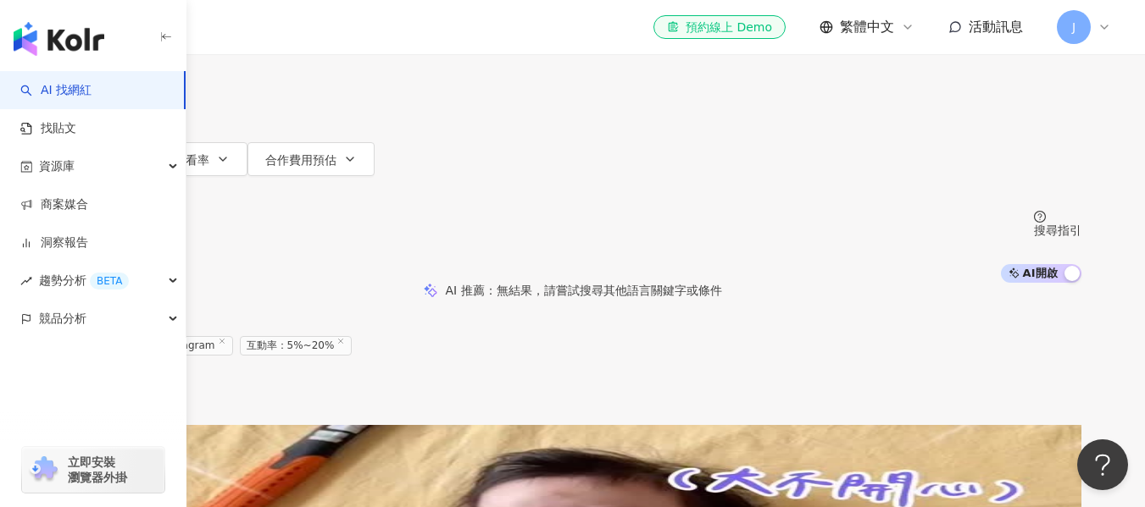
scroll to position [0, 0]
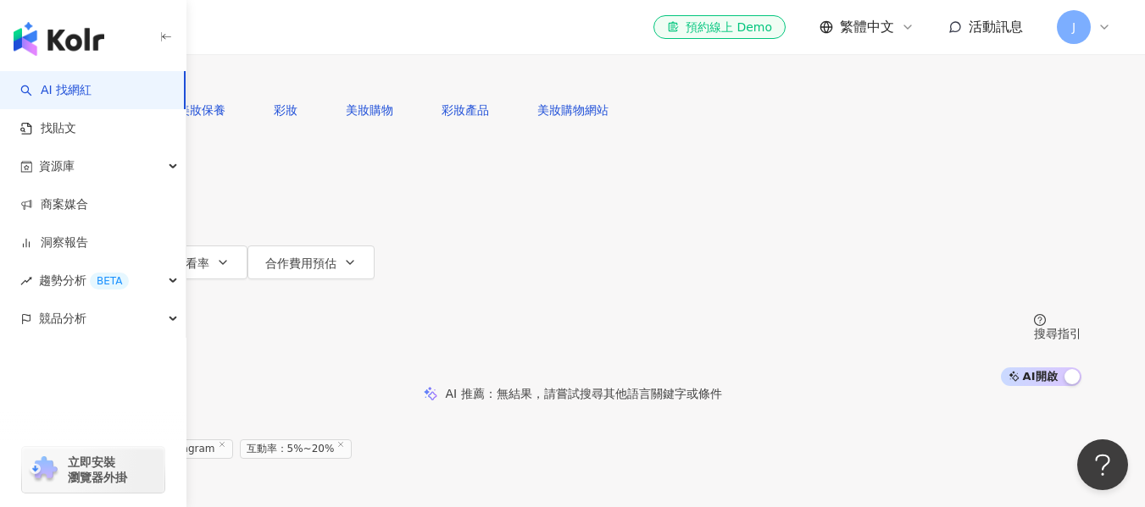
click at [324, 32] on input "**" at bounding box center [254, 16] width 137 height 32
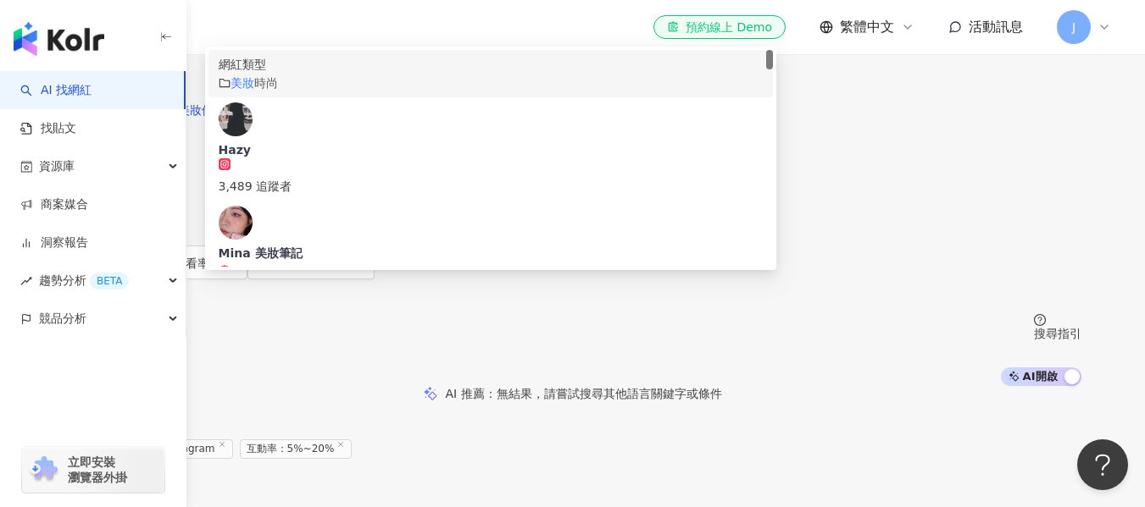
type input "*"
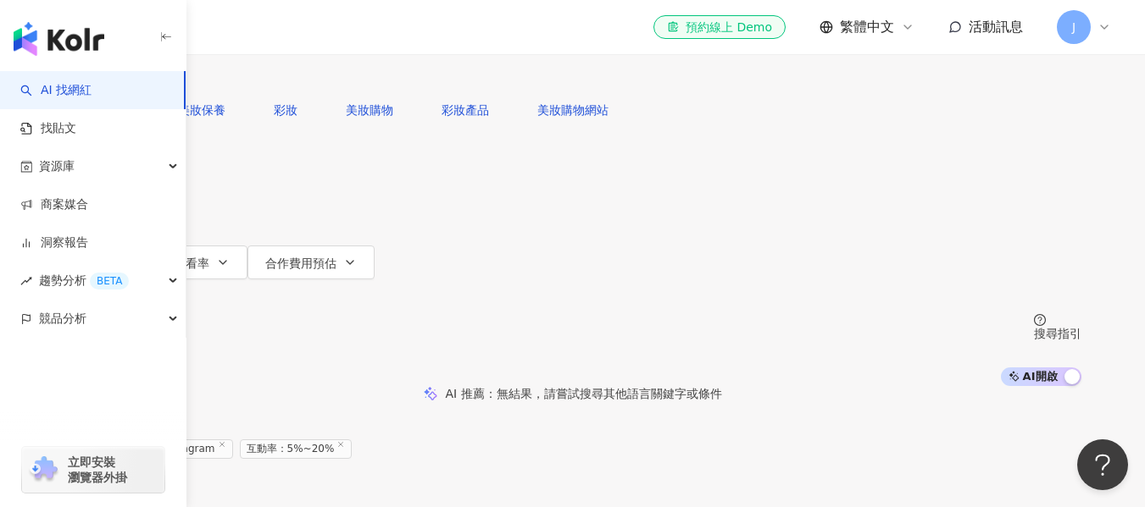
type input "*"
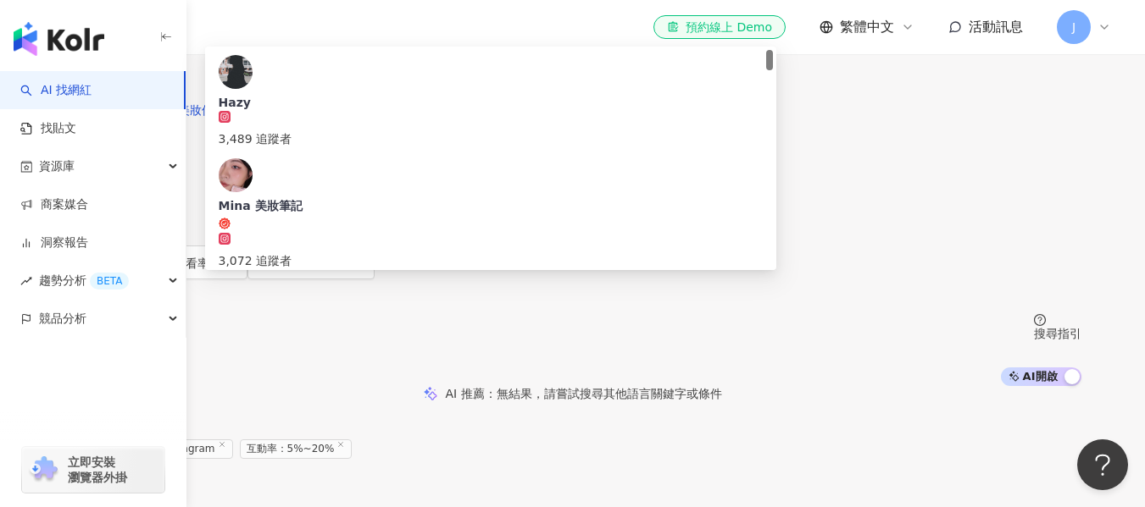
type input "**"
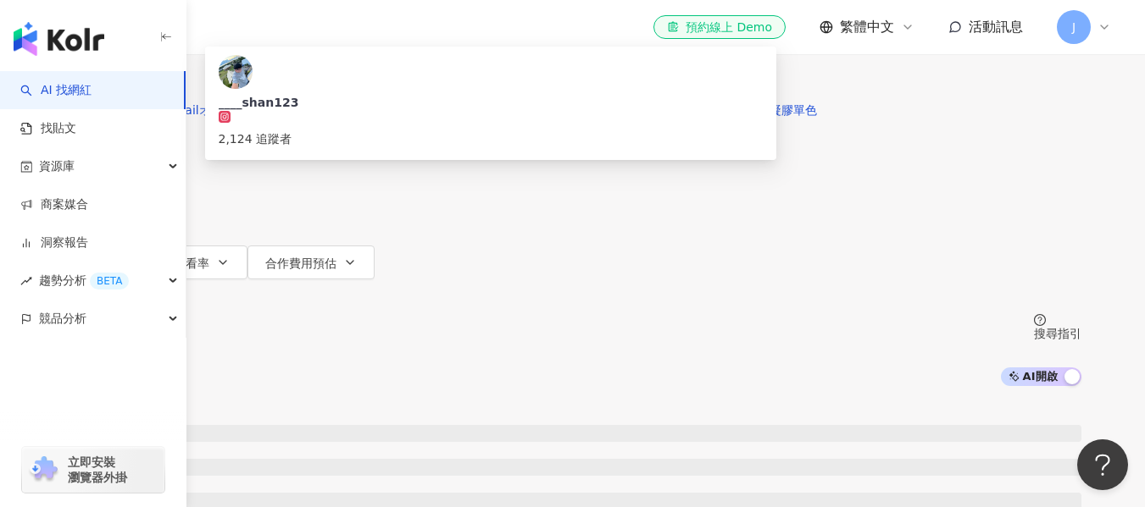
click at [207, 196] on div "Instagram ** 台灣 搜尋 51292010-dbb4-4ccb-9920-9fb76e0c8128 ____shan123 2,124 追蹤者 搜…" at bounding box center [572, 193] width 1084 height 386
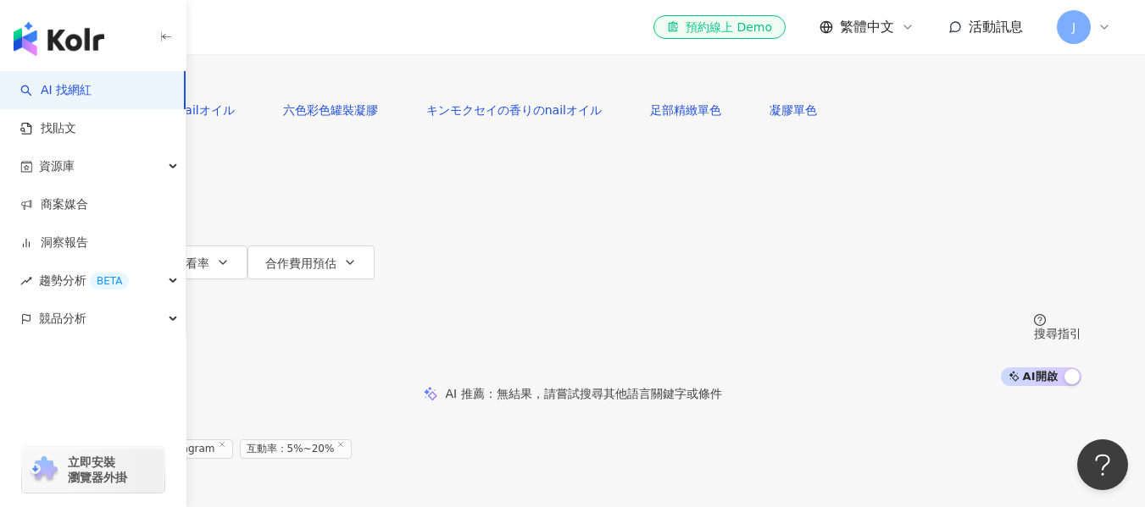
click at [324, 32] on input "**" at bounding box center [254, 16] width 137 height 32
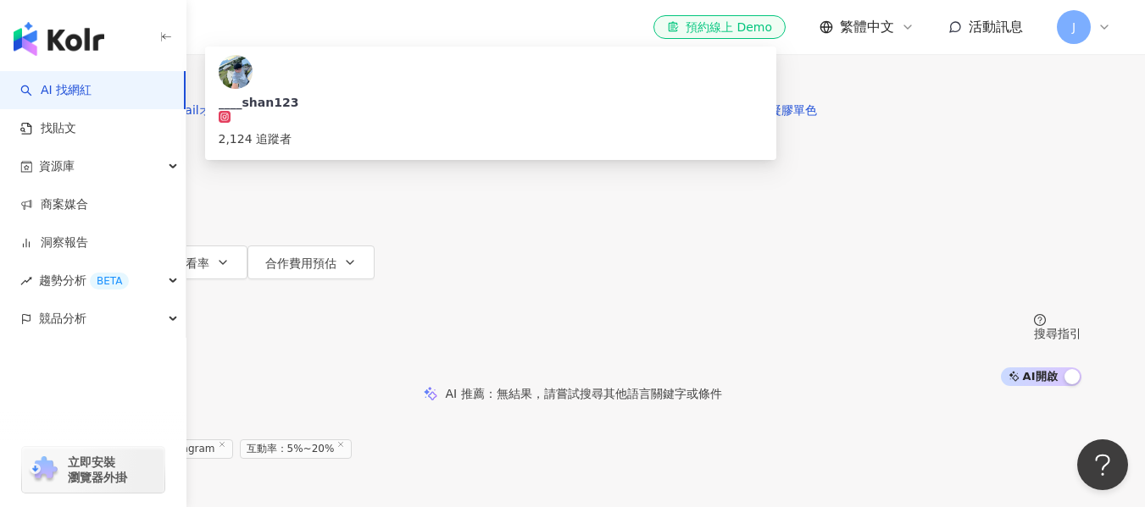
type input "*"
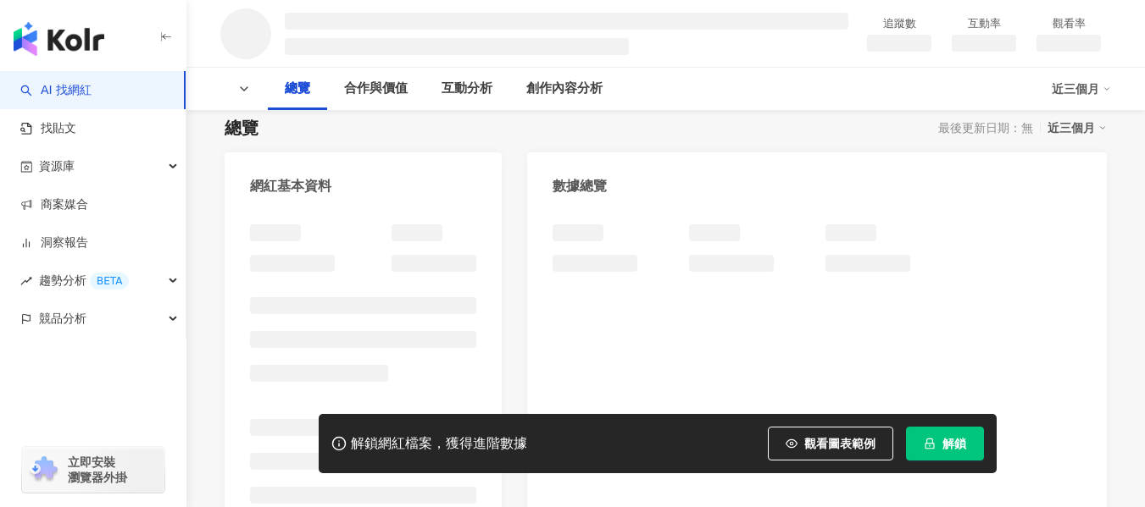
scroll to position [151, 0]
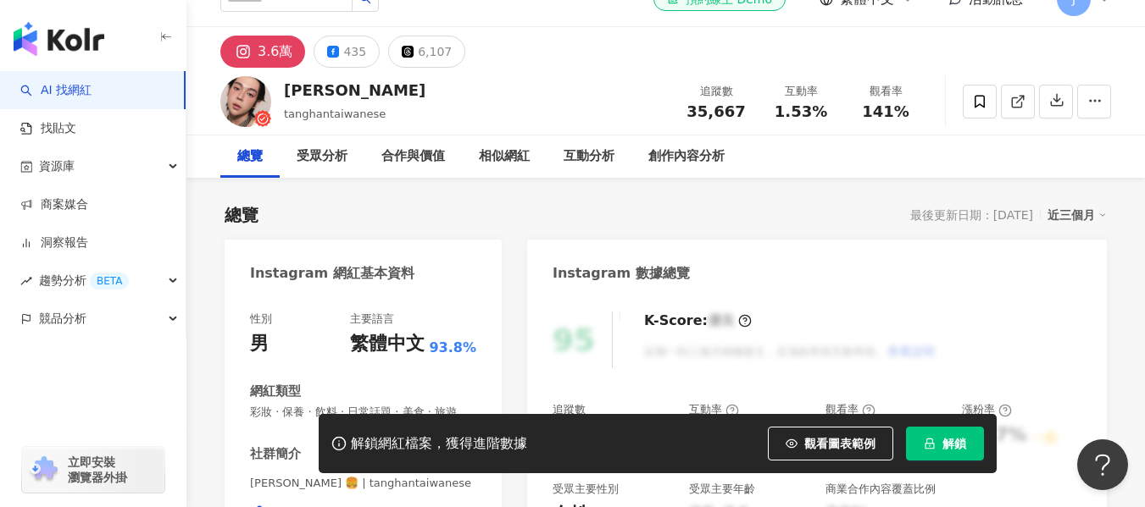
scroll to position [339, 0]
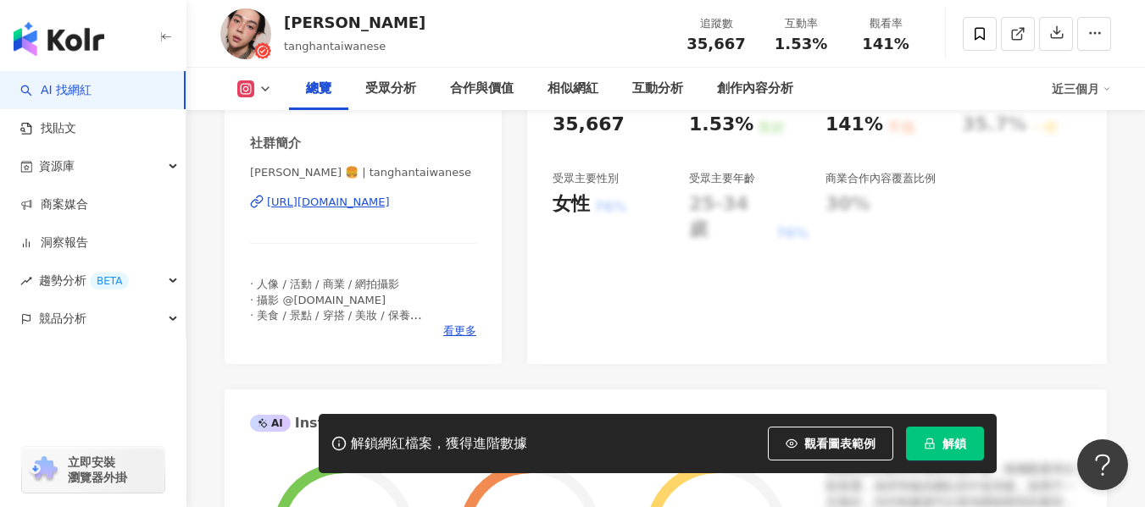
click at [390, 210] on div "[URL][DOMAIN_NAME]" at bounding box center [328, 202] width 123 height 15
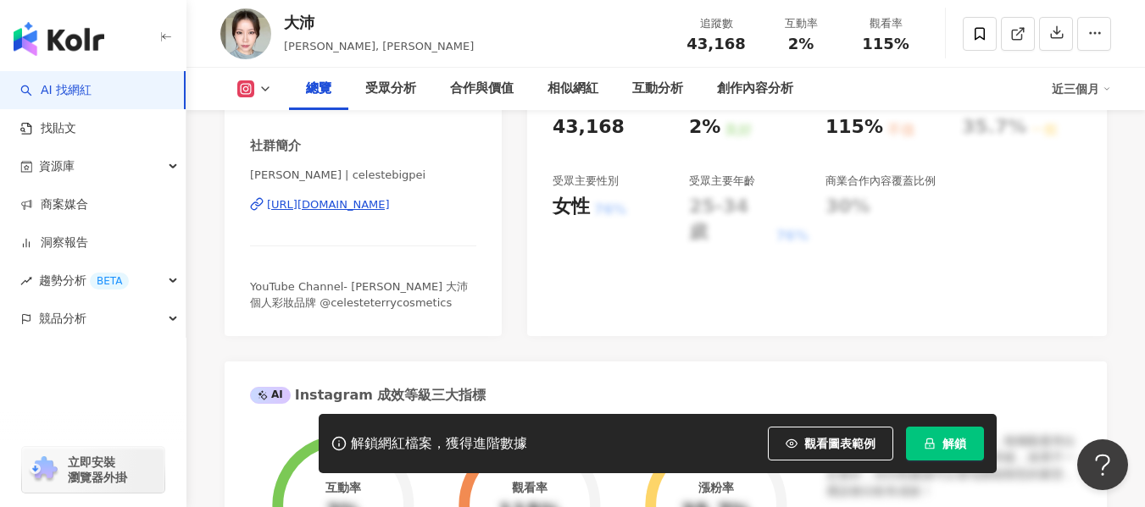
scroll to position [339, 0]
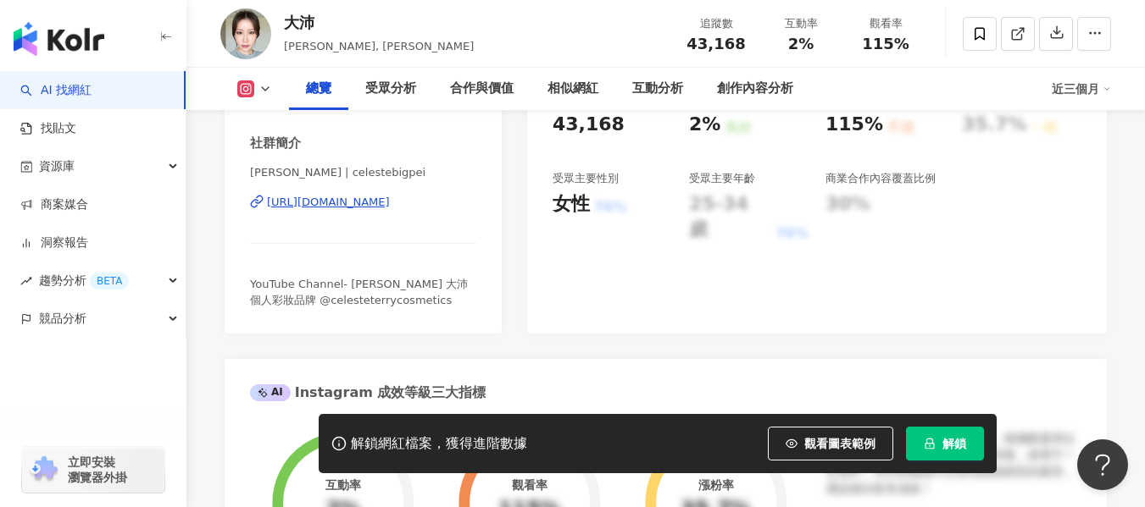
click at [385, 206] on div "[URL][DOMAIN_NAME]" at bounding box center [328, 202] width 123 height 15
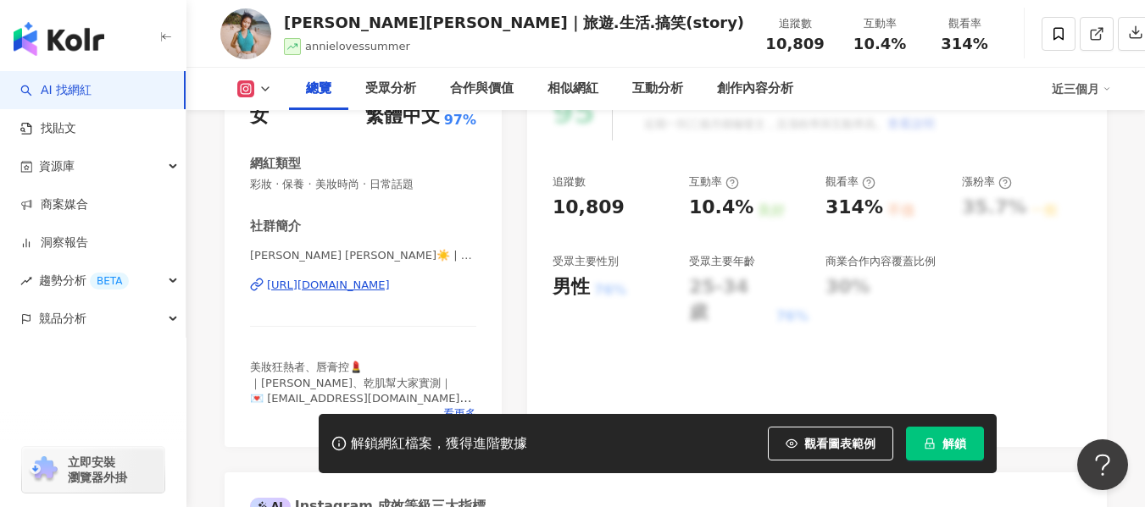
scroll to position [254, 0]
click at [390, 291] on div "[URL][DOMAIN_NAME]" at bounding box center [328, 287] width 123 height 15
click at [390, 290] on div "https://www.instagram.com/annielovessummer/" at bounding box center [328, 287] width 123 height 15
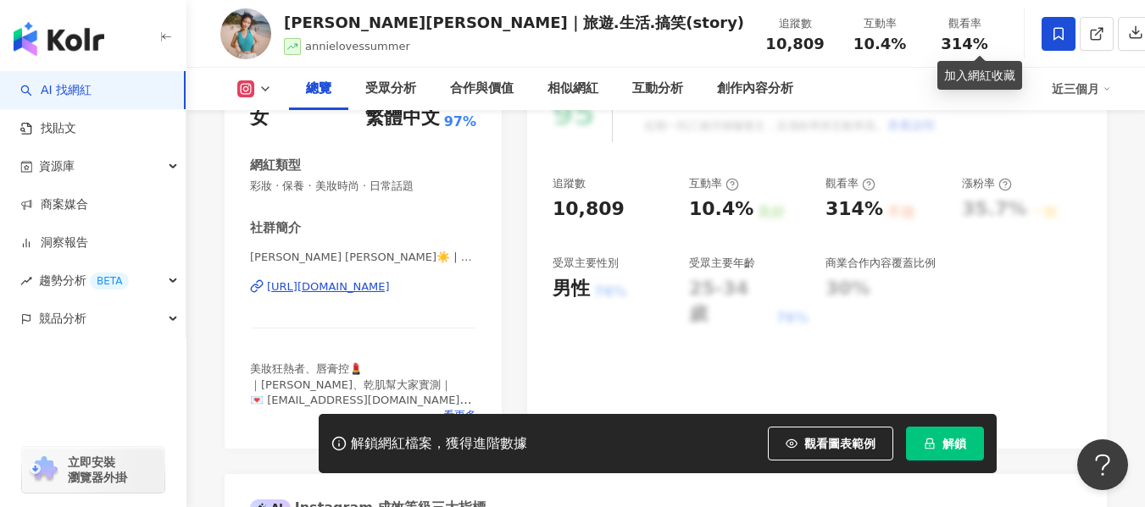
click at [1041, 34] on span at bounding box center [1058, 34] width 34 height 34
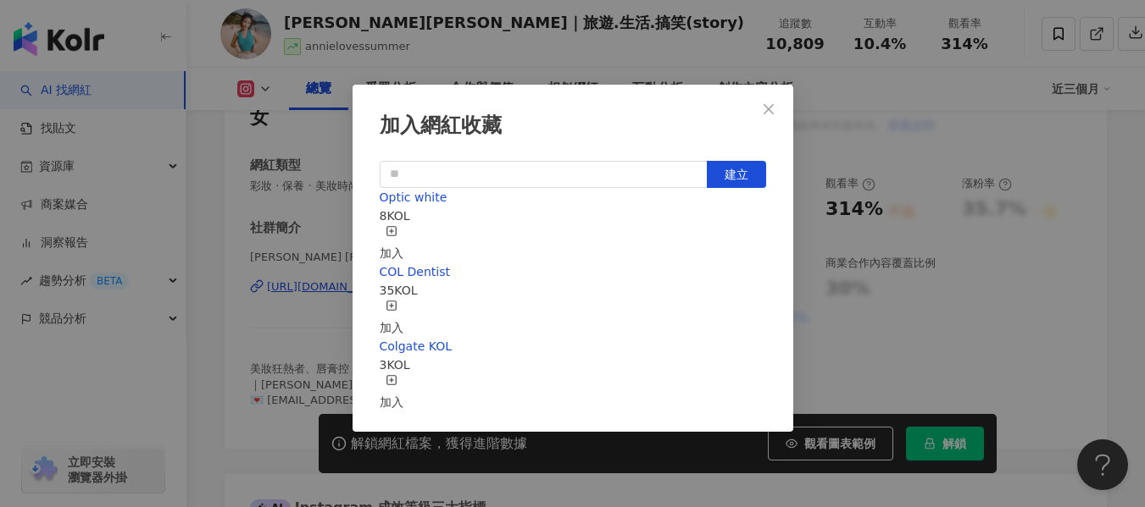
scroll to position [19, 0]
click at [592, 216] on div "Optic white 8 KOL 加入" at bounding box center [573, 225] width 386 height 75
click at [403, 225] on div "加入" at bounding box center [392, 243] width 24 height 37
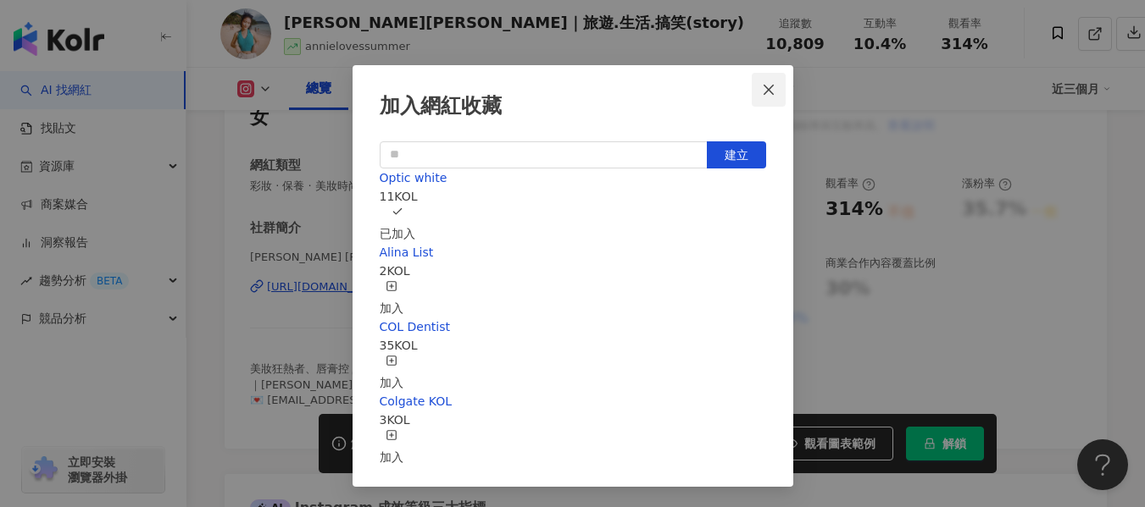
click at [762, 91] on icon "close" at bounding box center [769, 90] width 14 height 14
click at [206, 221] on div "加入網紅收藏 建立 Optic white 11 KOL 已加入 Alina List 2 KOL 加入 COL Dentist 35 KOL 加入 Colg…" at bounding box center [572, 253] width 1145 height 507
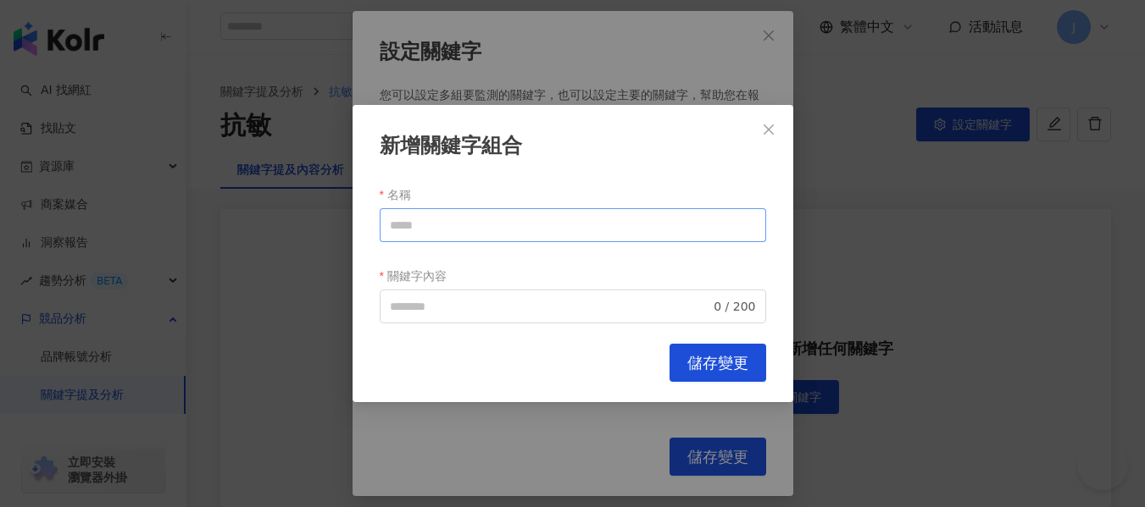
click at [462, 226] on input "名稱" at bounding box center [573, 225] width 386 height 34
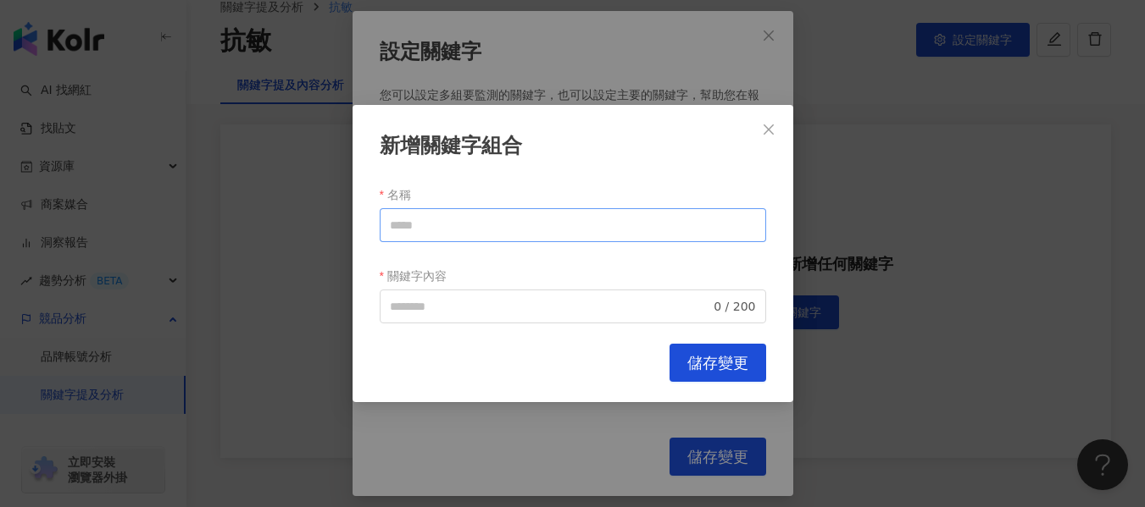
scroll to position [85, 0]
click at [442, 355] on div "Cancel 儲存變更" at bounding box center [573, 363] width 386 height 38
click at [765, 131] on icon "close" at bounding box center [769, 130] width 14 height 14
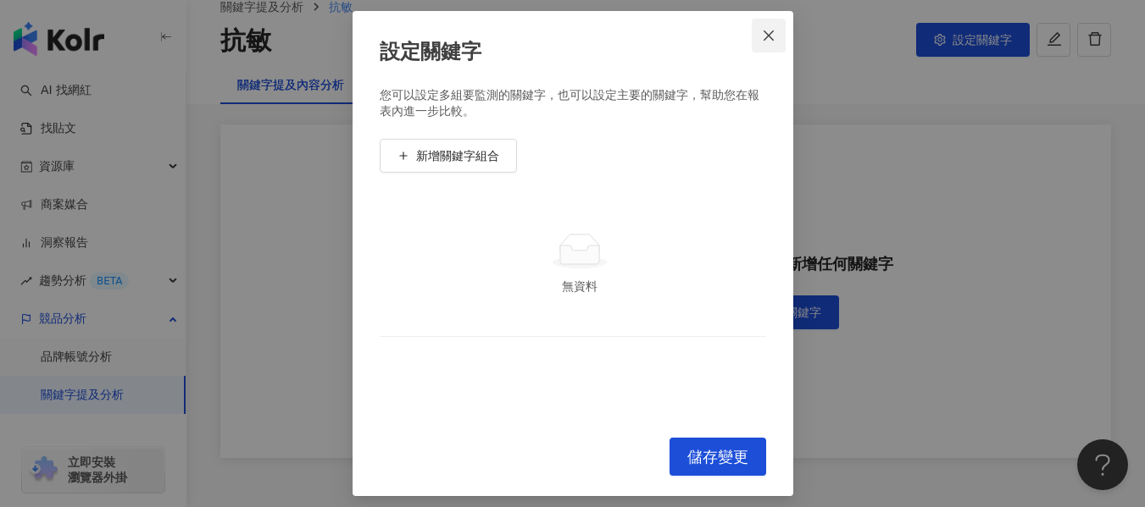
click at [764, 42] on icon "close" at bounding box center [769, 36] width 14 height 14
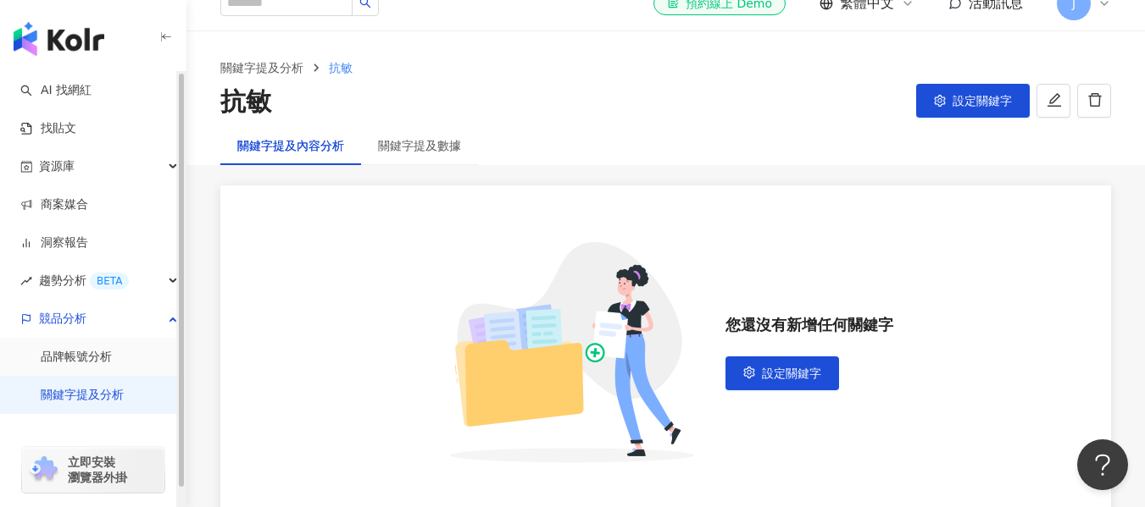
scroll to position [0, 0]
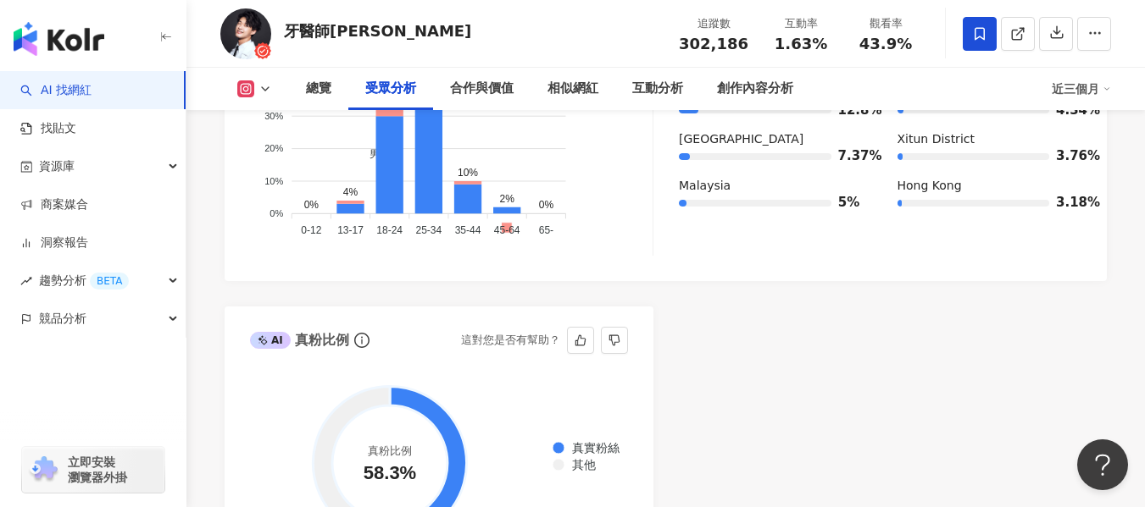
scroll to position [1864, 0]
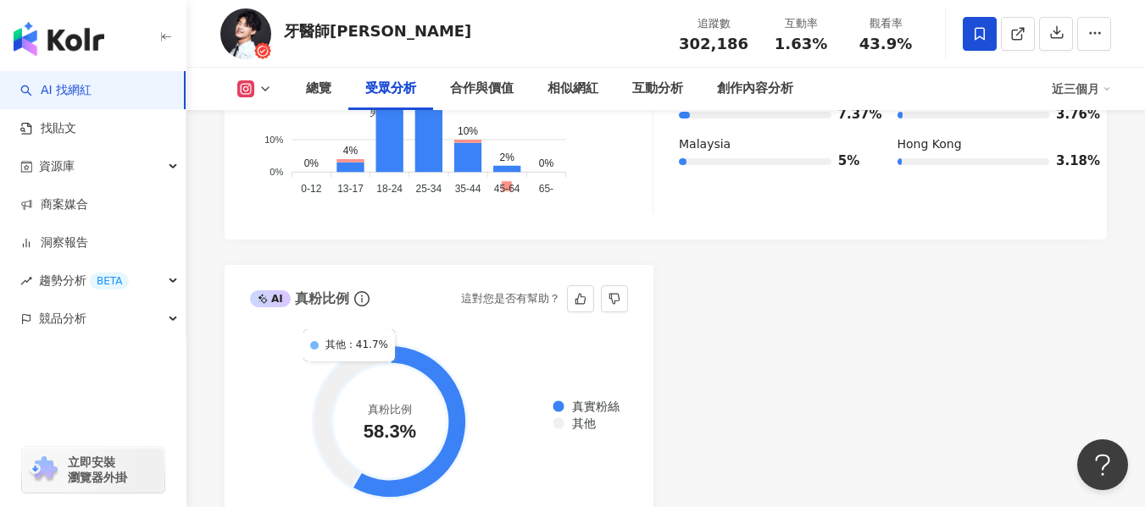
click at [347, 346] on icon at bounding box center [351, 417] width 77 height 143
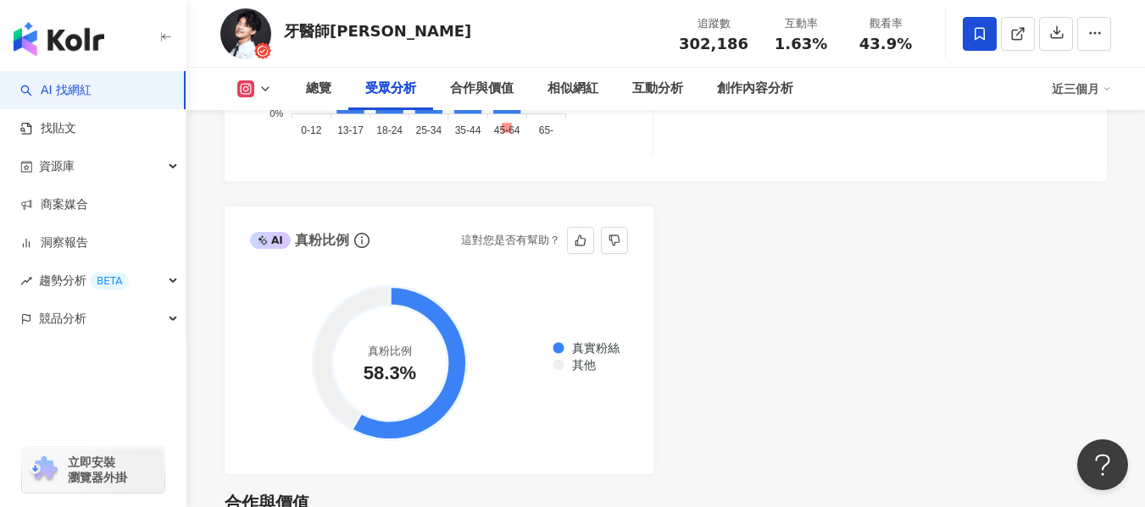
scroll to position [1948, 0]
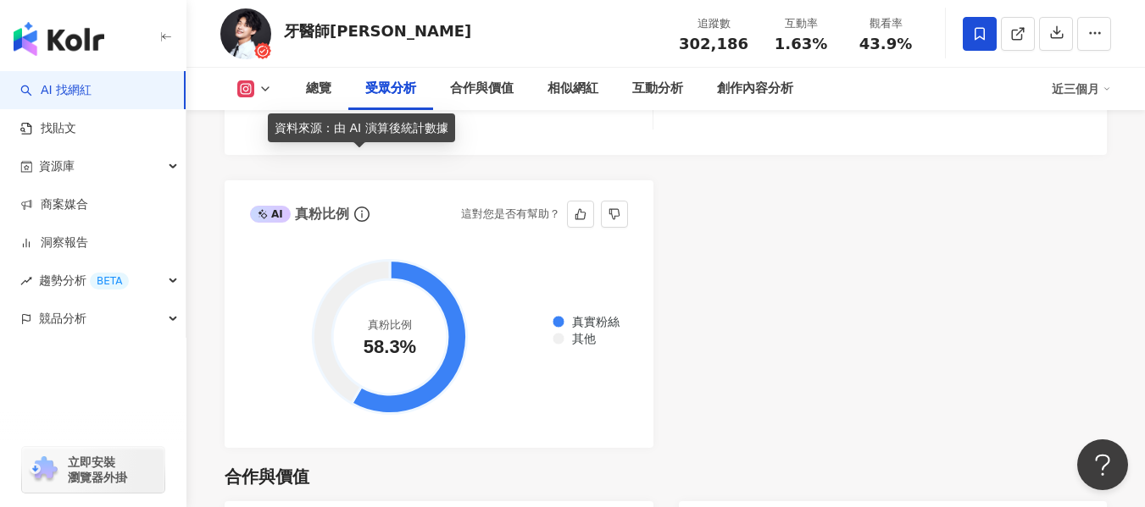
click at [358, 207] on icon "info-circle" at bounding box center [361, 214] width 15 height 15
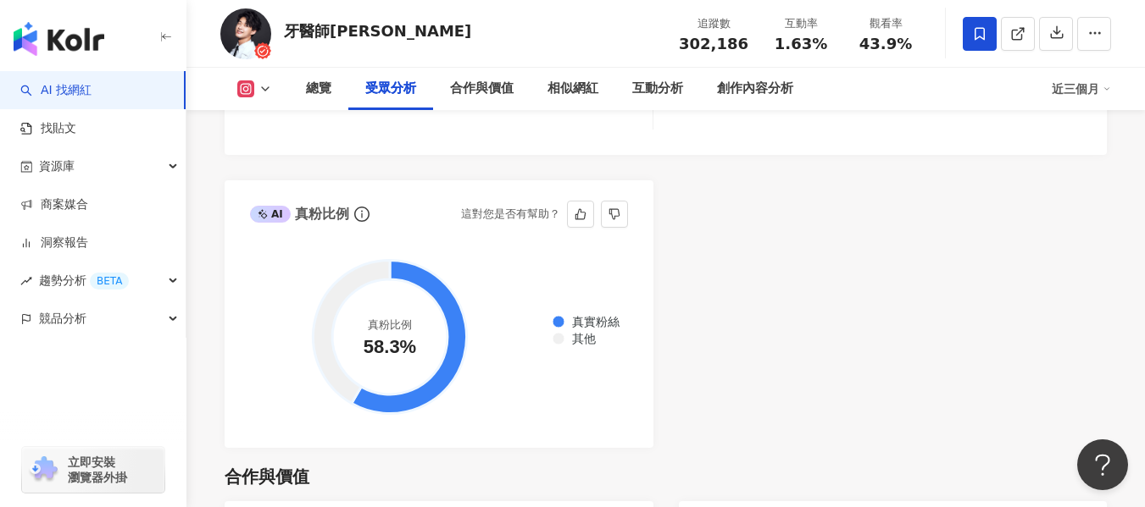
click at [586, 345] on div "真實粉絲 其他" at bounding box center [585, 330] width 76 height 37
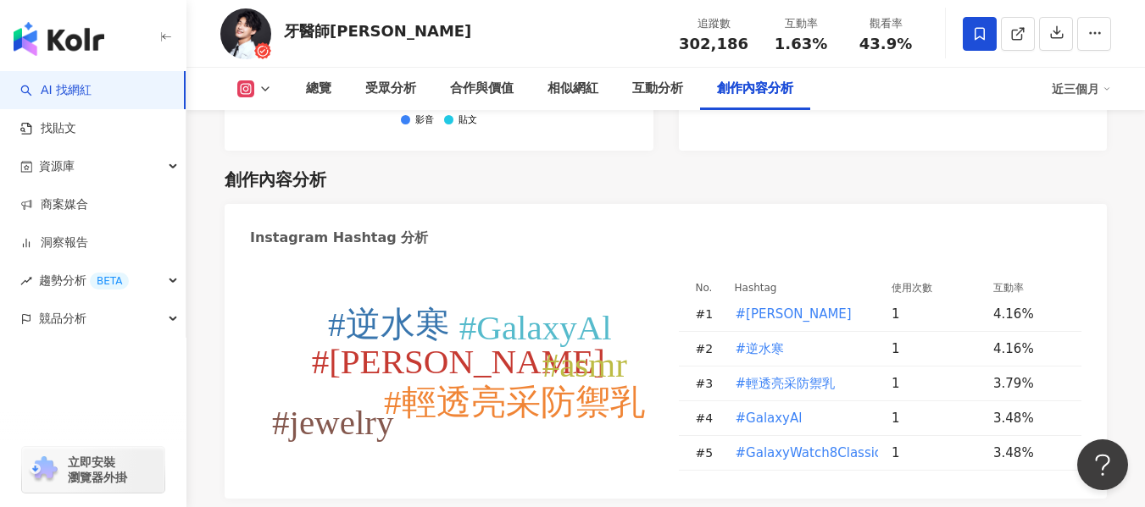
scroll to position [4829, 0]
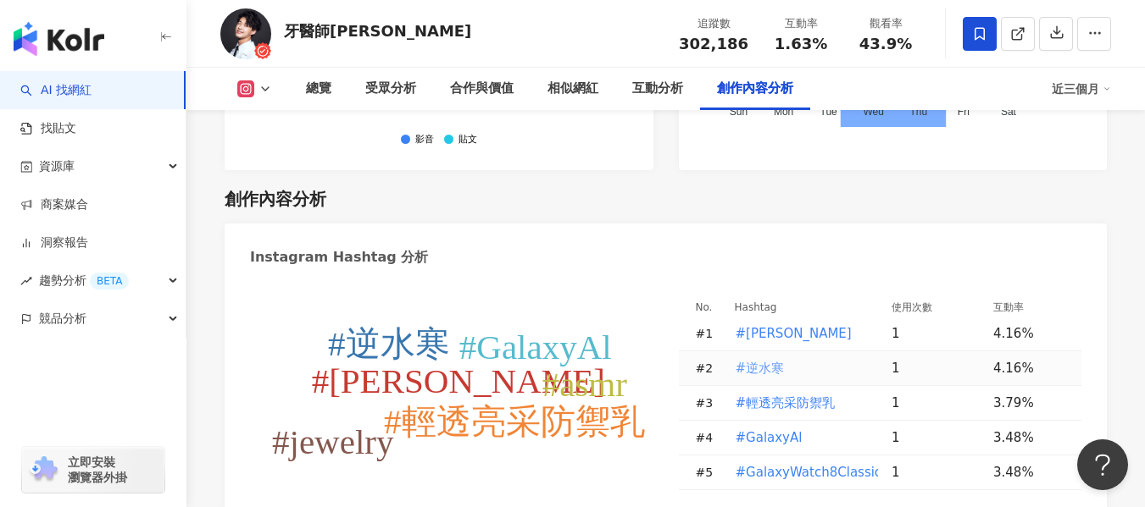
click at [762, 359] on span "#逆水寒" at bounding box center [759, 368] width 49 height 19
type input "****"
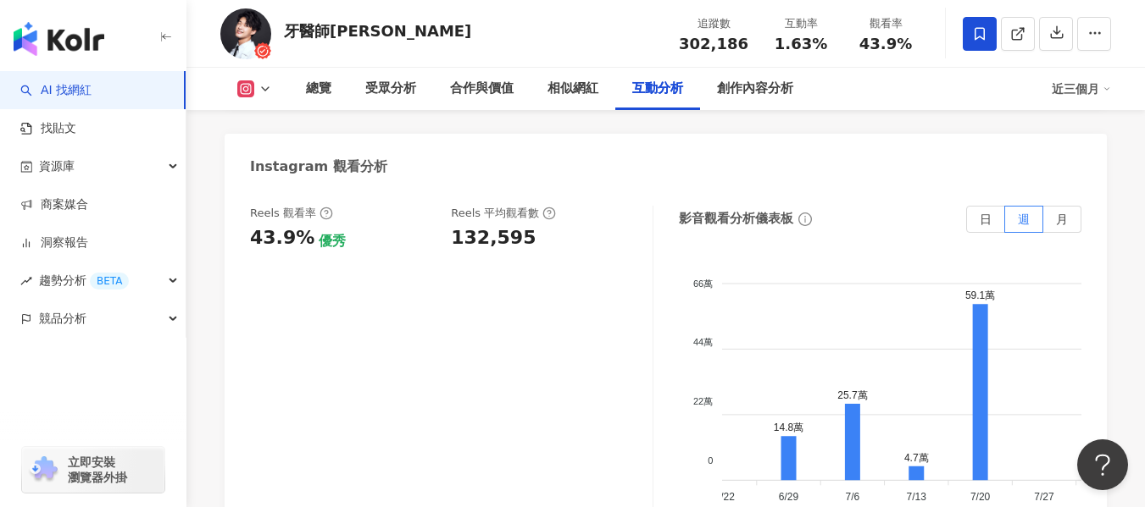
scroll to position [0, 327]
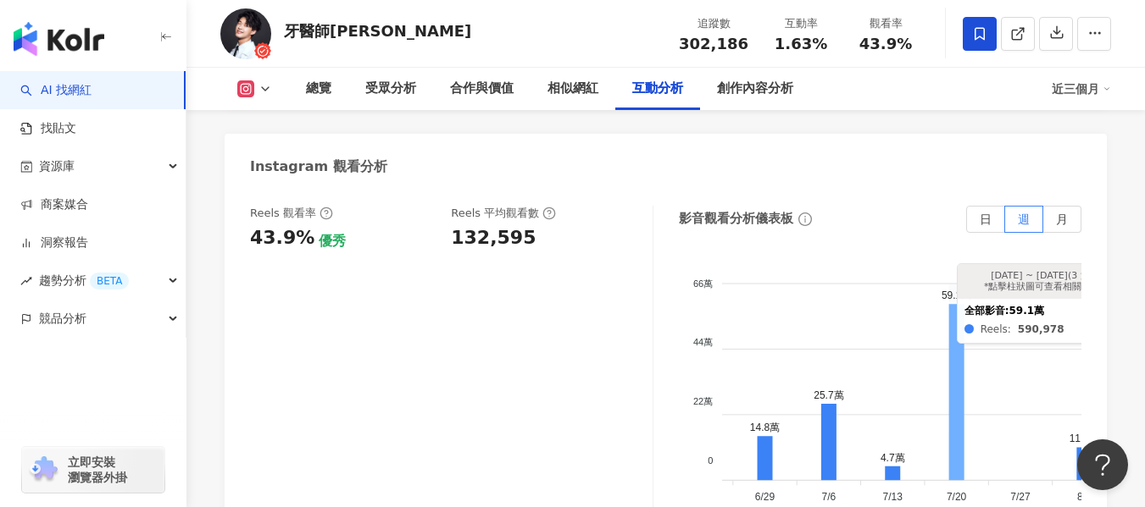
click at [954, 304] on icon at bounding box center [956, 392] width 15 height 176
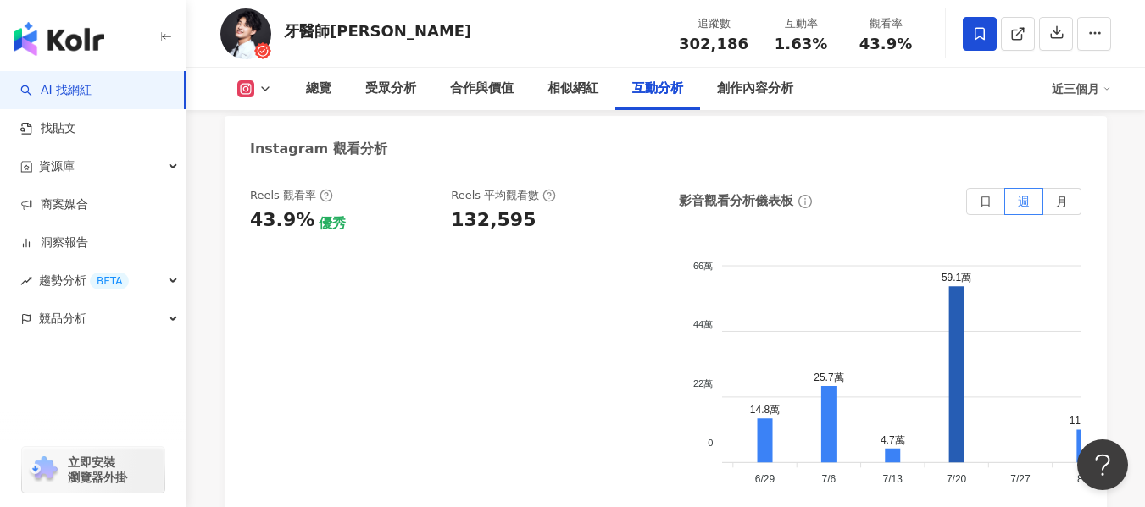
scroll to position [0, 573]
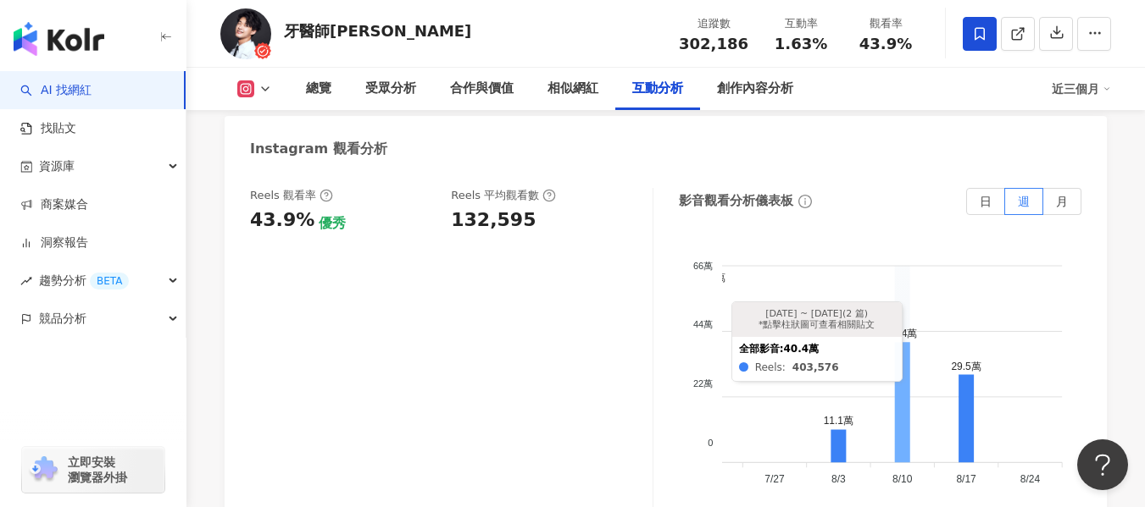
click at [908, 342] on icon at bounding box center [902, 402] width 15 height 120
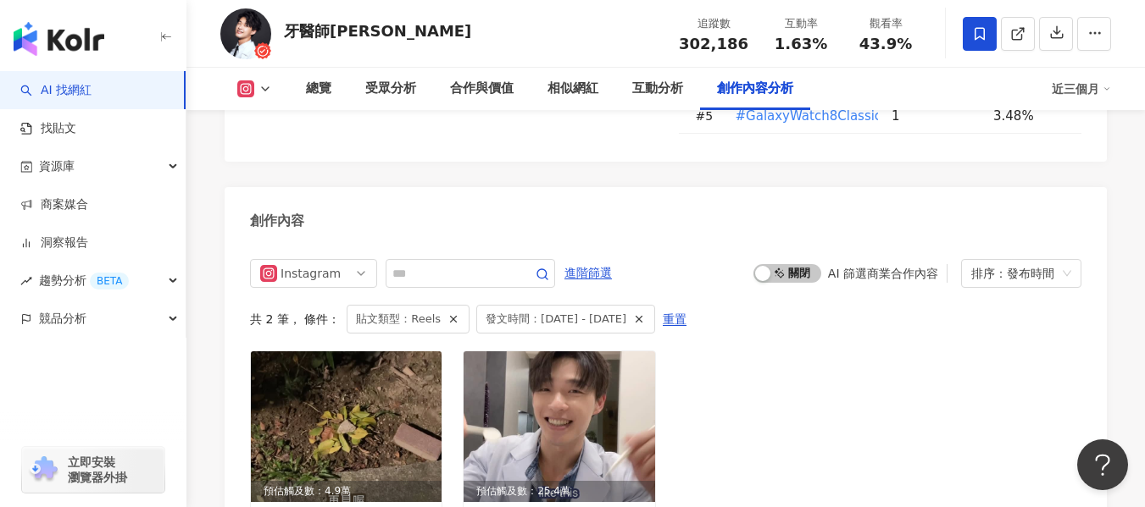
scroll to position [5270, 0]
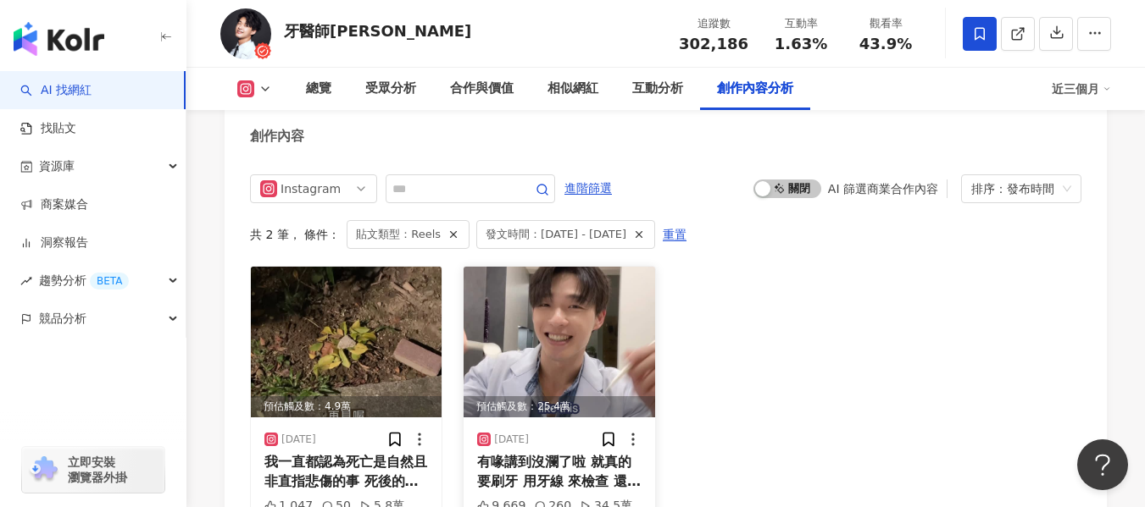
click at [597, 267] on img at bounding box center [558, 342] width 191 height 151
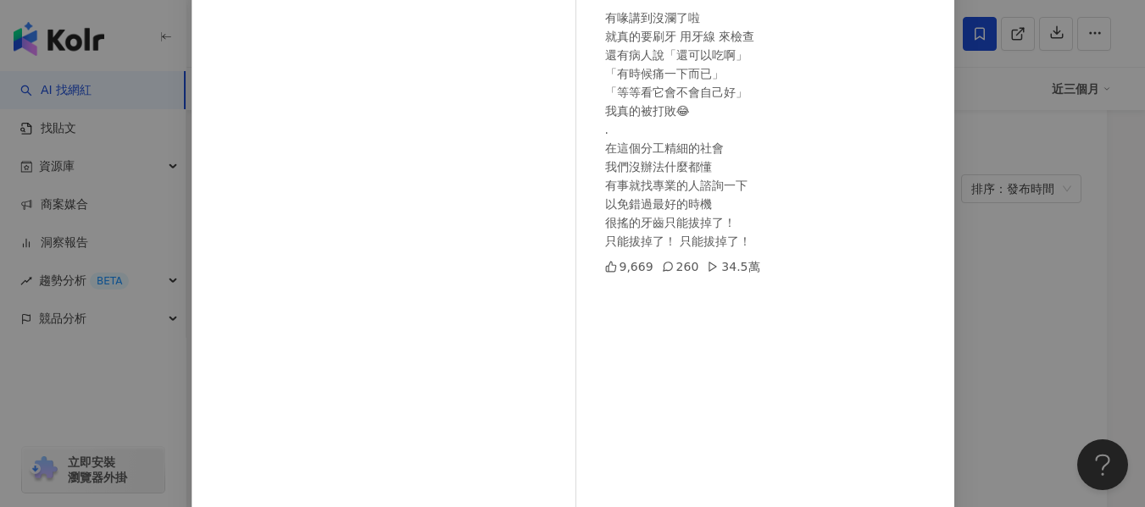
scroll to position [169, 0]
click at [1045, 302] on div "牙醫師炫晨 [DATE] 有喙講到沒瀾了啦 就真的要刷牙 用牙線 來檢查 還有病人說「還可以吃啊」 「有時候痛一下而已」 「等等看它會不會自己好」 我真的被打…" at bounding box center [572, 253] width 1145 height 507
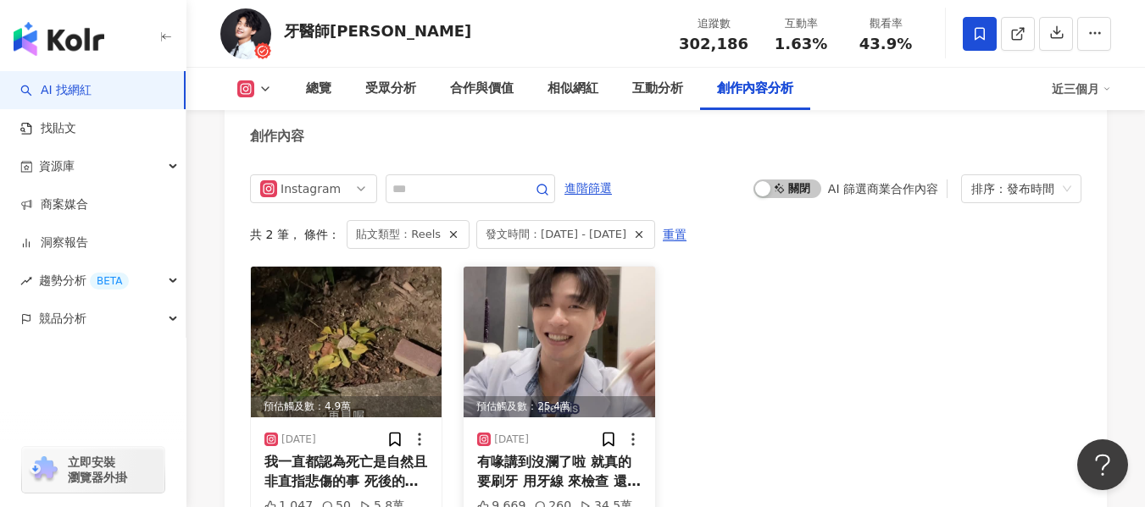
click at [569, 269] on img at bounding box center [558, 342] width 191 height 151
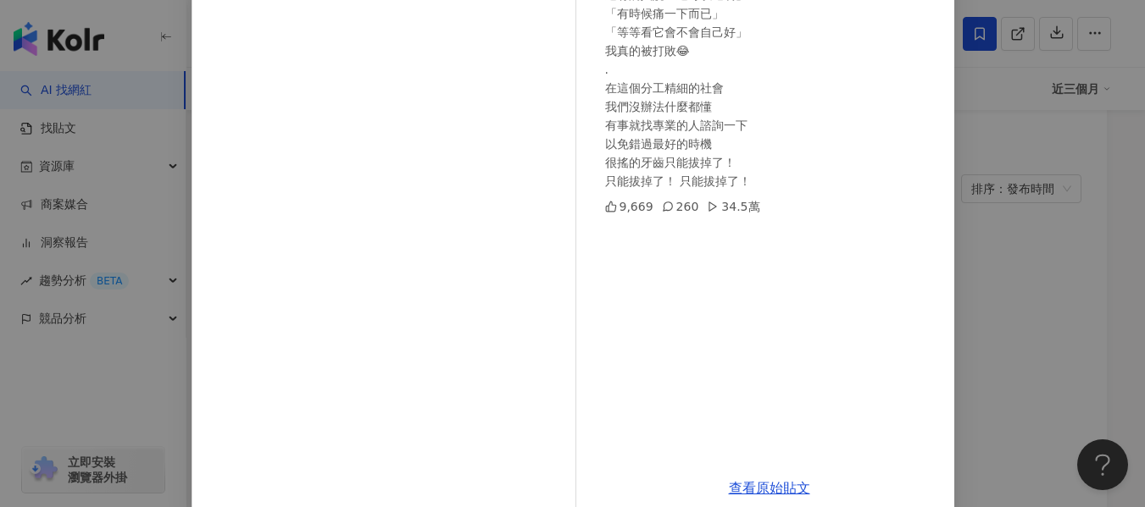
scroll to position [252, 0]
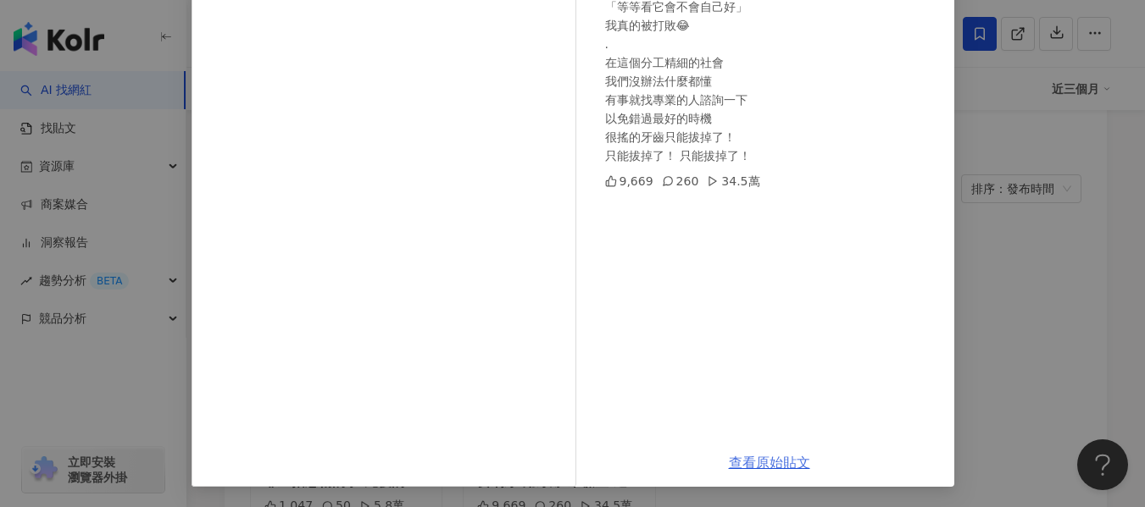
click at [759, 461] on link "查看原始貼文" at bounding box center [769, 463] width 81 height 16
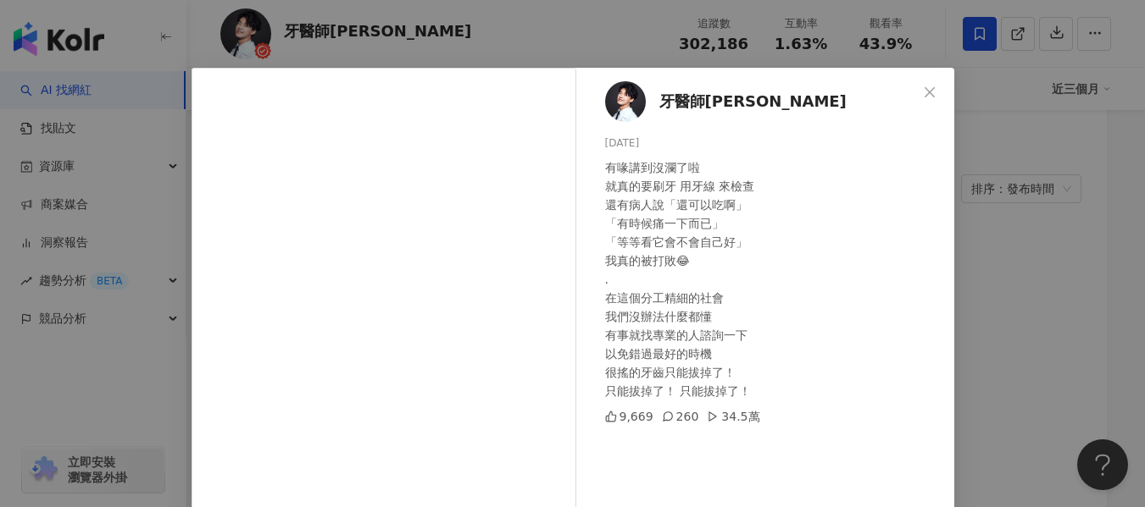
scroll to position [0, 0]
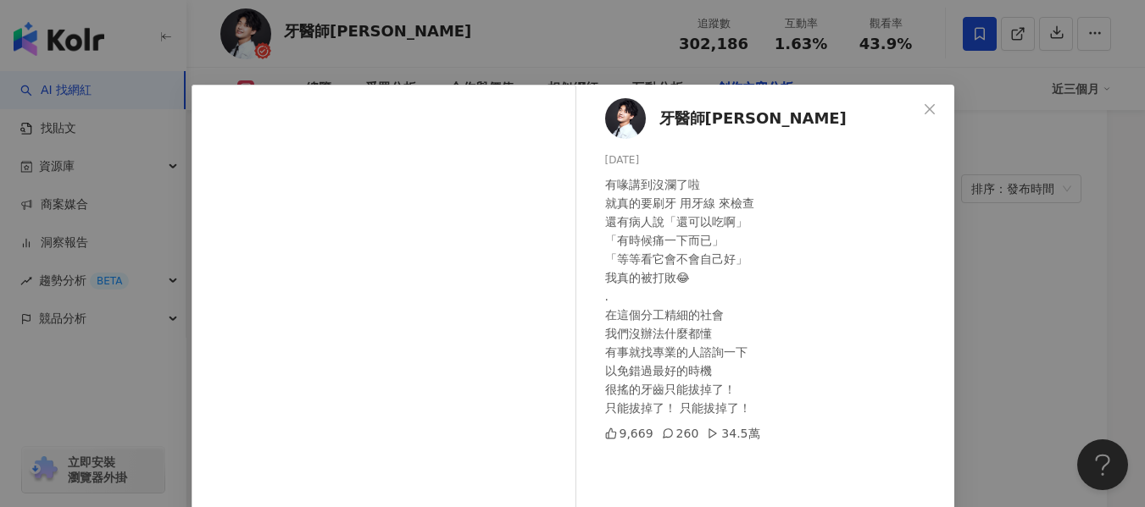
click at [997, 276] on div "牙醫師炫晨 [DATE] 有喙講到沒瀾了啦 就真的要刷牙 用牙線 來檢查 還有病人說「還可以吃啊」 「有時候痛一下而已」 「等等看它會不會自己好」 我真的被打…" at bounding box center [572, 253] width 1145 height 507
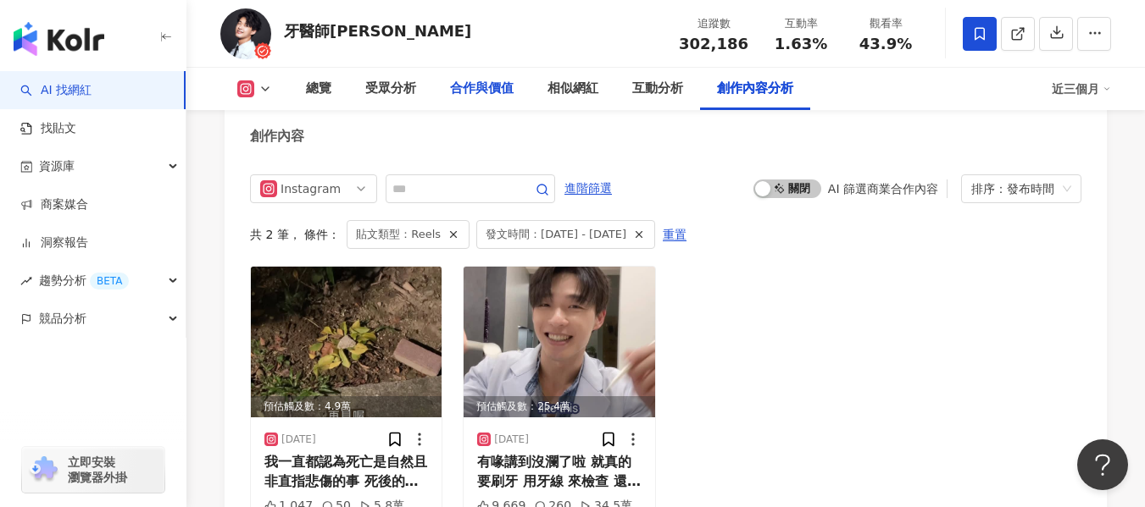
click at [485, 97] on div "合作與價值" at bounding box center [482, 89] width 64 height 20
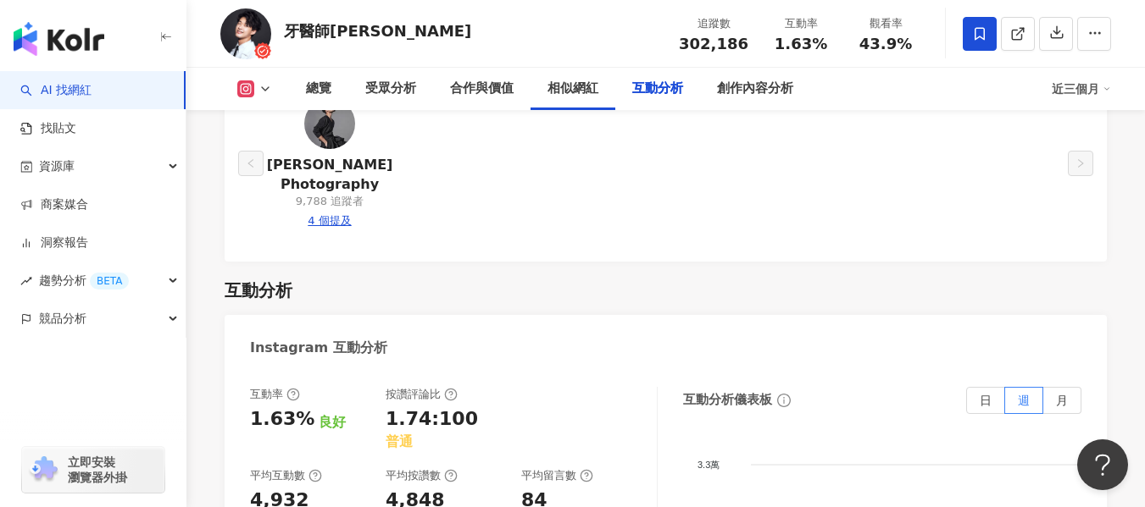
scroll to position [3593, 0]
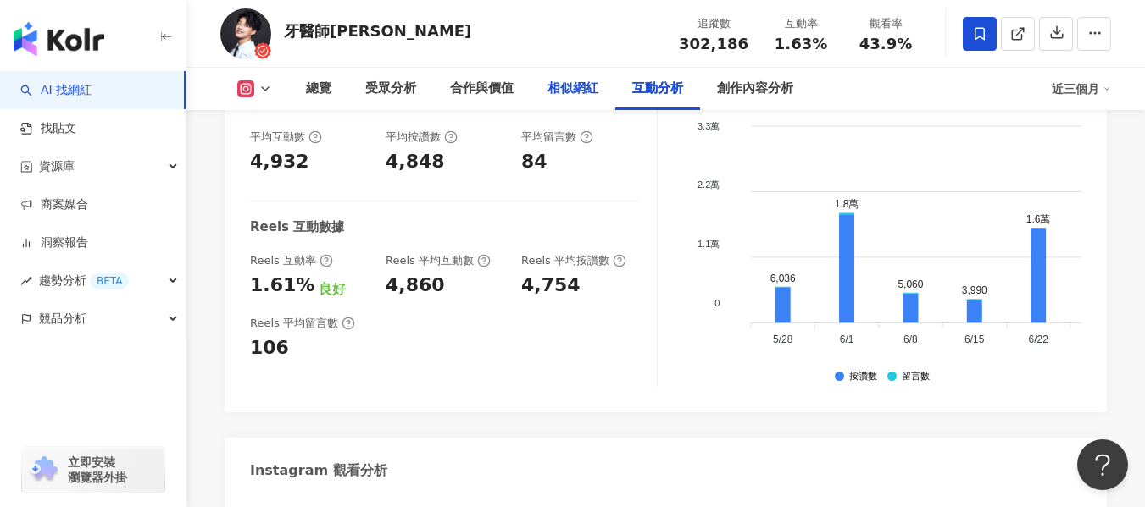
click at [575, 93] on div "相似網紅" at bounding box center [572, 89] width 51 height 20
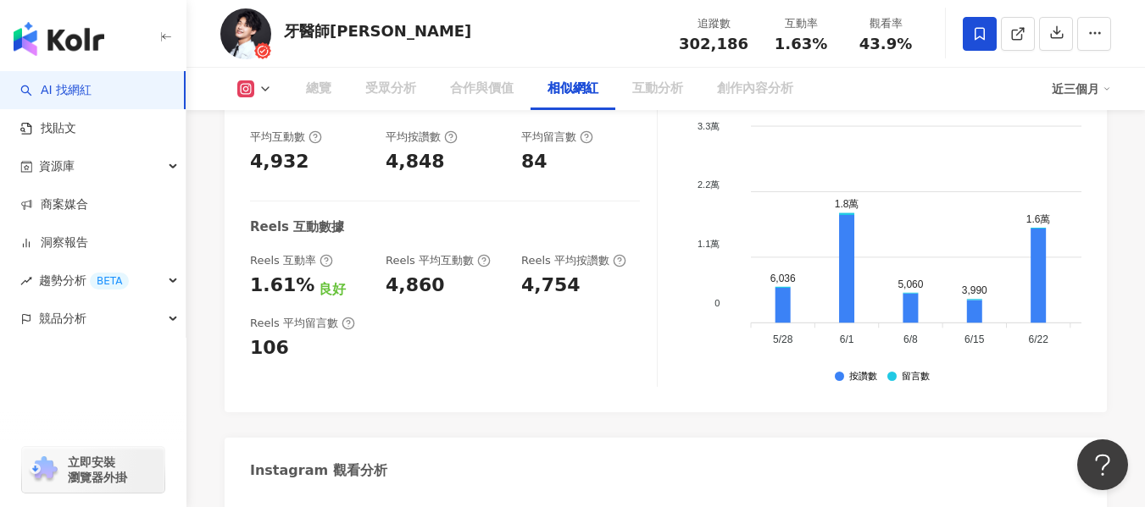
scroll to position [2716, 0]
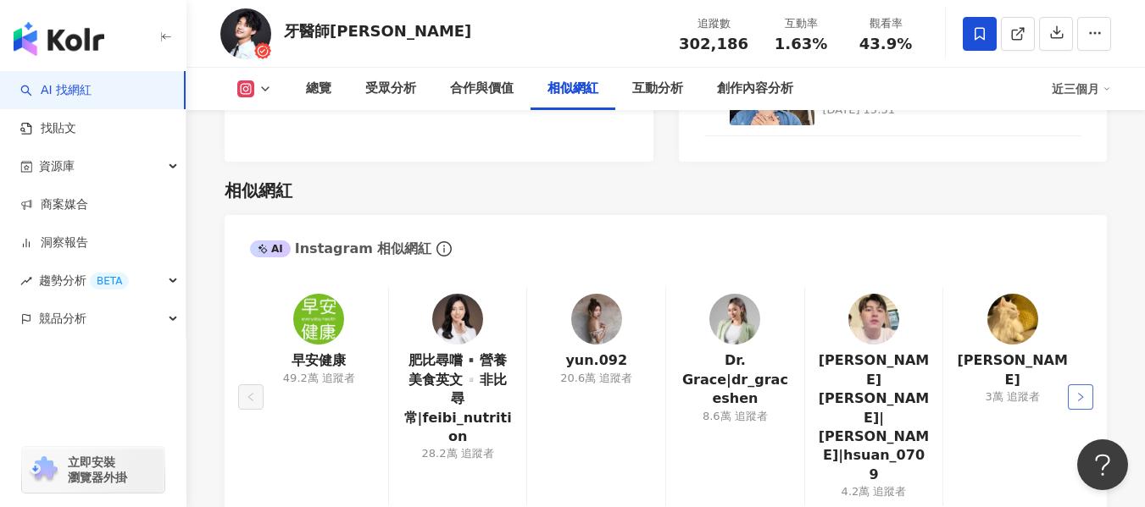
click at [1087, 385] on button "button" at bounding box center [1079, 397] width 25 height 25
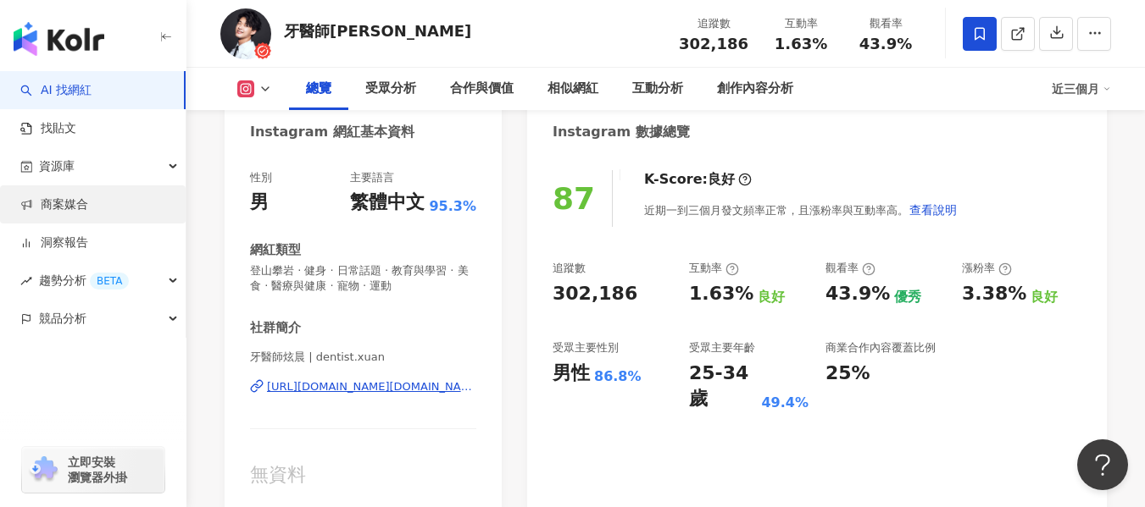
scroll to position [147, 0]
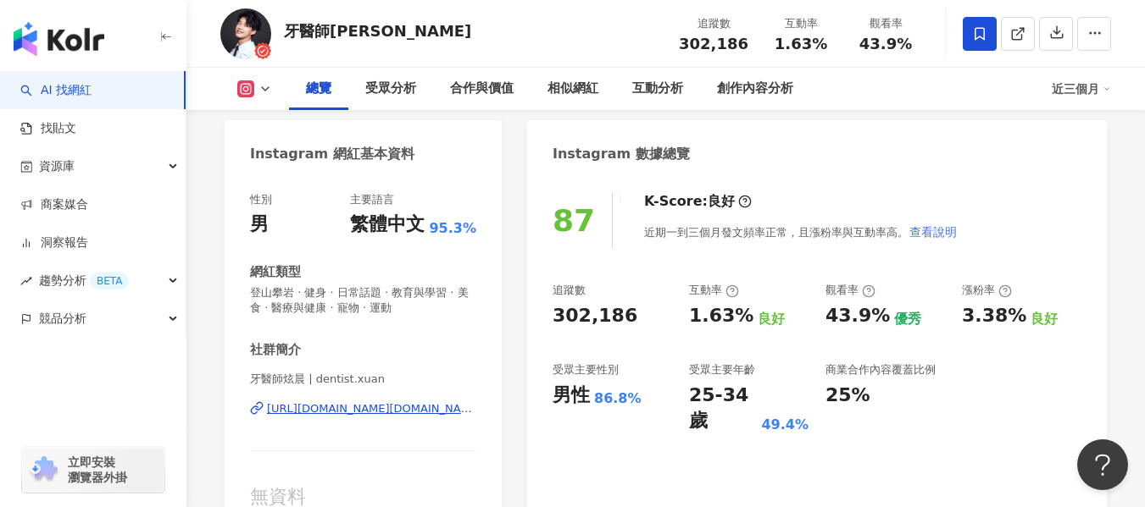
click at [916, 235] on span "查看說明" at bounding box center [932, 232] width 47 height 14
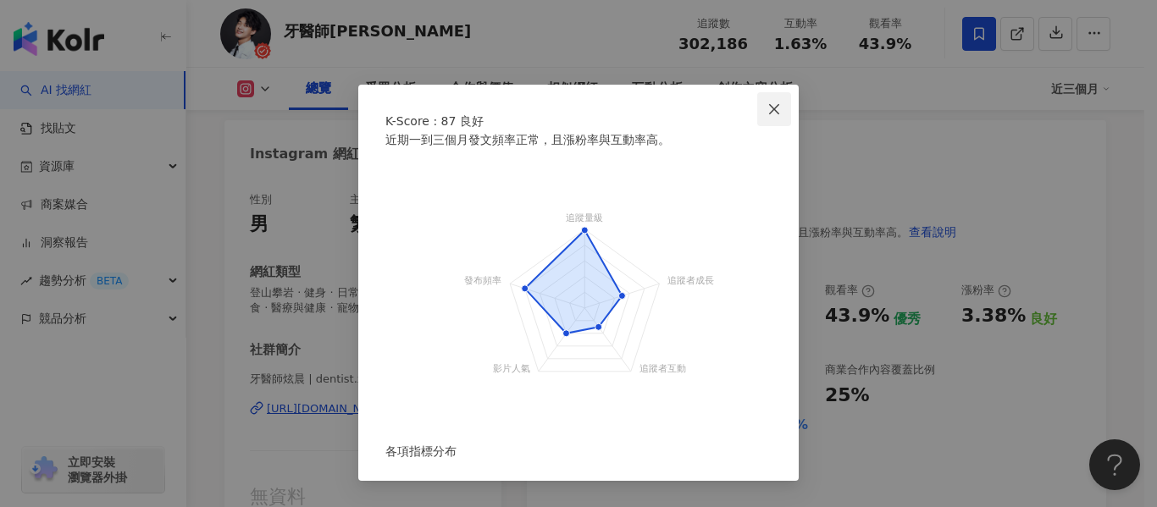
click at [760, 104] on span "Close" at bounding box center [774, 110] width 34 height 14
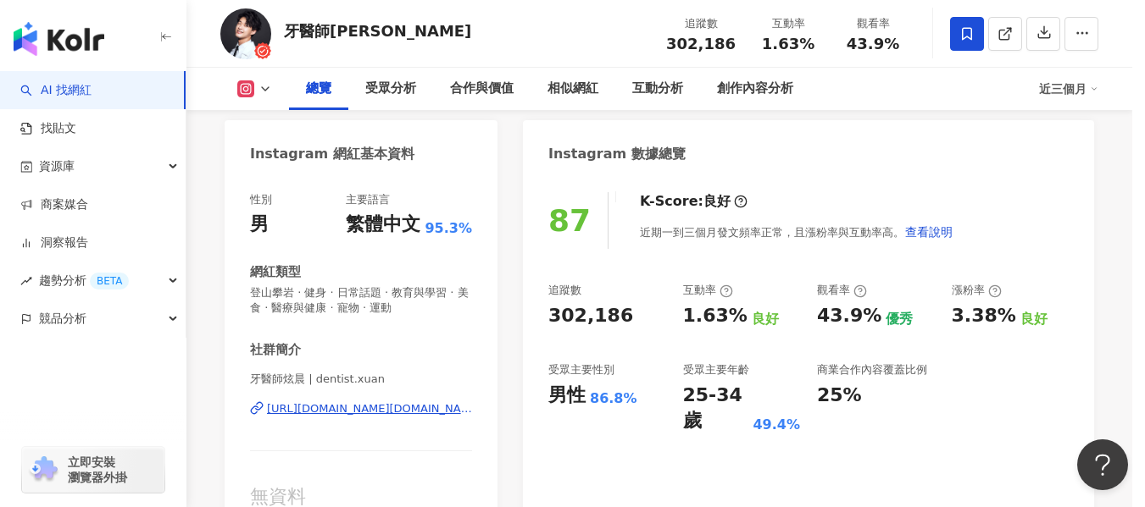
scroll to position [0, 566]
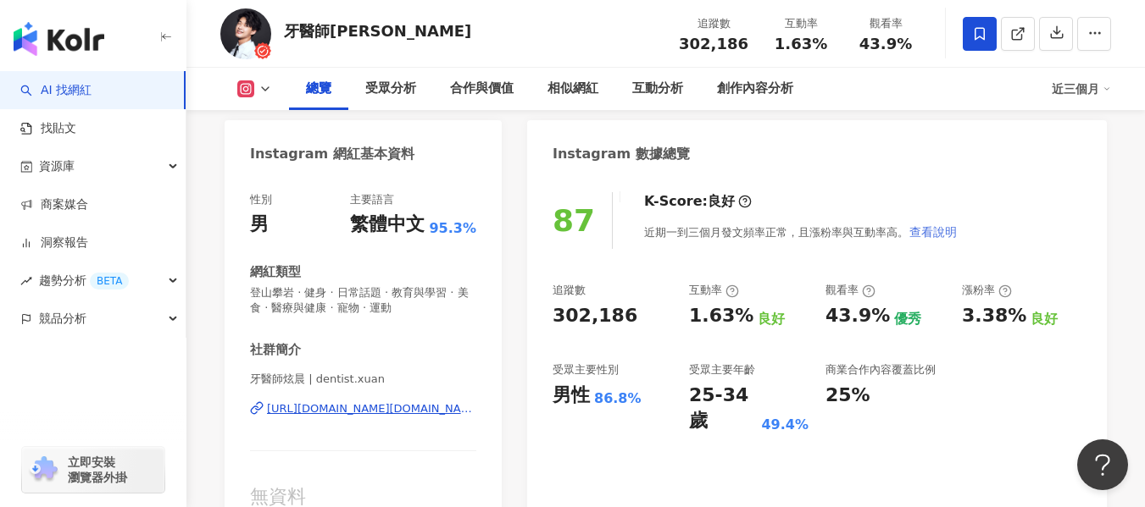
click at [940, 225] on span "查看說明" at bounding box center [932, 232] width 47 height 14
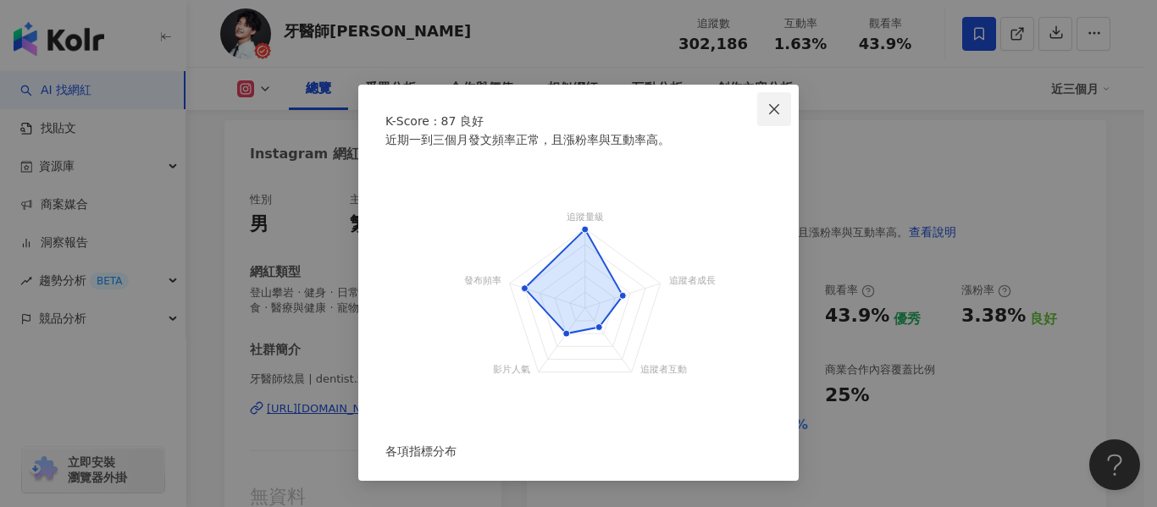
click at [769, 108] on icon "close" at bounding box center [774, 108] width 10 height 10
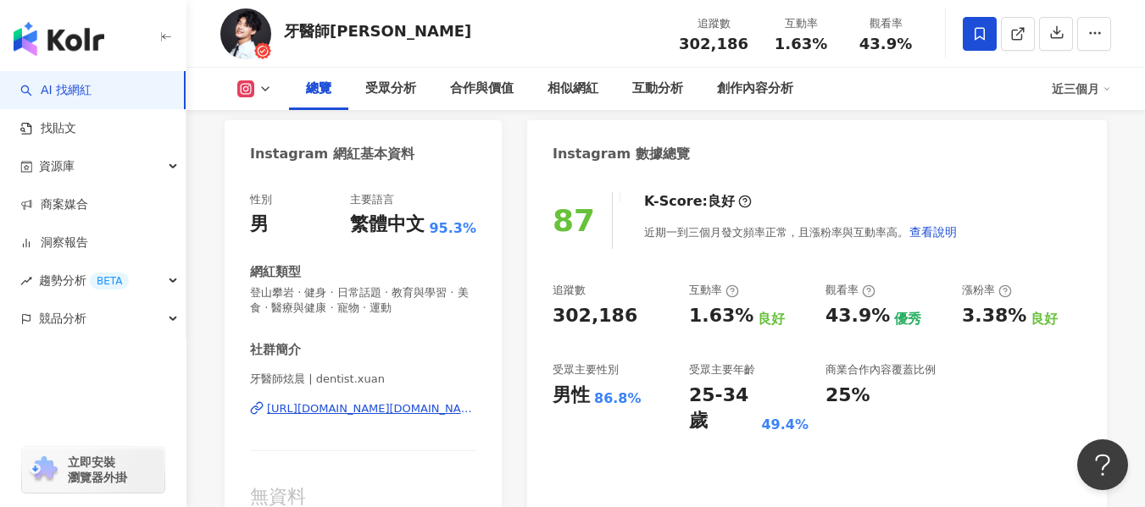
click at [1084, 245] on div "87 K-Score : 良好 近期一到三個月發文頻率正常，且漲粉率與互動率高。 查看說明 追蹤數 302,186 互動率 1.63% 良好 觀看率 43.9…" at bounding box center [816, 355] width 579 height 360
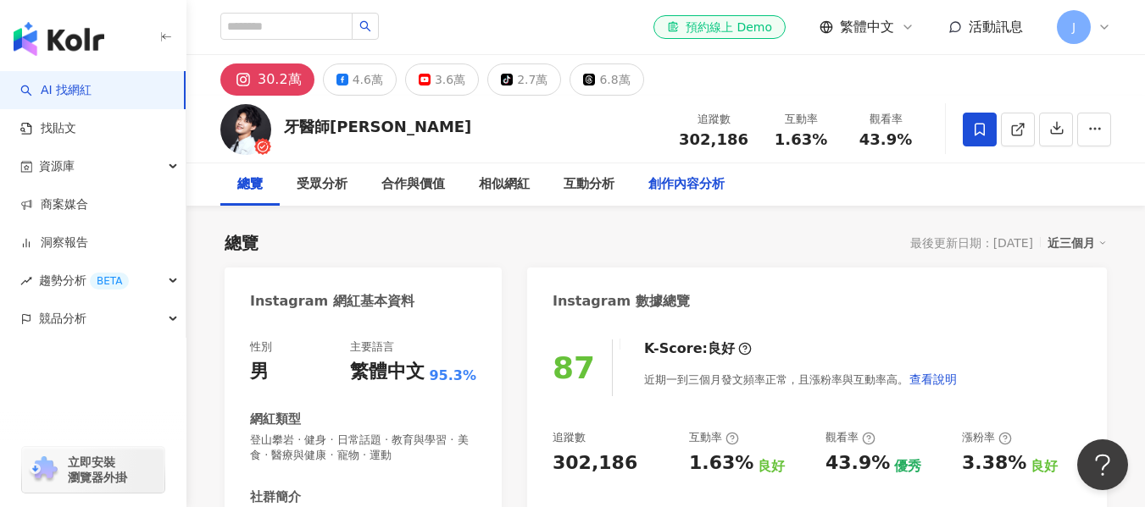
click at [665, 184] on div "創作內容分析" at bounding box center [686, 185] width 76 height 20
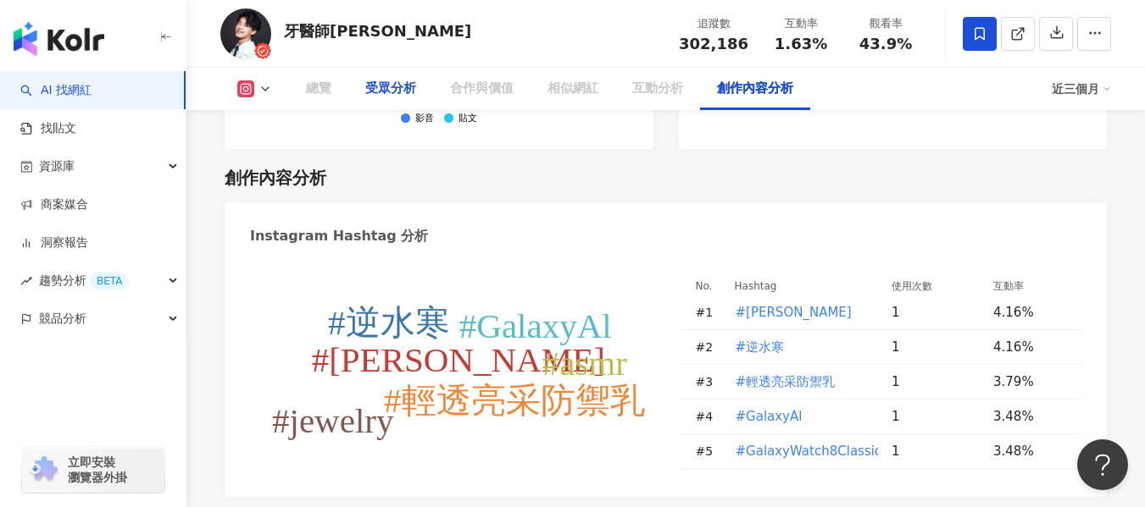
click at [402, 91] on div "受眾分析" at bounding box center [390, 89] width 51 height 20
click at [395, 94] on div "受眾分析" at bounding box center [390, 89] width 51 height 20
